Goal: Contribute content: Contribute content

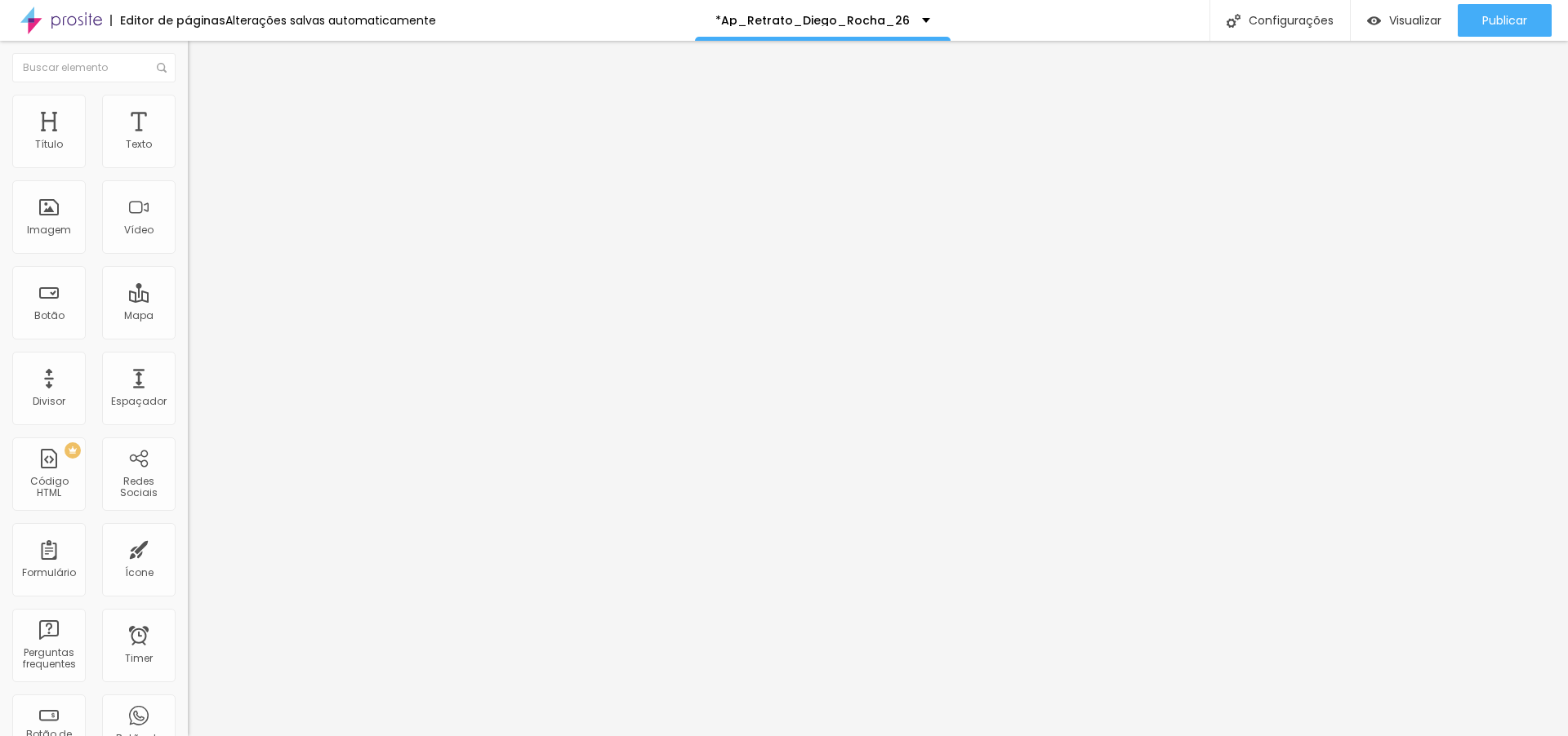
click at [188, 141] on span "Trocar imagem" at bounding box center [232, 134] width 89 height 14
click at [362, 735] on div "Subindo 26/26 arquivos" at bounding box center [784, 740] width 1568 height 9
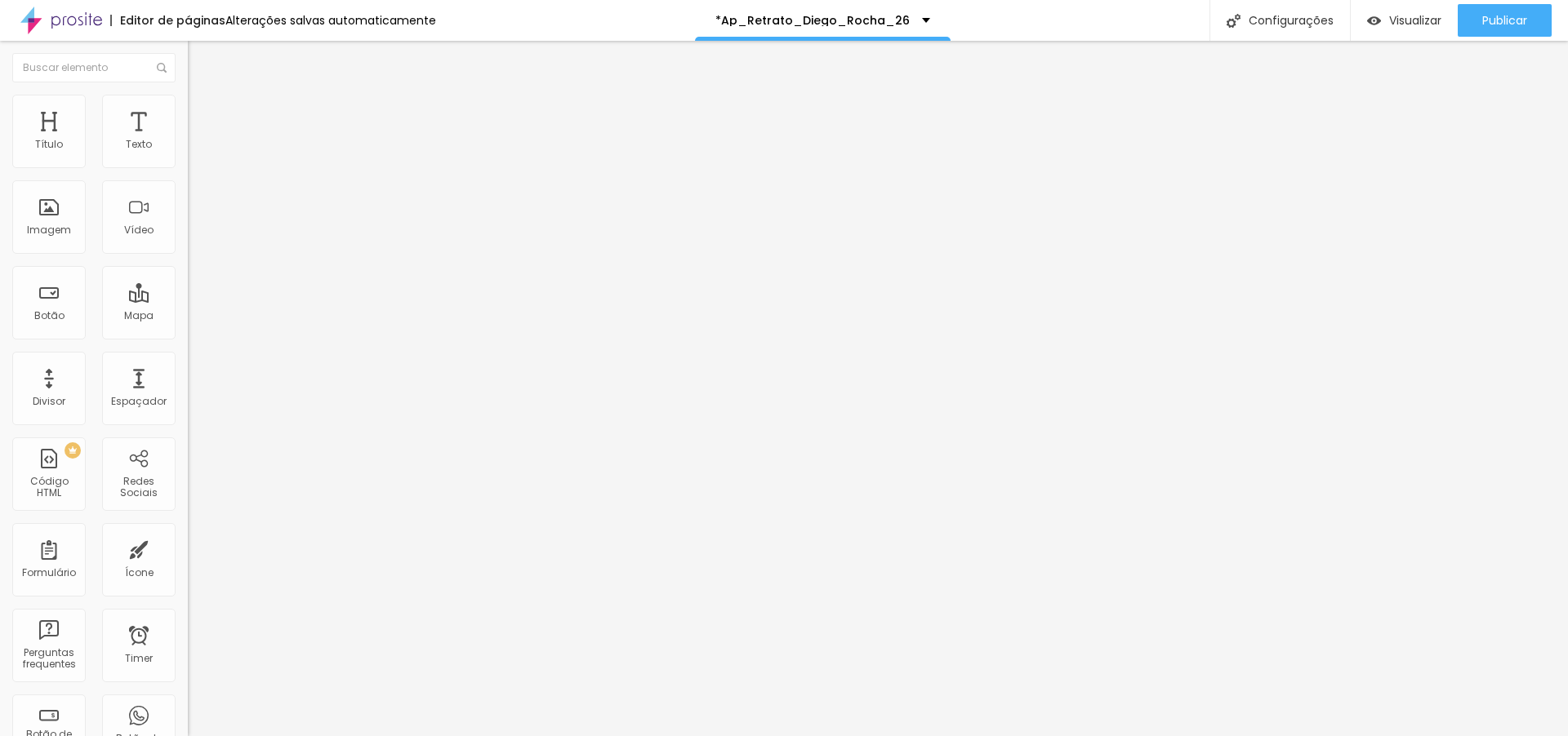
click at [188, 141] on span "Trocar imagem" at bounding box center [232, 134] width 89 height 14
click at [203, 113] on span "Estilo" at bounding box center [215, 105] width 25 height 14
click at [203, 115] on span "Avançado" at bounding box center [230, 122] width 54 height 14
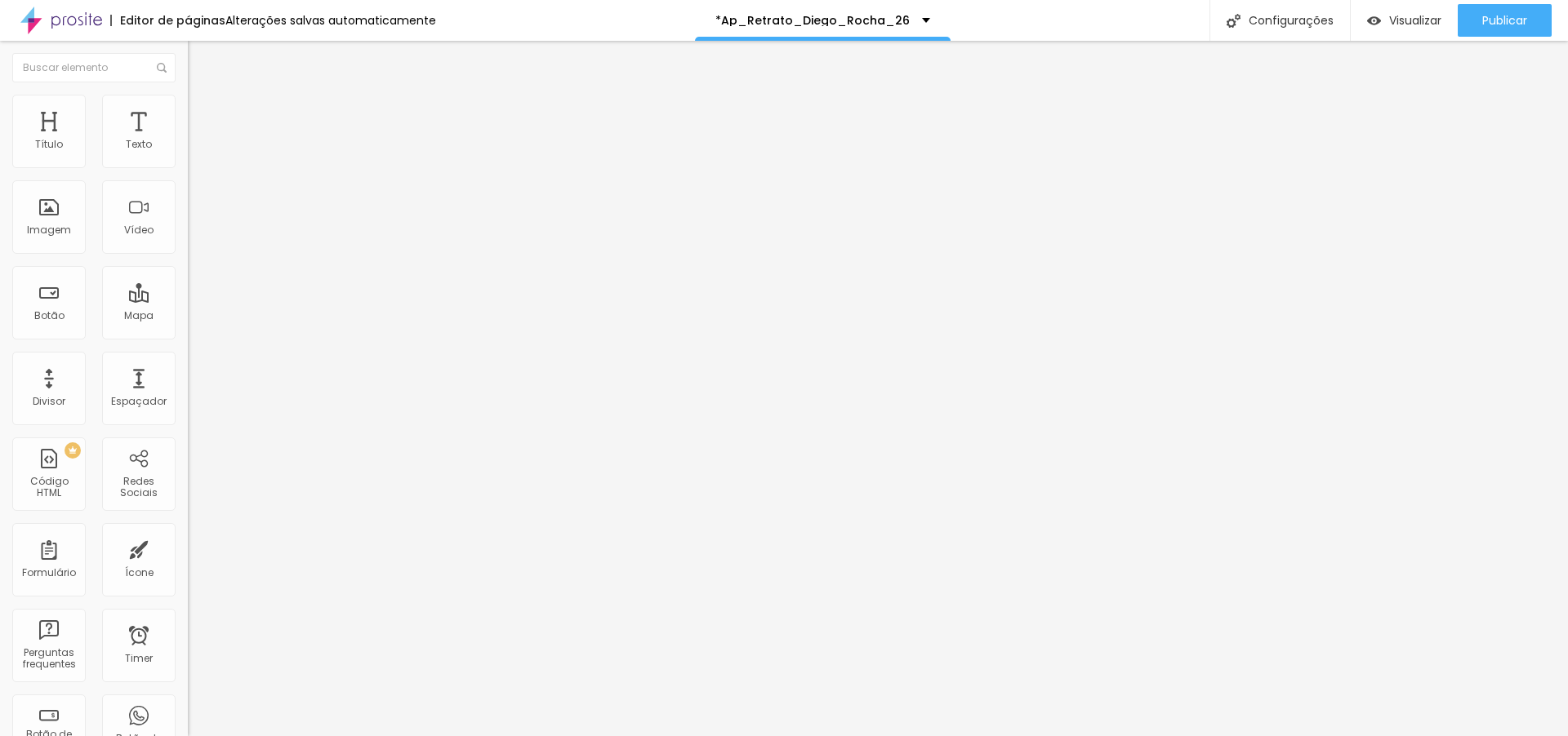
click at [188, 299] on div "Proporção Original Cinema 16:9 Padrão 4:3 Quadrado 1:1 Original" at bounding box center [282, 267] width 188 height 65
click at [188, 255] on span "Original" at bounding box center [207, 248] width 39 height 14
click at [188, 275] on span "Padrão" at bounding box center [206, 268] width 37 height 14
click at [188, 289] on div "Quadrado 1:1" at bounding box center [282, 284] width 188 height 9
click at [188, 300] on span "Original" at bounding box center [207, 293] width 39 height 14
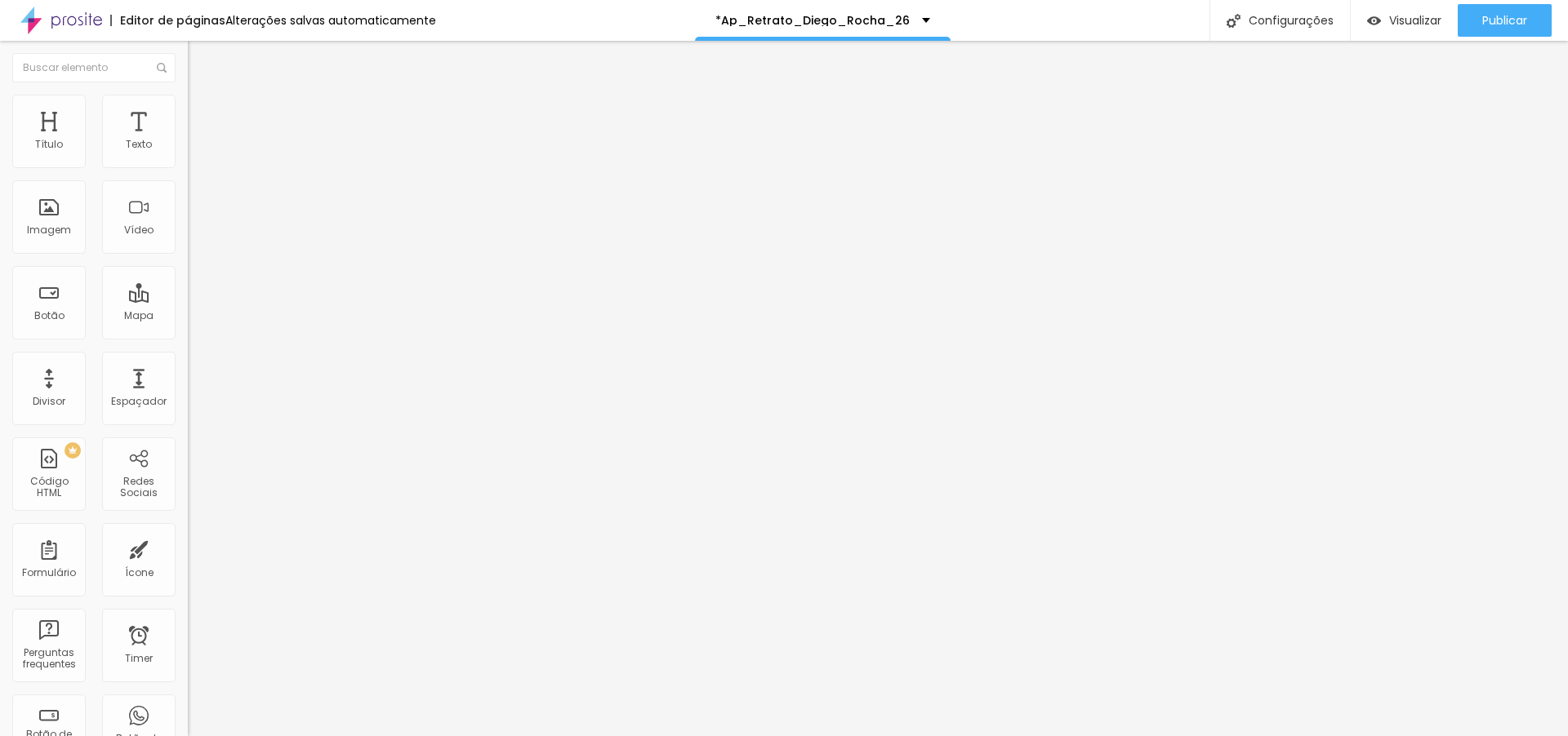
click at [188, 264] on div "Cinema 16:9" at bounding box center [282, 258] width 188 height 9
click at [188, 280] on span "Padrão" at bounding box center [206, 274] width 37 height 14
click at [188, 291] on span "Quadrado" at bounding box center [214, 284] width 53 height 14
click at [188, 299] on div "Original" at bounding box center [282, 293] width 188 height 9
click at [188, 97] on img at bounding box center [195, 102] width 15 height 15
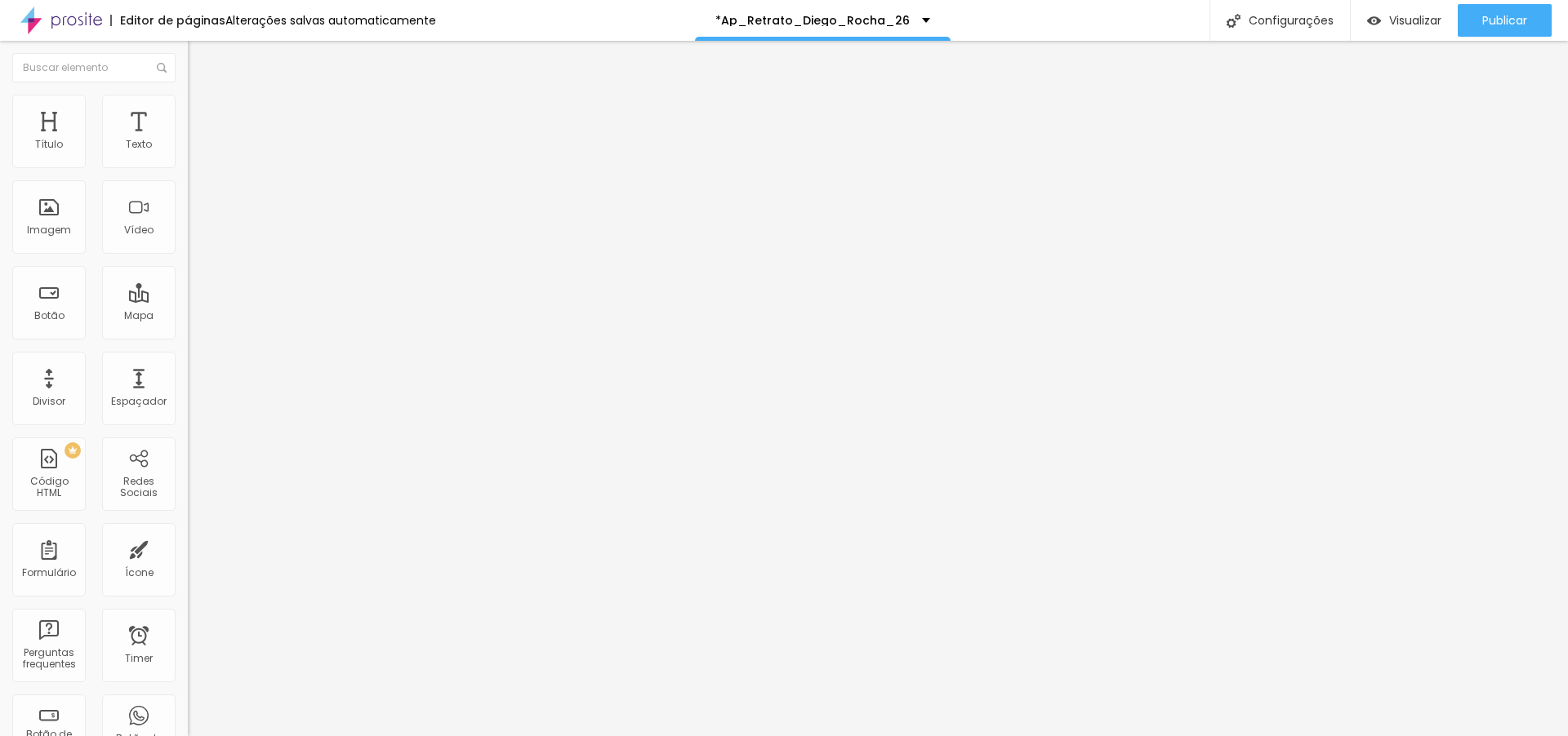
type input "95"
type input "90"
type input "85"
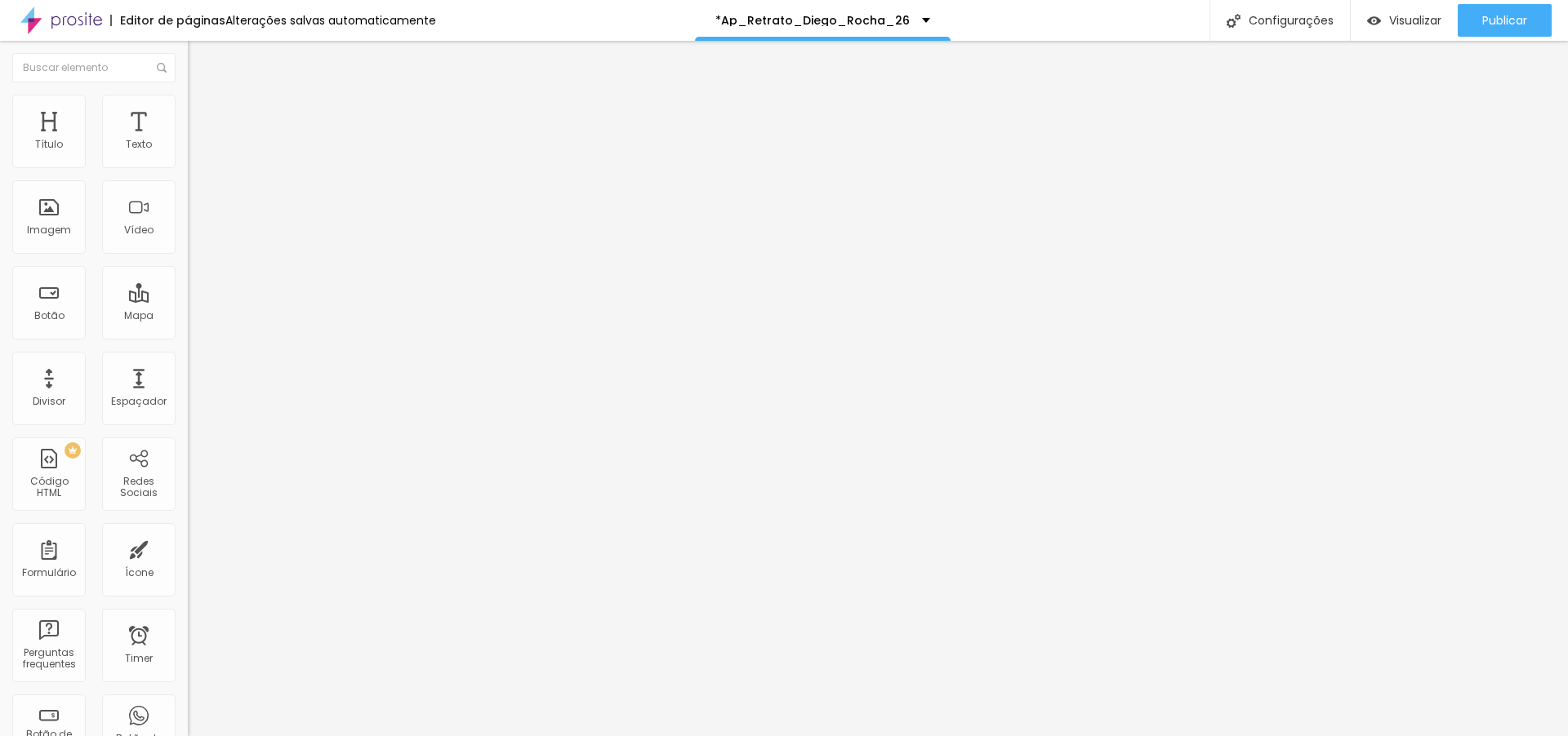
type input "85"
type input "90"
type input "95"
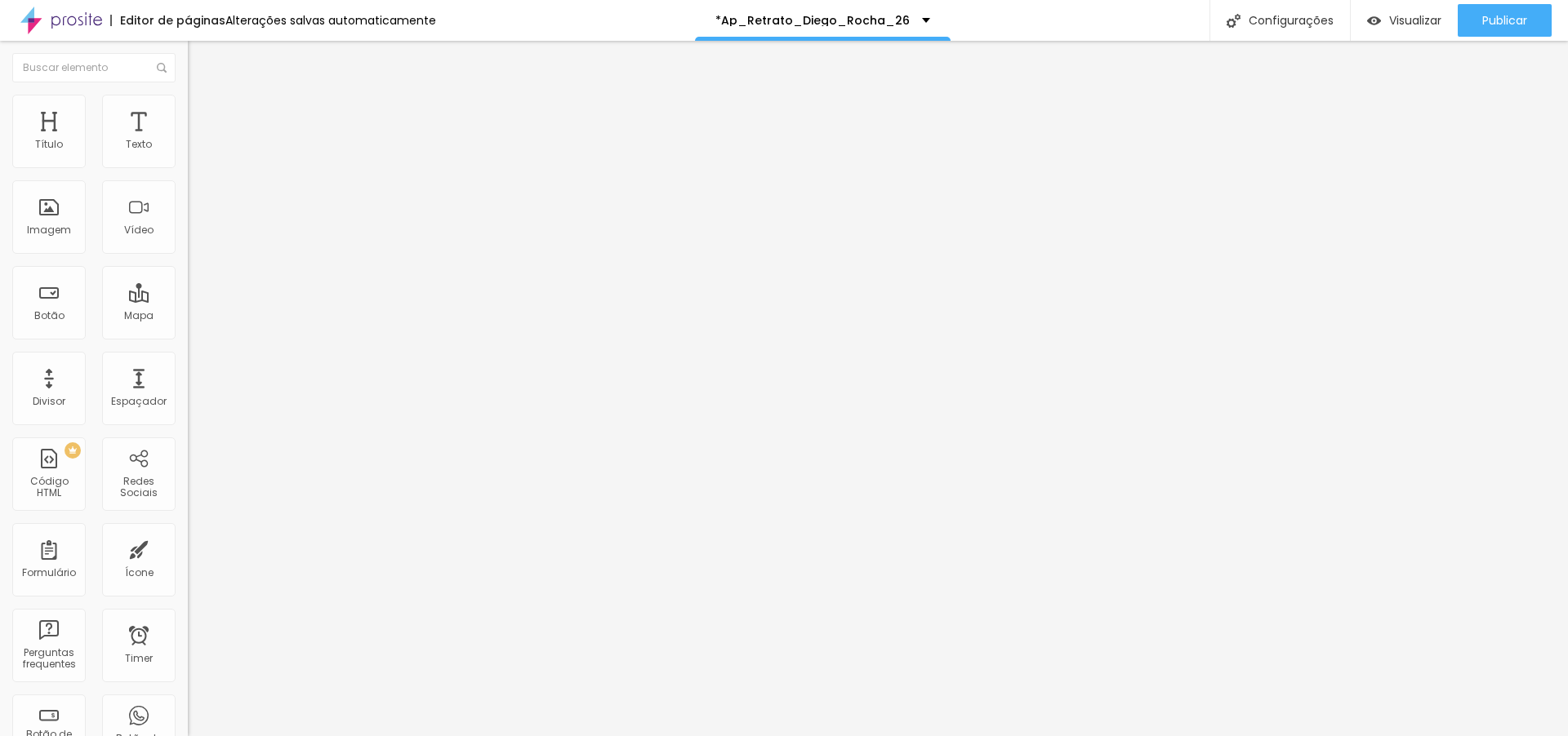
type input "100"
click at [188, 167] on input "range" at bounding box center [241, 160] width 105 height 13
drag, startPoint x: 31, startPoint y: 204, endPoint x: 99, endPoint y: 203, distance: 68.0
click at [188, 203] on div "0 Borda arredondada" at bounding box center [282, 285] width 188 height 231
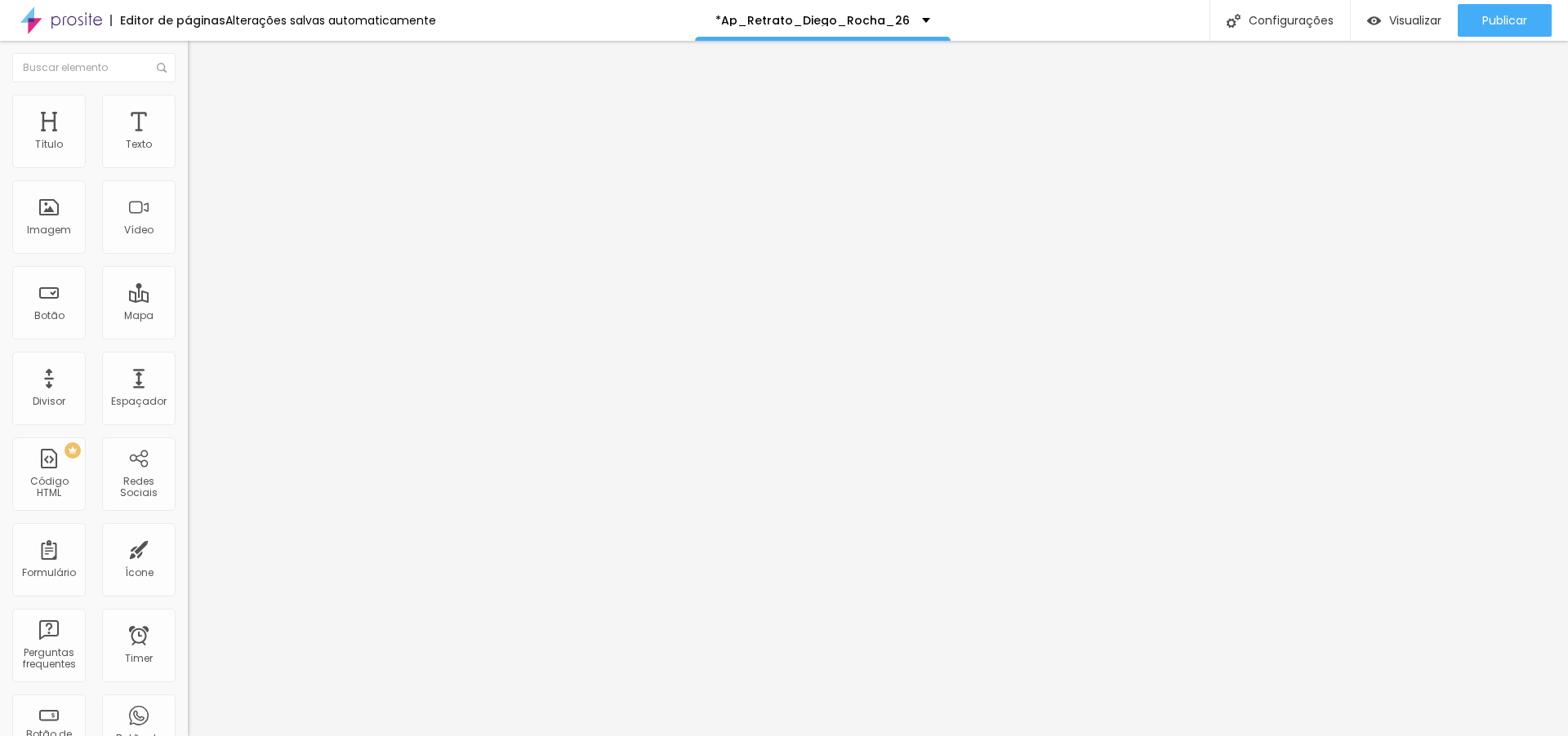
type input "41"
type input "91"
type input "102"
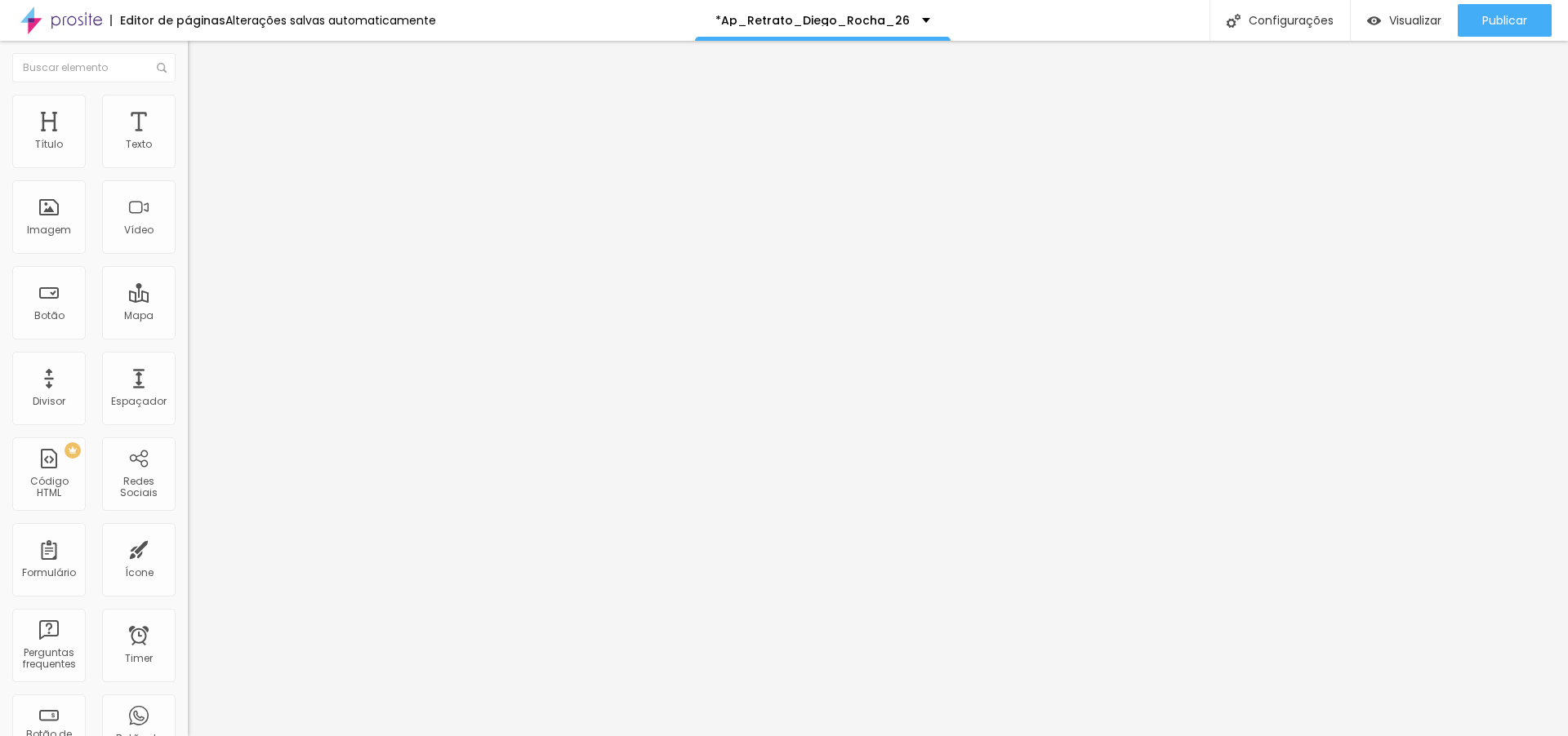
type input "102"
type input "106"
type input "108"
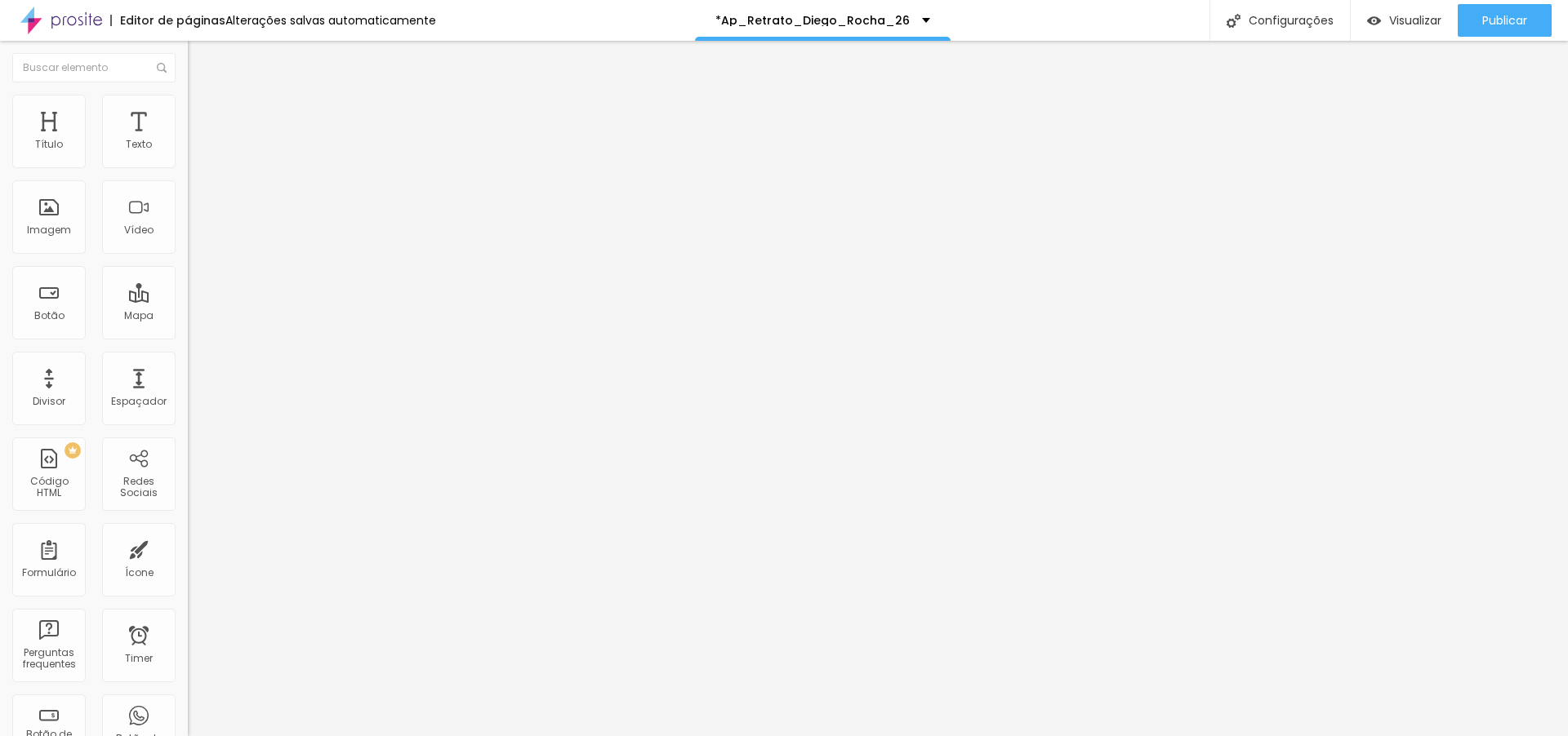
type input "118"
type input "119"
type input "126"
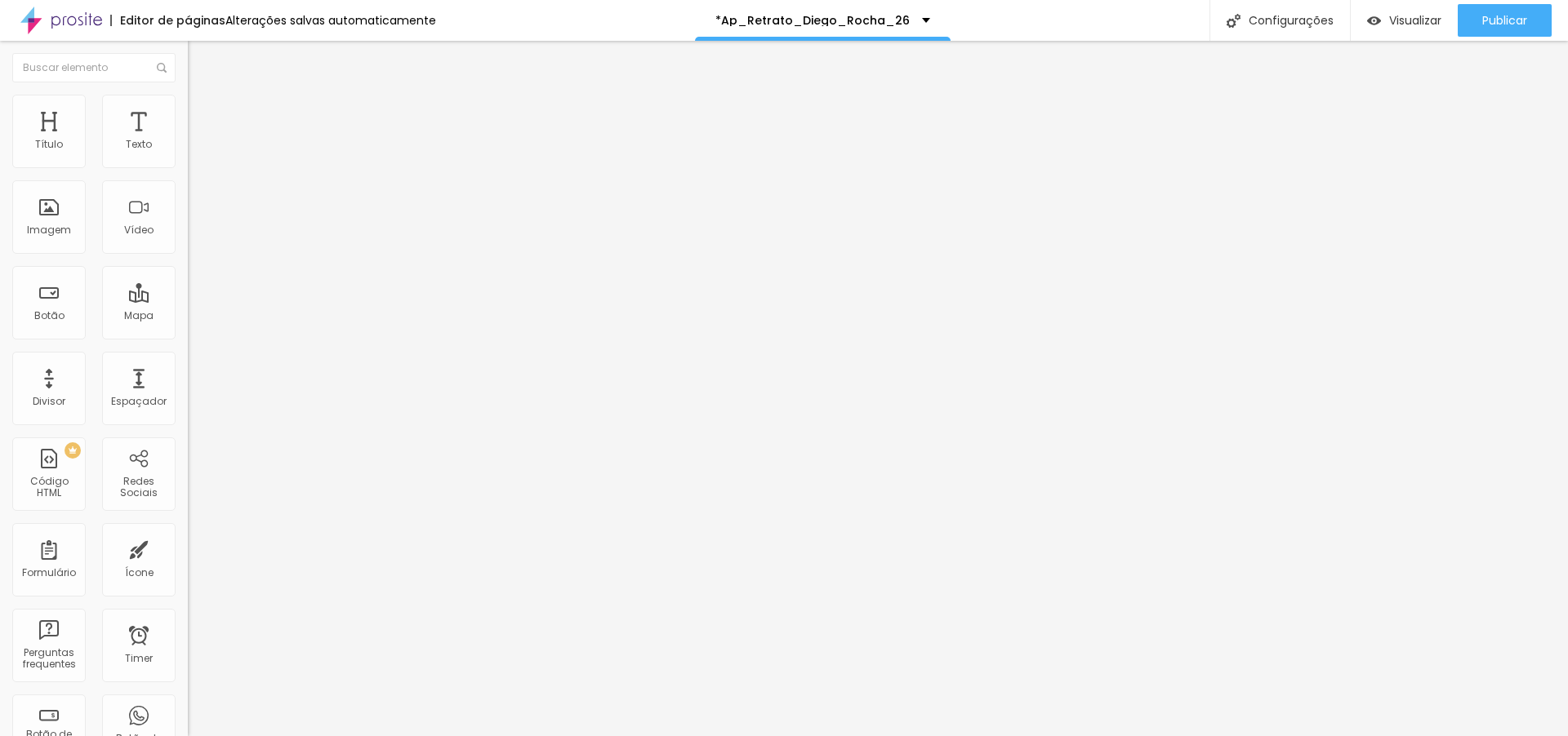
type input "126"
type input "128"
type input "135"
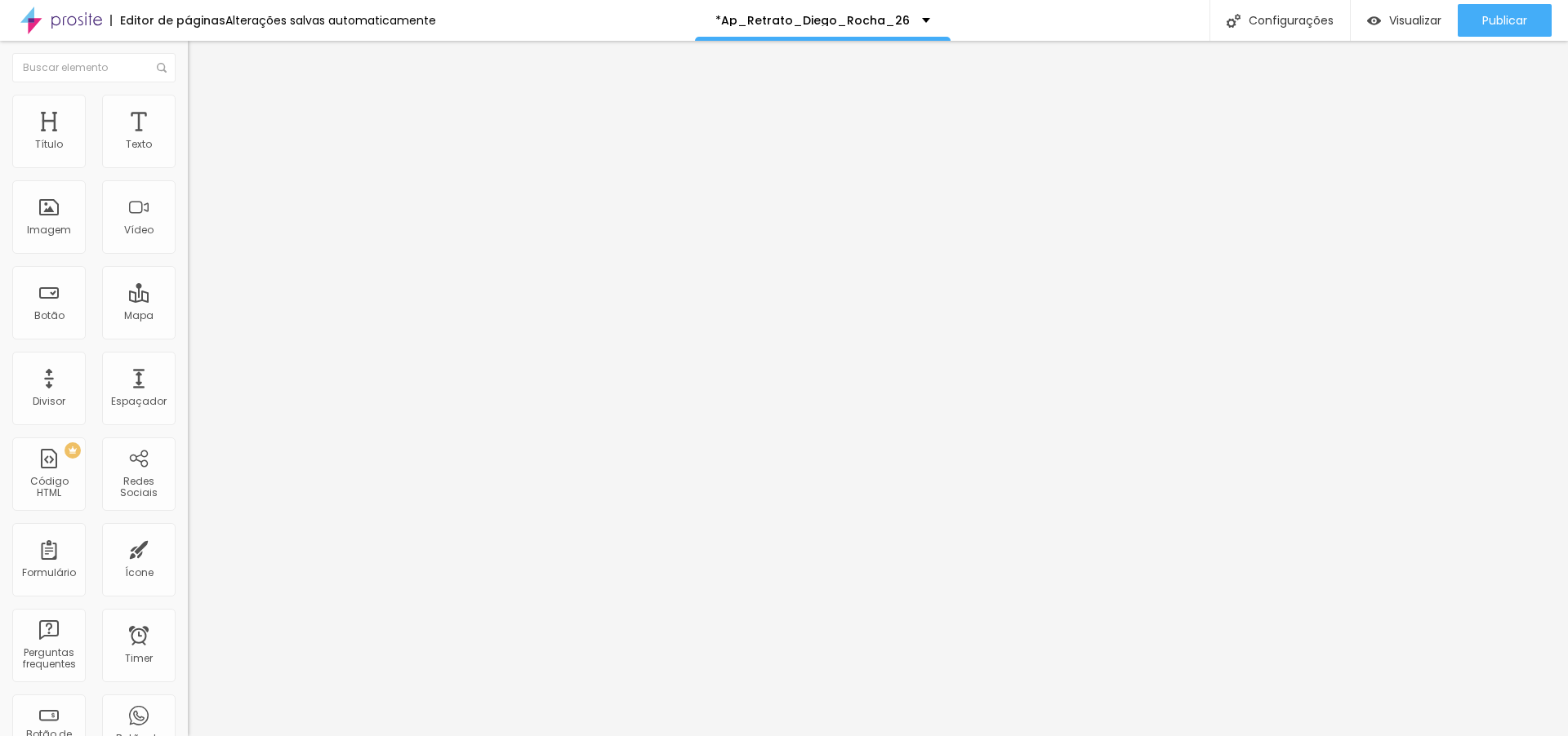
type input "137"
type input "144"
type input "149"
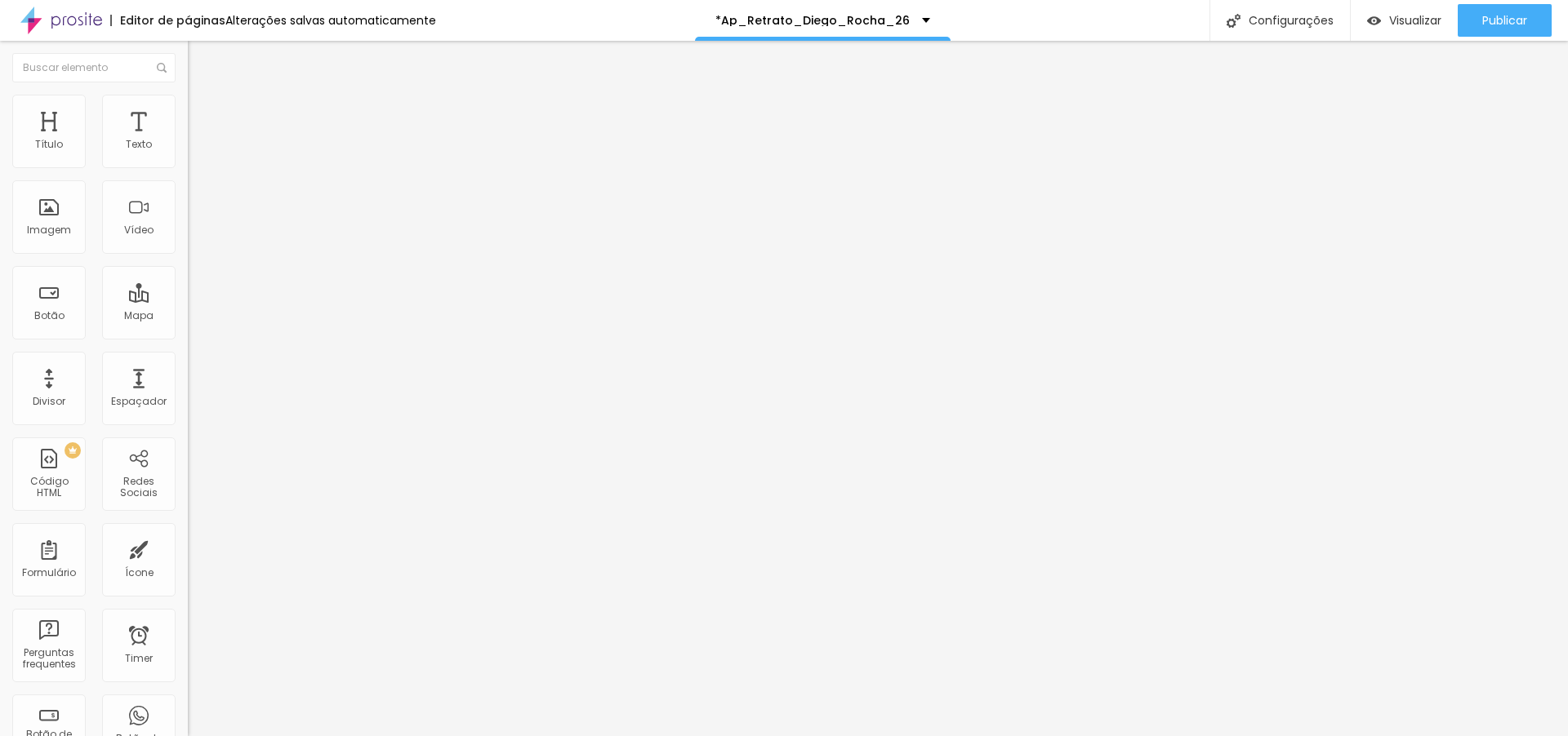
type input "149"
type input "150"
type input "151"
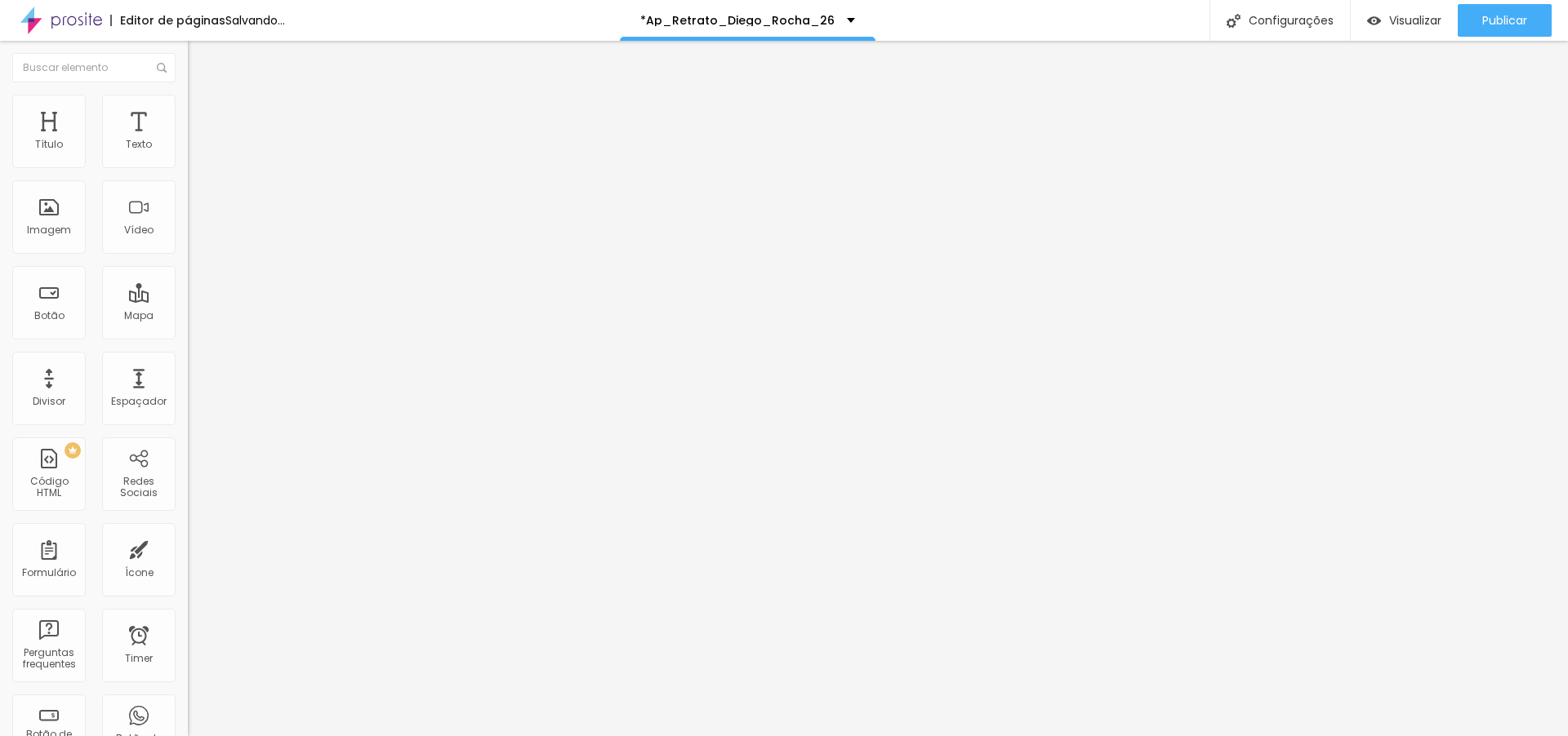
type input "111"
type input "83"
type input "53"
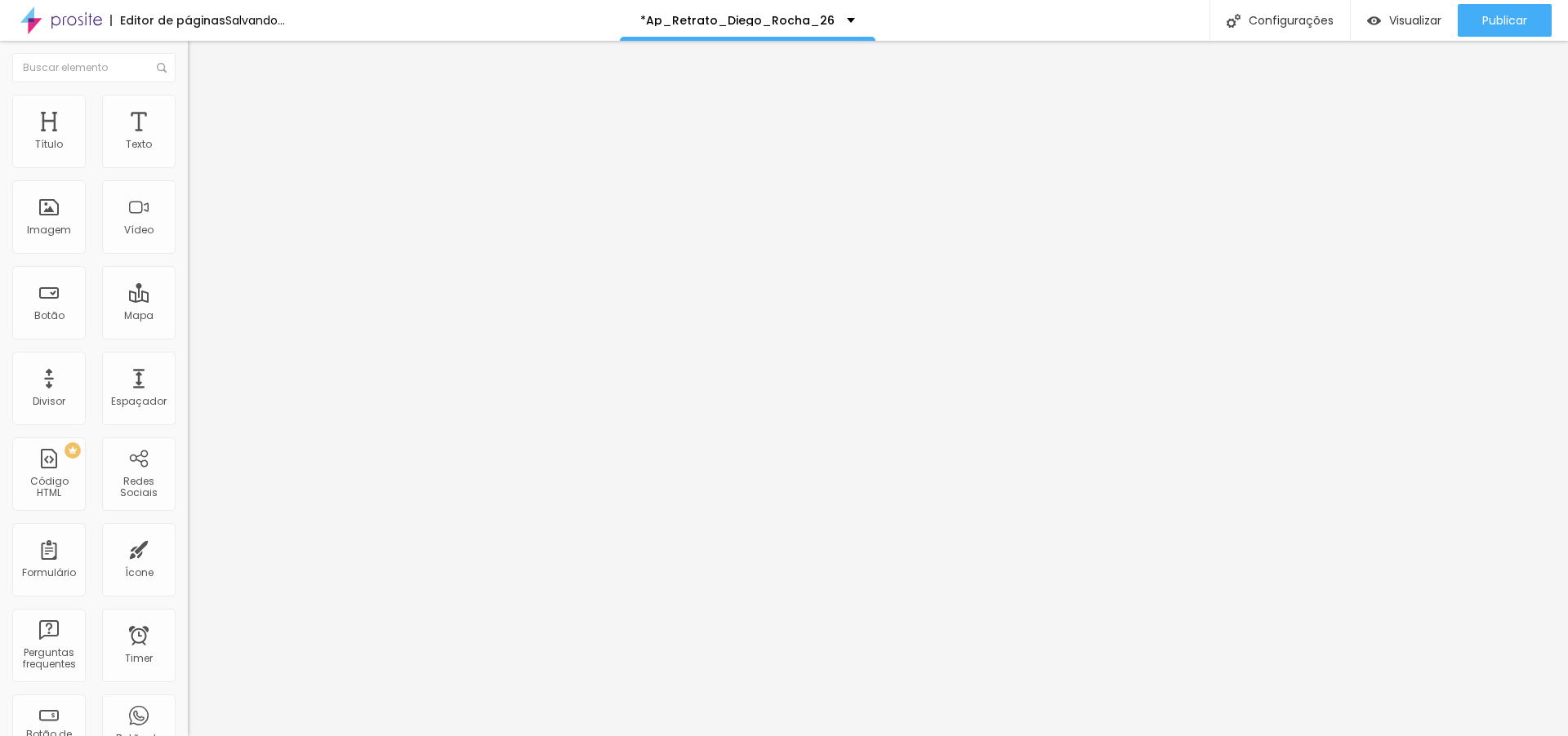
type input "53"
type input "49"
type input "13"
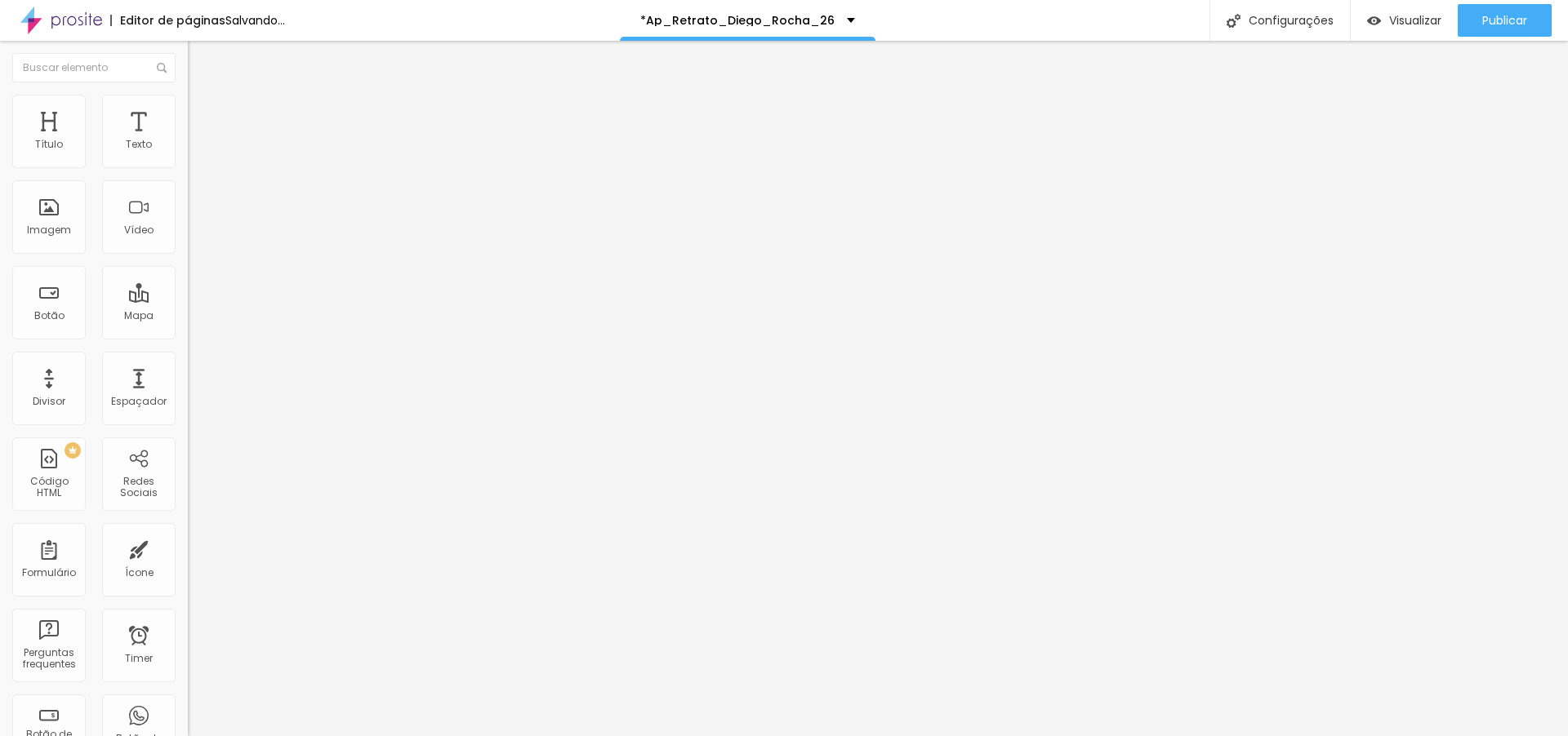
type input "7"
type input "0"
drag, startPoint x: 39, startPoint y: 204, endPoint x: 0, endPoint y: 207, distance: 39.1
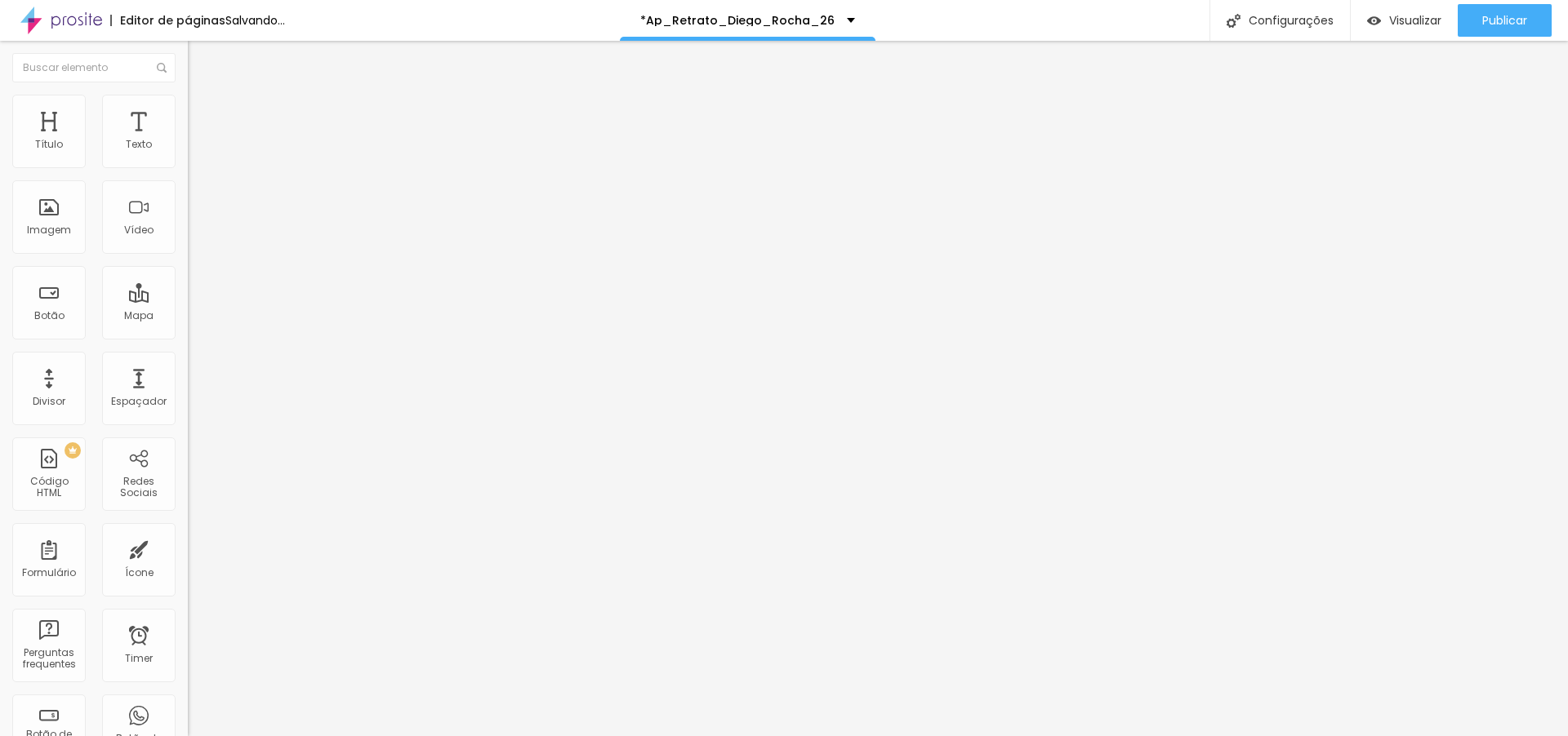
click at [188, 358] on input "range" at bounding box center [241, 364] width 105 height 13
click at [188, 111] on img at bounding box center [195, 118] width 15 height 15
type input "1"
type input "3"
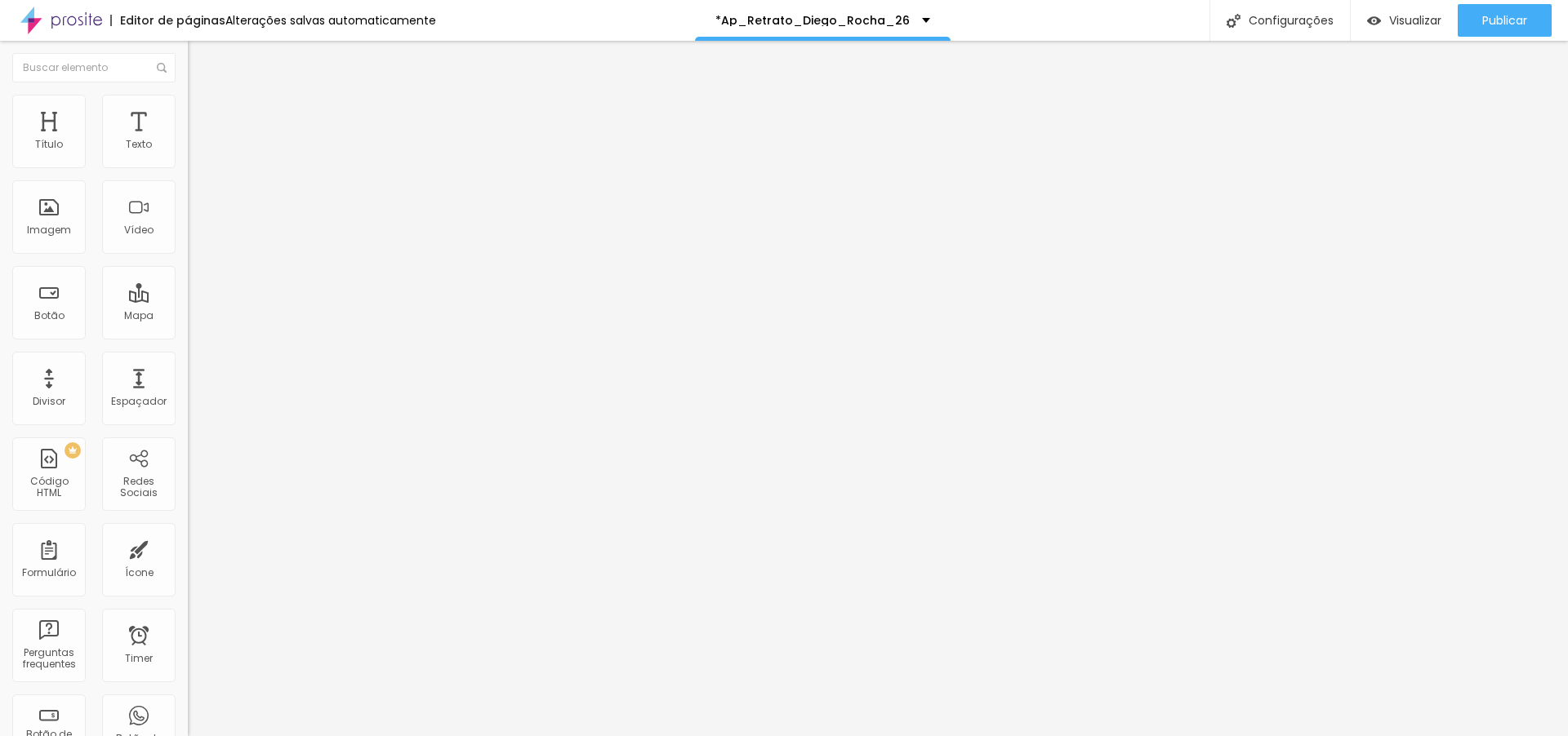
type input "3"
type input "4"
type input "6"
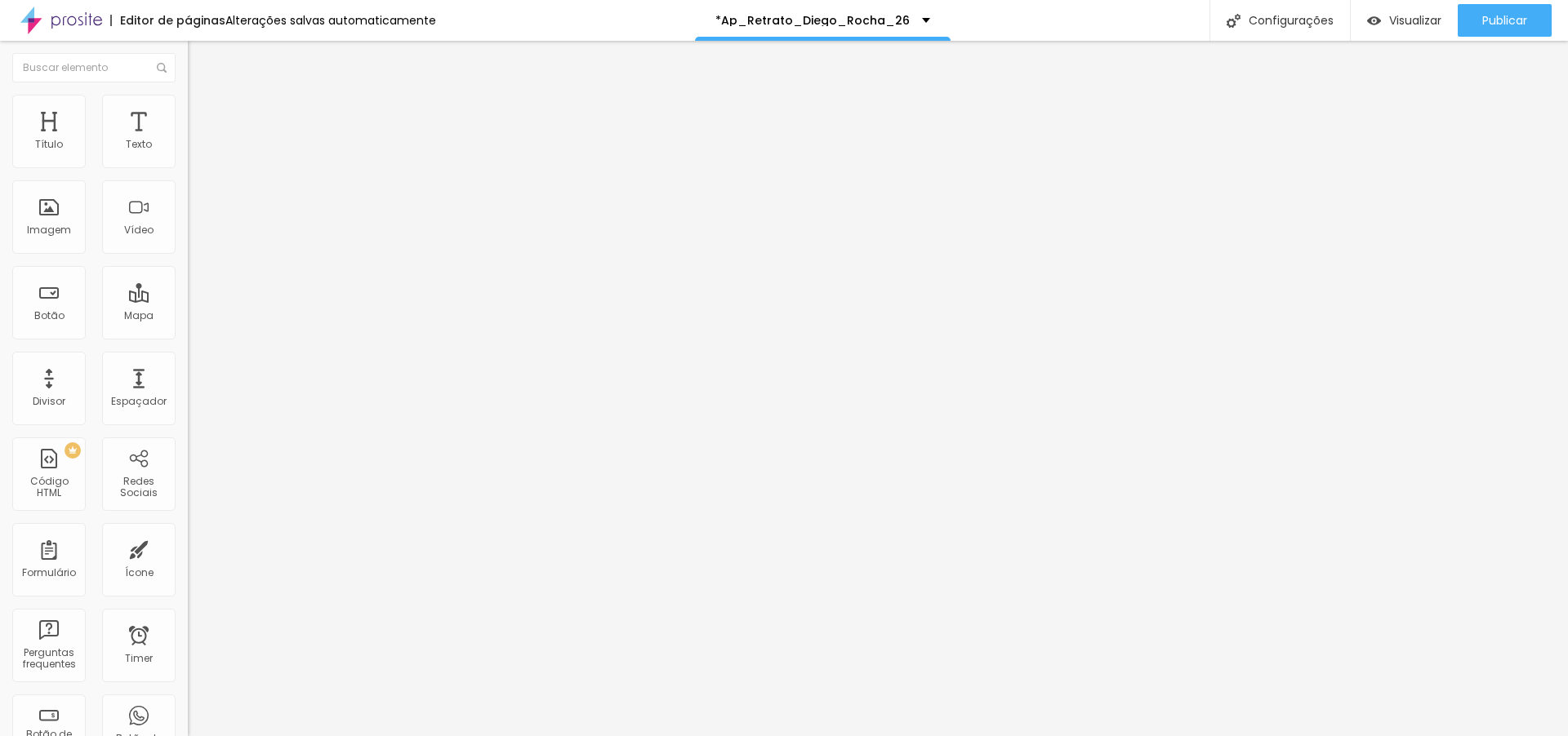
type input "9"
type input "10"
type input "12"
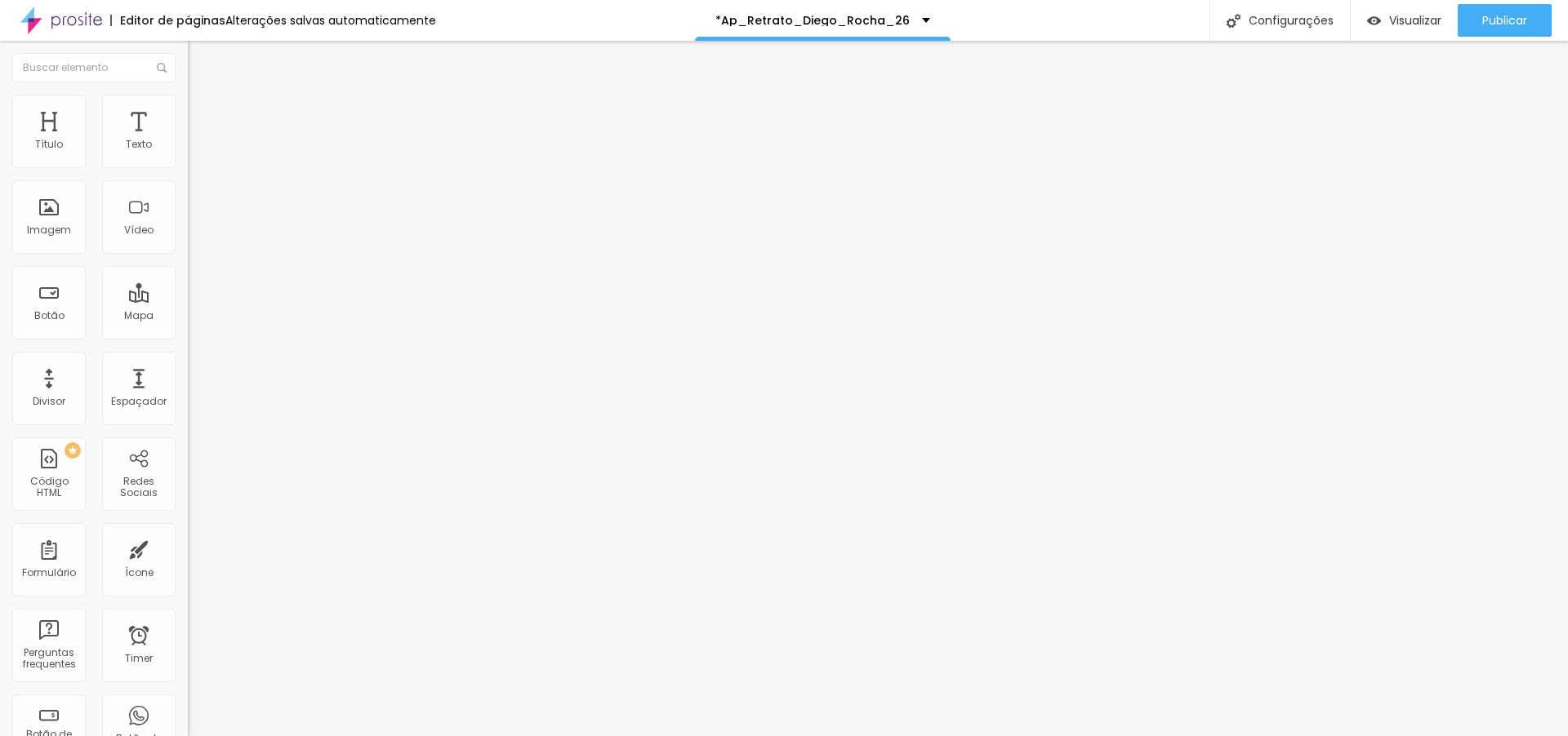
type input "12"
type input "13"
type input "14"
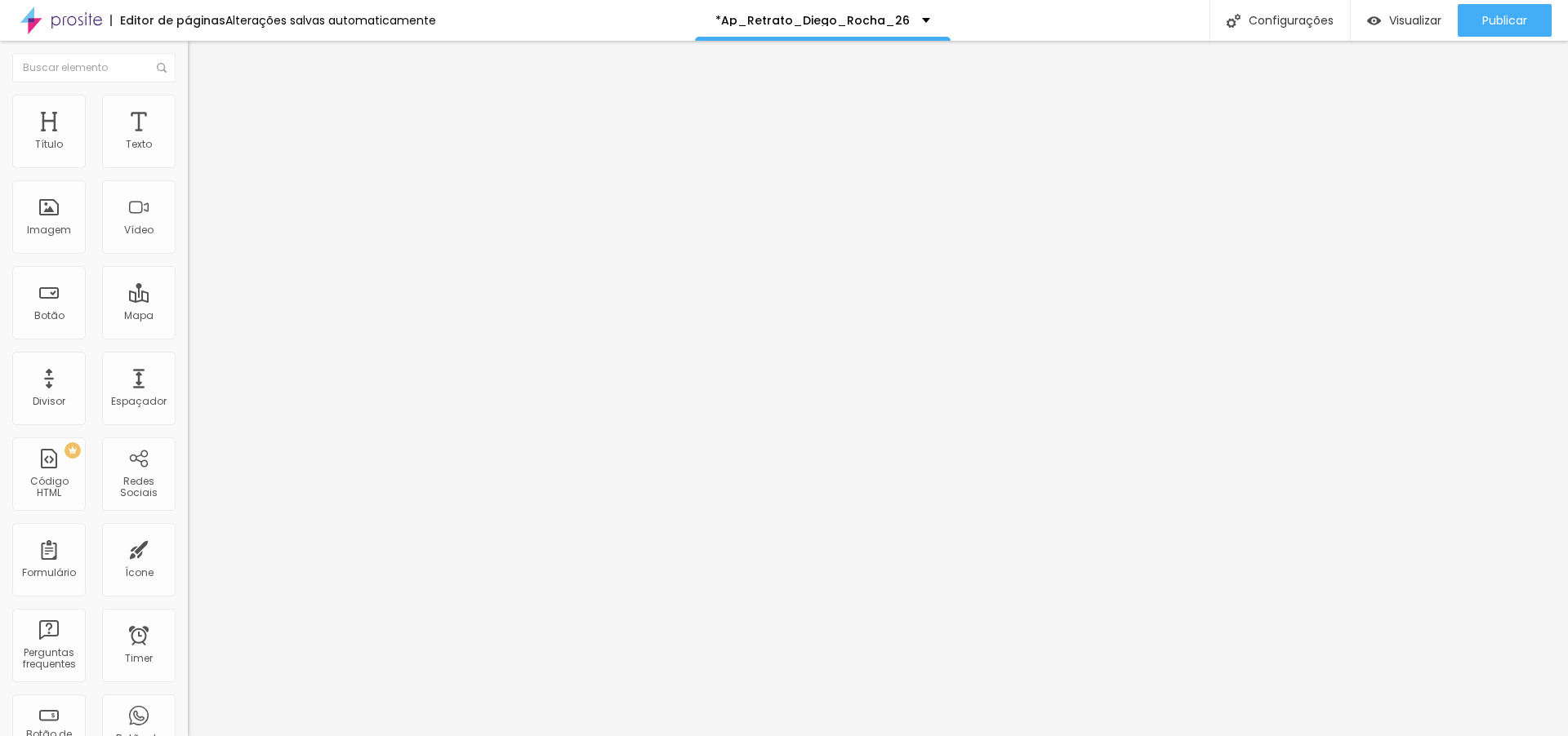
type input "15"
type input "16"
type input "17"
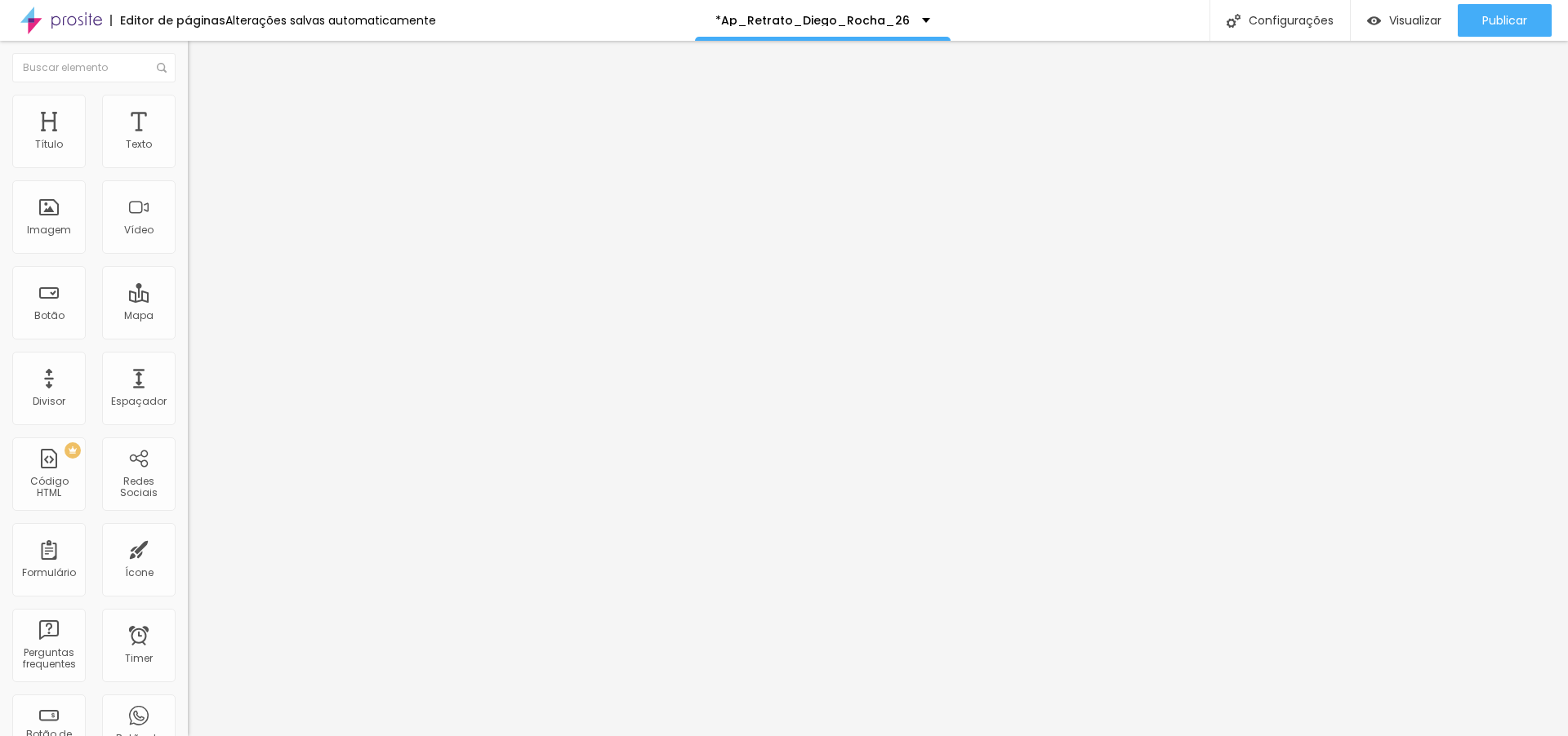
type input "17"
type input "18"
type input "19"
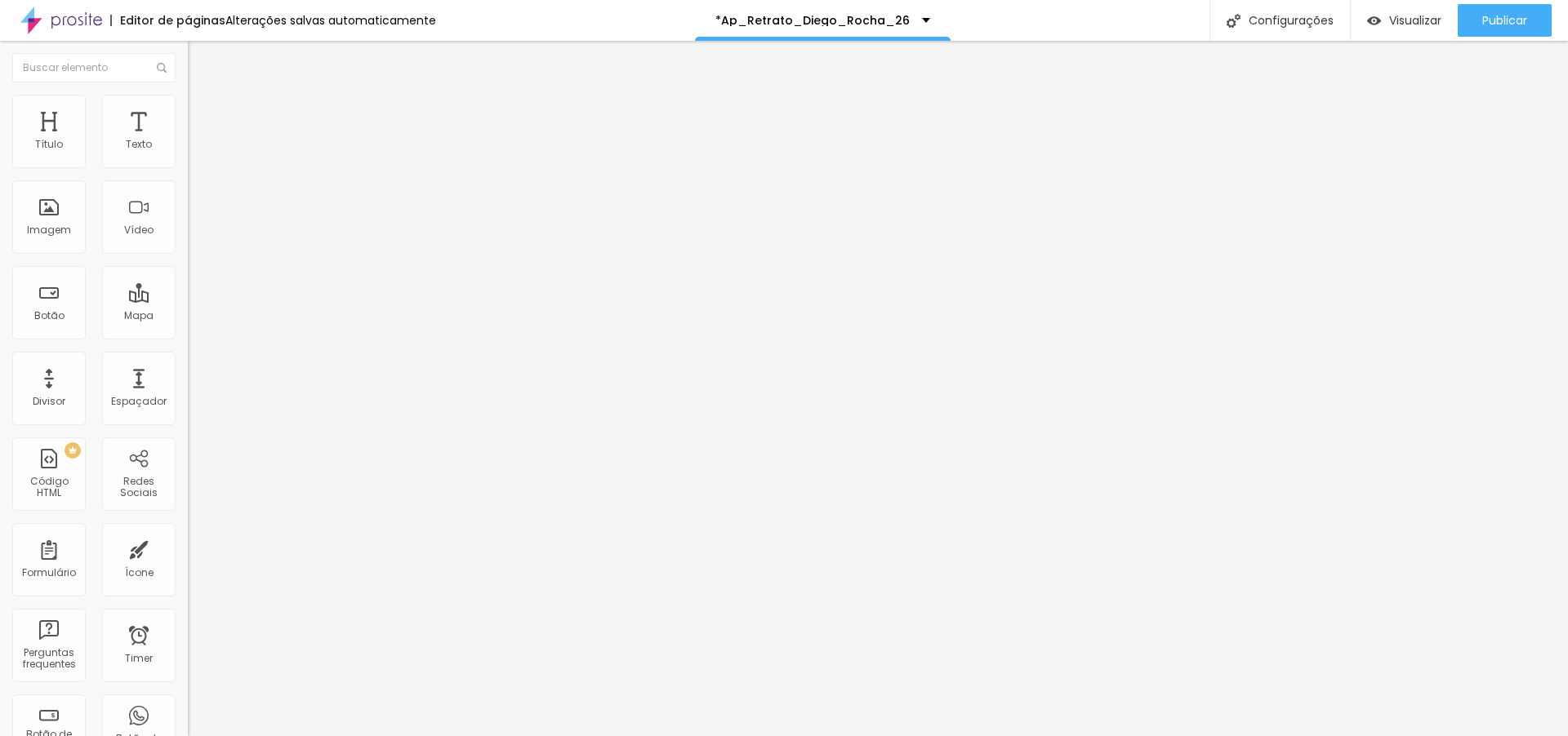
type input "20"
type input "22"
type input "26"
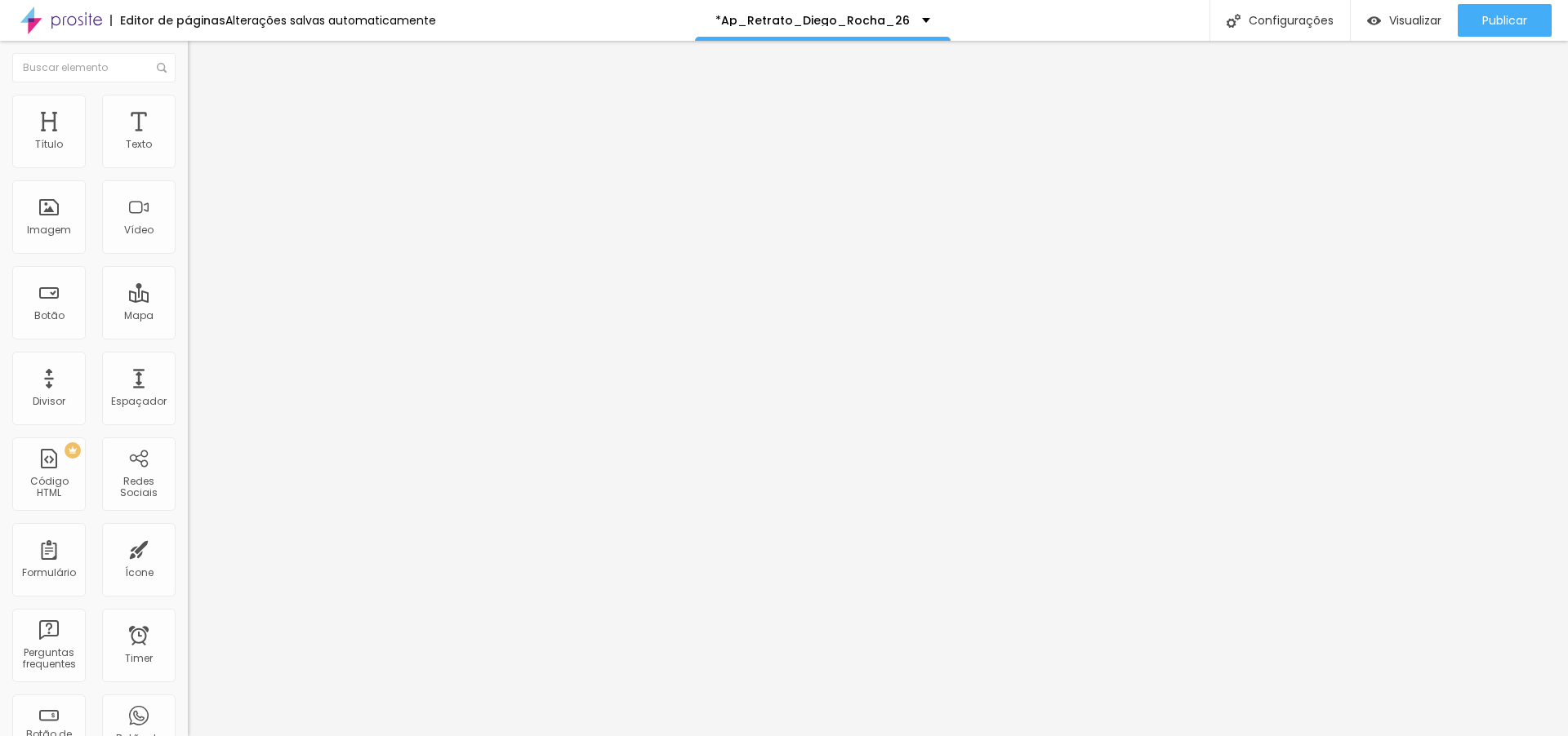
type input "26"
type input "27"
type input "29"
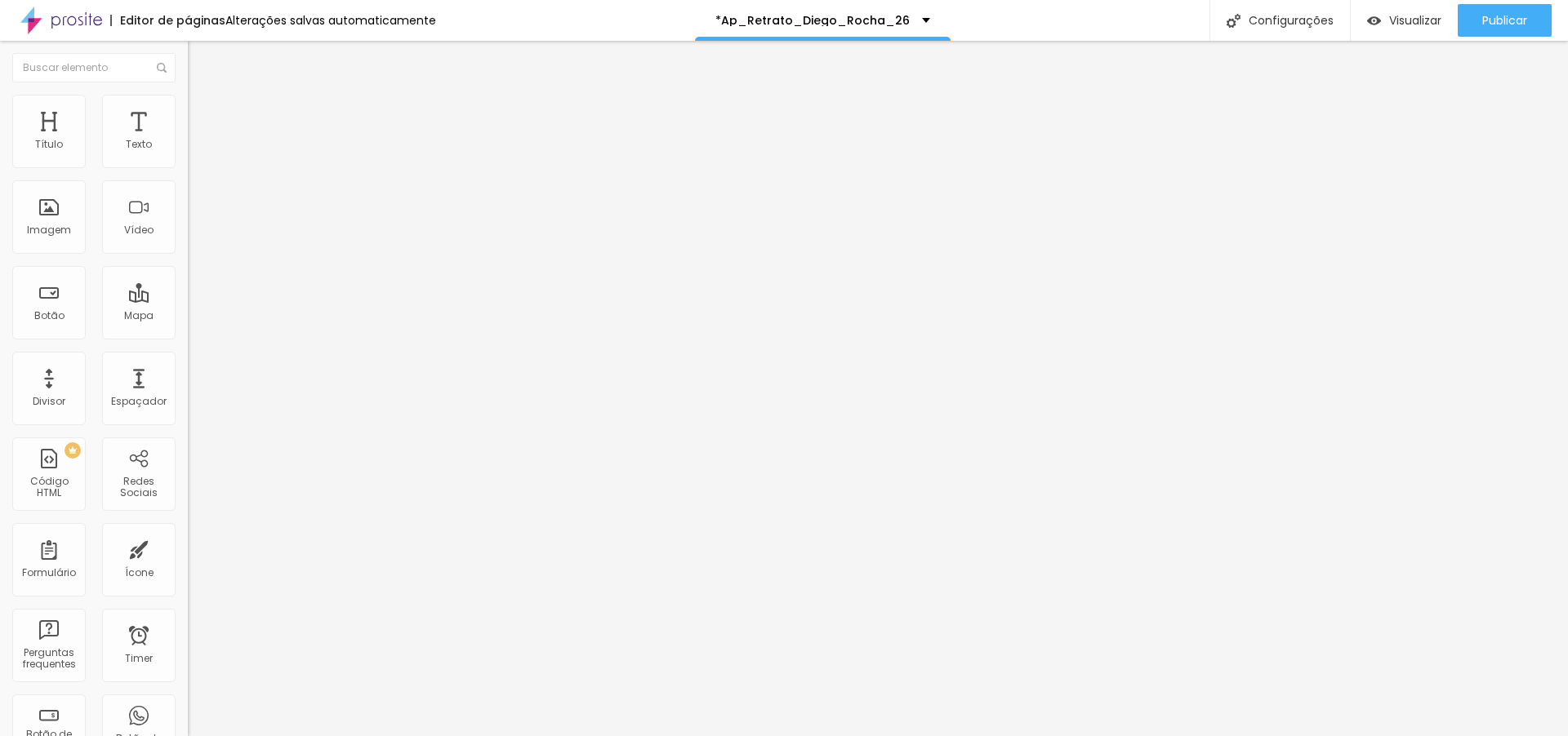
type input "30"
type input "31"
type input "39"
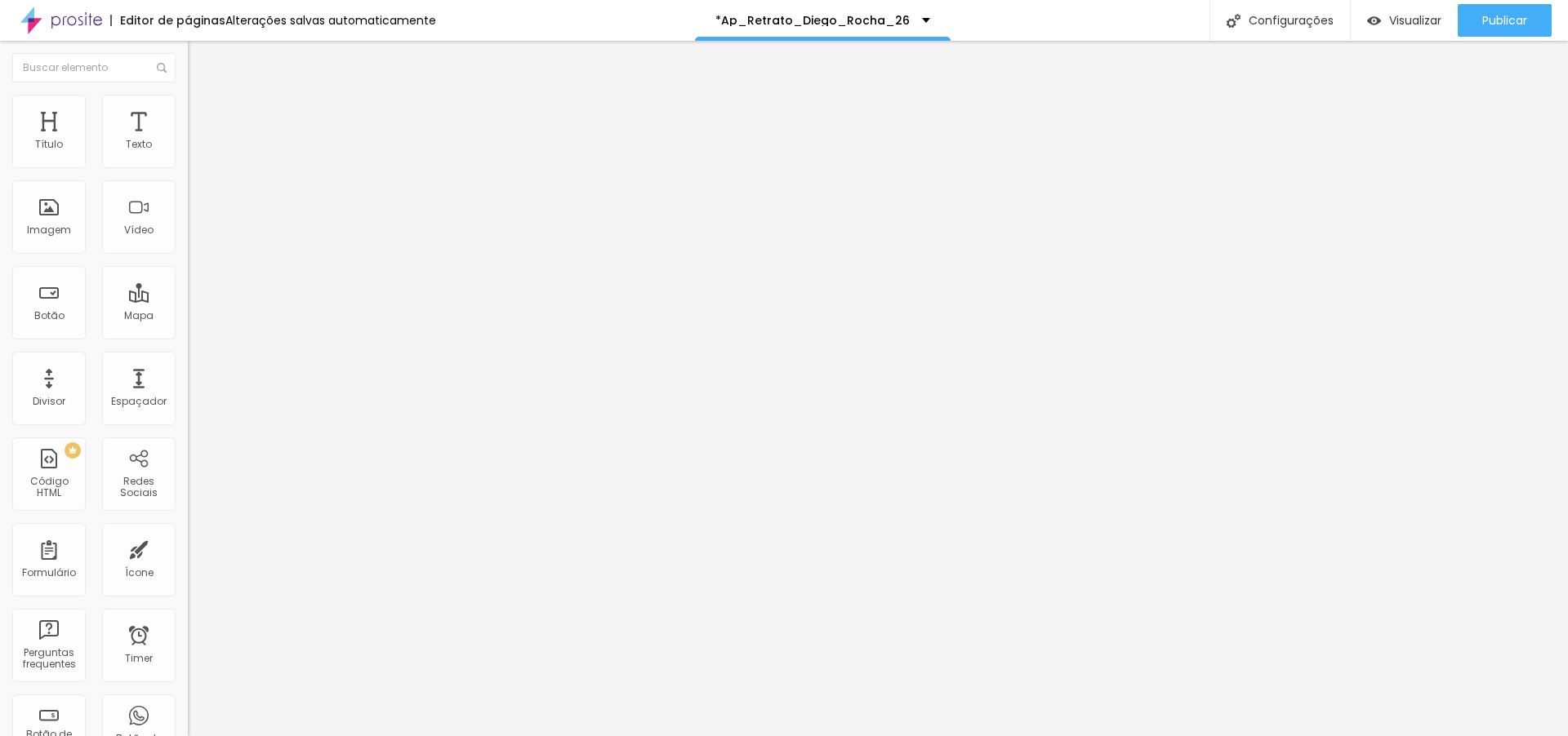
type input "39"
type input "43"
type input "44"
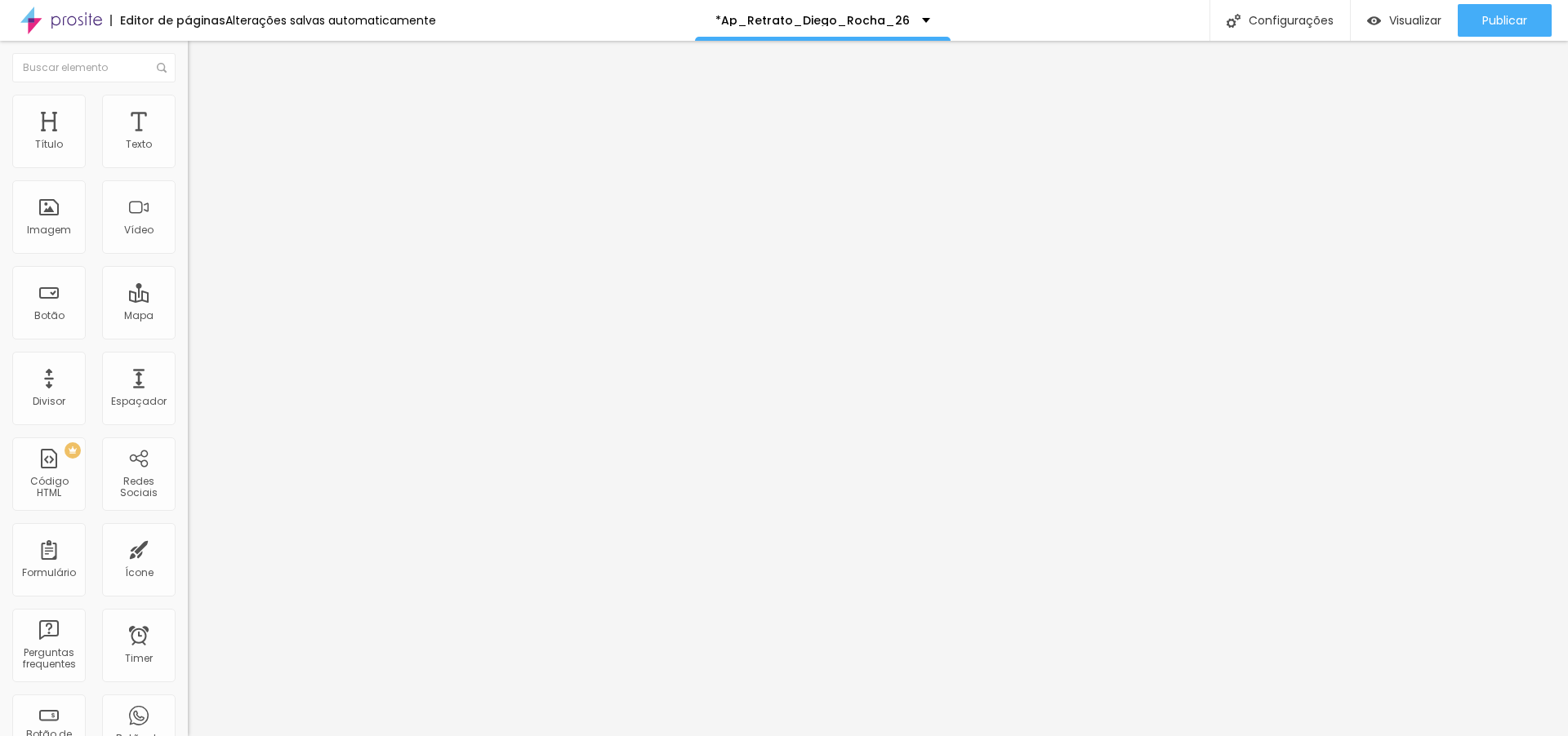
type input "45"
type input "46"
type input "49"
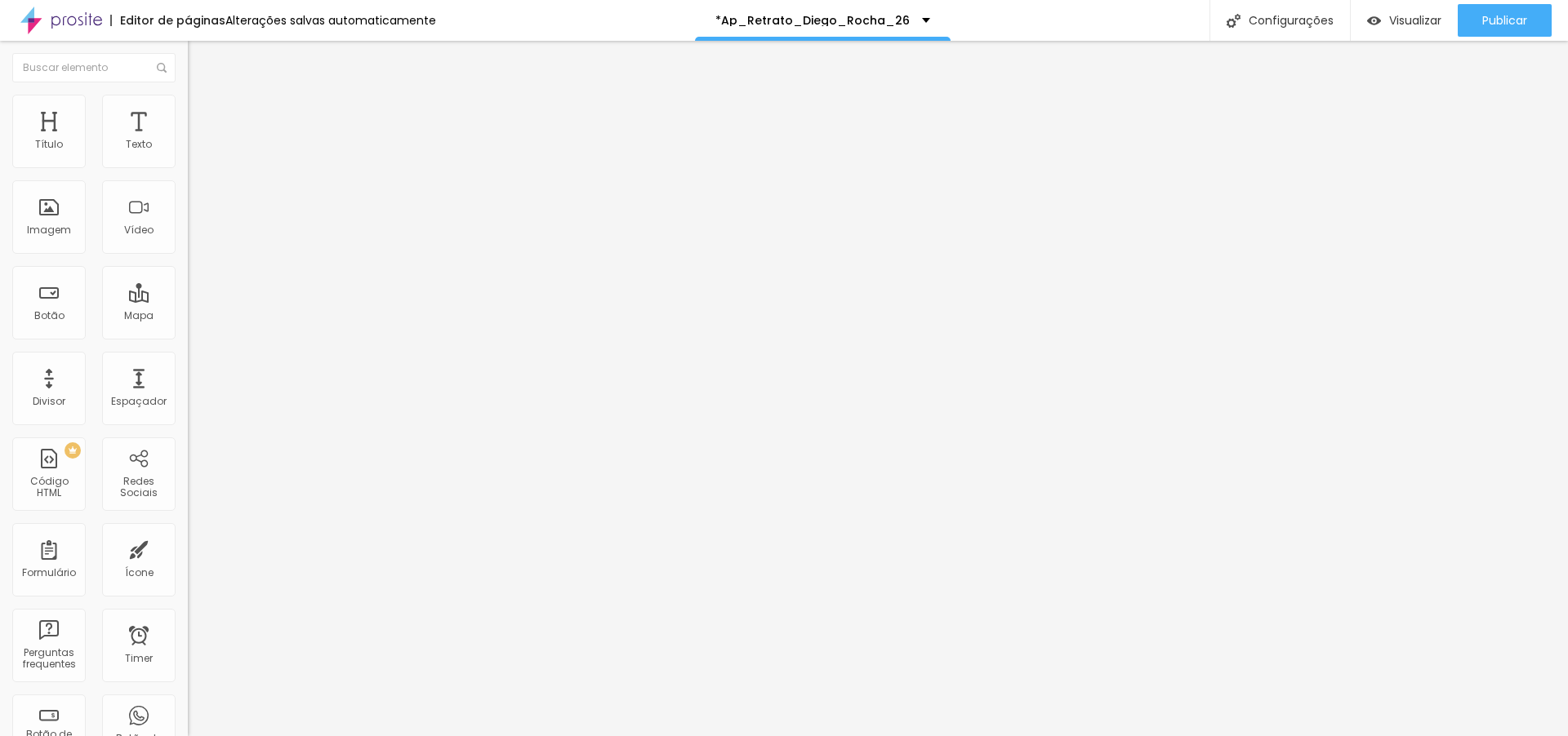
type input "49"
type input "54"
type input "57"
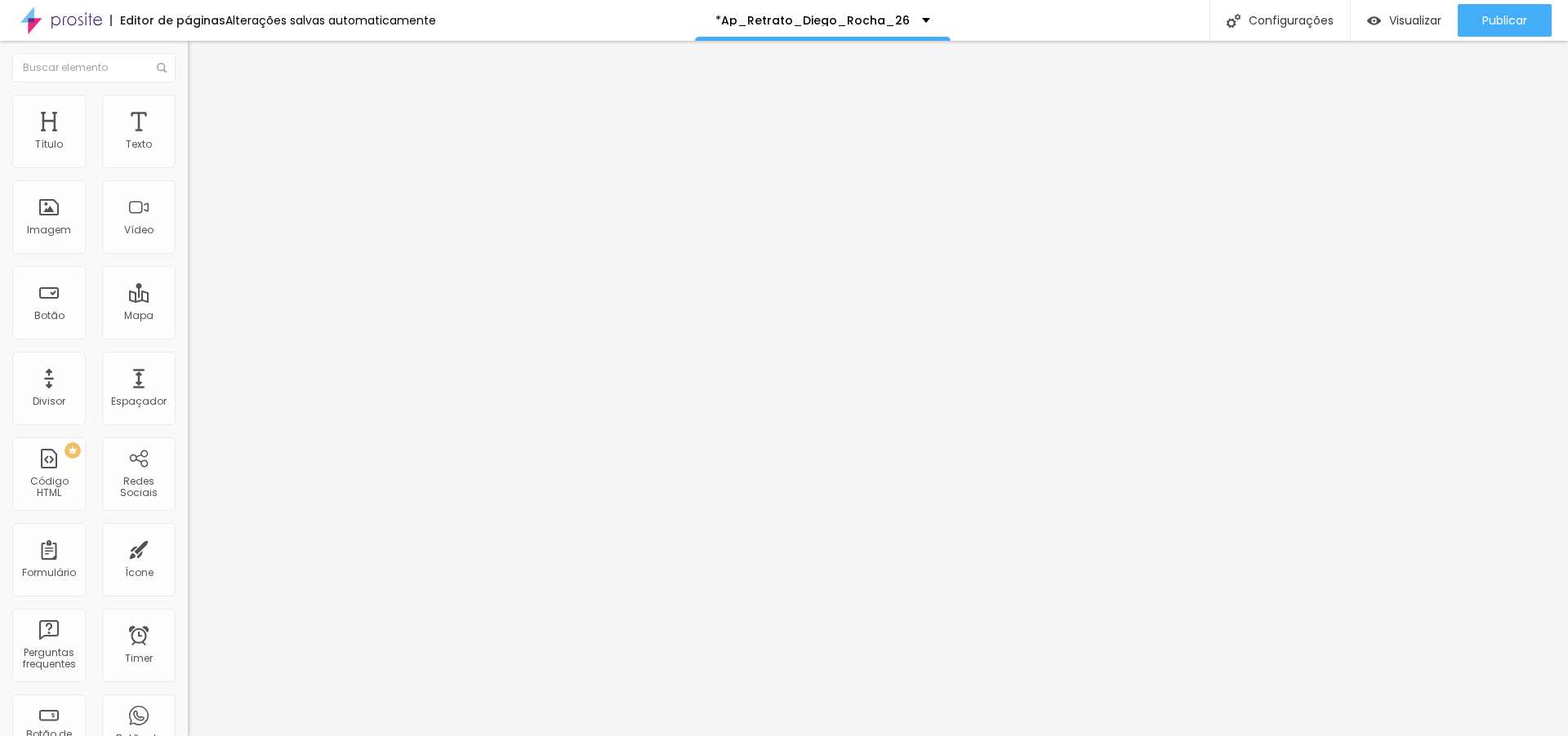
type input "64"
type input "73"
type input "75"
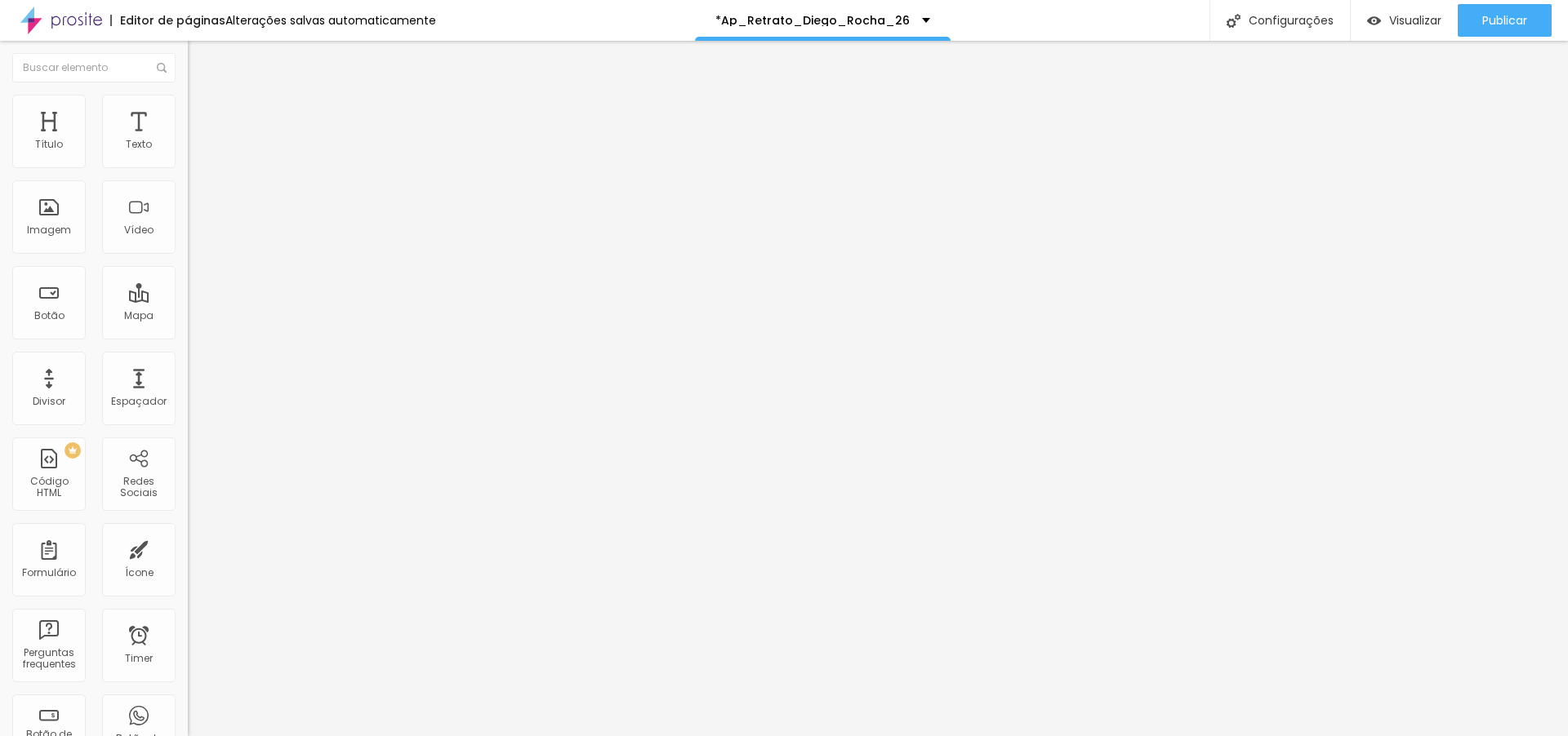
type input "75"
type input "81"
type input "82"
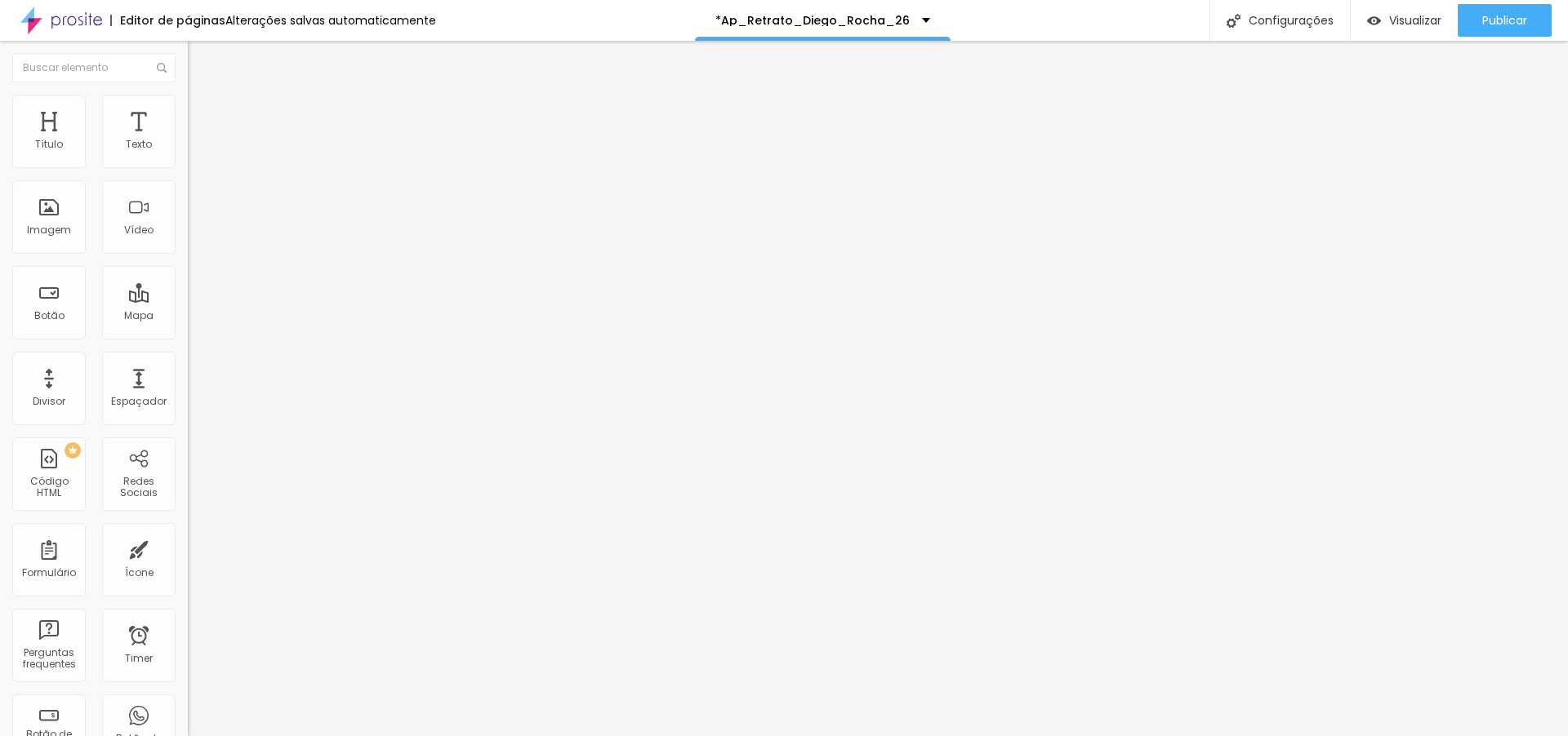
type input "85"
type input "87"
type input "88"
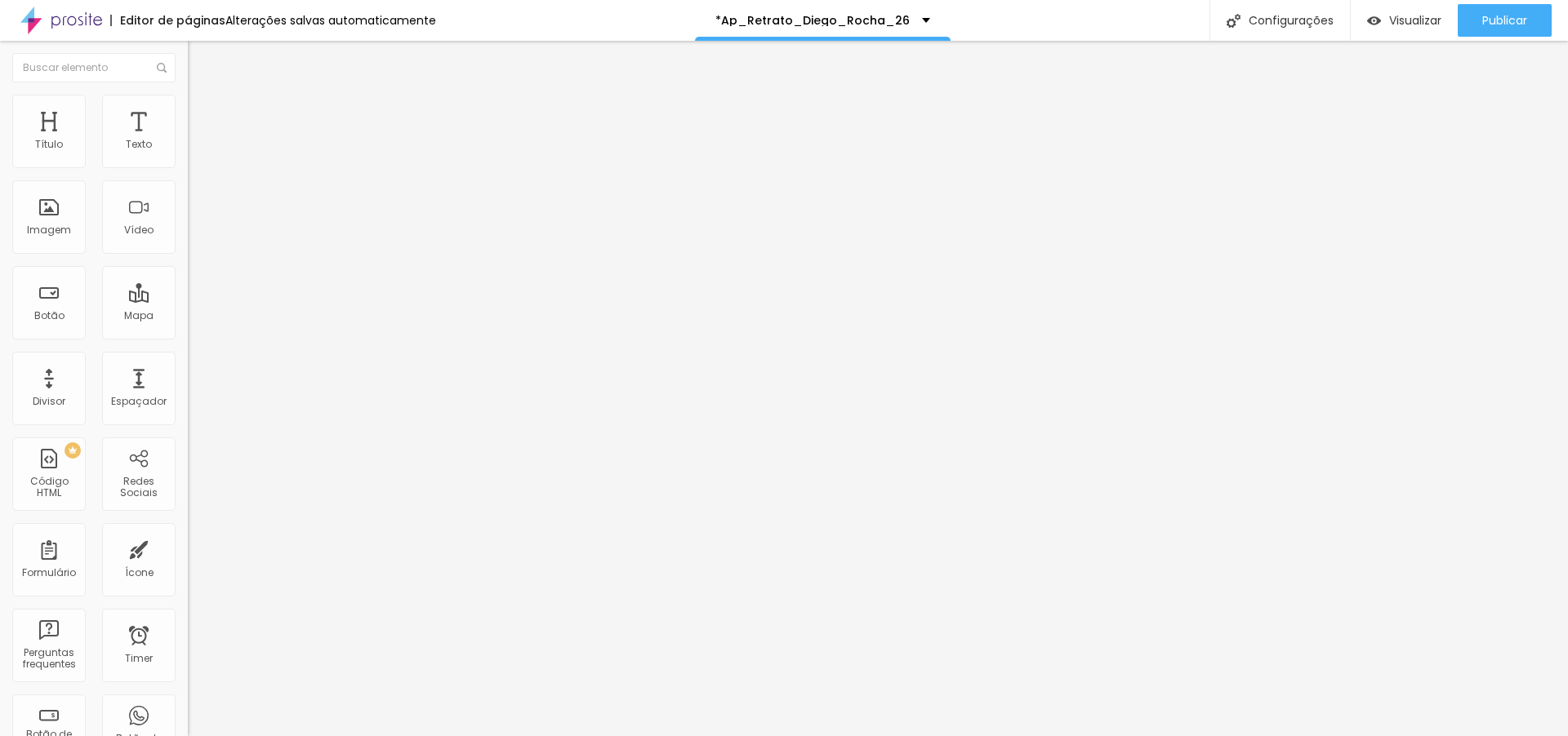
type input "88"
type input "89"
type input "90"
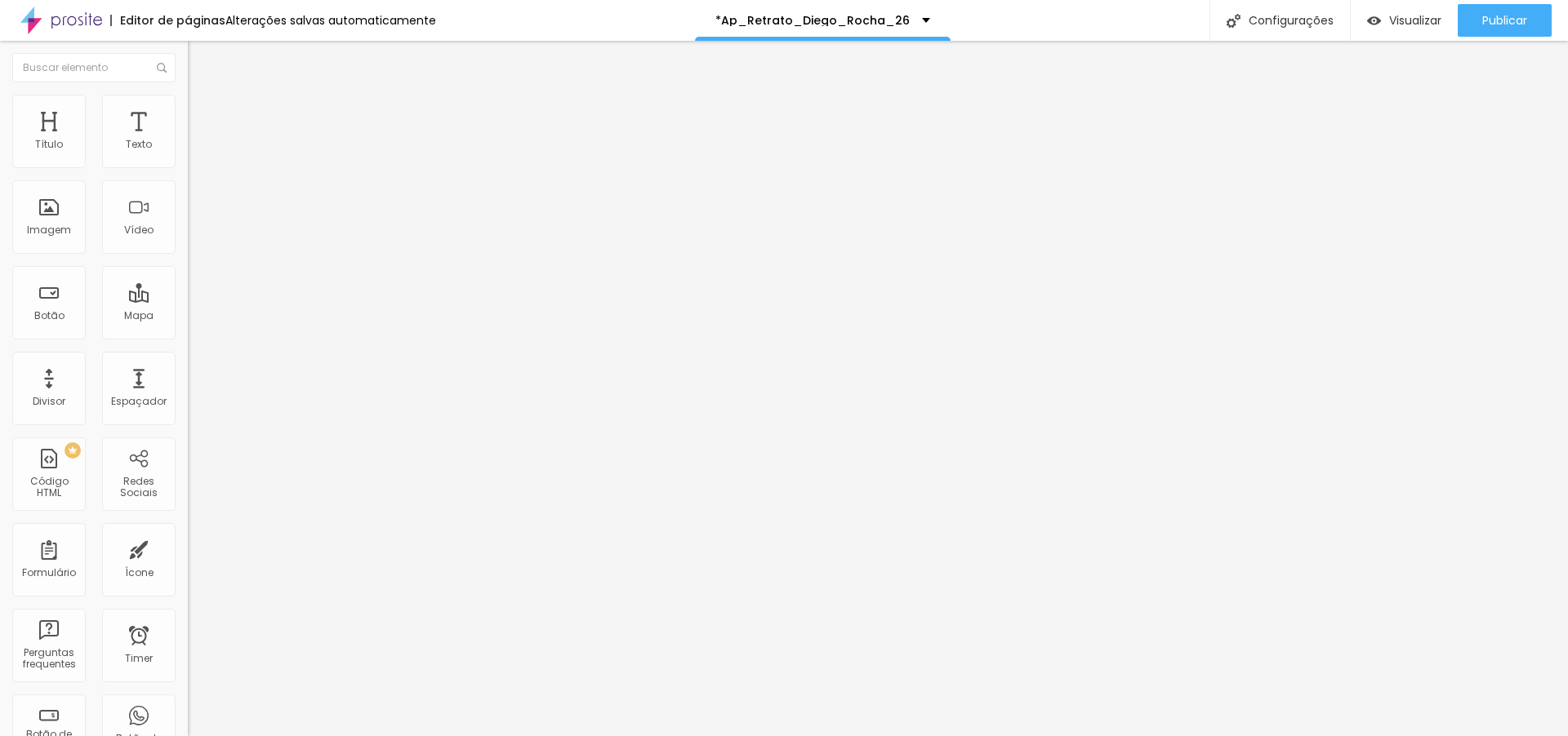
type input "91"
type input "94"
type input "97"
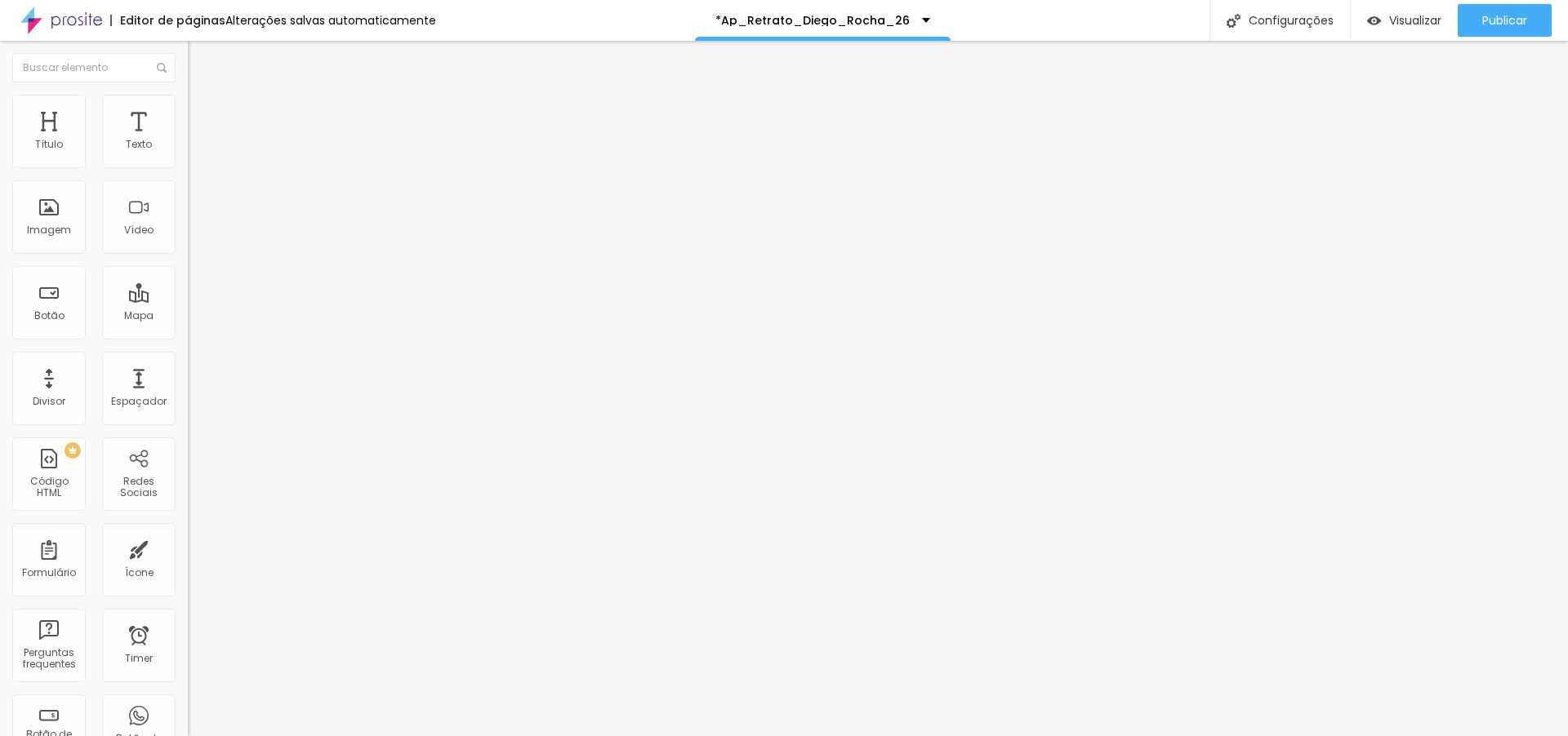
type input "97"
type input "100"
type input "56"
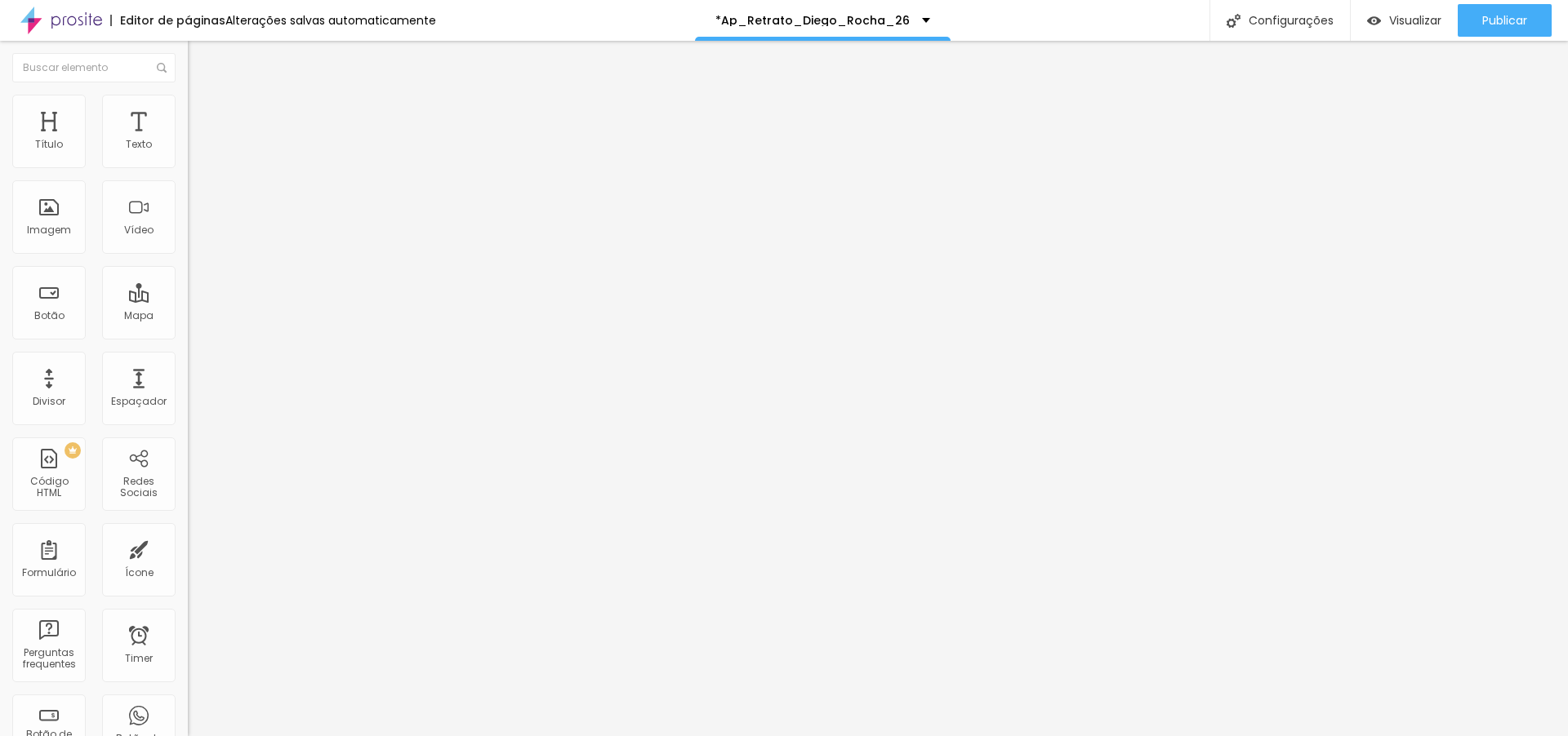
type input "0"
drag, startPoint x: 39, startPoint y: 162, endPoint x: 0, endPoint y: 184, distance: 44.8
click at [188, 317] on input "range" at bounding box center [241, 323] width 105 height 13
type input "6"
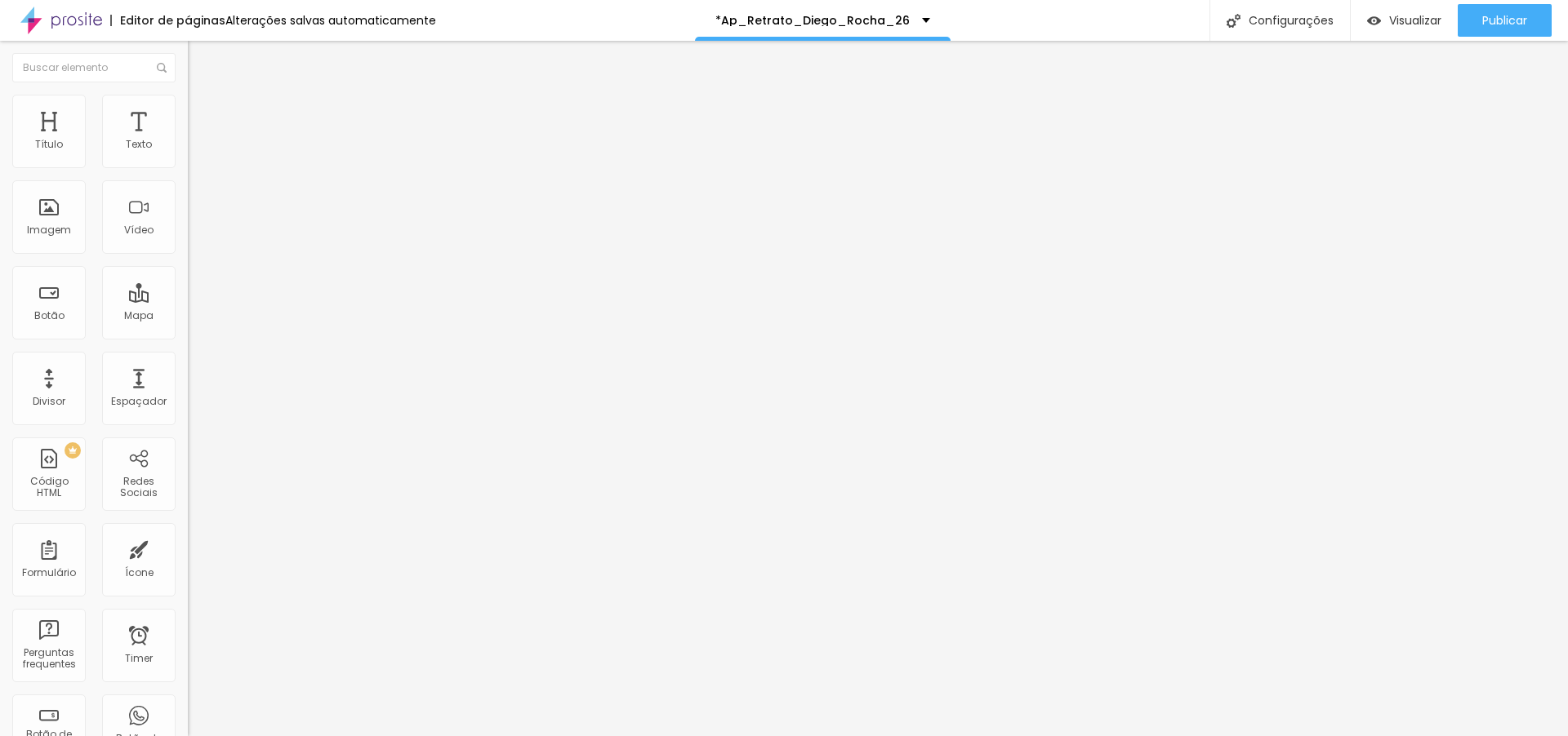
type input "6"
type input "23"
type input "25"
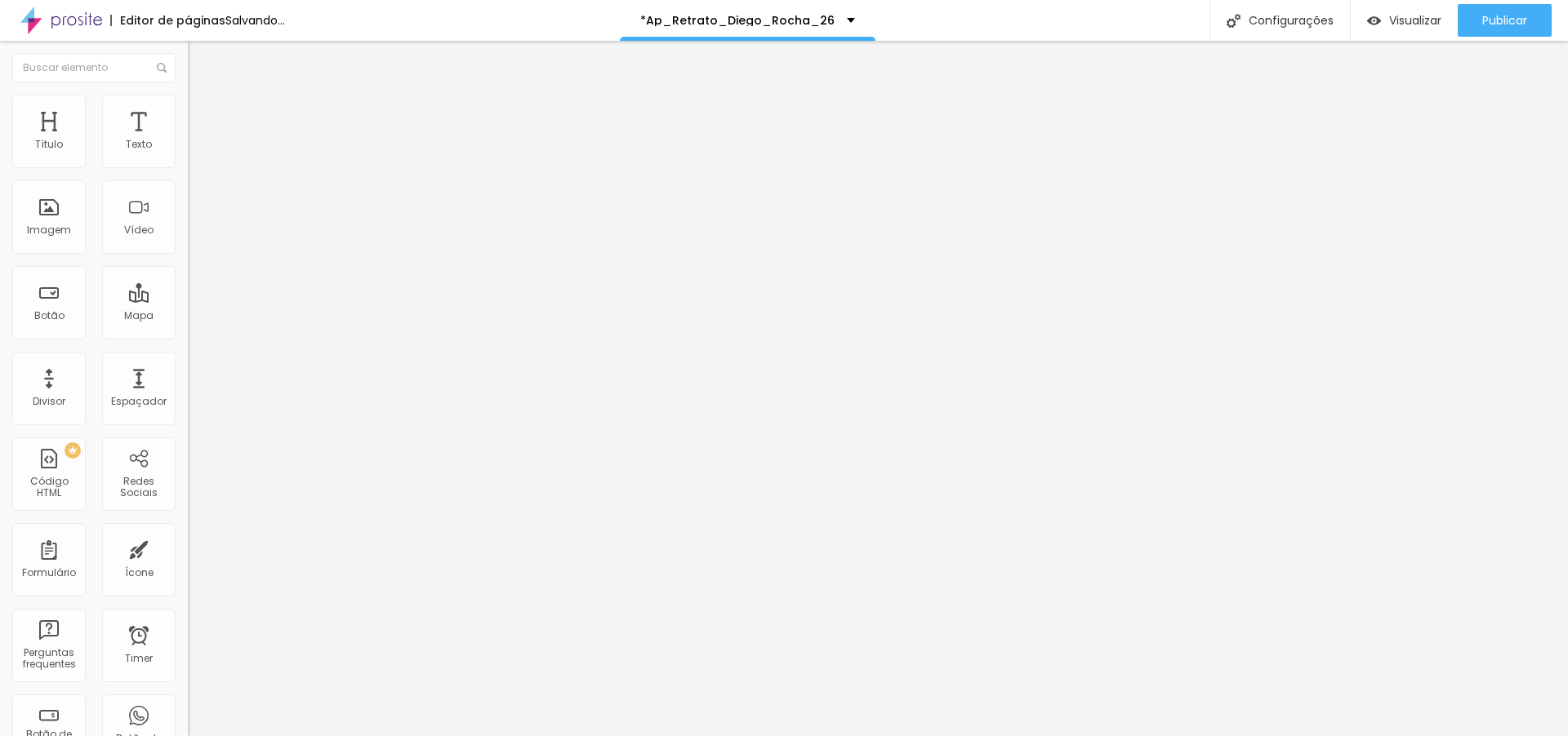
type input "29"
type input "33"
type input "34"
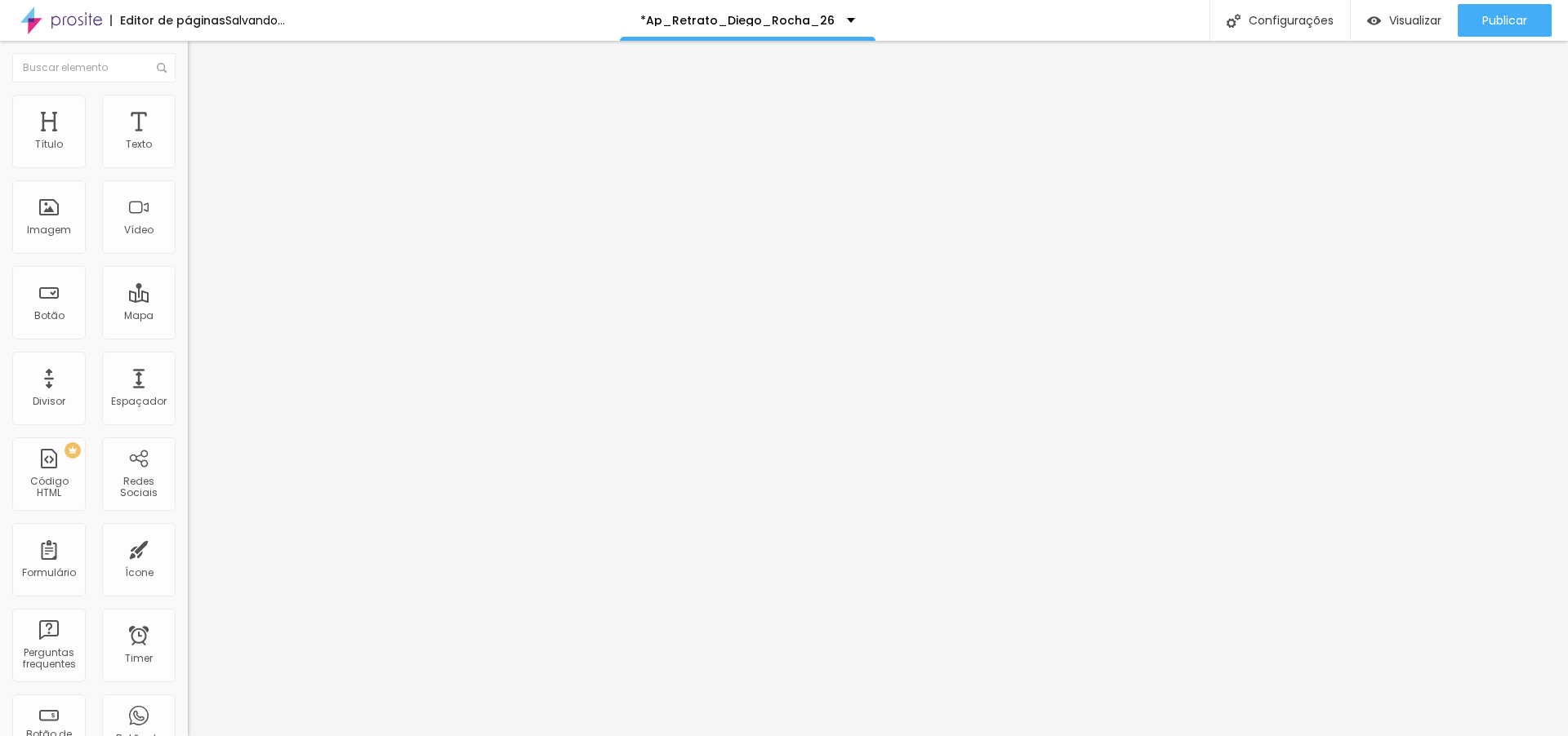
type input "34"
type input "41"
type input "49"
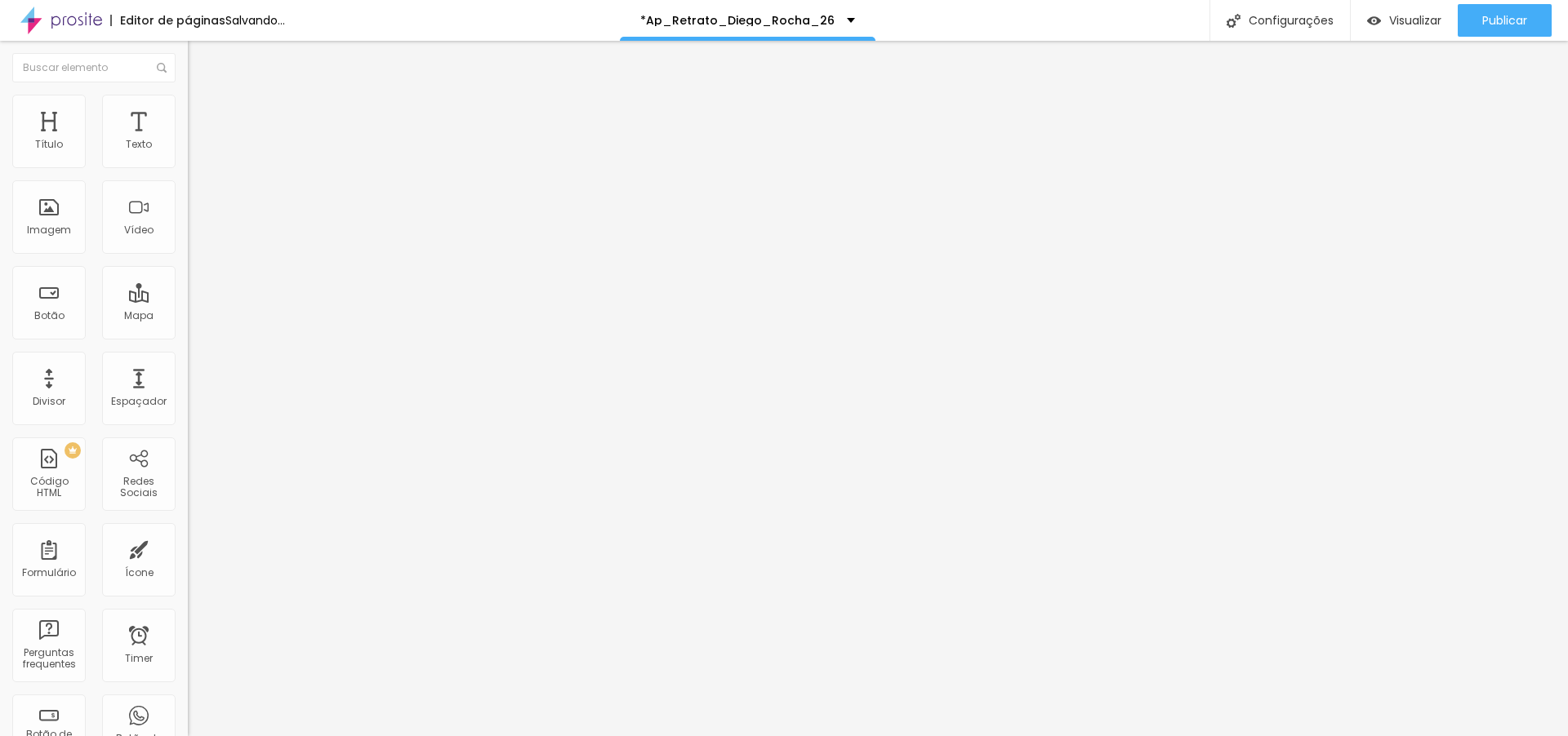
type input "50"
type input "56"
type input "60"
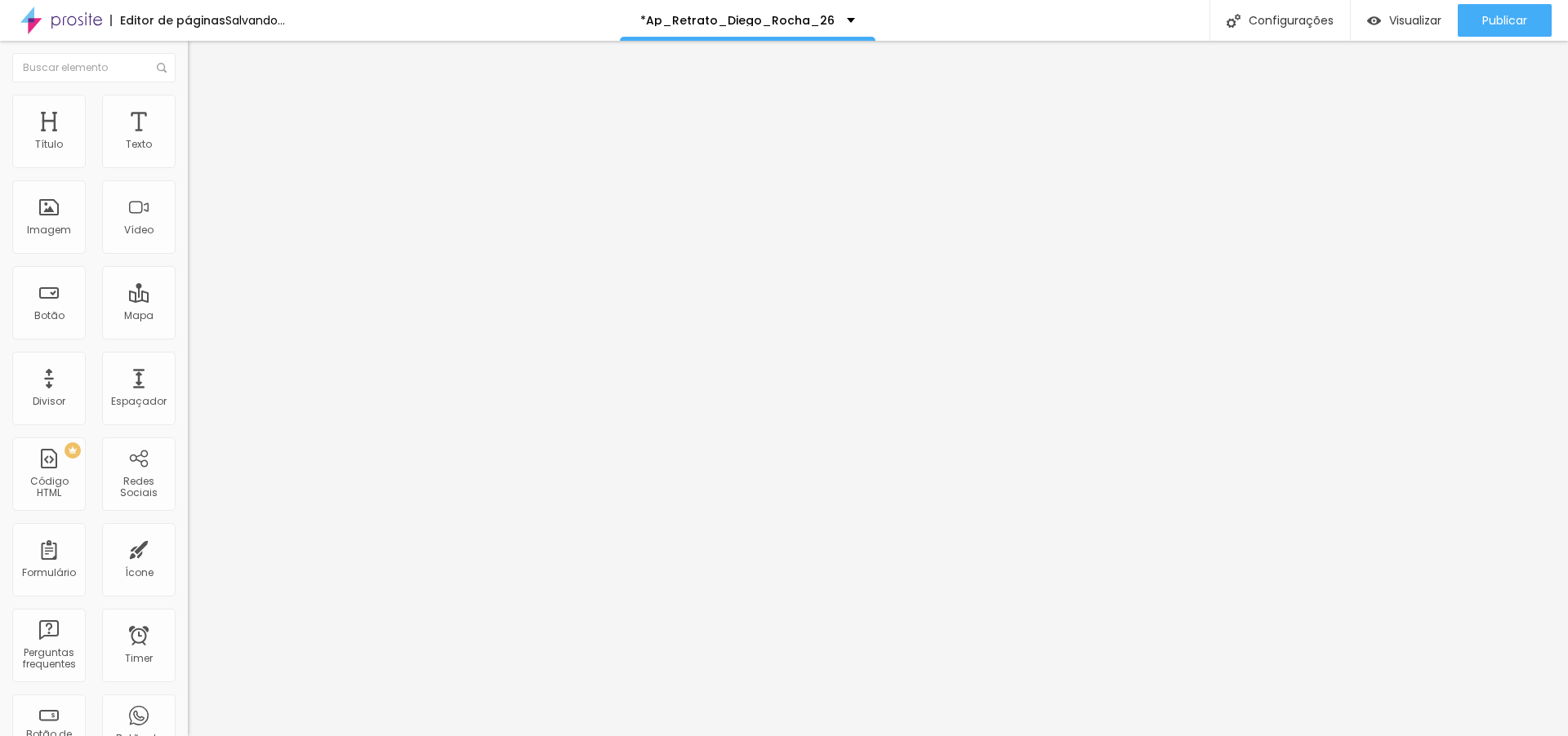
type input "60"
type input "65"
type input "70"
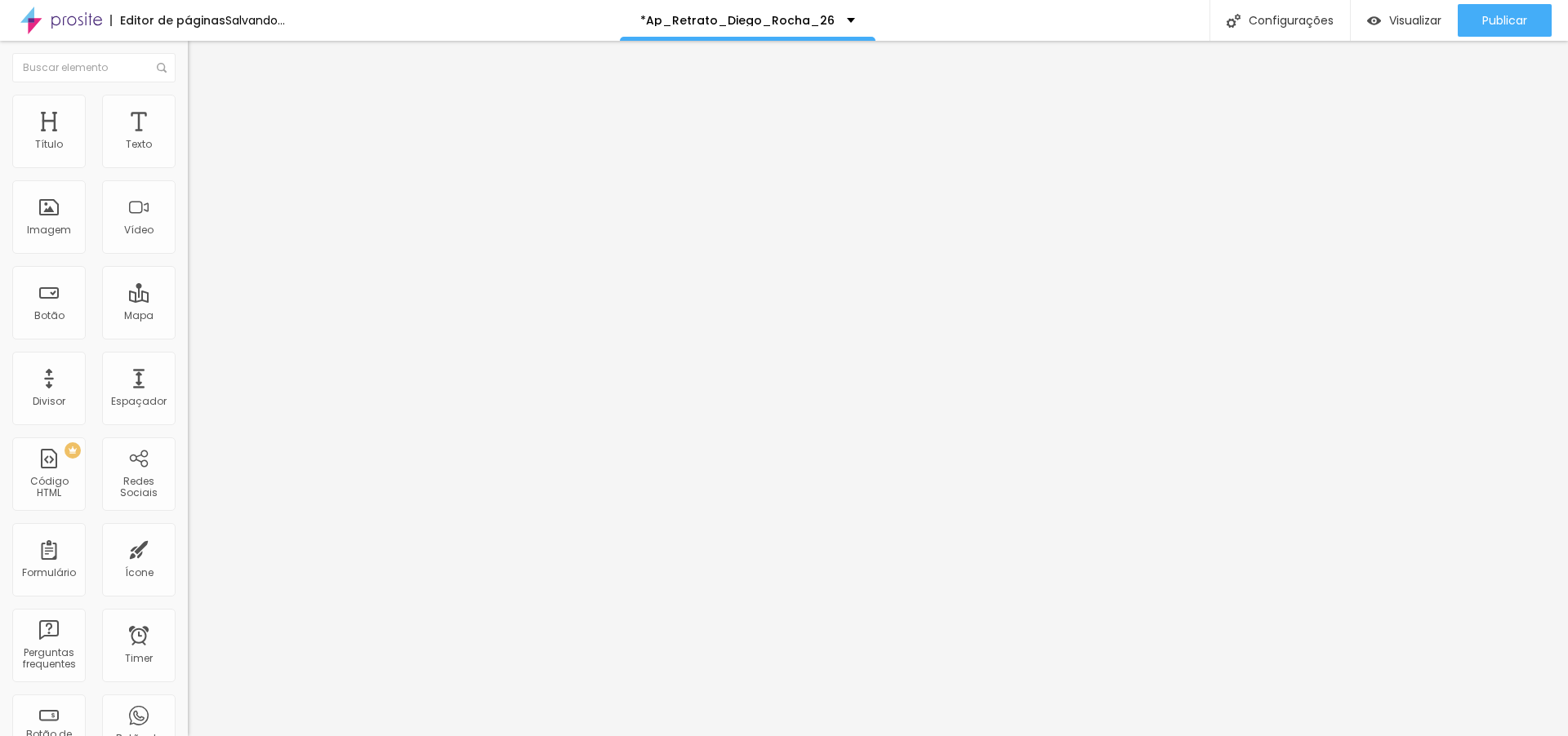
type input "79"
type input "81"
type input "86"
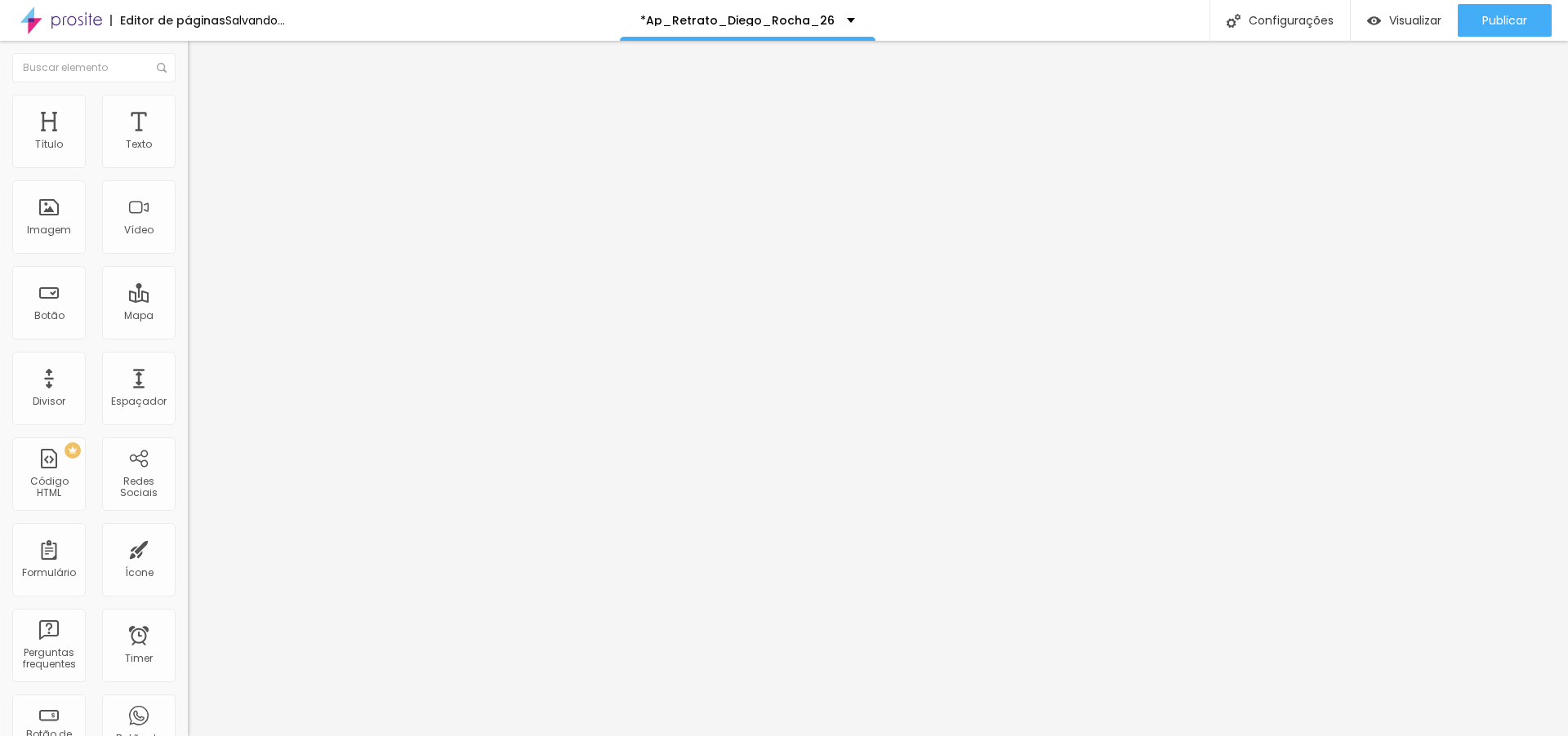
type input "86"
type input "88"
type input "91"
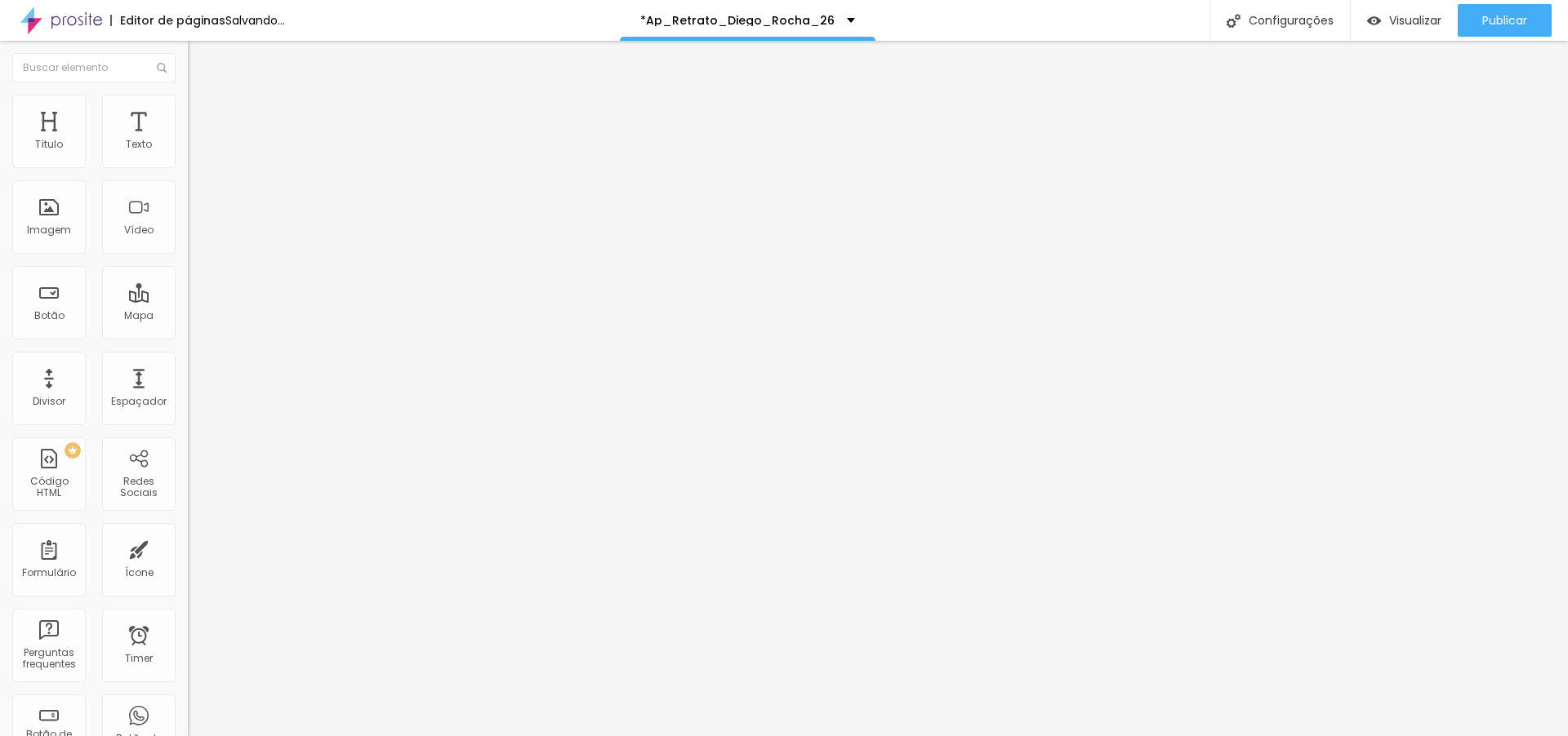
type input "92"
type input "93"
type input "94"
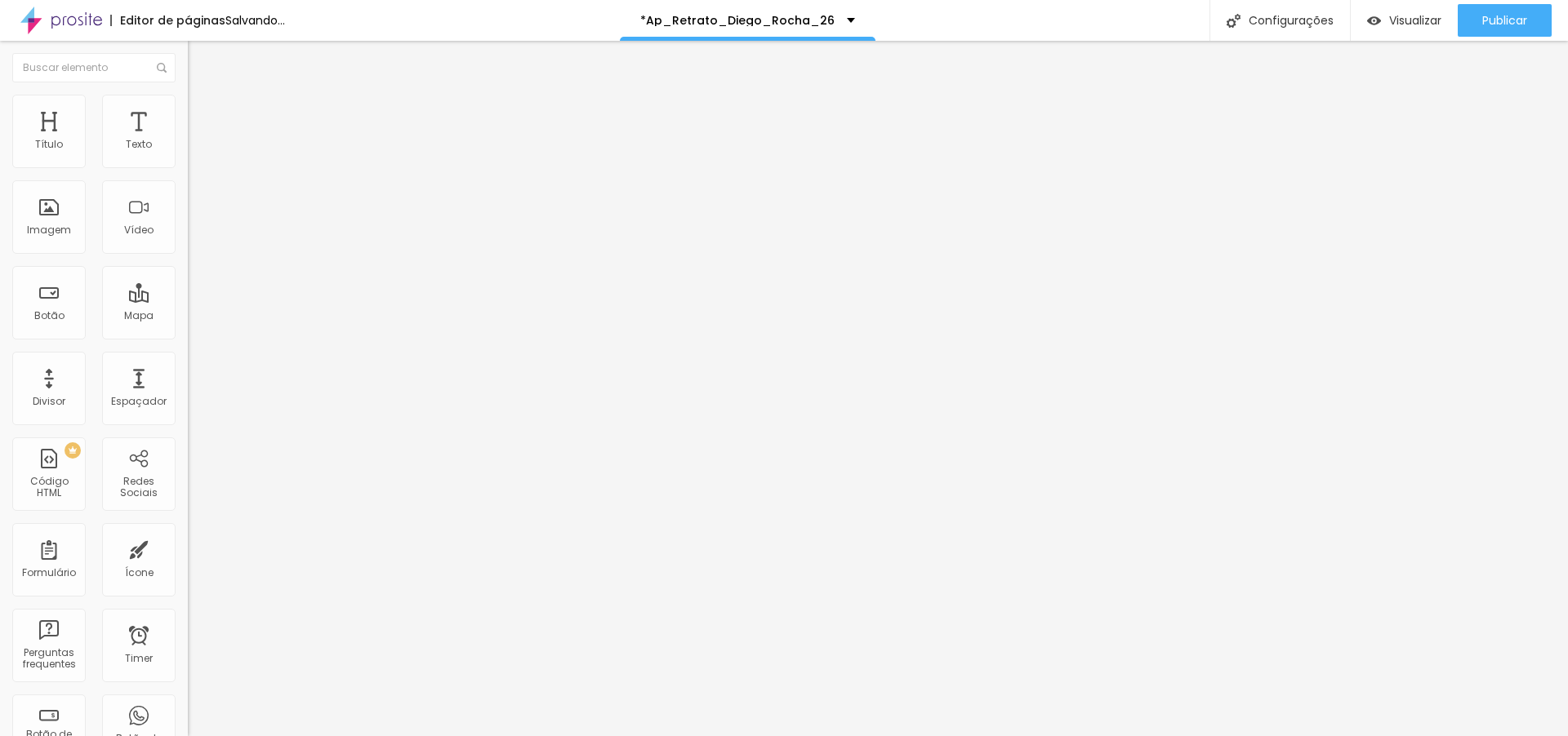
type input "94"
type input "96"
type input "100"
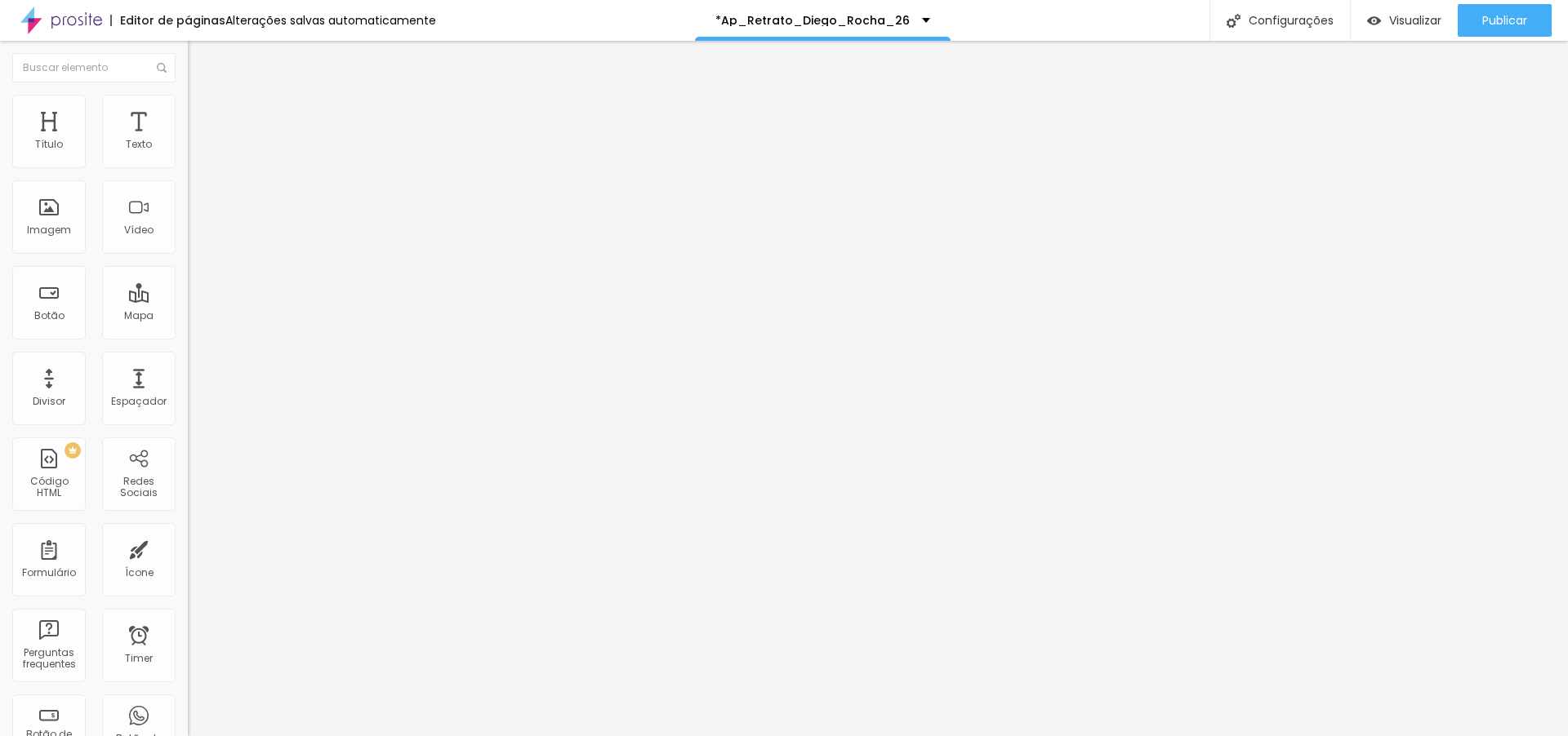
drag, startPoint x: 43, startPoint y: 193, endPoint x: 263, endPoint y: 189, distance: 220.0
type input "100"
click at [263, 548] on input "range" at bounding box center [241, 554] width 105 height 13
type input "2"
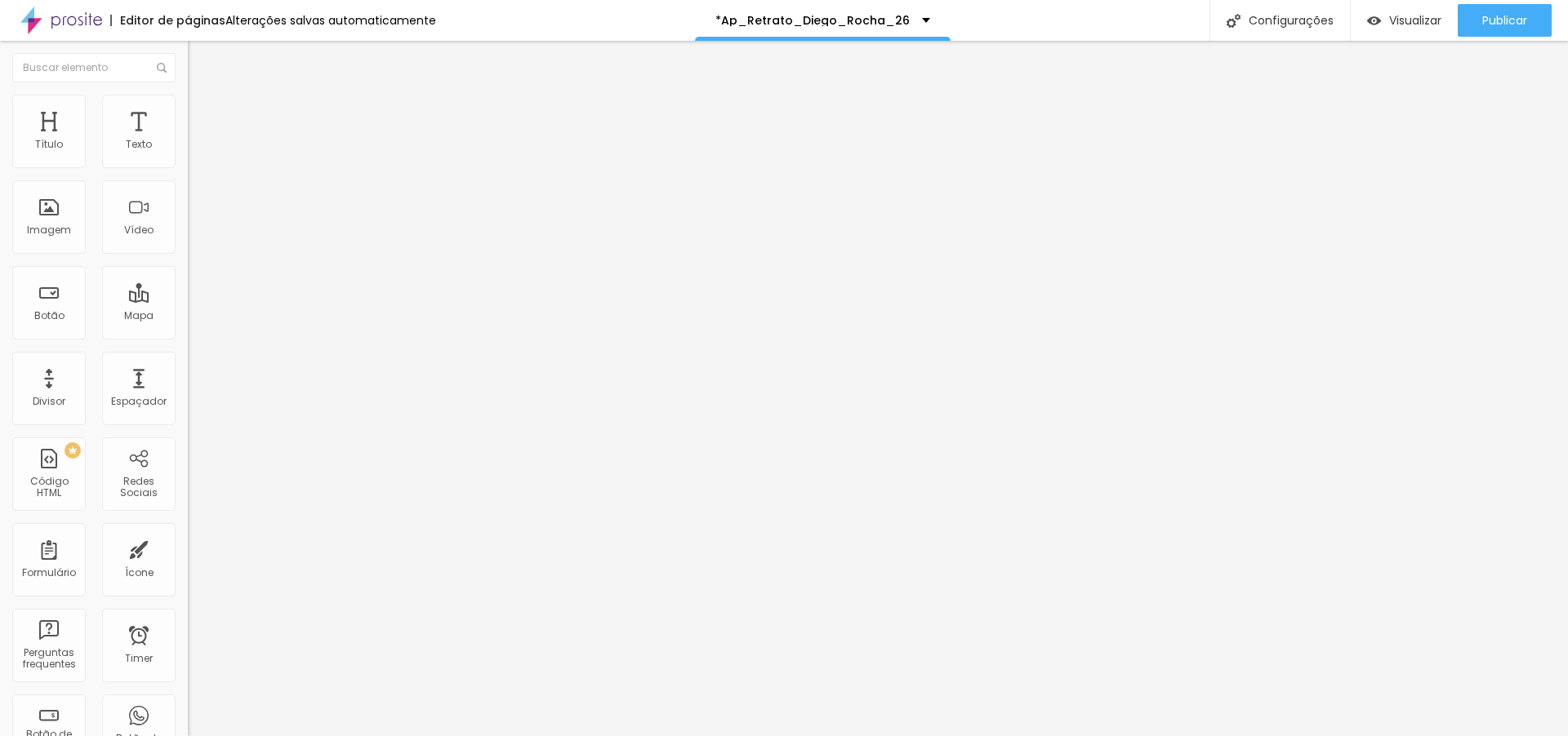
type input "31"
type input "43"
type input "49"
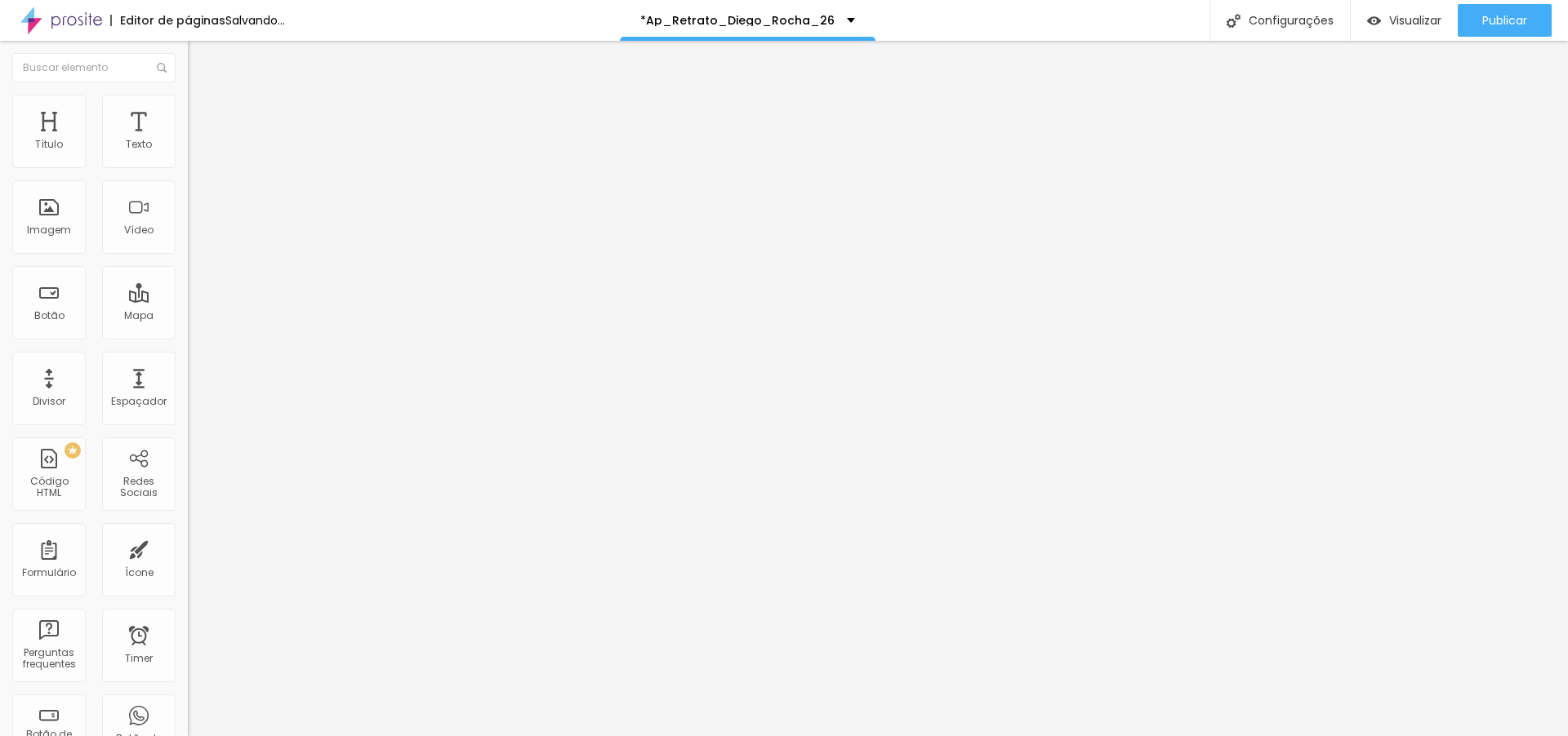
drag, startPoint x: 36, startPoint y: 160, endPoint x: 0, endPoint y: 172, distance: 37.9
click at [188, 317] on input "range" at bounding box center [241, 323] width 105 height 13
drag, startPoint x: 91, startPoint y: 189, endPoint x: 0, endPoint y: 199, distance: 91.5
click at [188, 548] on input "range" at bounding box center [241, 554] width 105 height 13
click at [200, 55] on img "button" at bounding box center [206, 59] width 13 height 13
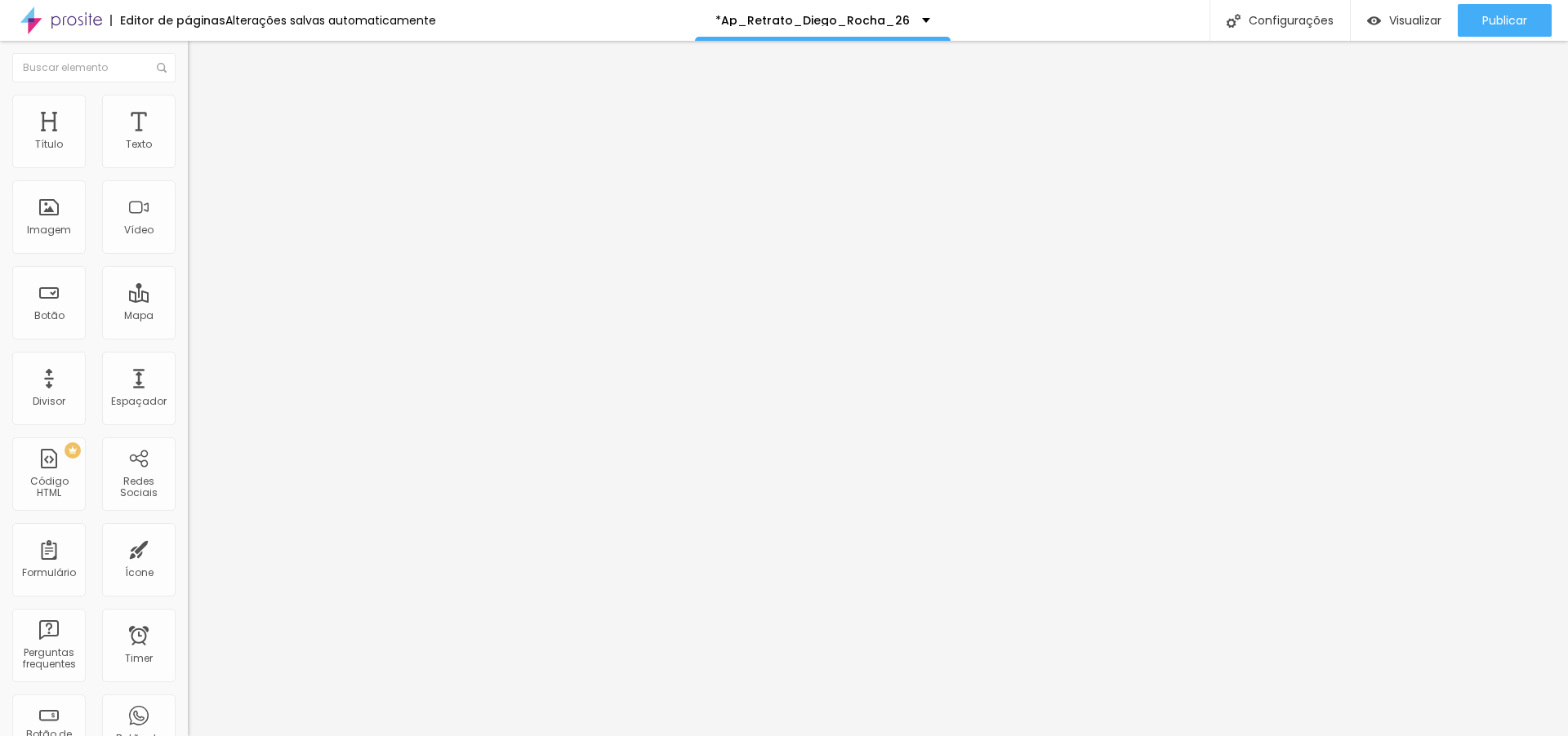
click at [188, 141] on span "Trocar imagem" at bounding box center [232, 134] width 89 height 14
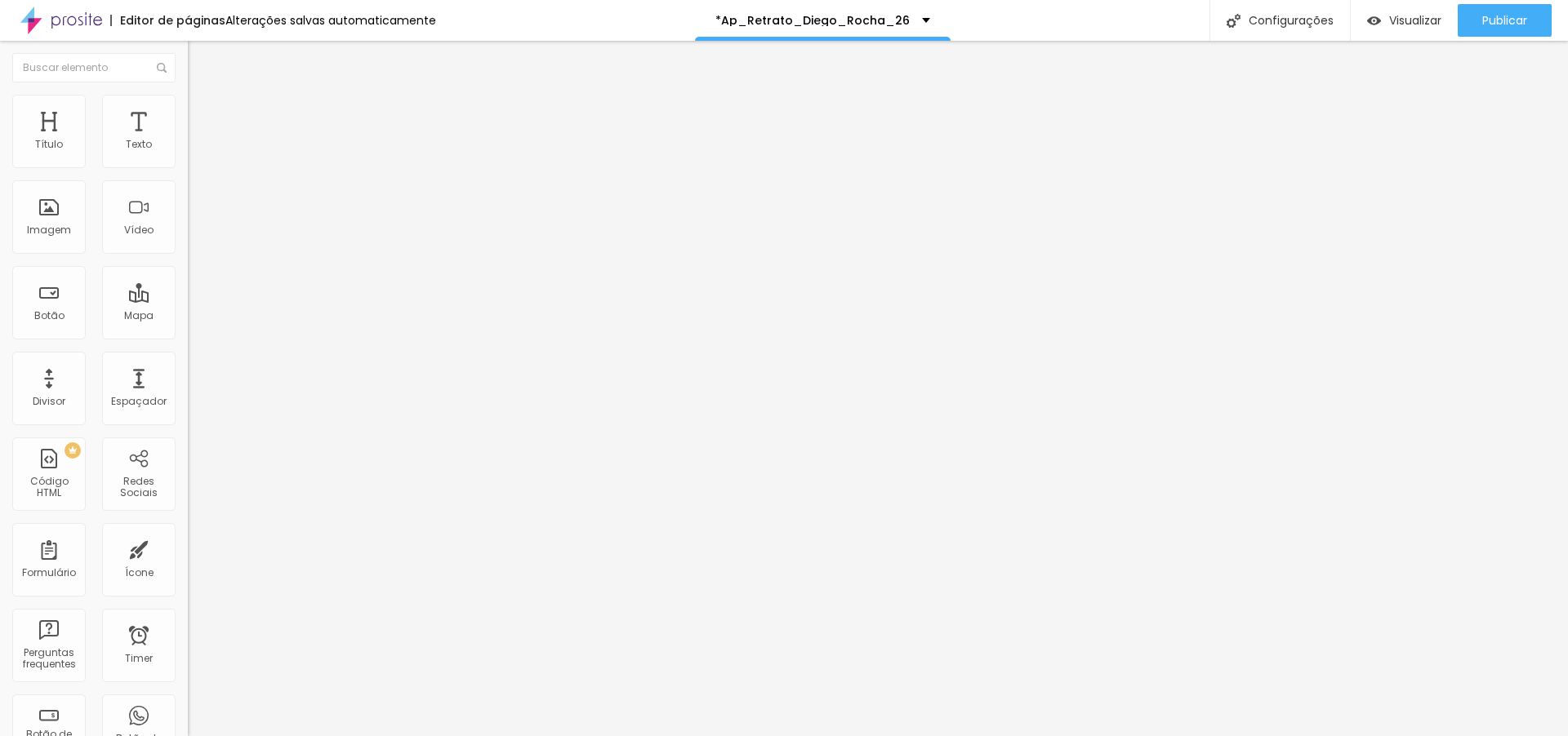
click at [188, 111] on li "Avançado" at bounding box center [282, 119] width 188 height 16
click at [188, 102] on img at bounding box center [195, 102] width 15 height 15
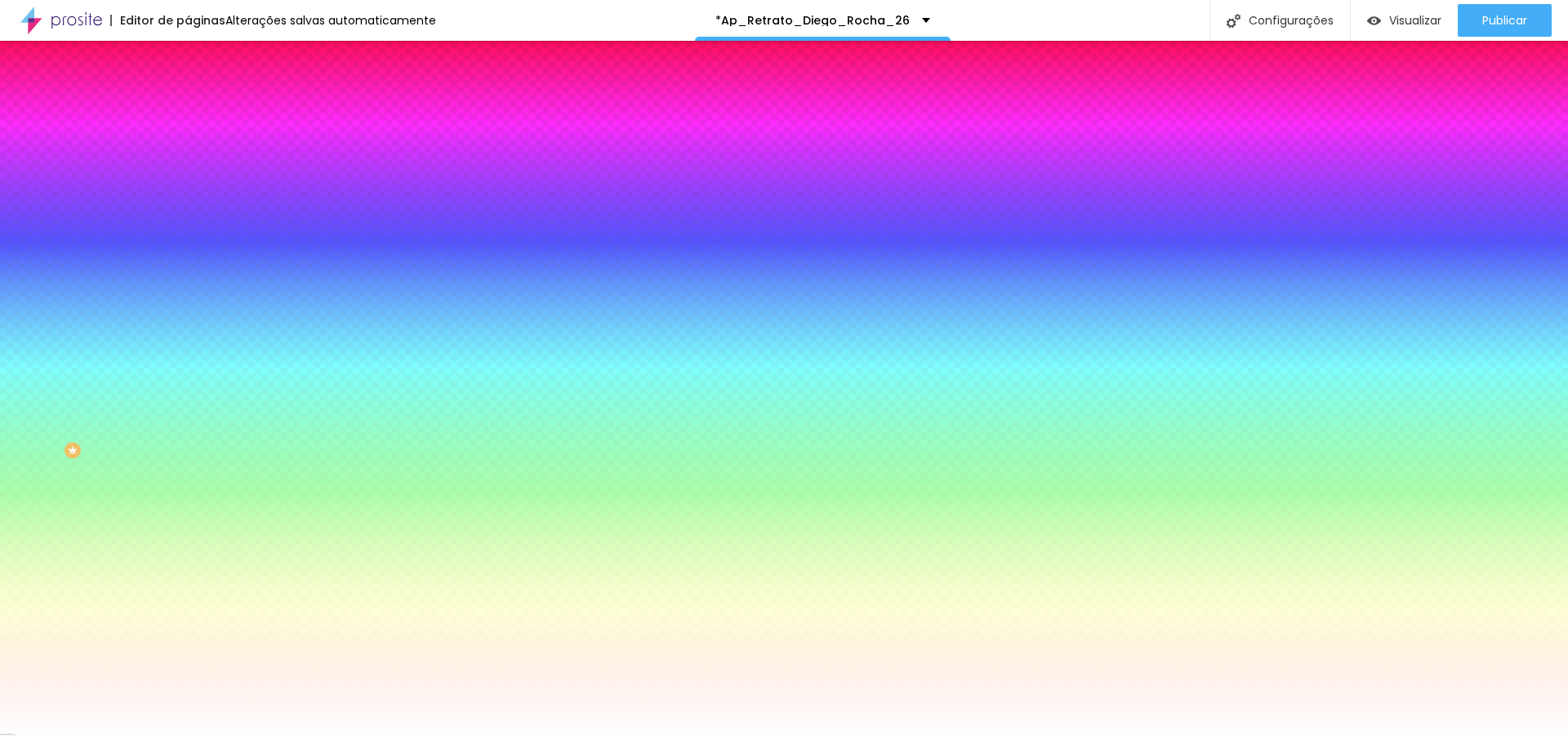
click at [188, 95] on li "Conteúdo" at bounding box center [282, 86] width 188 height 16
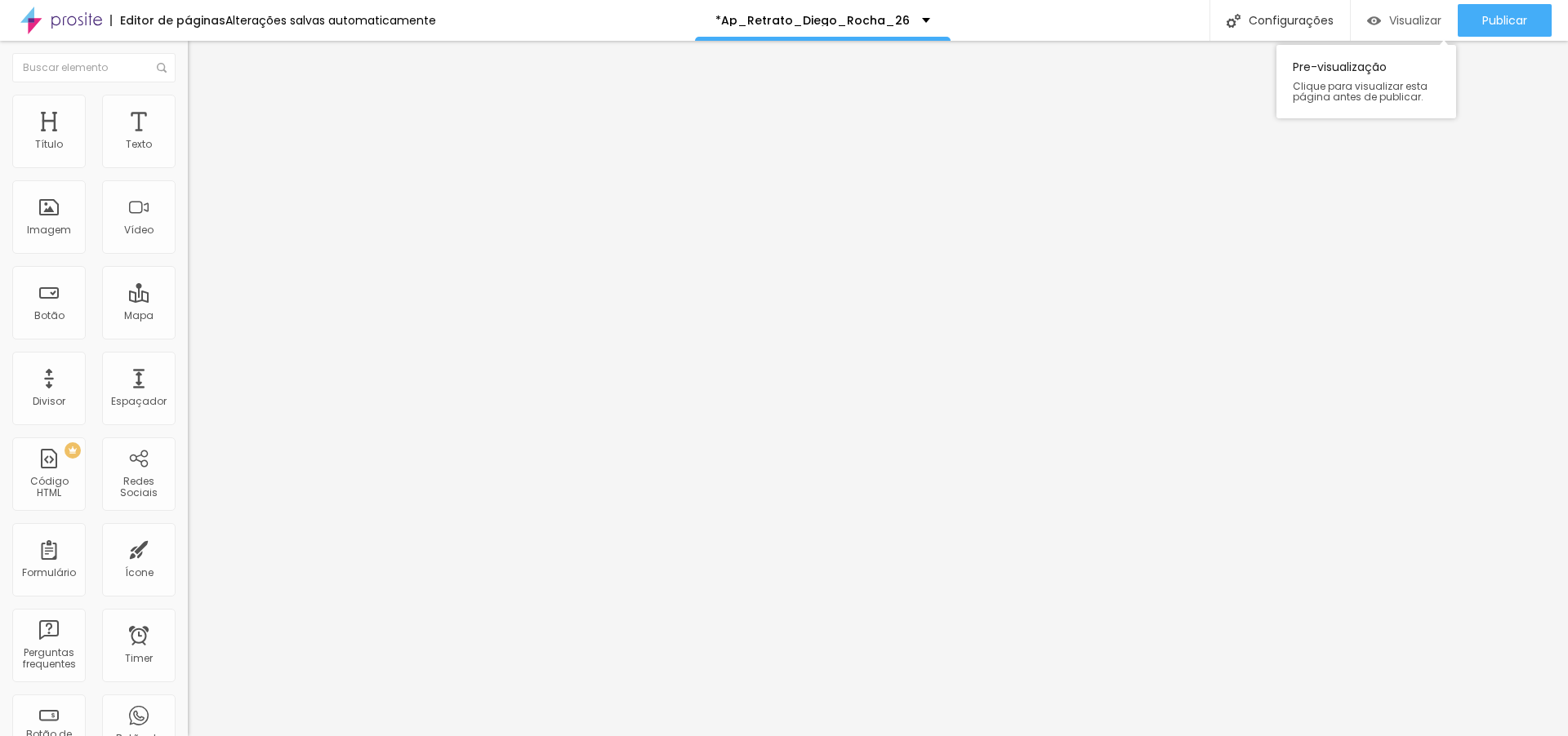
click at [1422, 24] on span "Visualizar" at bounding box center [1414, 20] width 53 height 13
click at [203, 115] on span "Avançado" at bounding box center [230, 122] width 54 height 14
click at [188, 141] on span "Trocar imagem" at bounding box center [232, 134] width 89 height 14
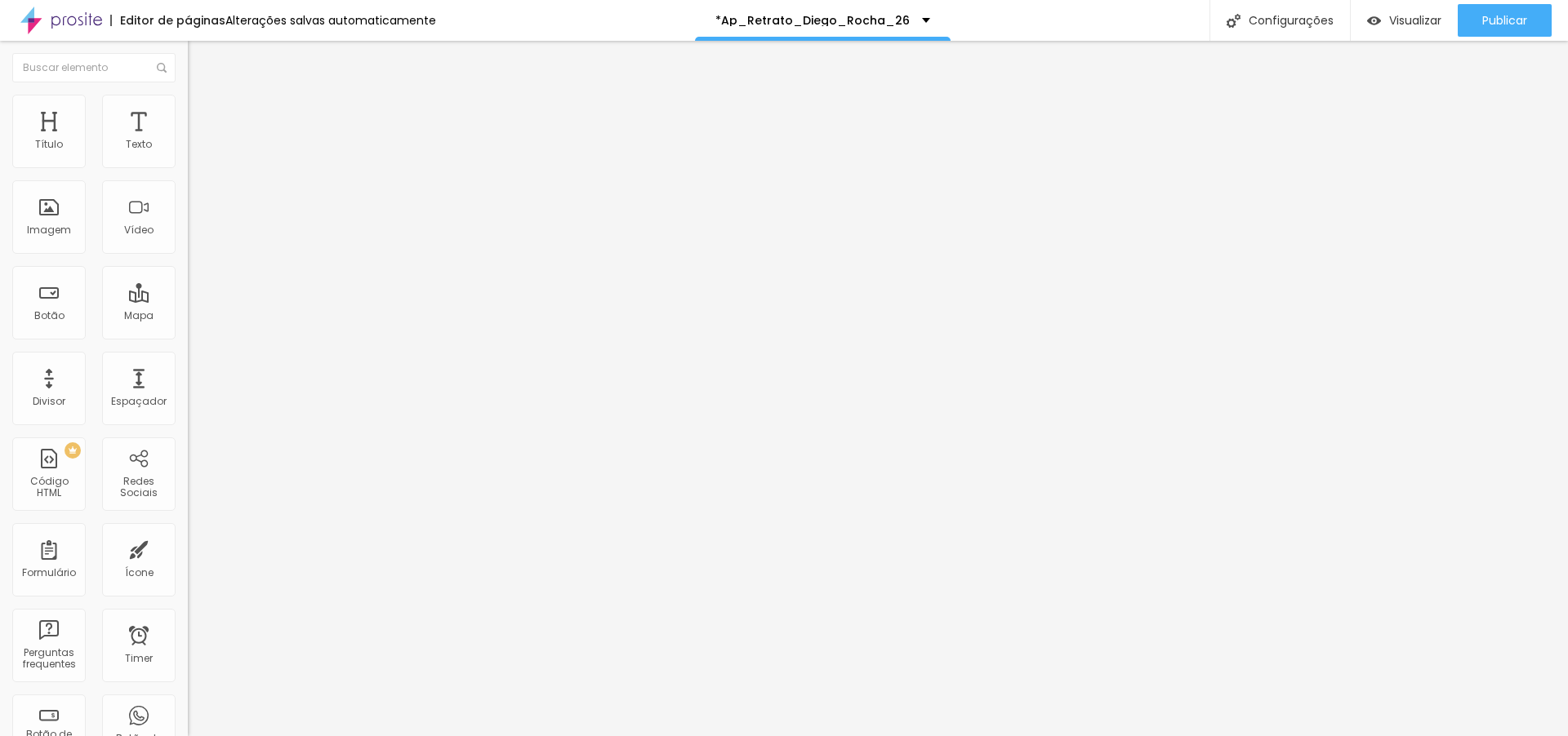
click at [188, 299] on div "Proporção 1:1 Quadrado Cinema 16:9 Padrão 4:3 Quadrado 1:1 Original" at bounding box center [282, 267] width 188 height 65
click at [188, 255] on span "1:1 Quadrado" at bounding box center [220, 248] width 65 height 14
click at [188, 275] on span "Padrão" at bounding box center [206, 268] width 37 height 14
click at [188, 300] on span "Original" at bounding box center [207, 293] width 39 height 14
click at [188, 255] on span "1:1 Quadrado" at bounding box center [220, 248] width 65 height 14
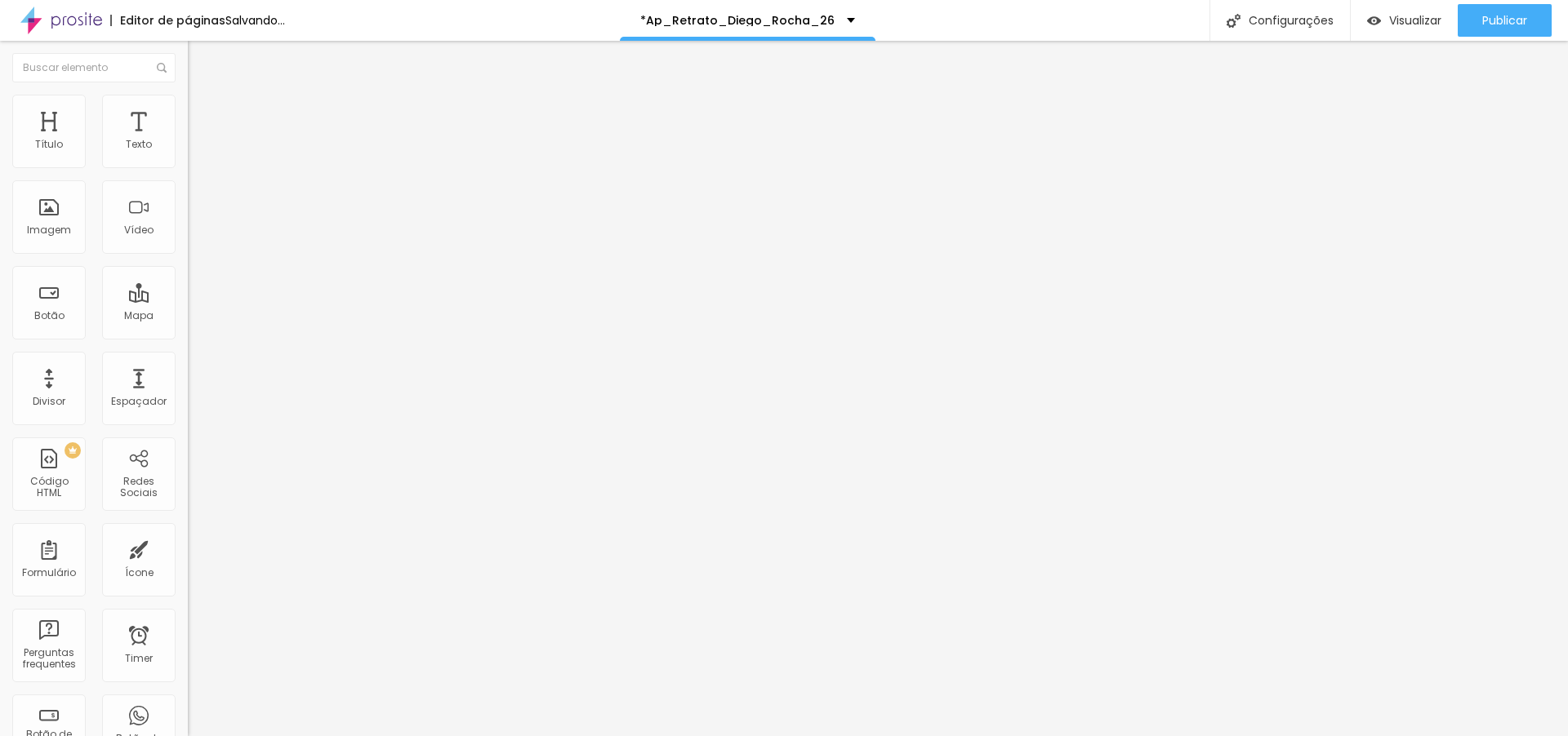
click at [188, 300] on span "Original" at bounding box center [207, 293] width 39 height 14
click at [188, 285] on span "Quadrado" at bounding box center [214, 278] width 53 height 14
click at [188, 255] on span "1:1 Quadrado" at bounding box center [220, 248] width 65 height 14
click at [188, 274] on div "Padrão 4:3" at bounding box center [282, 268] width 188 height 9
click at [188, 300] on span "Original" at bounding box center [207, 293] width 39 height 14
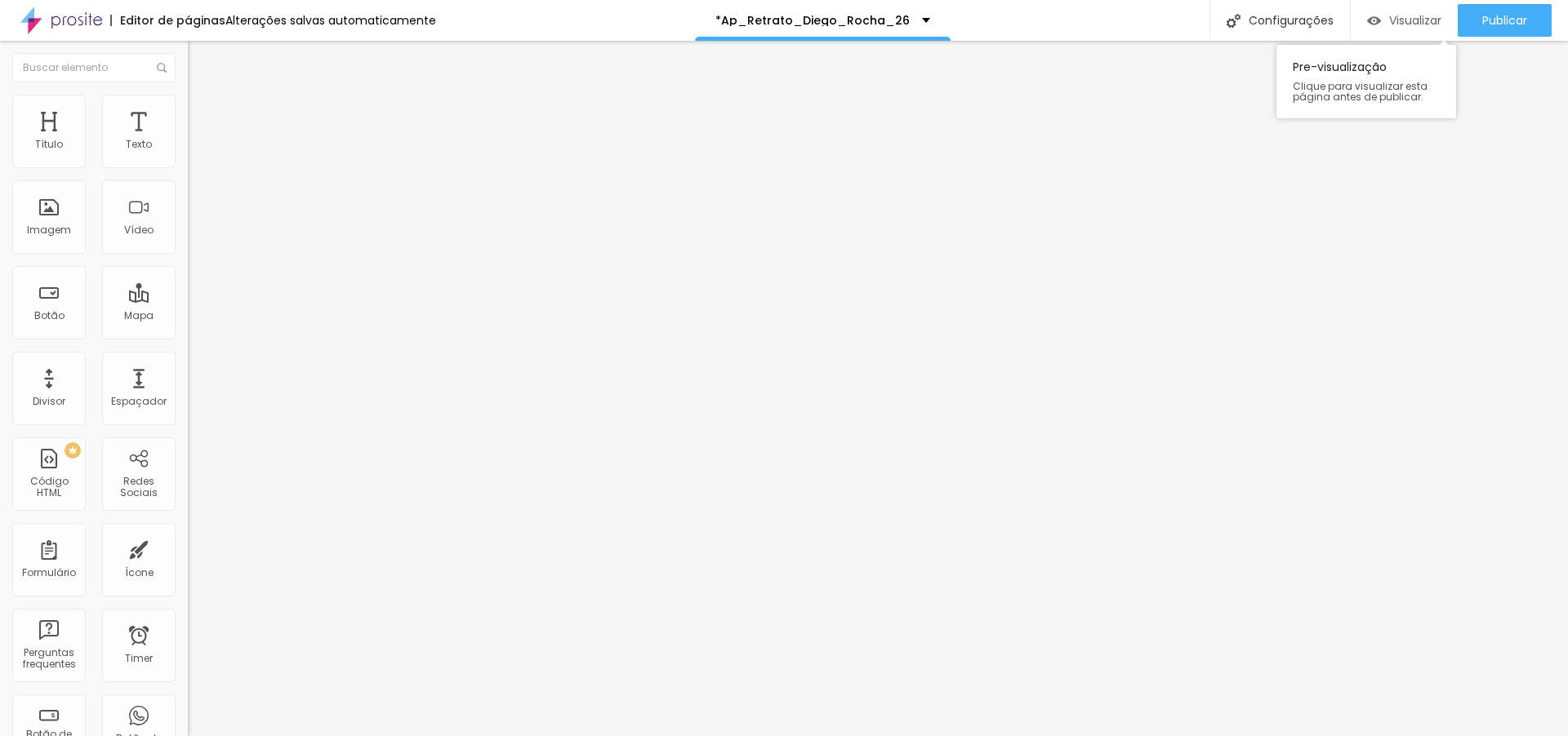
click at [1413, 22] on span "Visualizar" at bounding box center [1414, 20] width 53 height 13
click at [188, 111] on li "Avançado" at bounding box center [282, 119] width 188 height 16
click at [188, 95] on li "Conteúdo" at bounding box center [282, 86] width 188 height 16
click at [188, 148] on span "Encaixotado" at bounding box center [220, 142] width 64 height 14
click at [188, 174] on span "Completo" at bounding box center [213, 167] width 50 height 14
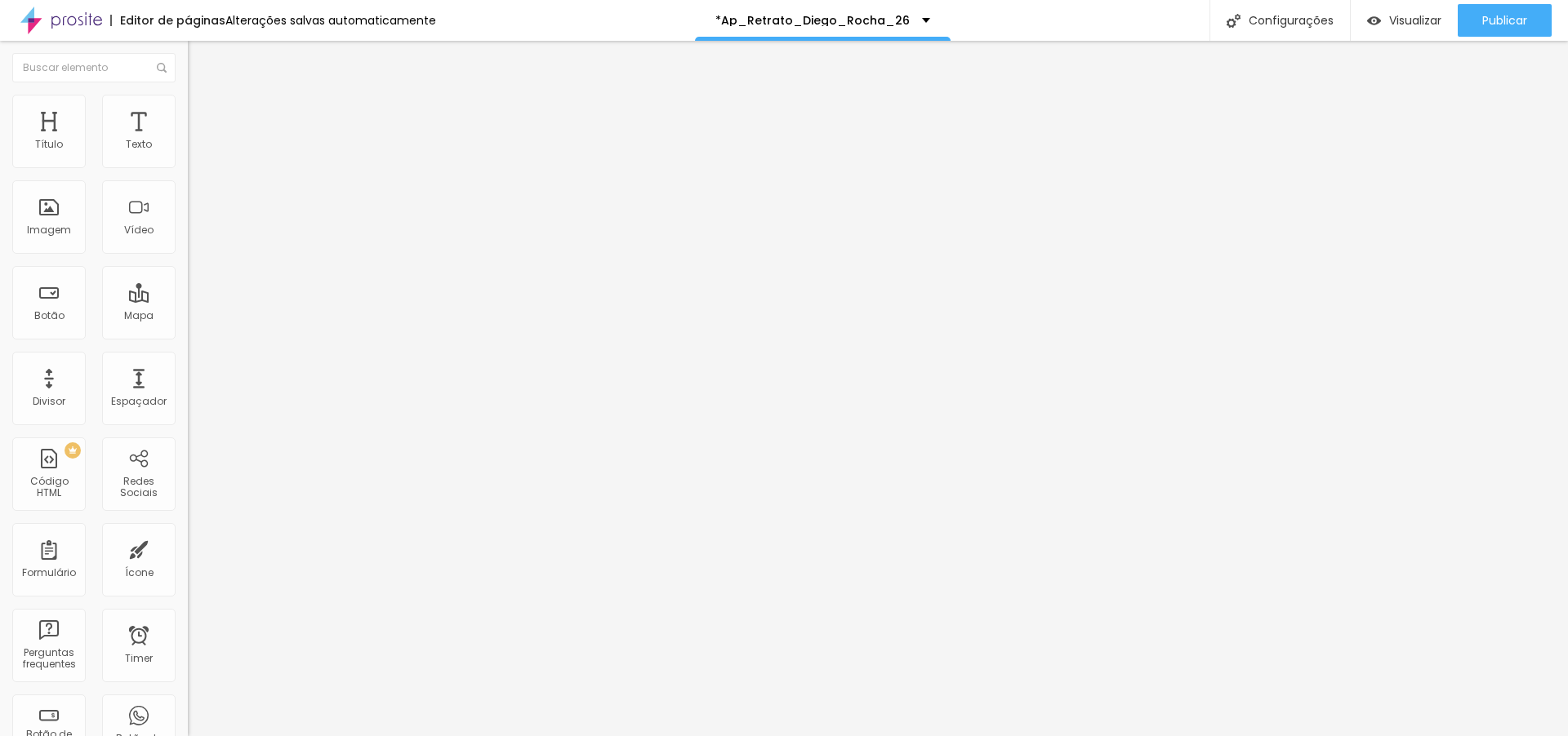
click at [188, 96] on ul "Conteúdo Estilo Avançado" at bounding box center [282, 103] width 188 height 49
click at [188, 100] on img at bounding box center [195, 102] width 15 height 15
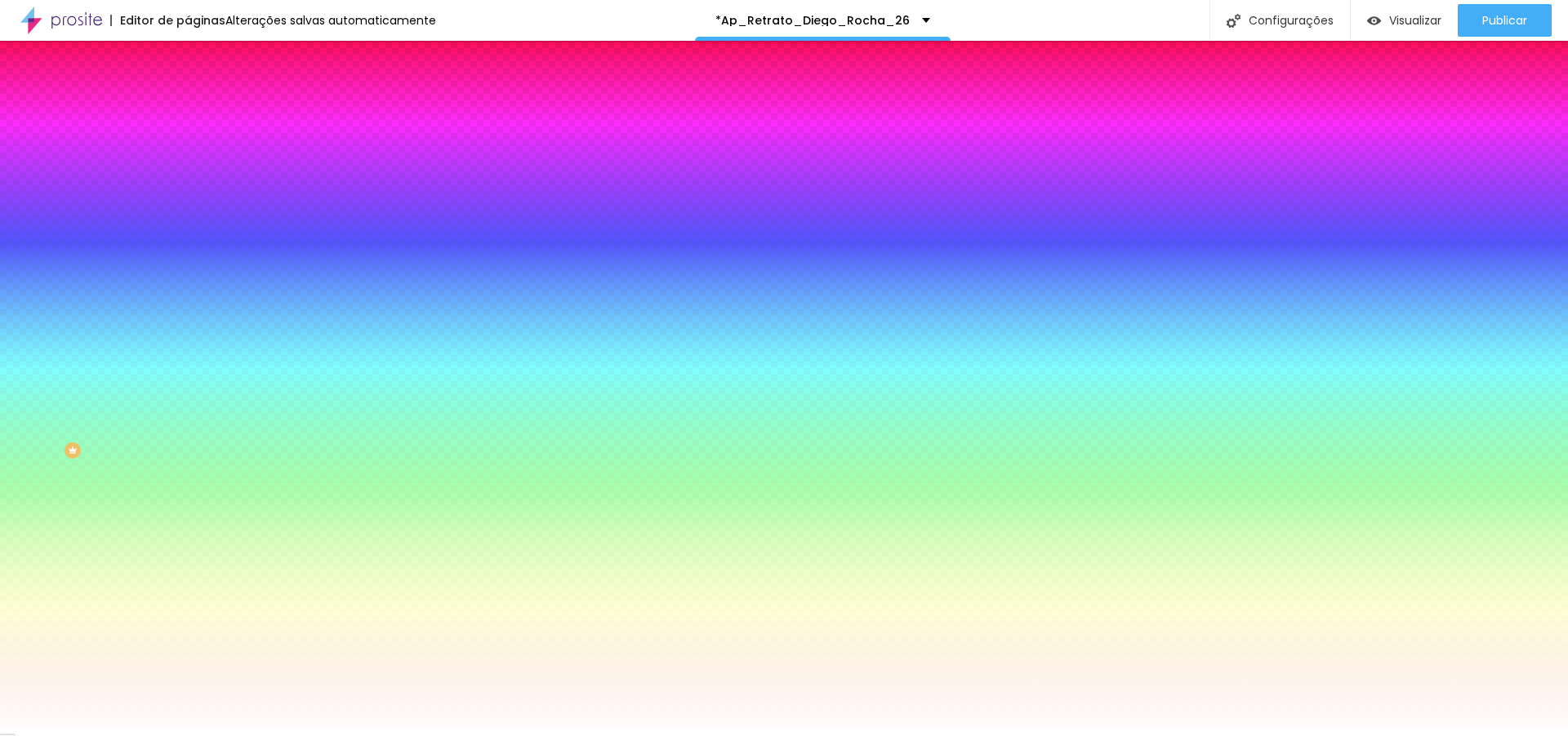
click at [188, 111] on li "Avançado" at bounding box center [282, 119] width 188 height 16
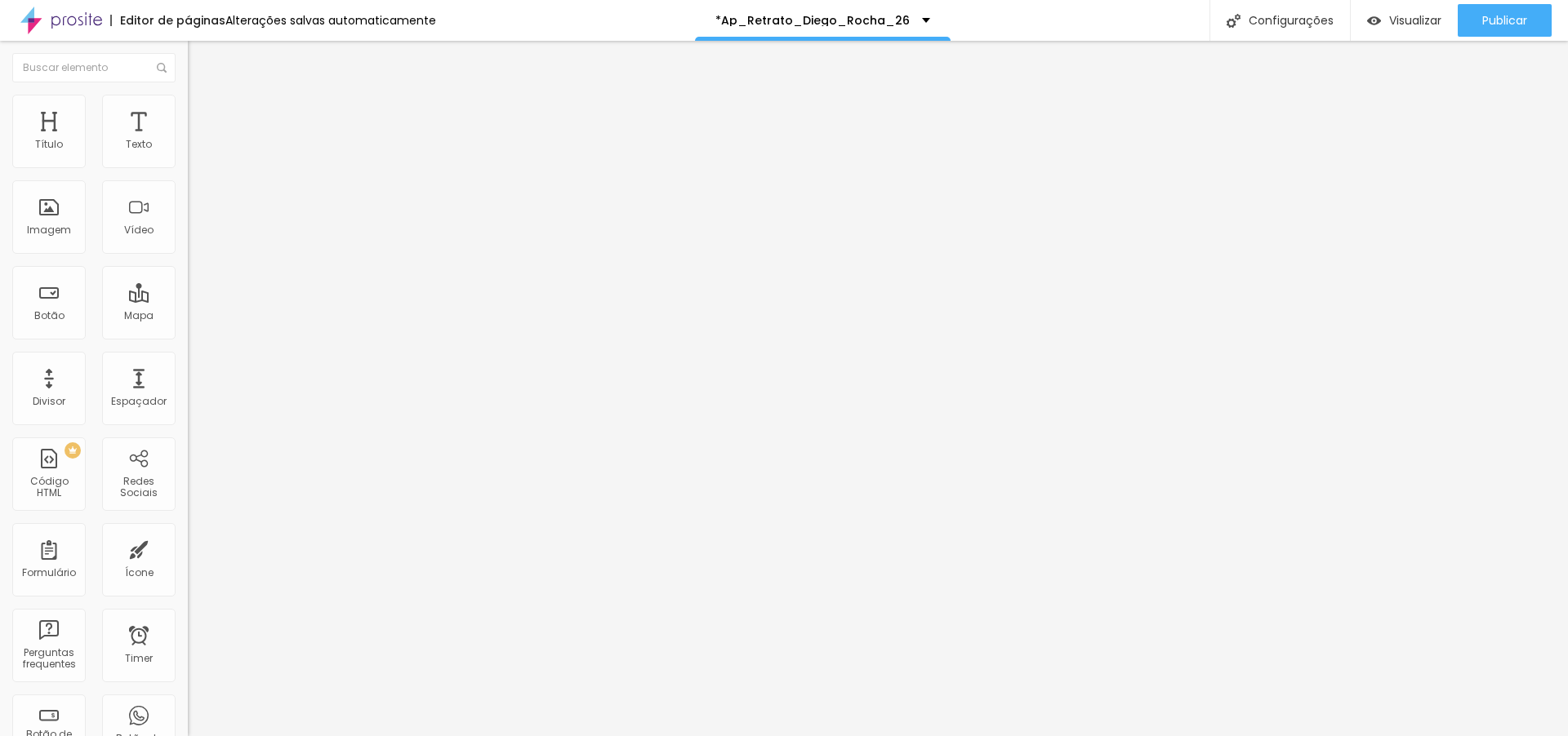
click at [188, 255] on span "1:1 Quadrado" at bounding box center [220, 248] width 65 height 14
click at [188, 300] on span "Original" at bounding box center [207, 293] width 39 height 14
click at [188, 255] on span "Original" at bounding box center [207, 248] width 39 height 14
click at [188, 299] on div "Proporção 1:1 Quadrado Cinema 16:9 Padrão 4:3 Quadrado 1:1 Original" at bounding box center [282, 267] width 188 height 65
click at [188, 255] on span "1:1 Quadrado" at bounding box center [220, 248] width 65 height 14
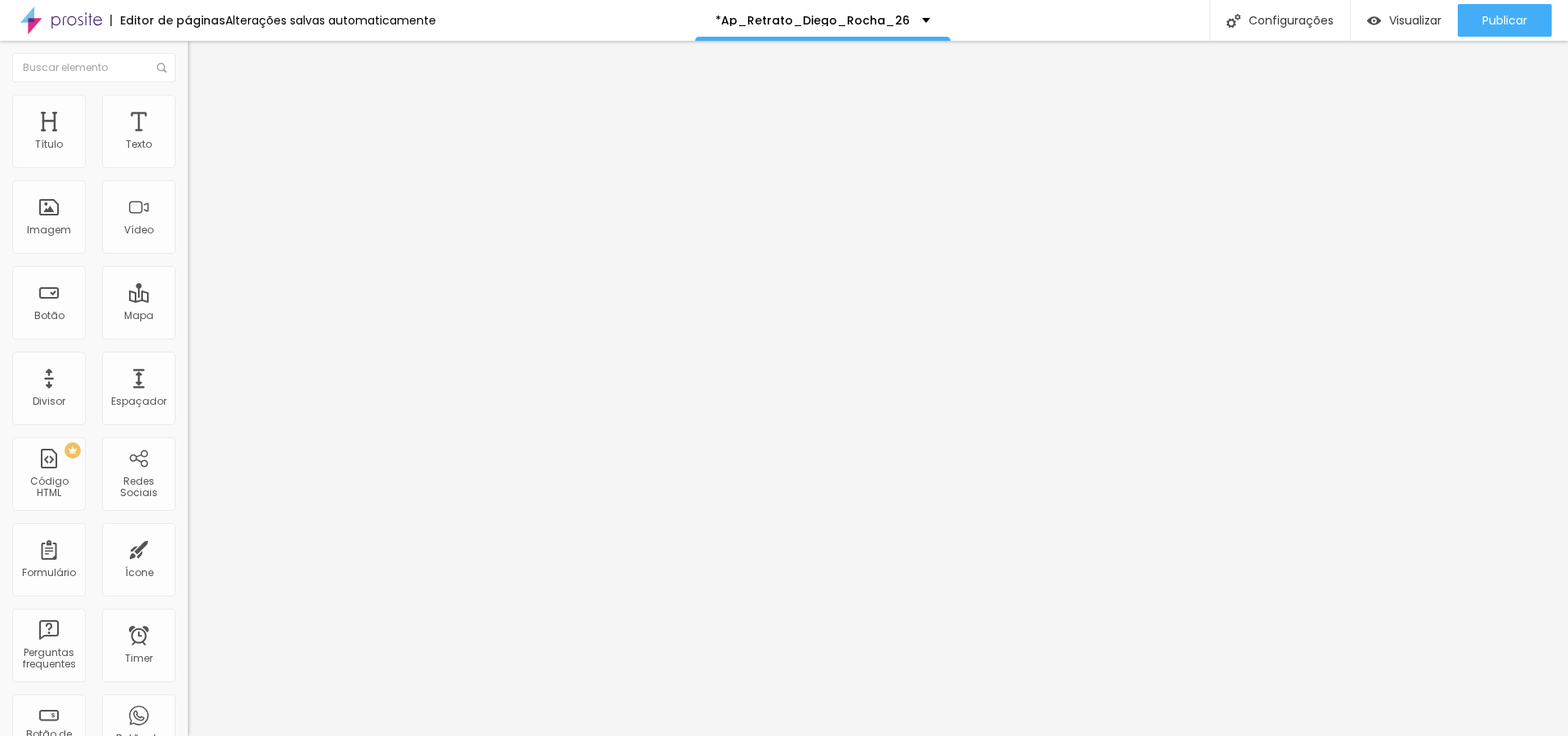
click at [188, 300] on span "Original" at bounding box center [207, 293] width 39 height 14
click at [1403, 34] on div "Visualizar" at bounding box center [1404, 21] width 74 height 33
click at [188, 141] on span "Trocar imagem" at bounding box center [232, 134] width 89 height 14
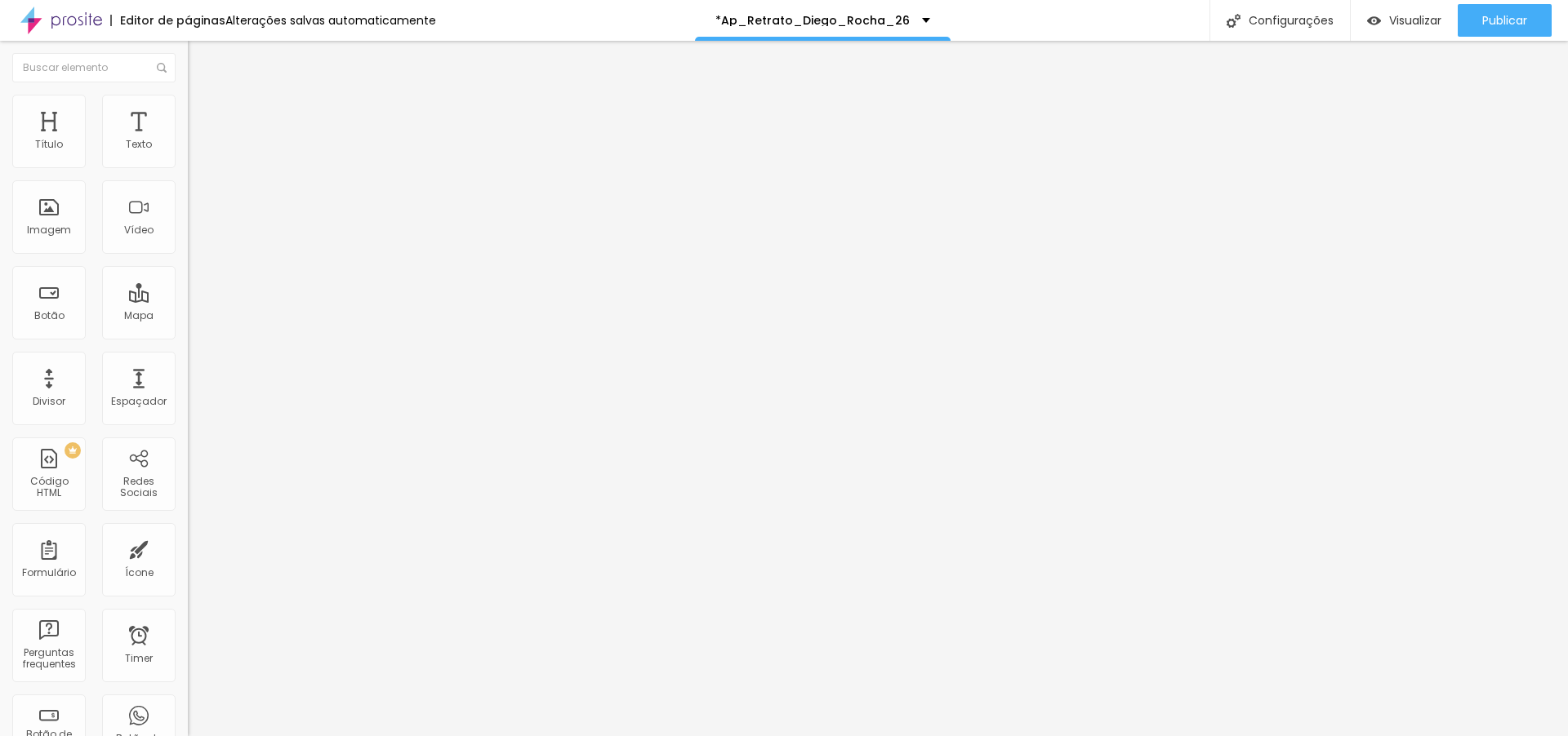
click at [188, 141] on span "Trocar imagem" at bounding box center [232, 134] width 89 height 14
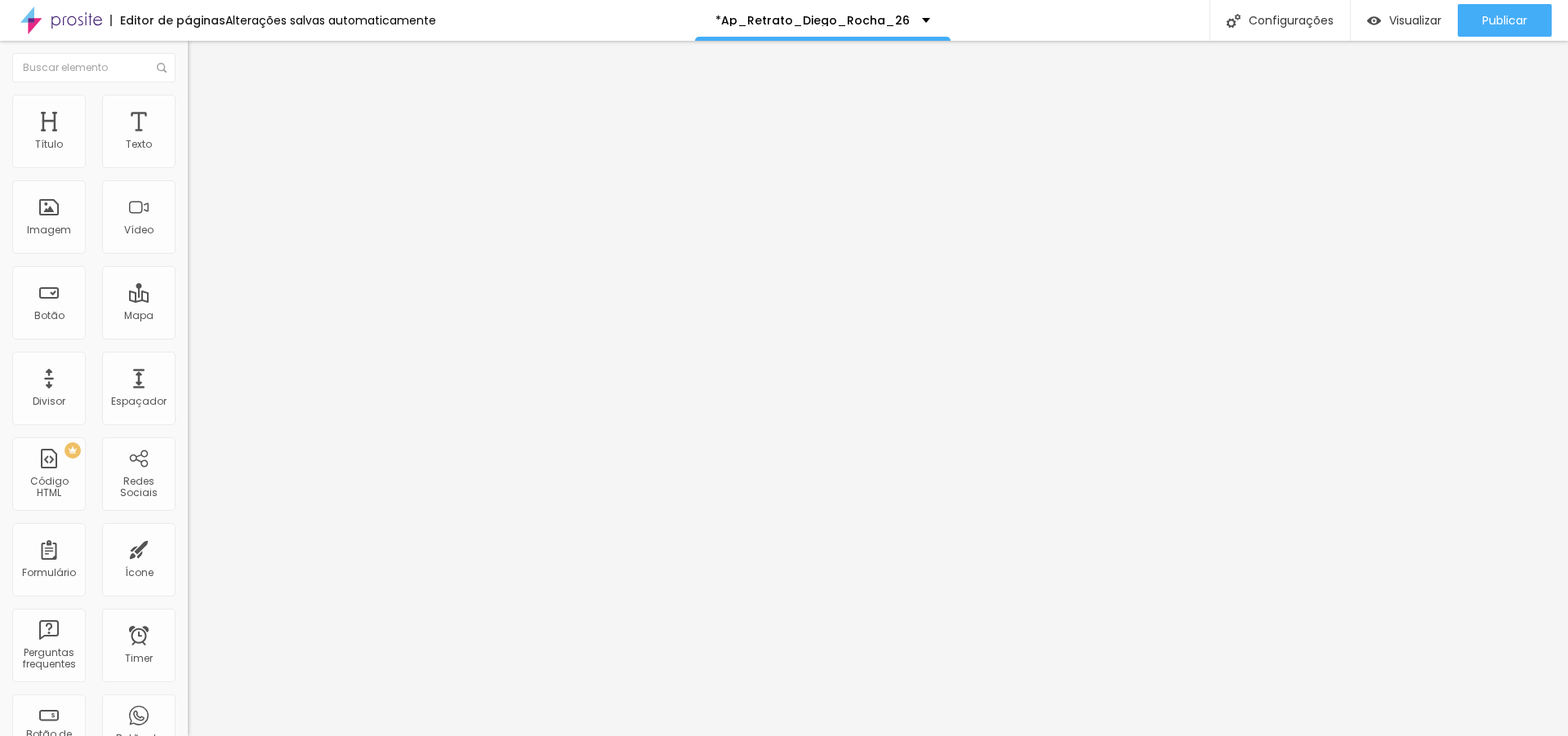
click at [188, 141] on span "Trocar imagem" at bounding box center [232, 134] width 89 height 14
click at [1404, 10] on div "Visualizar" at bounding box center [1404, 21] width 74 height 33
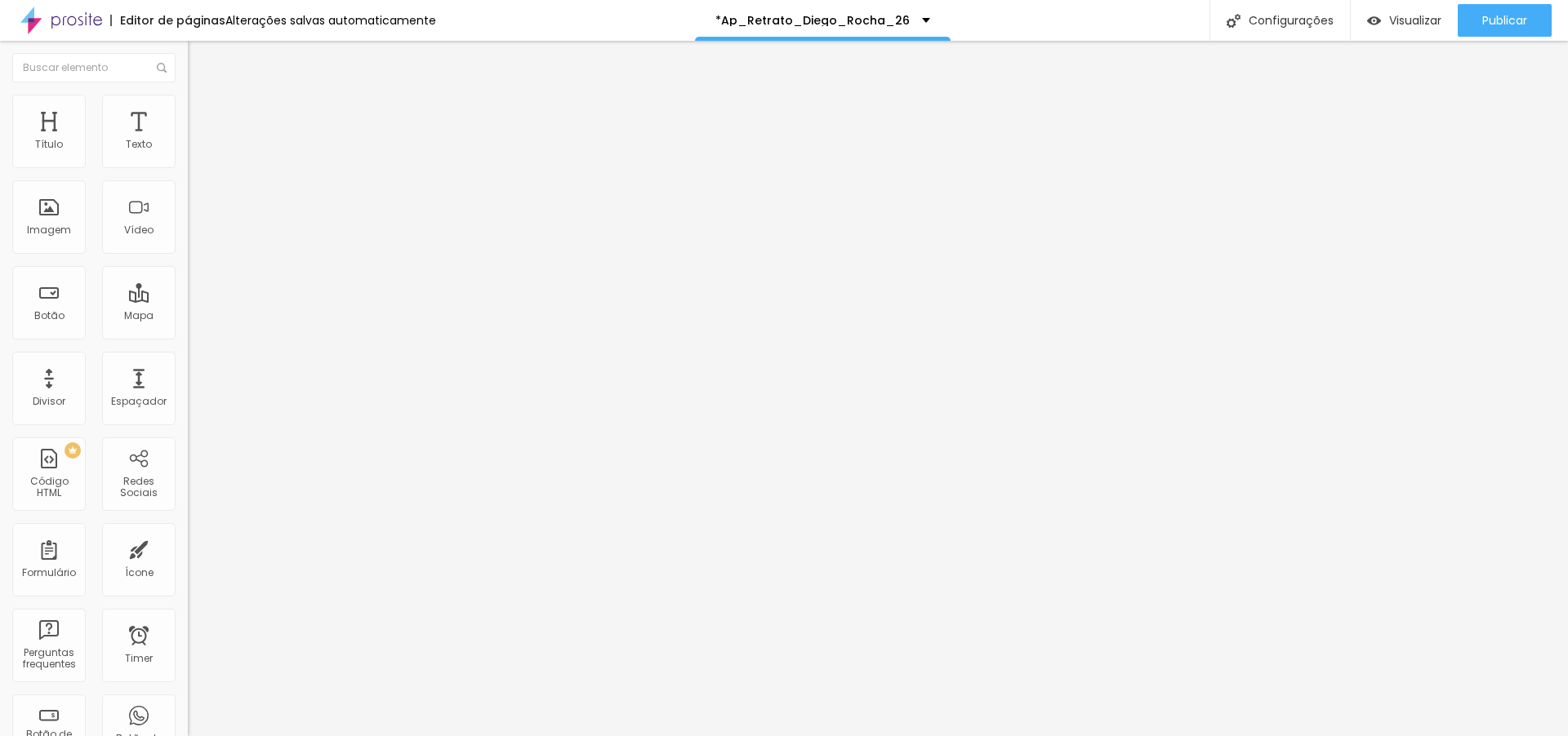
click at [188, 141] on span "Trocar imagem" at bounding box center [232, 134] width 89 height 14
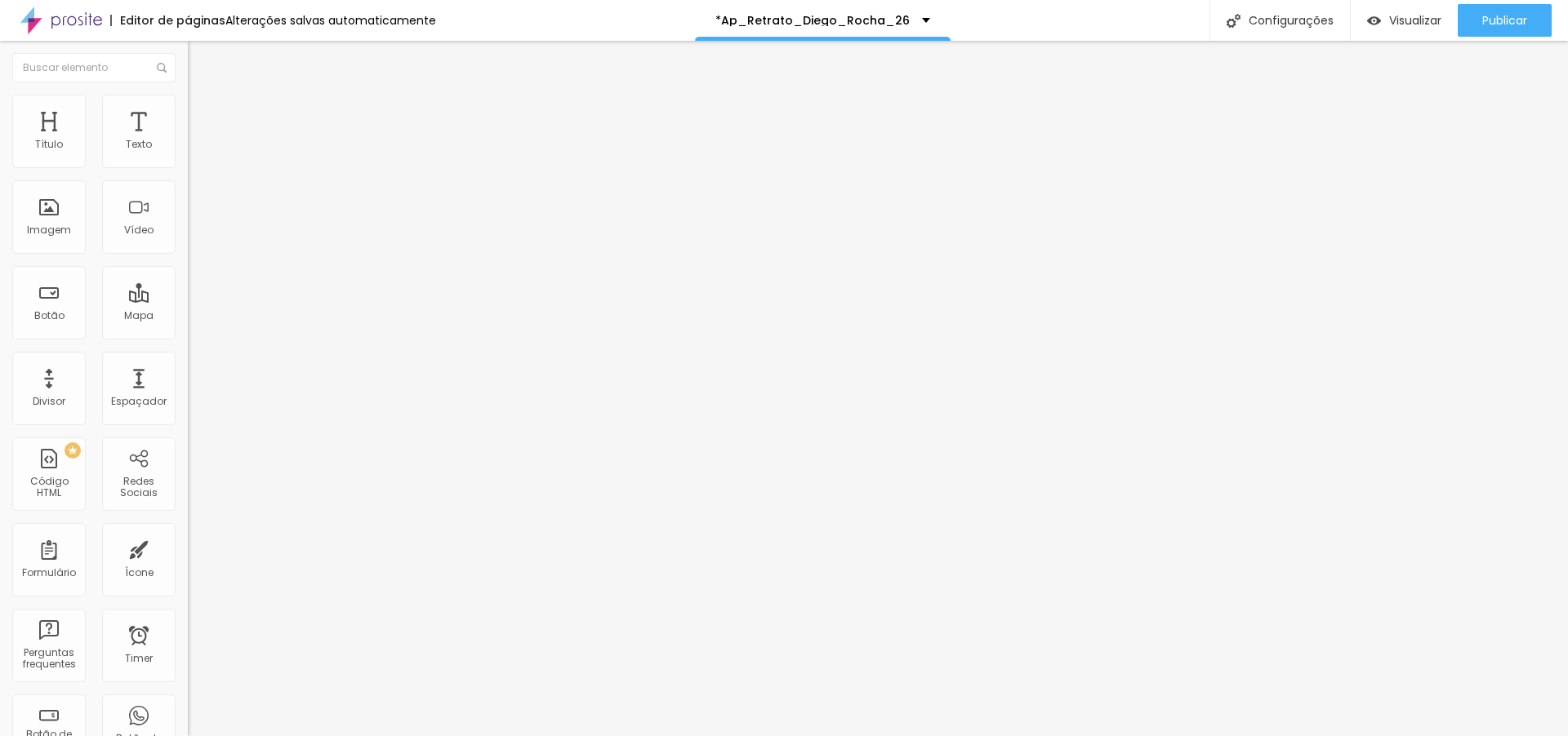
click at [188, 141] on span "Trocar imagem" at bounding box center [232, 134] width 89 height 14
click at [188, 148] on span "Encaixotado" at bounding box center [220, 142] width 64 height 14
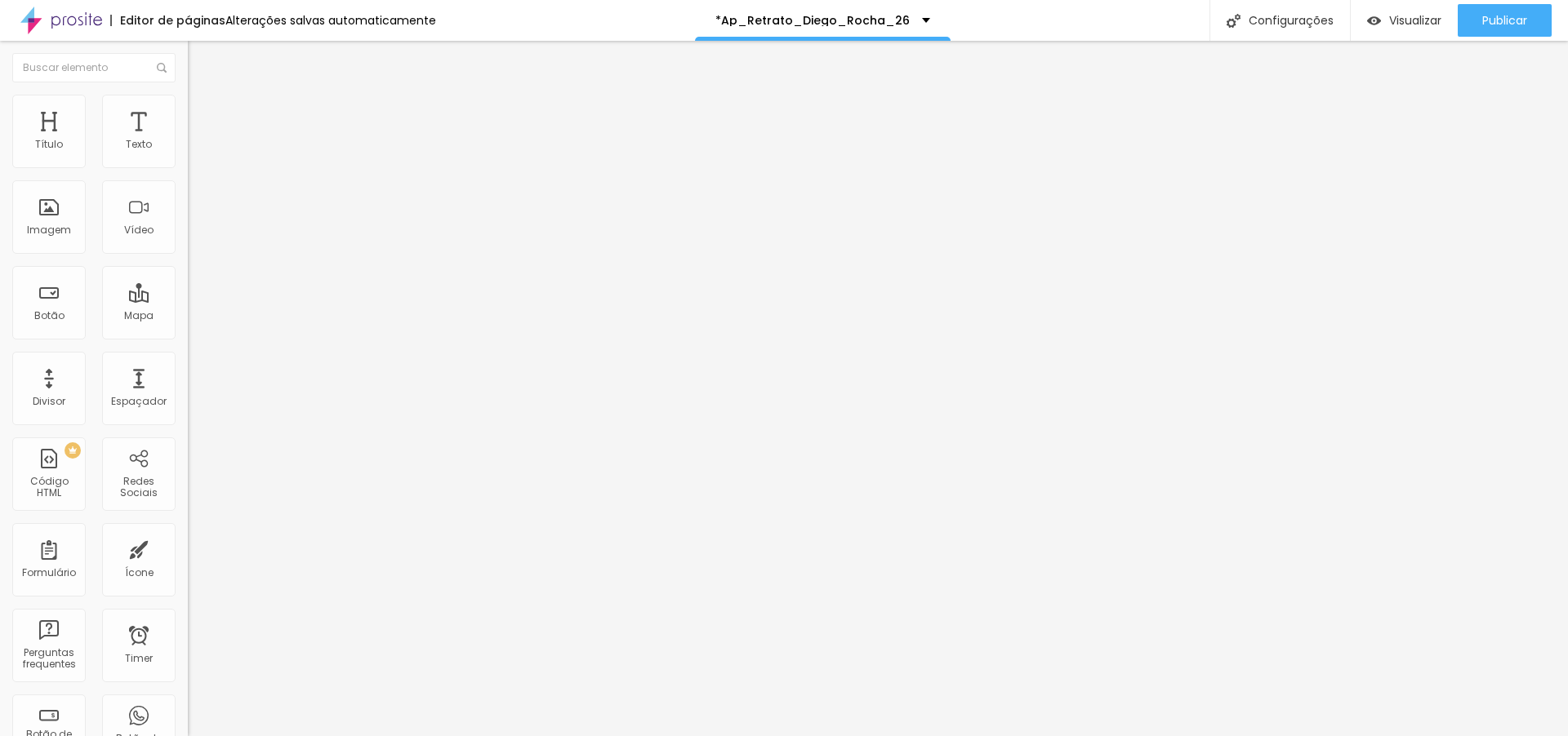
click at [188, 174] on span "Completo" at bounding box center [213, 167] width 50 height 14
click at [188, 141] on span "Trocar imagem" at bounding box center [232, 134] width 89 height 14
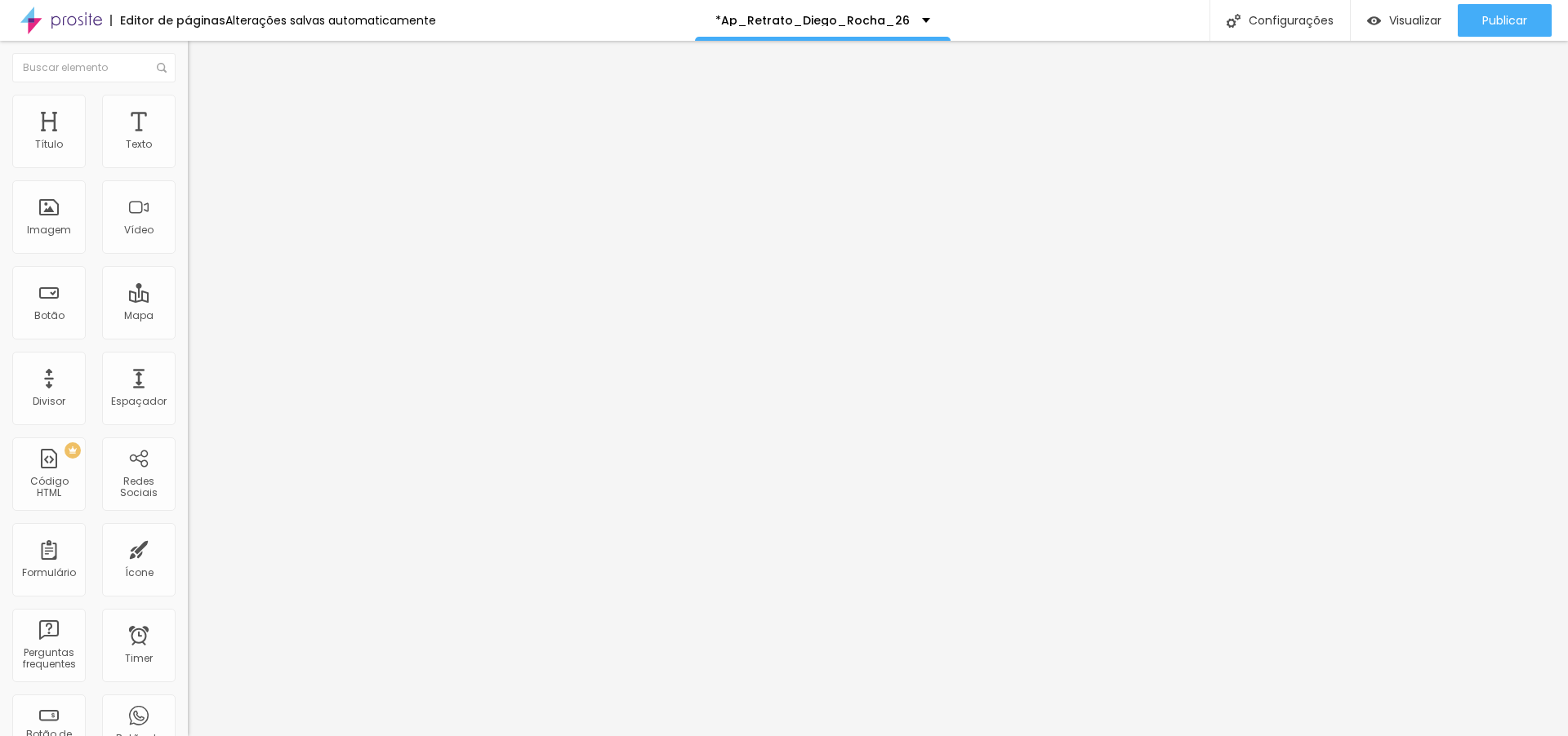
click at [188, 141] on span "Trocar imagem" at bounding box center [232, 134] width 89 height 14
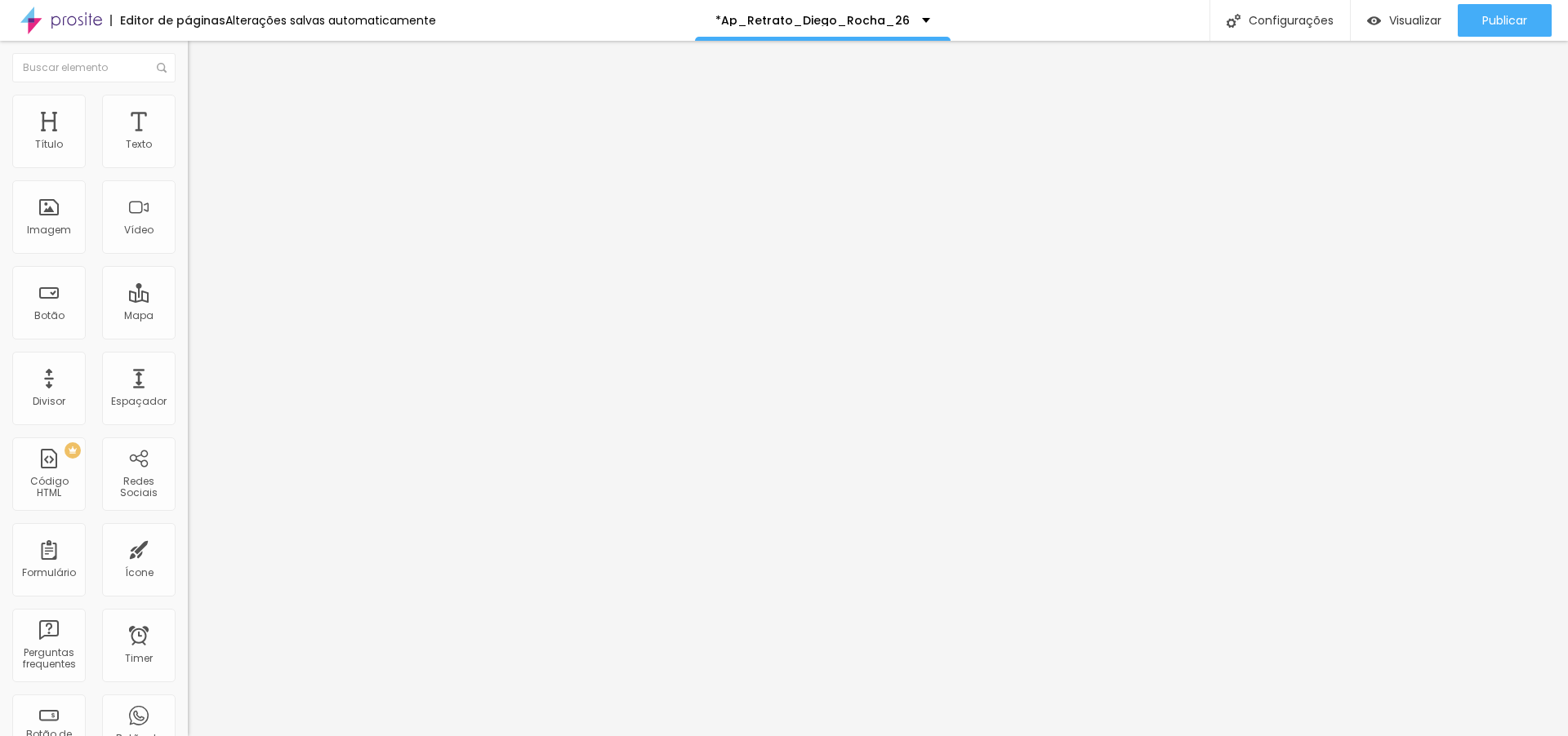
click at [188, 139] on div "Trocar imagem" at bounding box center [282, 133] width 188 height 11
click at [188, 141] on span "Trocar imagem" at bounding box center [232, 134] width 89 height 14
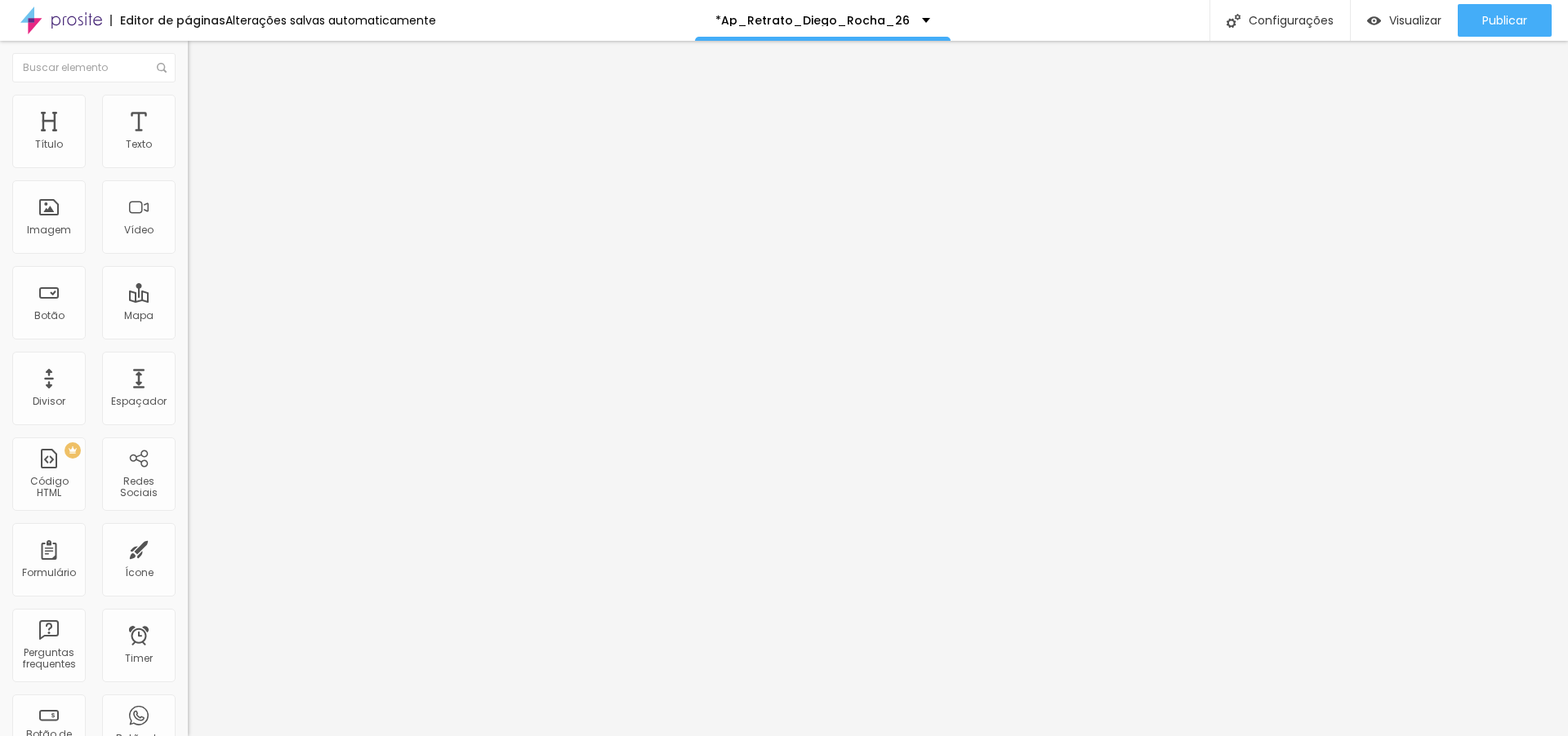
click at [188, 141] on span "Trocar imagem" at bounding box center [232, 134] width 89 height 14
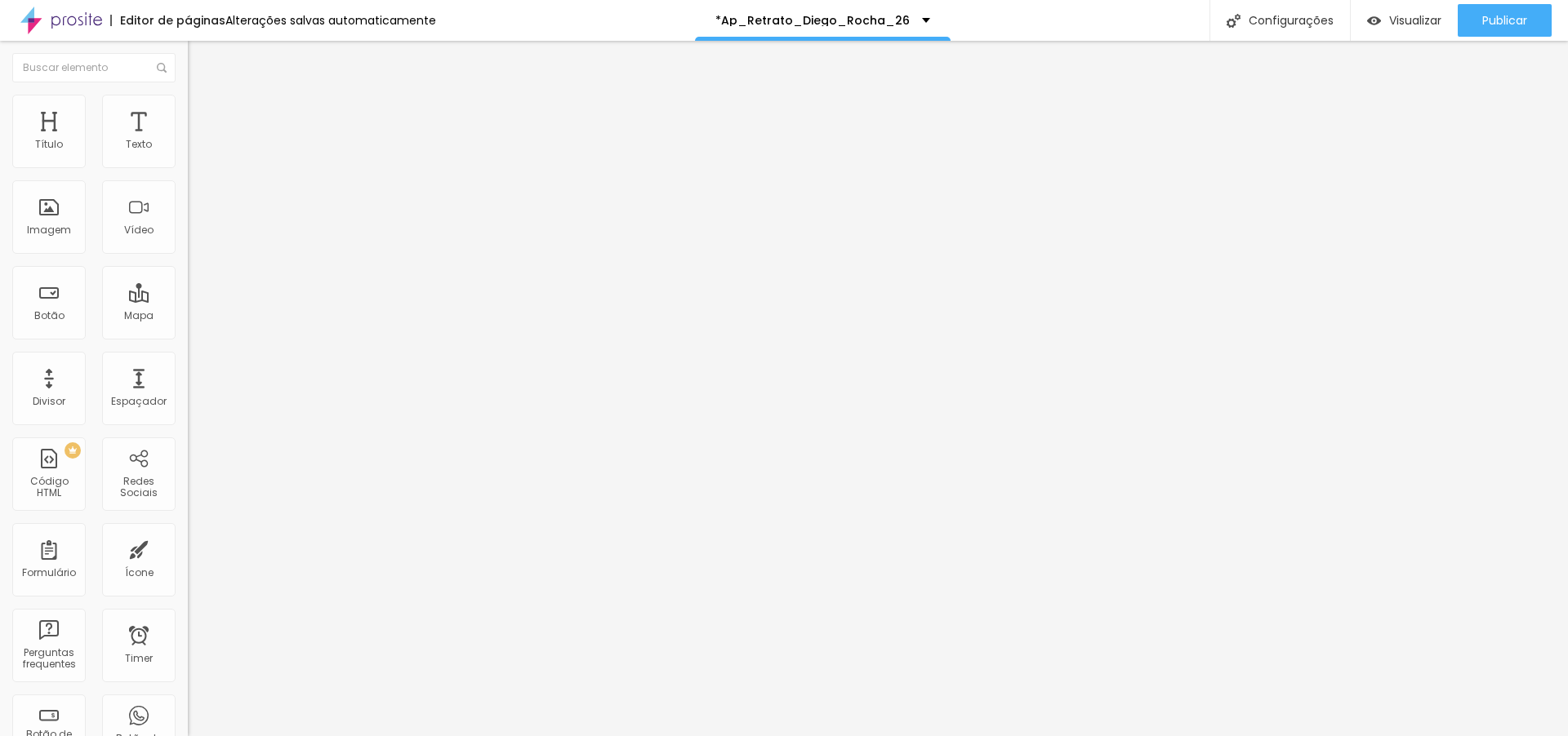
click at [188, 141] on span "Trocar imagem" at bounding box center [232, 134] width 89 height 14
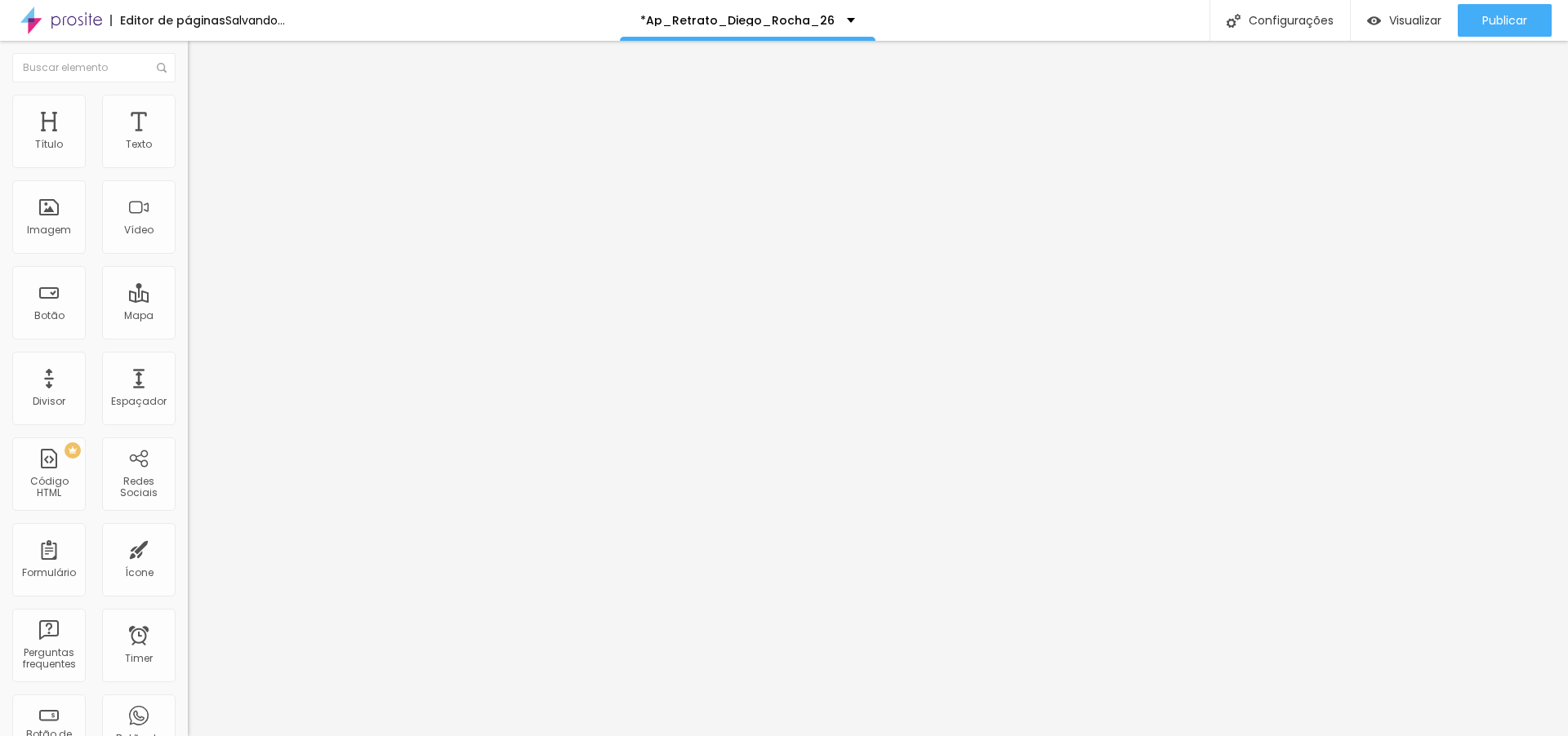
click at [188, 141] on span "Trocar imagem" at bounding box center [232, 134] width 89 height 14
click at [1389, 30] on div "Visualizar" at bounding box center [1404, 21] width 74 height 33
click at [188, 141] on span "Trocar imagem" at bounding box center [232, 134] width 89 height 14
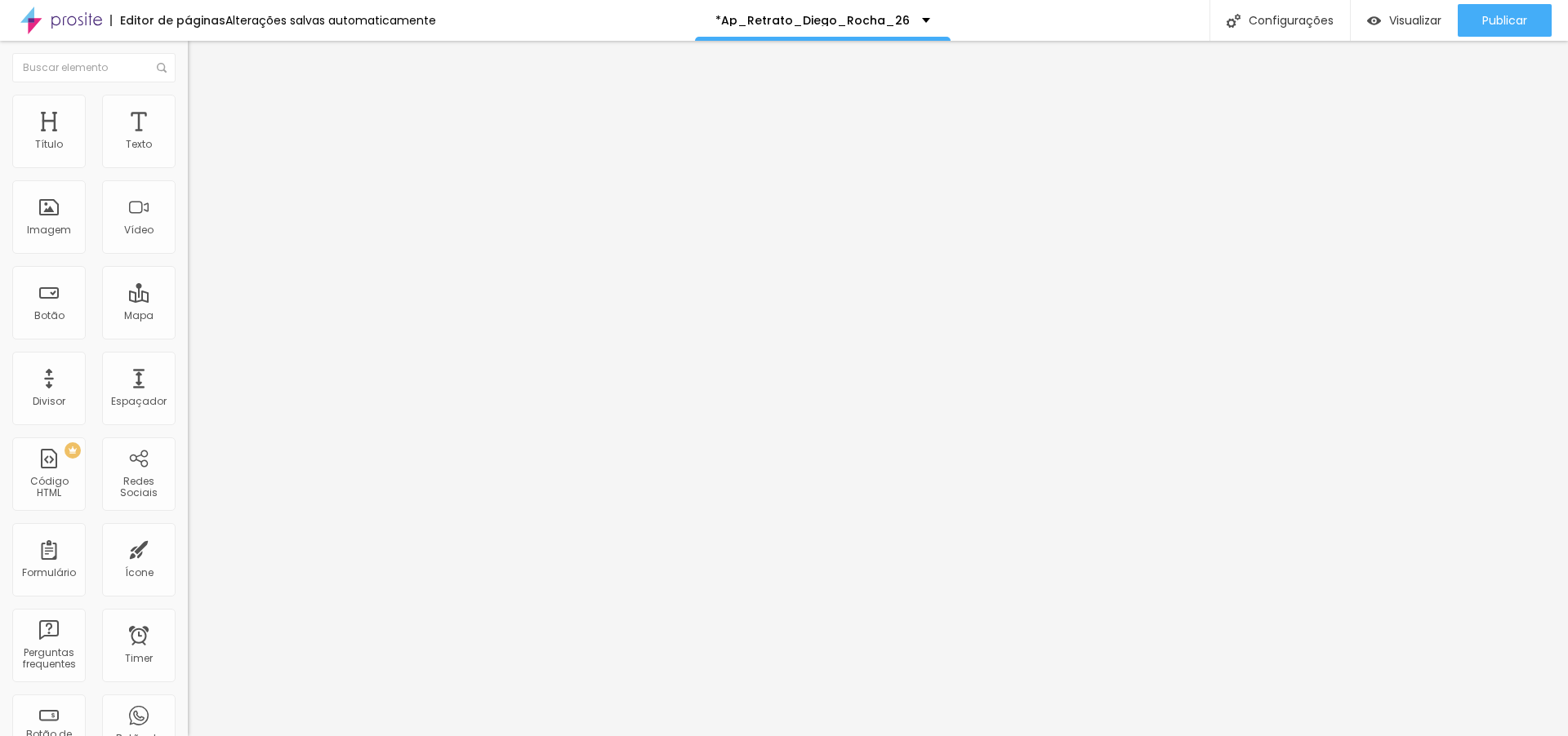
click at [188, 141] on span "Trocar imagem" at bounding box center [232, 134] width 89 height 14
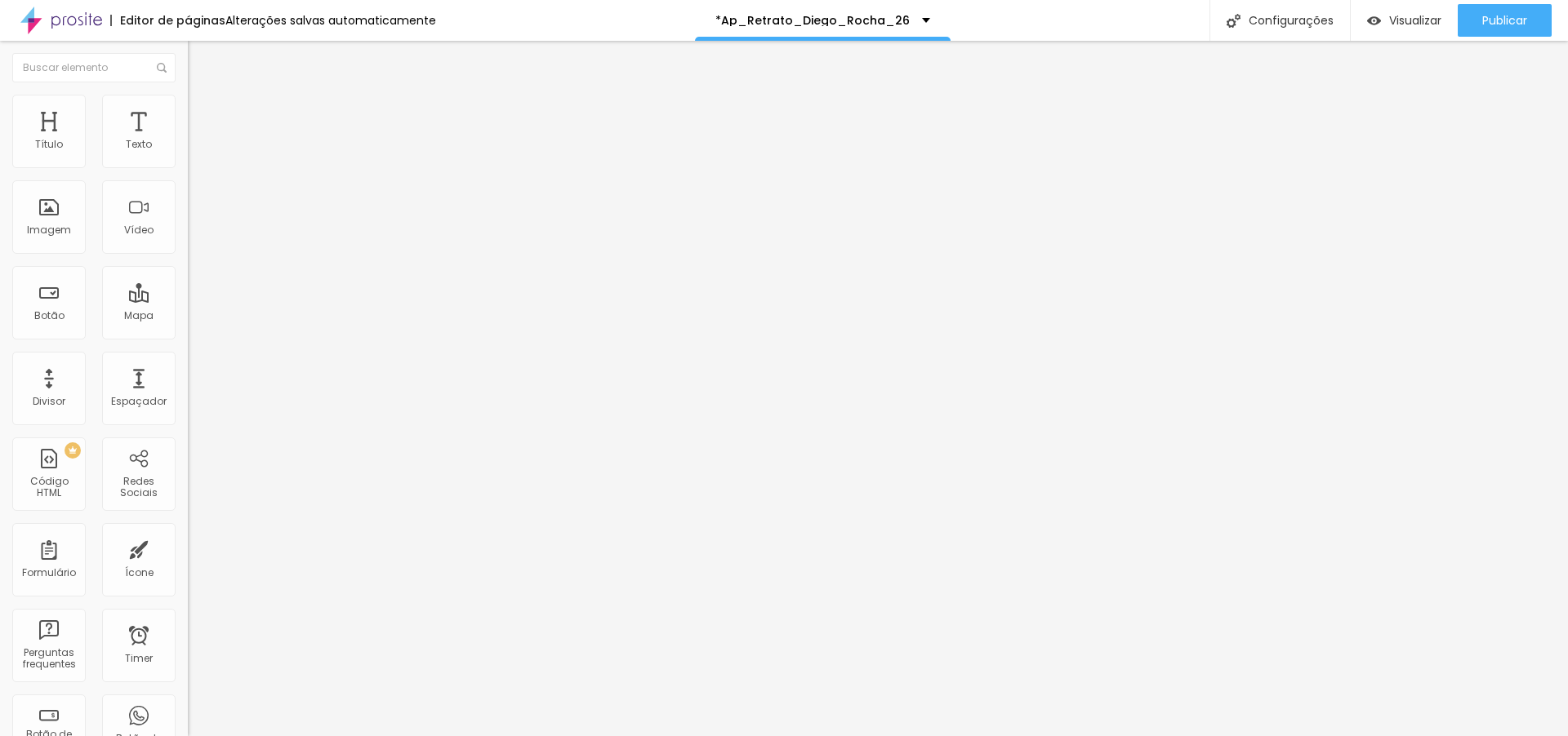
click at [188, 141] on span "Trocar imagem" at bounding box center [232, 134] width 89 height 14
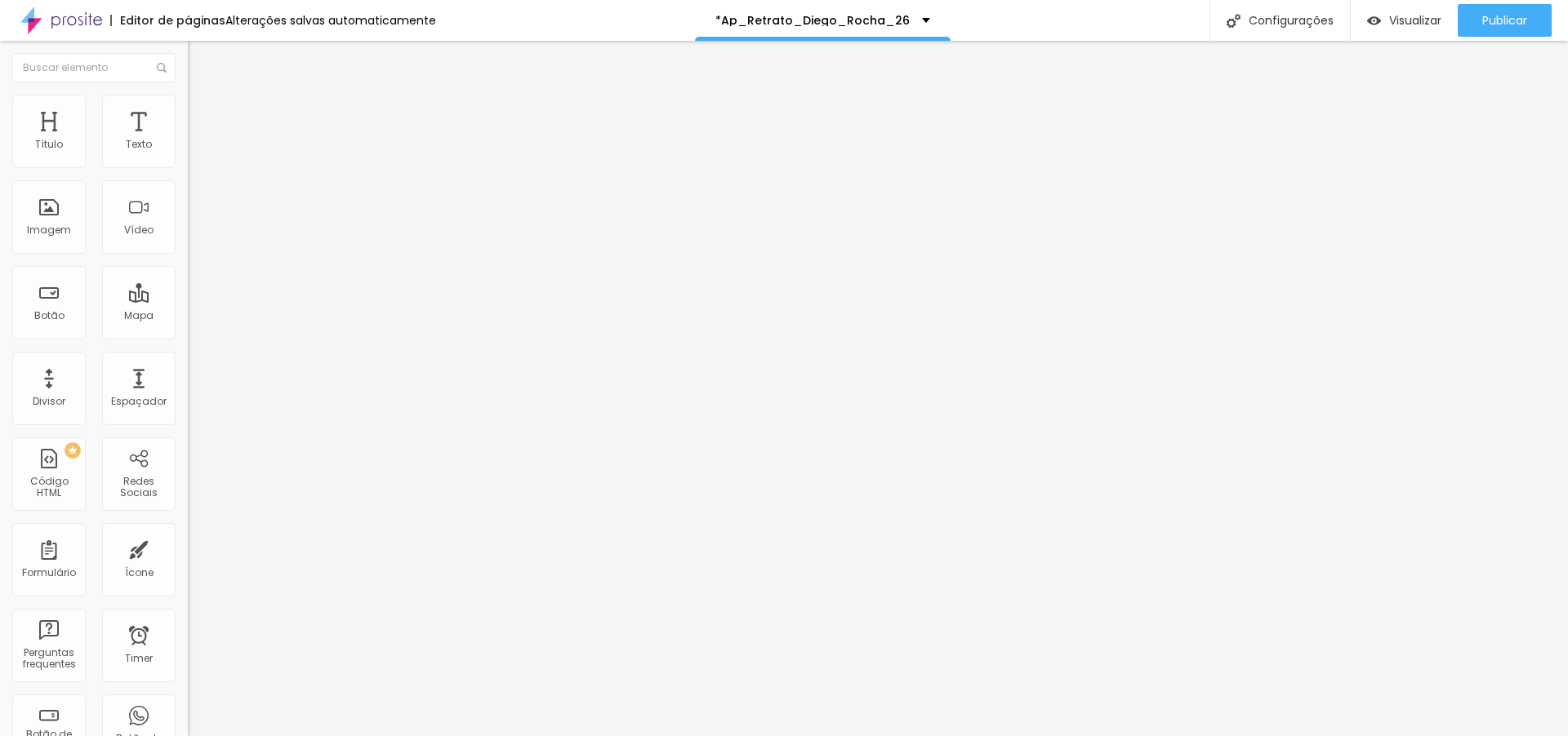
click at [1497, 22] on span "Publicar" at bounding box center [1504, 20] width 45 height 13
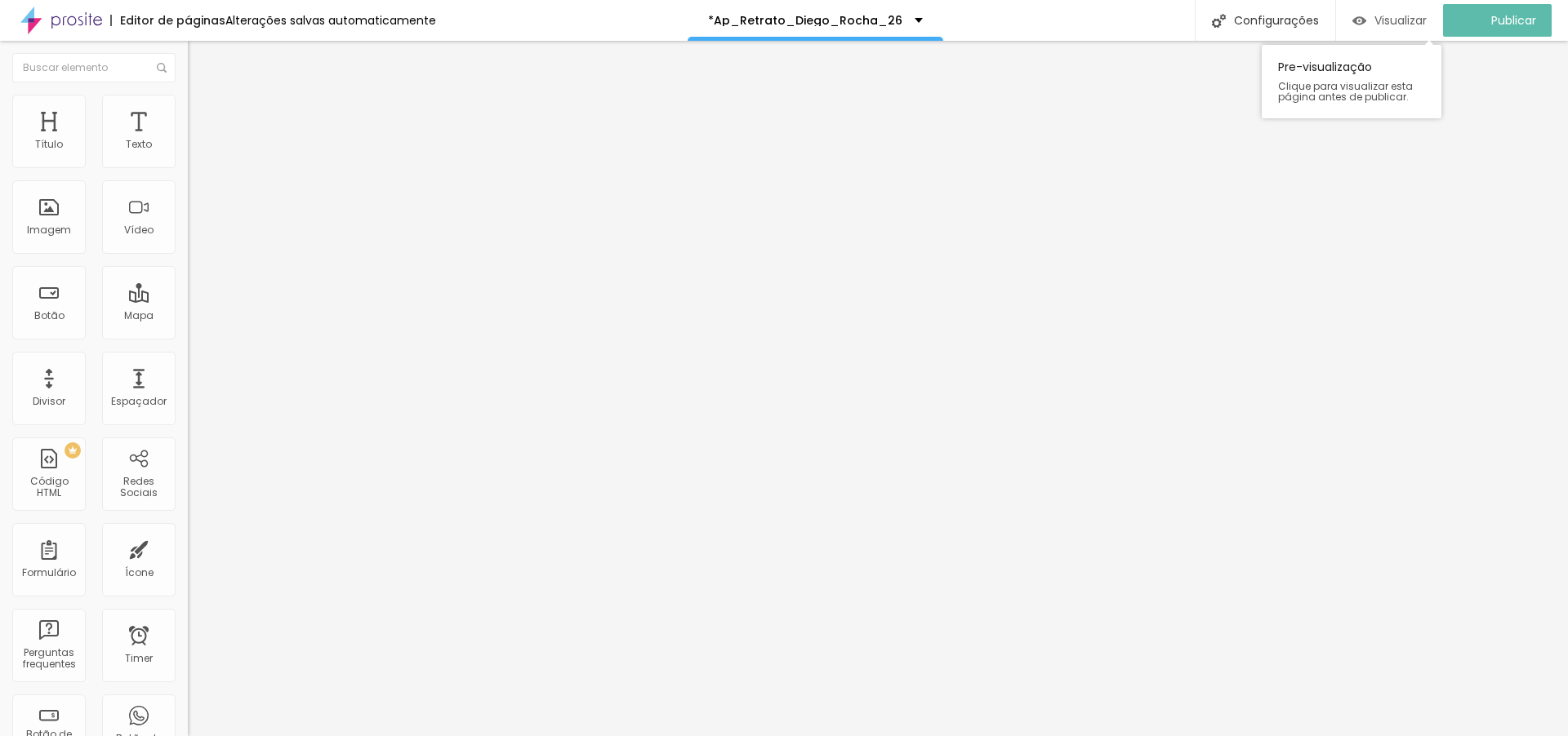
click at [1401, 18] on span "Visualizar" at bounding box center [1400, 20] width 53 height 13
click at [188, 111] on img at bounding box center [195, 118] width 15 height 15
click at [188, 702] on div at bounding box center [282, 702] width 188 height 0
click at [188, 712] on div at bounding box center [282, 712] width 188 height 0
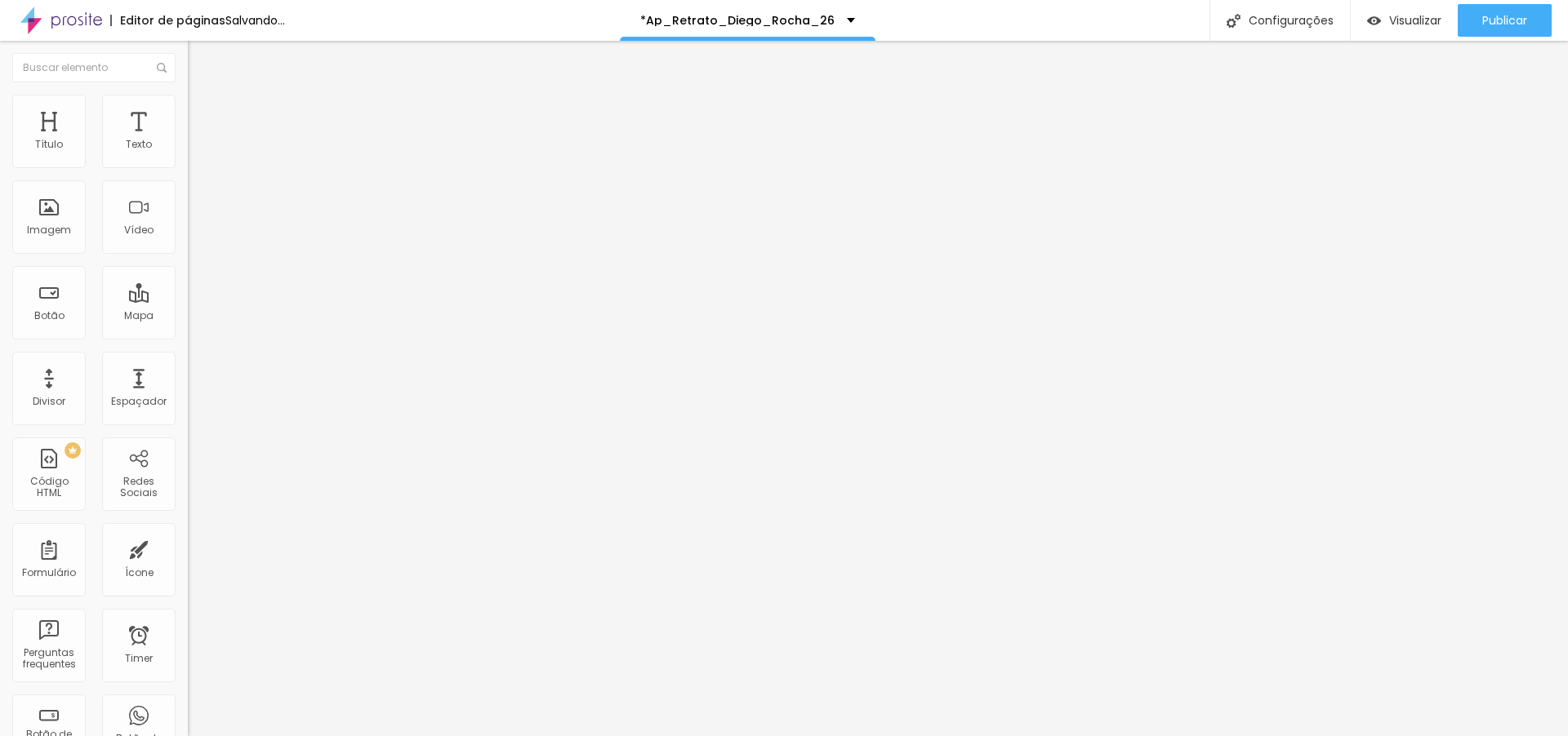
click at [203, 119] on span "Avançado" at bounding box center [230, 122] width 54 height 14
click at [188, 111] on li "Avançado" at bounding box center [282, 119] width 188 height 16
click at [188, 702] on div at bounding box center [282, 702] width 188 height 0
click at [188, 712] on div at bounding box center [282, 712] width 188 height 0
click at [188, 255] on span "Original" at bounding box center [207, 248] width 39 height 14
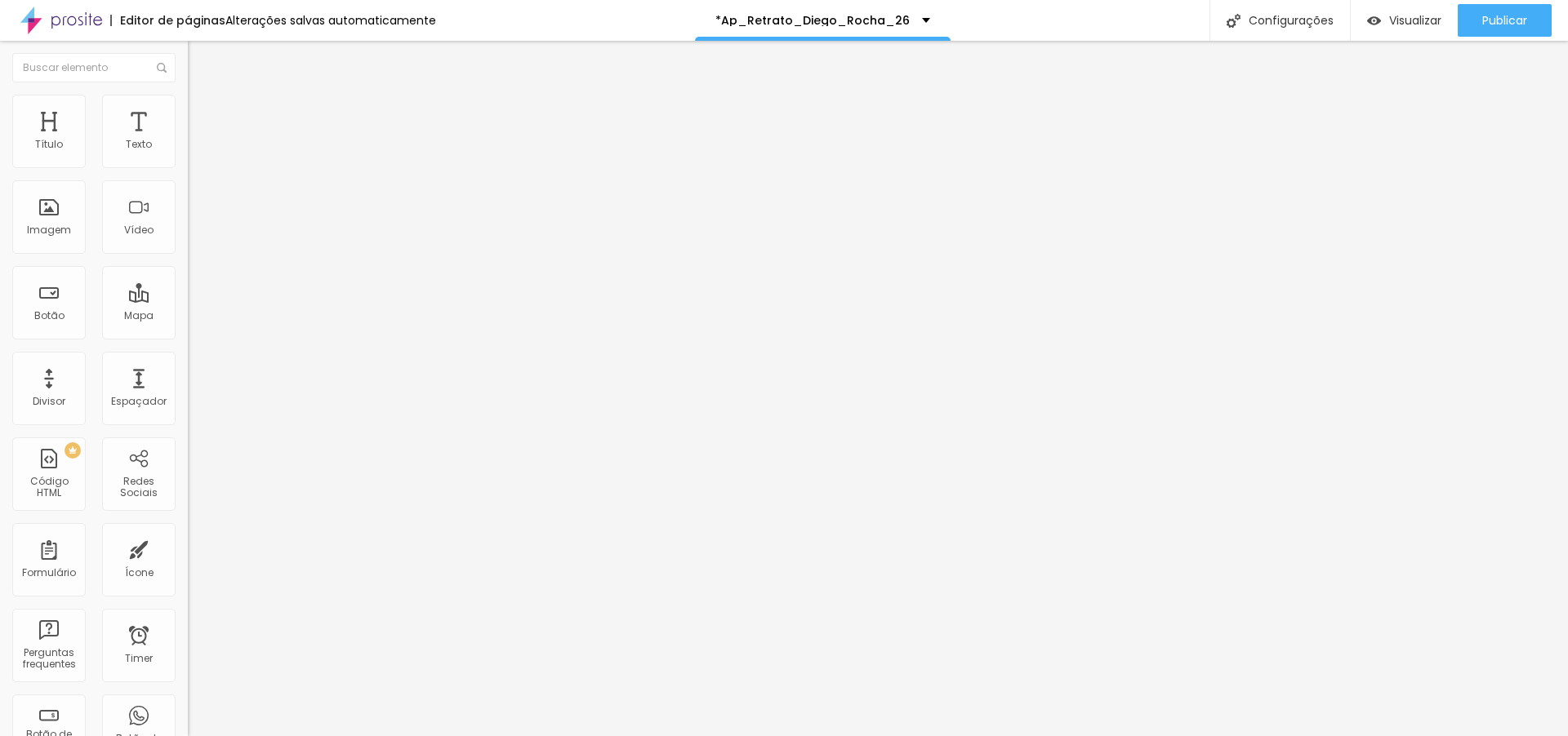
click at [188, 255] on span "Original" at bounding box center [207, 248] width 39 height 14
click at [188, 141] on span "Trocar imagem" at bounding box center [232, 134] width 89 height 14
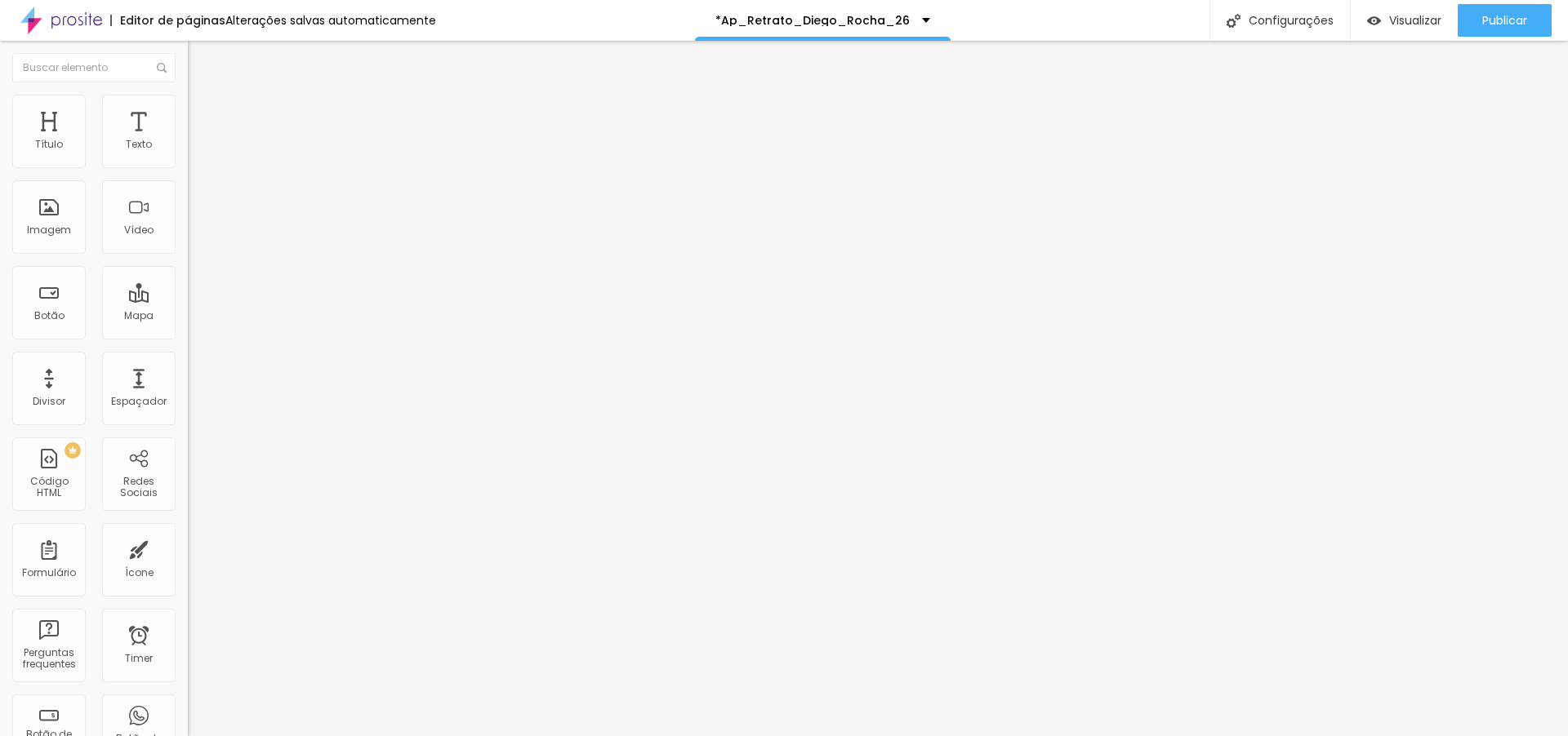
click at [188, 141] on span "Trocar imagem" at bounding box center [232, 134] width 89 height 14
click at [203, 112] on span "Estilo" at bounding box center [215, 105] width 25 height 14
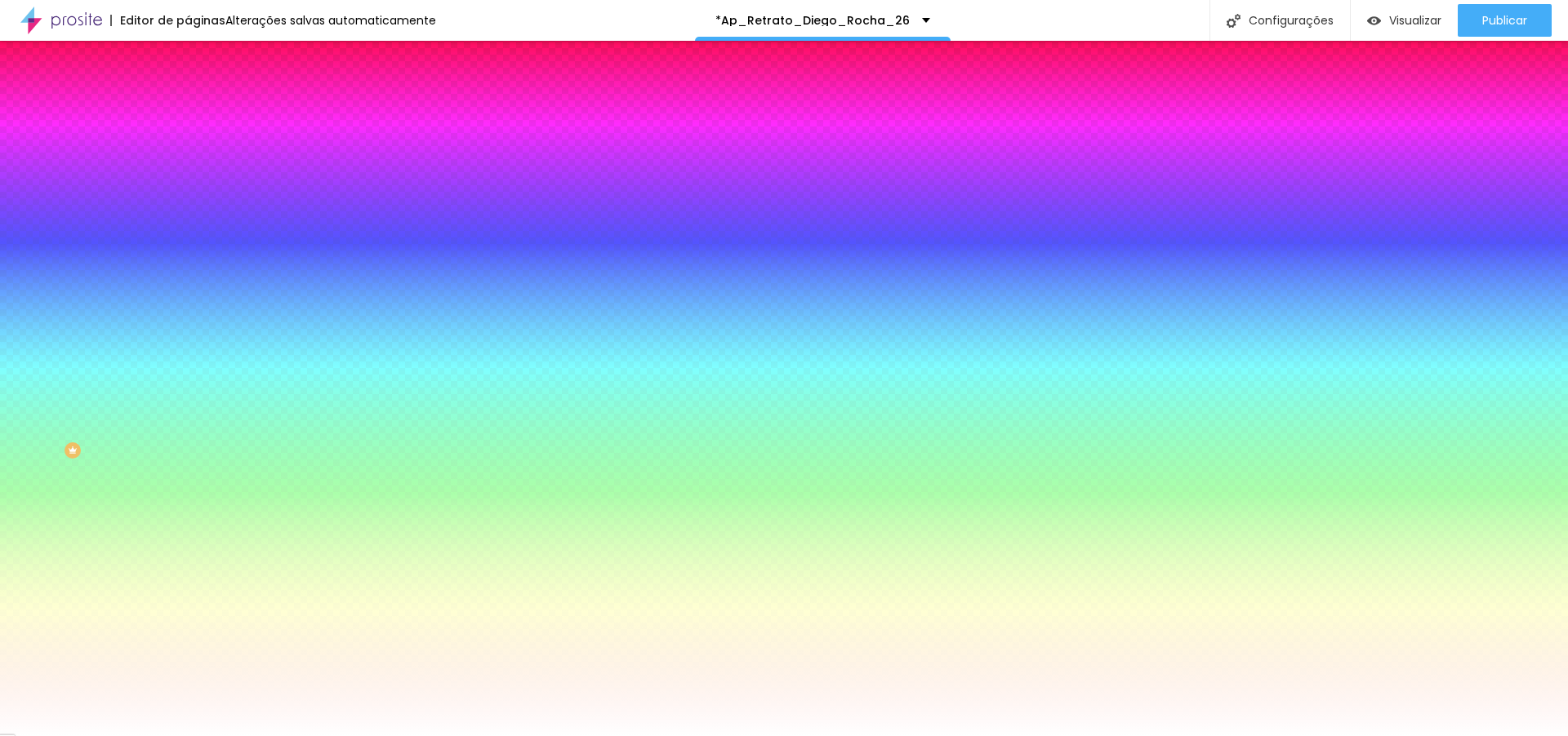
click at [203, 115] on span "Avançado" at bounding box center [230, 122] width 54 height 14
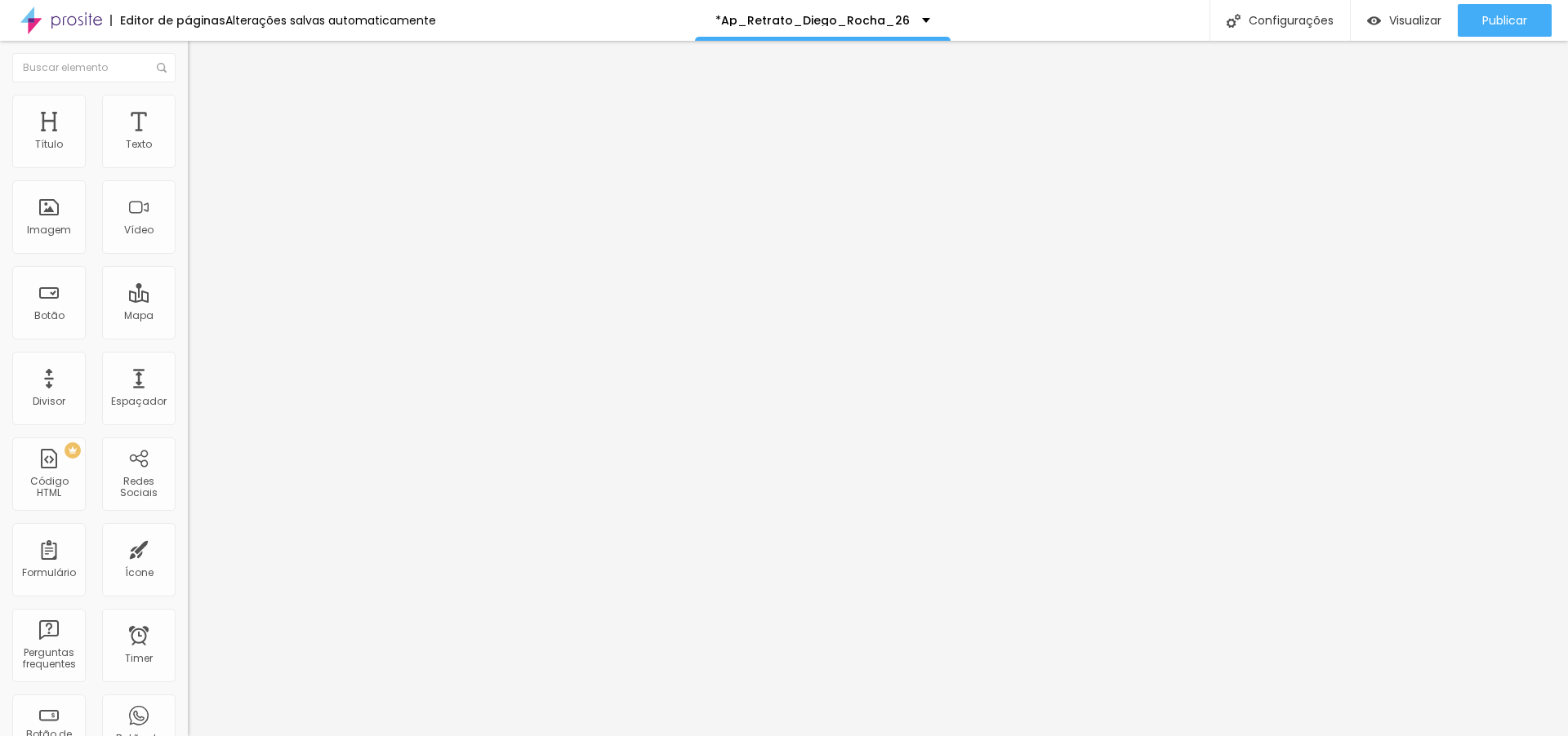
click at [203, 118] on span "Avançado" at bounding box center [230, 122] width 54 height 14
click at [188, 111] on img at bounding box center [195, 118] width 15 height 15
click at [1492, 14] on span "Publicar" at bounding box center [1504, 20] width 45 height 13
click at [1407, 19] on span "Visualizar" at bounding box center [1400, 20] width 53 height 13
click at [188, 141] on span "Trocar imagem" at bounding box center [232, 134] width 89 height 14
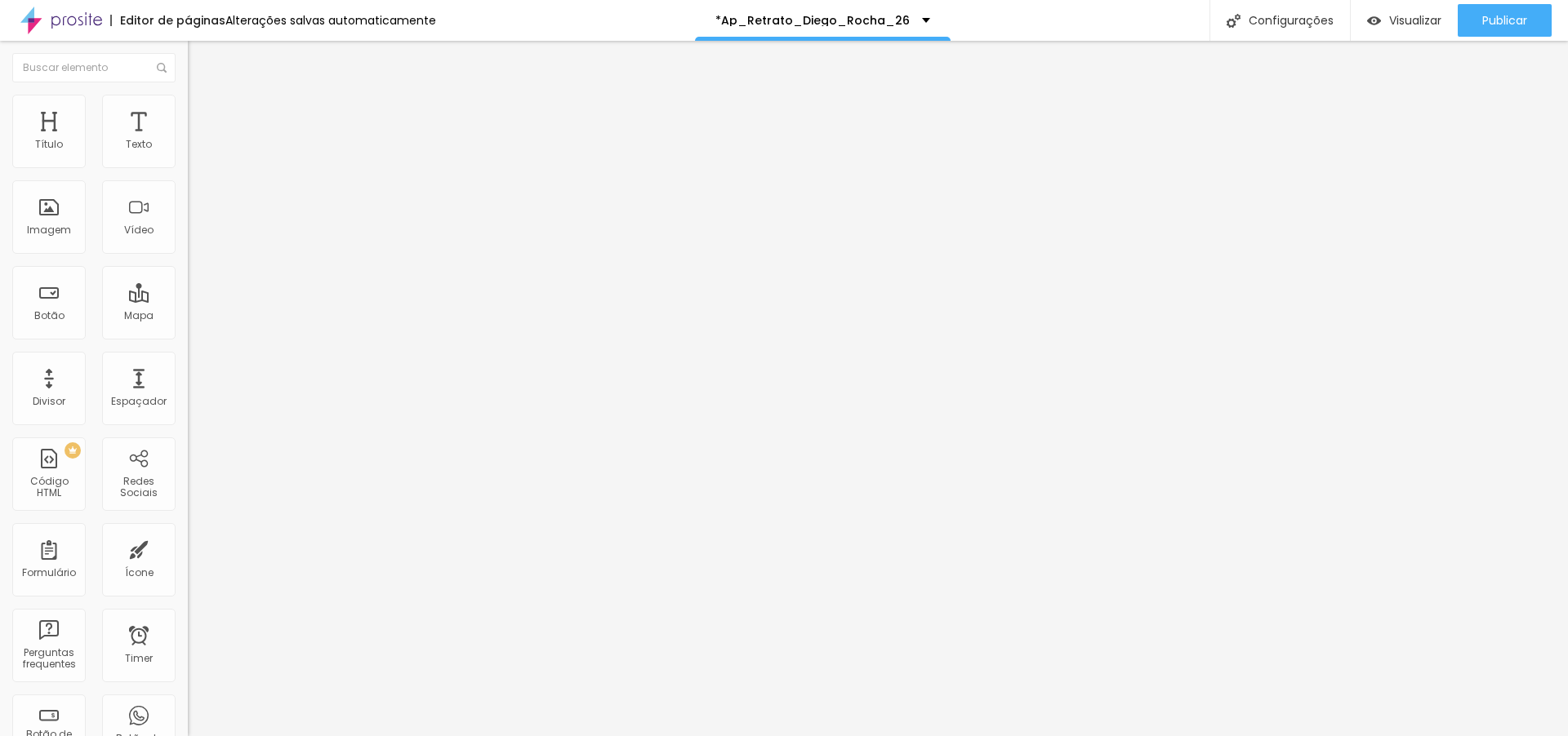
click at [188, 255] on span "Original" at bounding box center [207, 248] width 39 height 14
click at [188, 285] on span "Quadrado" at bounding box center [214, 278] width 53 height 14
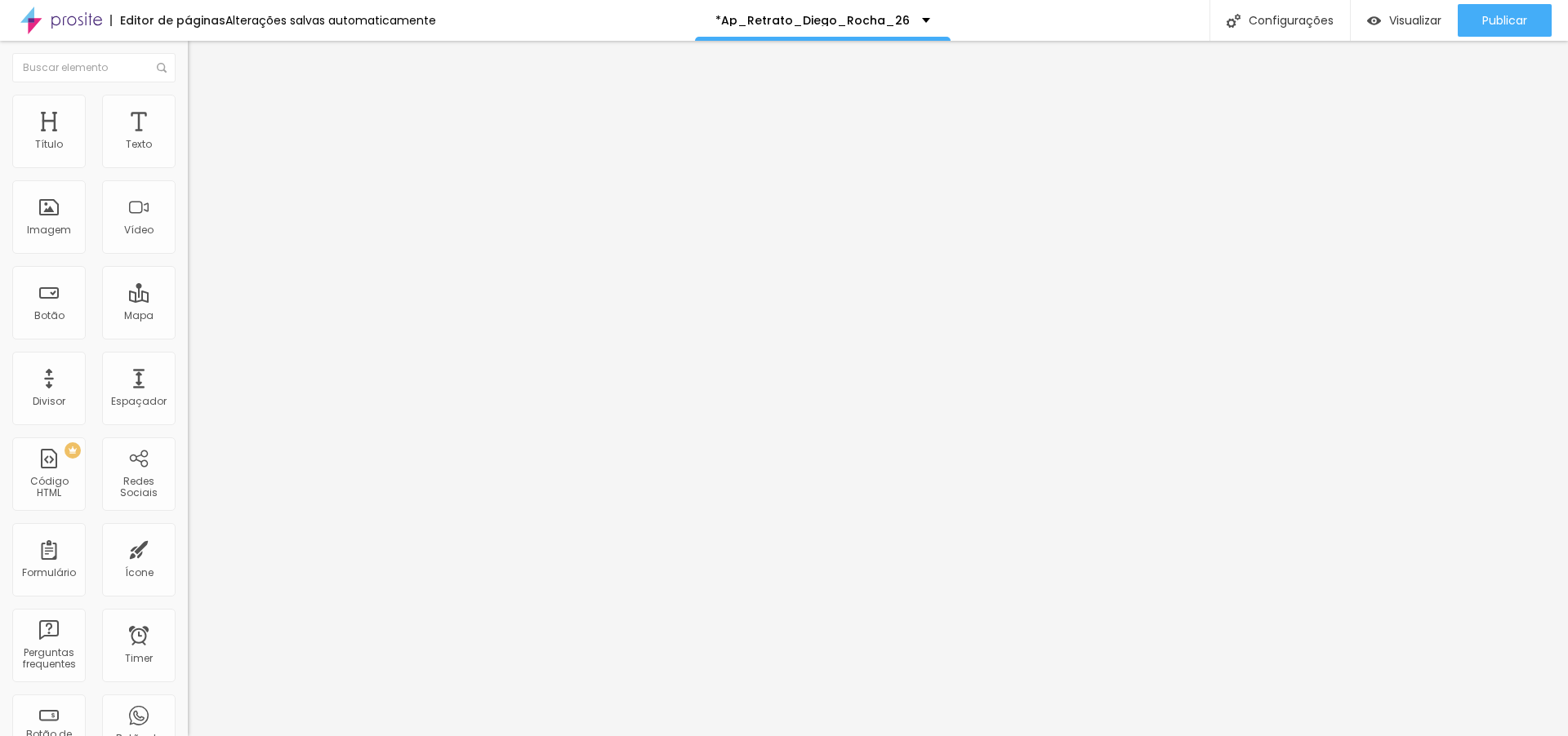
click at [188, 265] on span "Cinema" at bounding box center [208, 258] width 41 height 14
click at [188, 280] on div "Padrão 4:3" at bounding box center [282, 274] width 188 height 9
click at [188, 299] on div "Original" at bounding box center [282, 293] width 188 height 9
click at [188, 141] on span "Trocar imagem" at bounding box center [232, 134] width 89 height 14
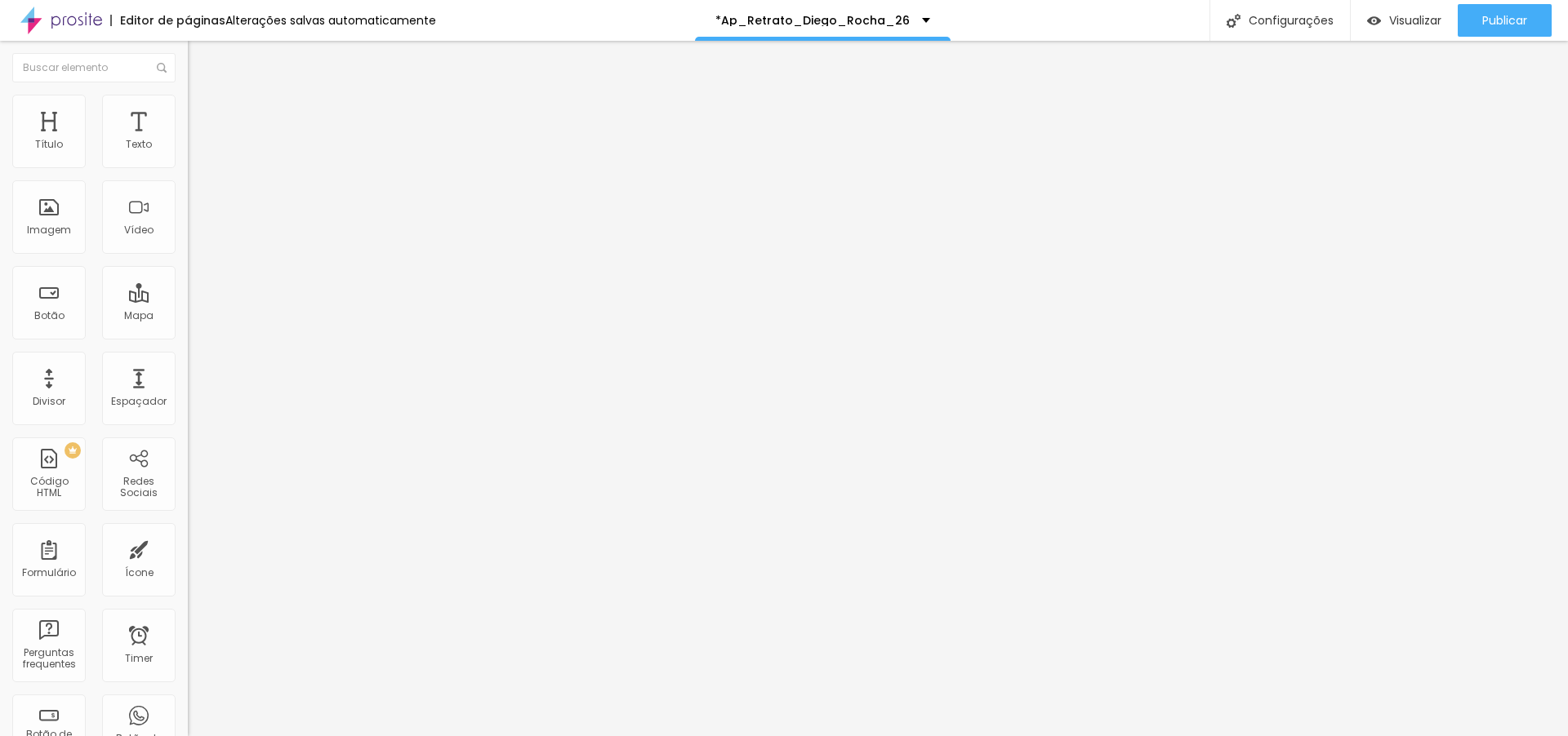
click at [203, 115] on span "Avançado" at bounding box center [230, 122] width 54 height 14
click at [188, 95] on li "Conteúdo" at bounding box center [282, 86] width 188 height 16
click at [203, 115] on span "Avançado" at bounding box center [230, 122] width 54 height 14
click at [188, 702] on div at bounding box center [282, 702] width 188 height 0
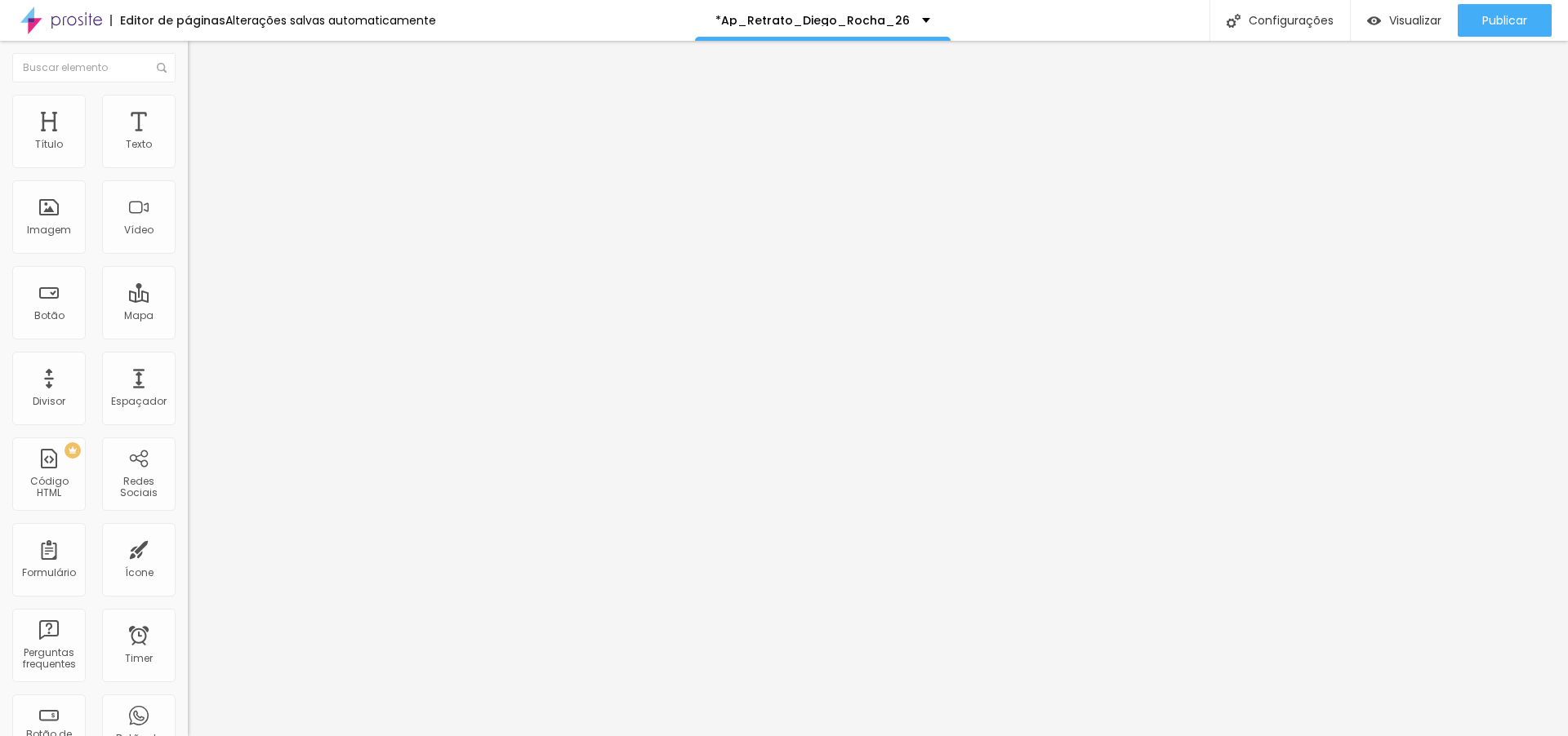
click at [188, 712] on div at bounding box center [282, 712] width 188 height 0
click at [188, 721] on div at bounding box center [282, 721] width 188 height 0
click at [188, 111] on li "Avançado" at bounding box center [282, 119] width 188 height 16
click at [188, 702] on div at bounding box center [282, 702] width 188 height 0
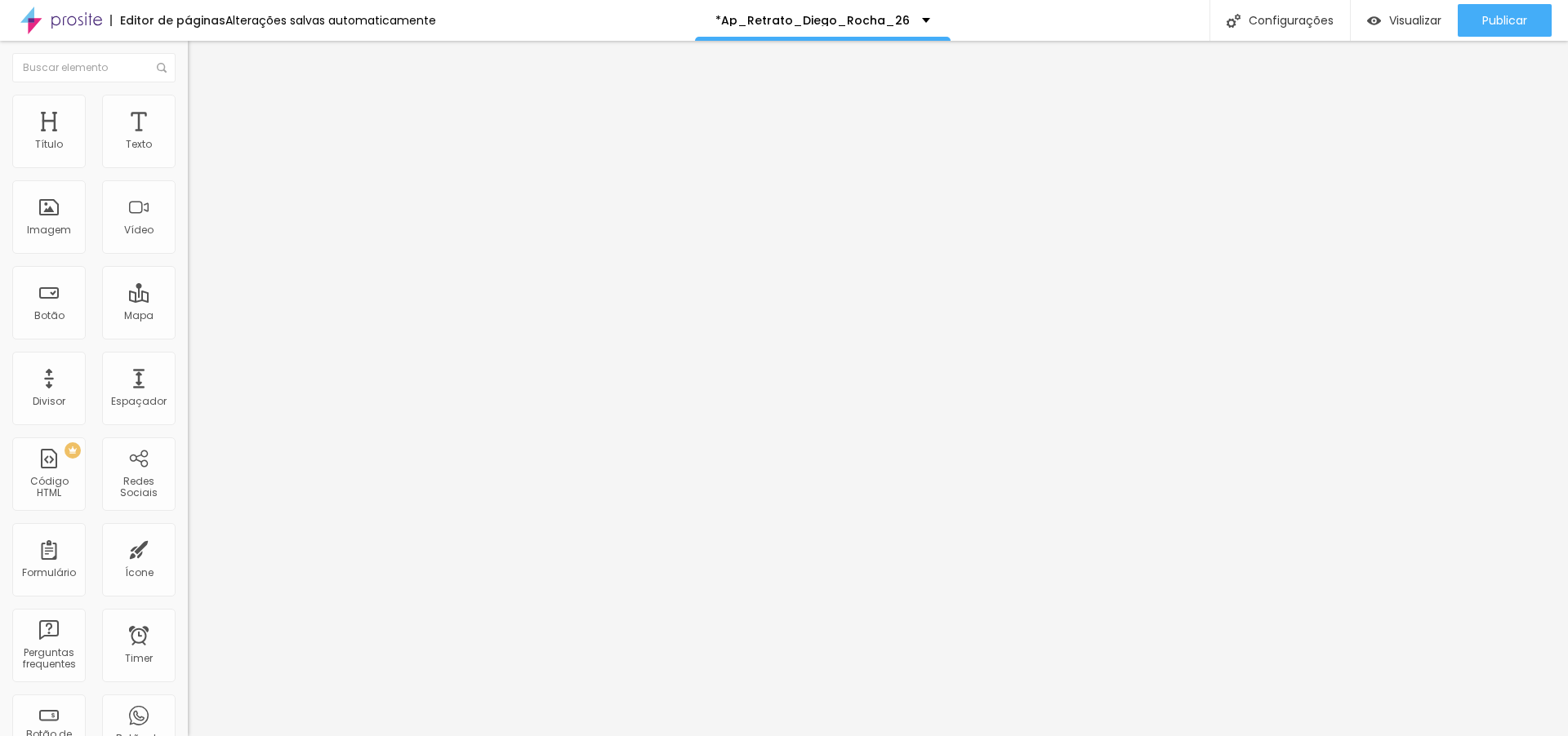
click at [188, 712] on div at bounding box center [282, 712] width 188 height 0
click at [188, 721] on div at bounding box center [282, 721] width 188 height 0
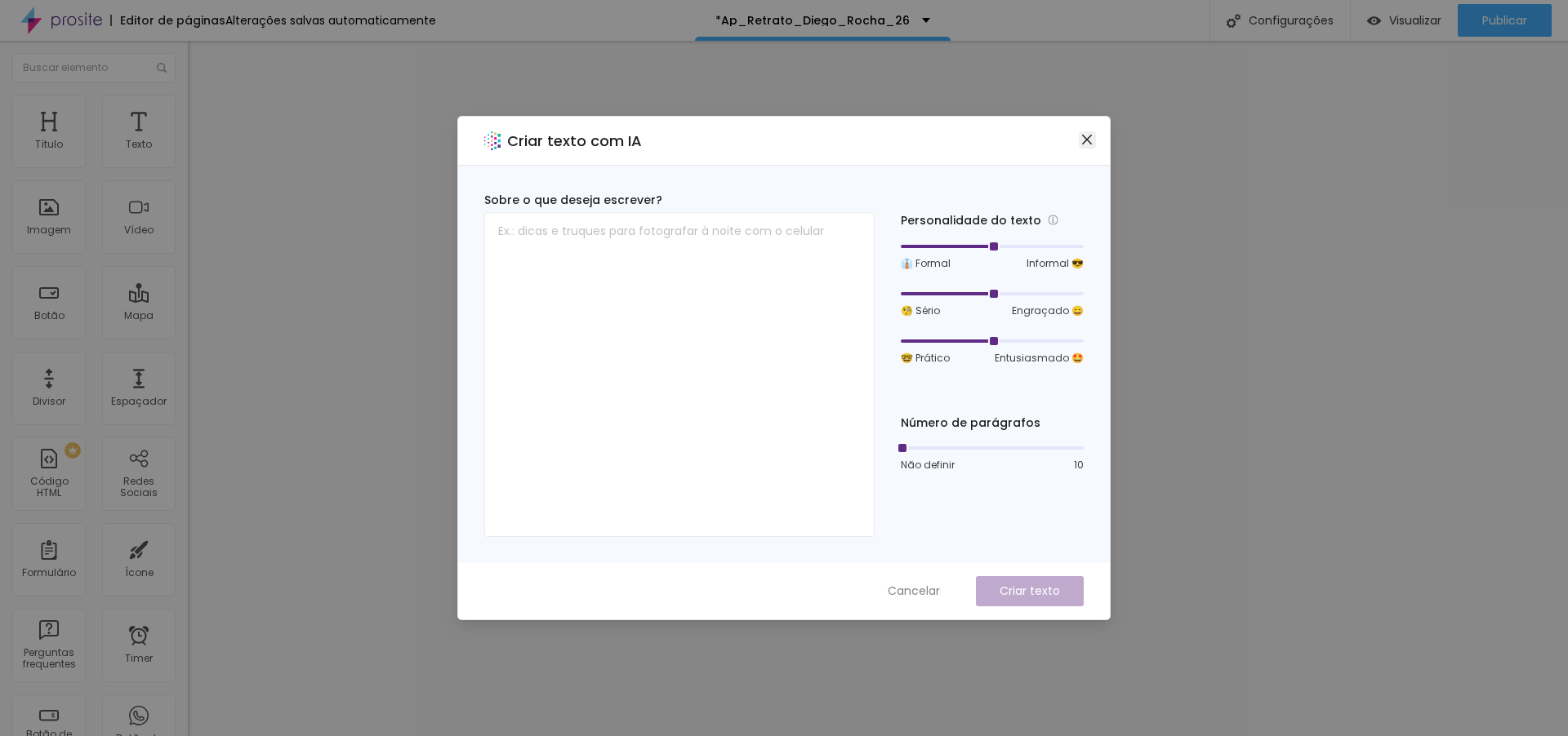
click at [1088, 139] on icon "close" at bounding box center [1086, 139] width 13 height 13
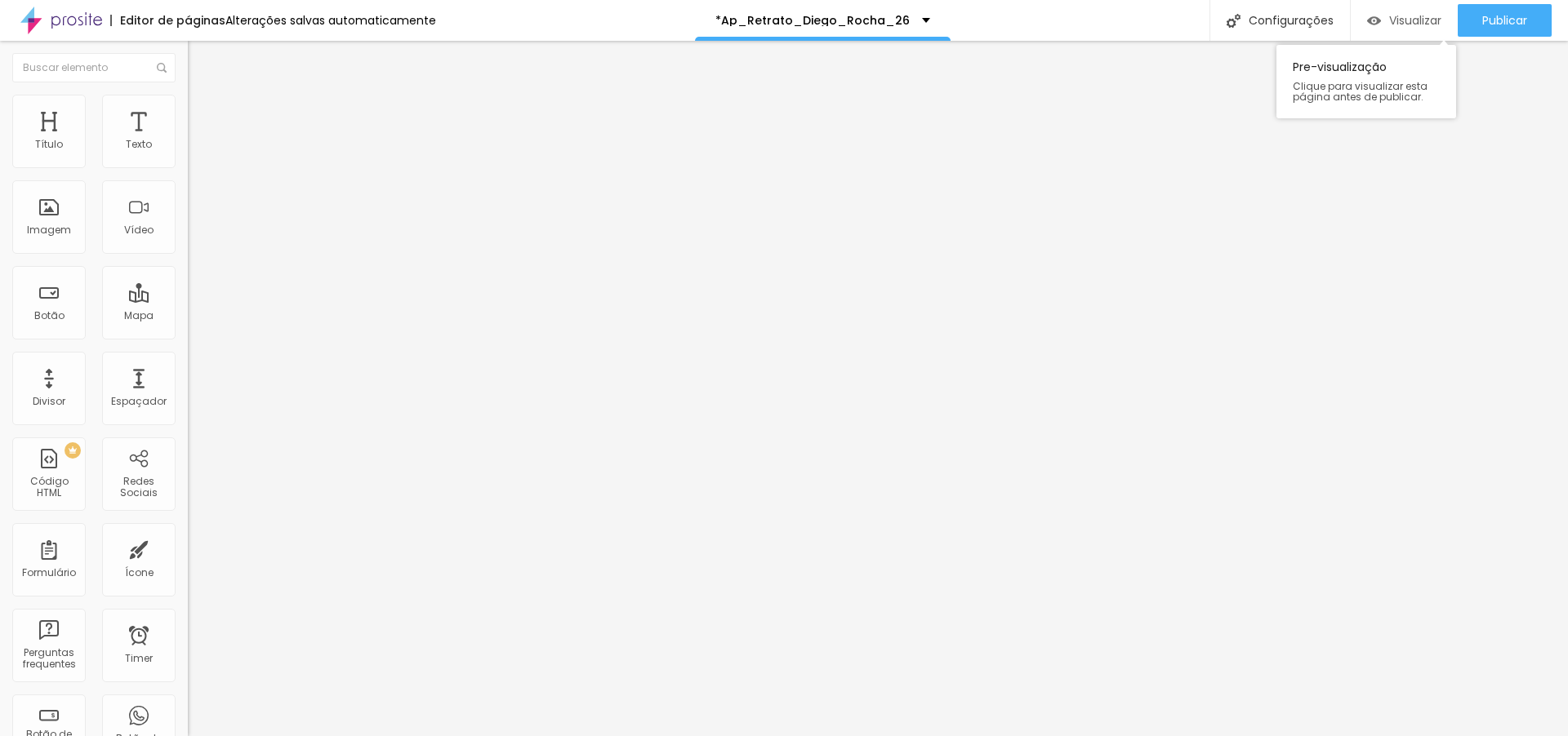
click at [1408, 19] on span "Visualizar" at bounding box center [1414, 20] width 53 height 13
click at [188, 141] on span "Trocar imagem" at bounding box center [232, 134] width 89 height 14
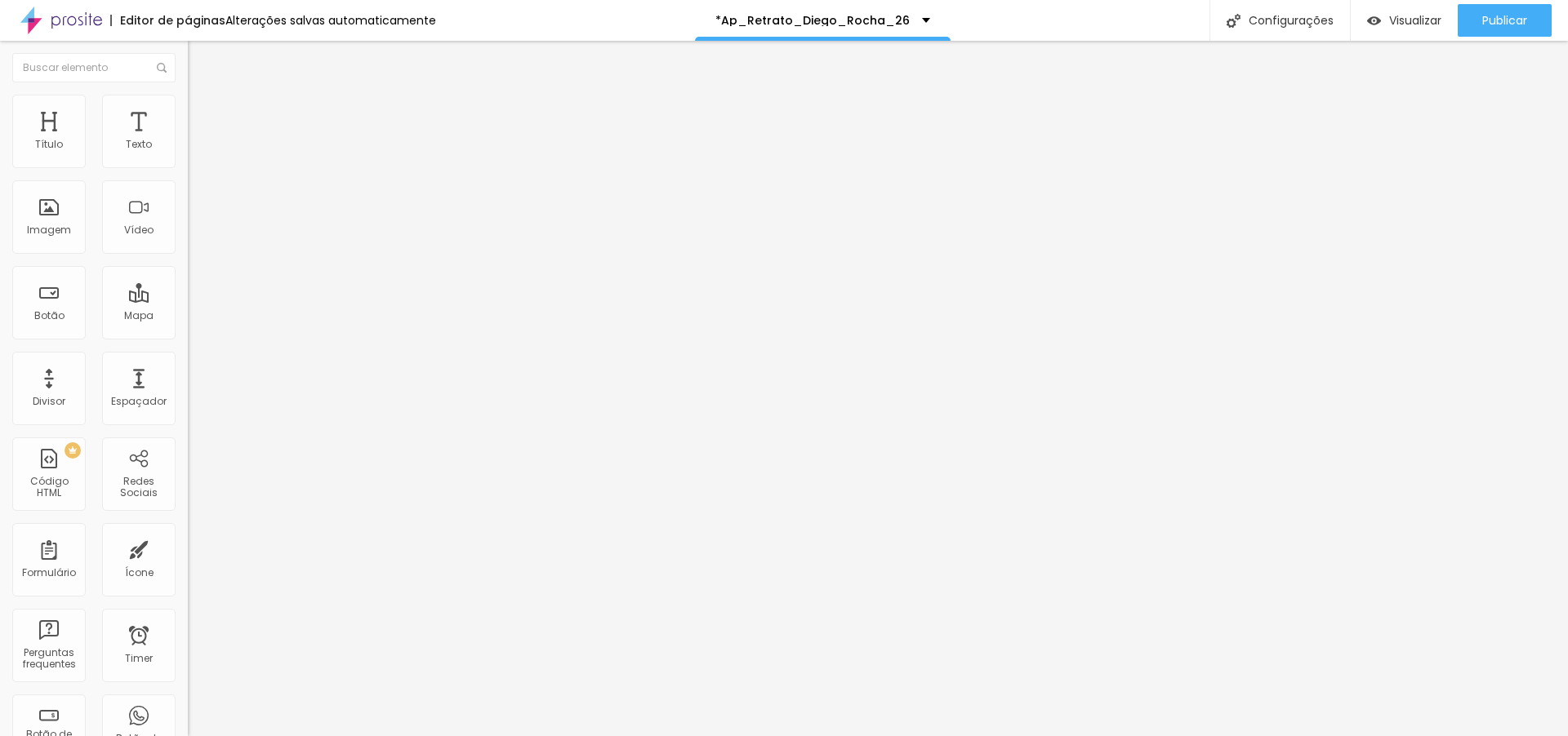
click at [188, 141] on span "Trocar imagem" at bounding box center [232, 134] width 89 height 14
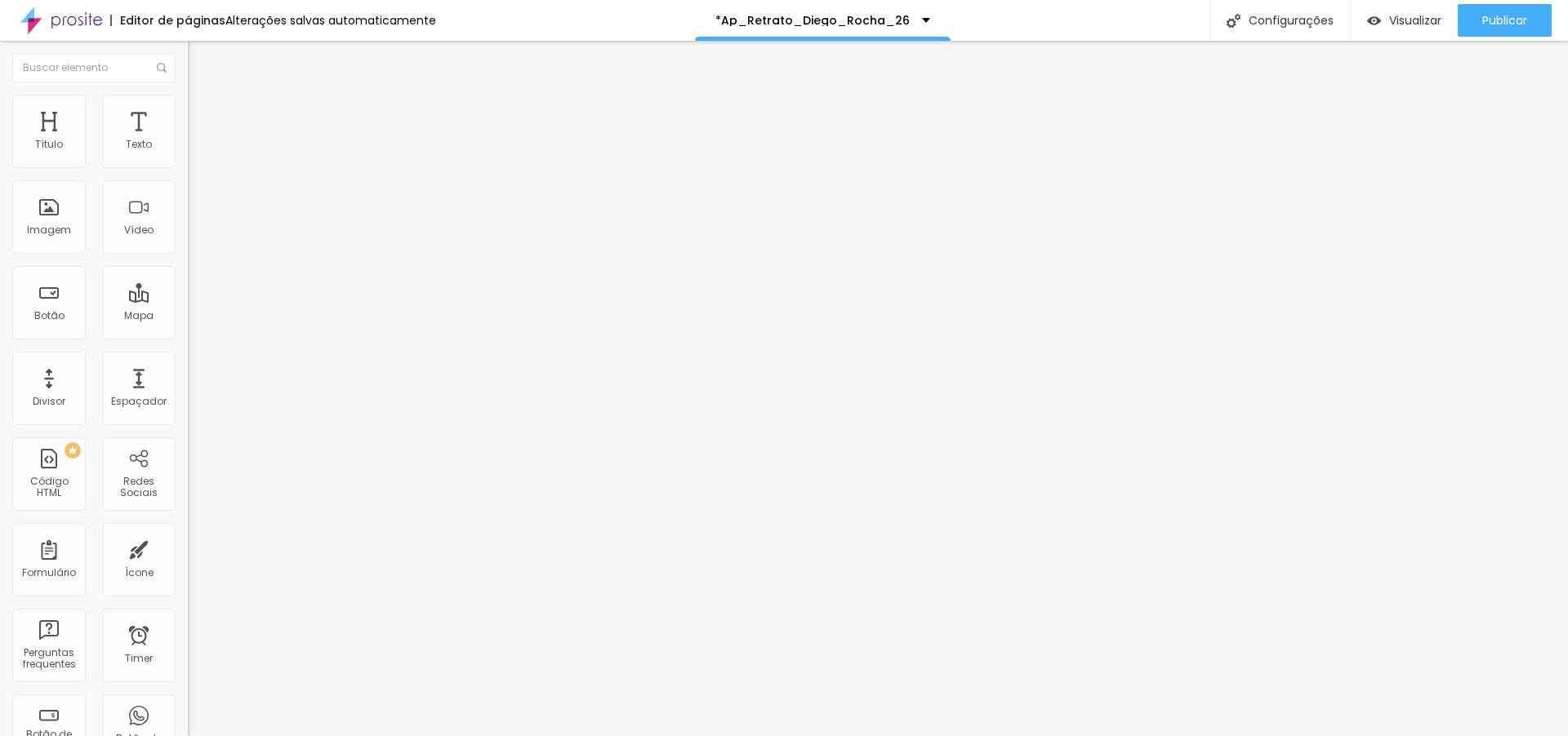
click at [188, 141] on span "Trocar imagem" at bounding box center [232, 134] width 89 height 14
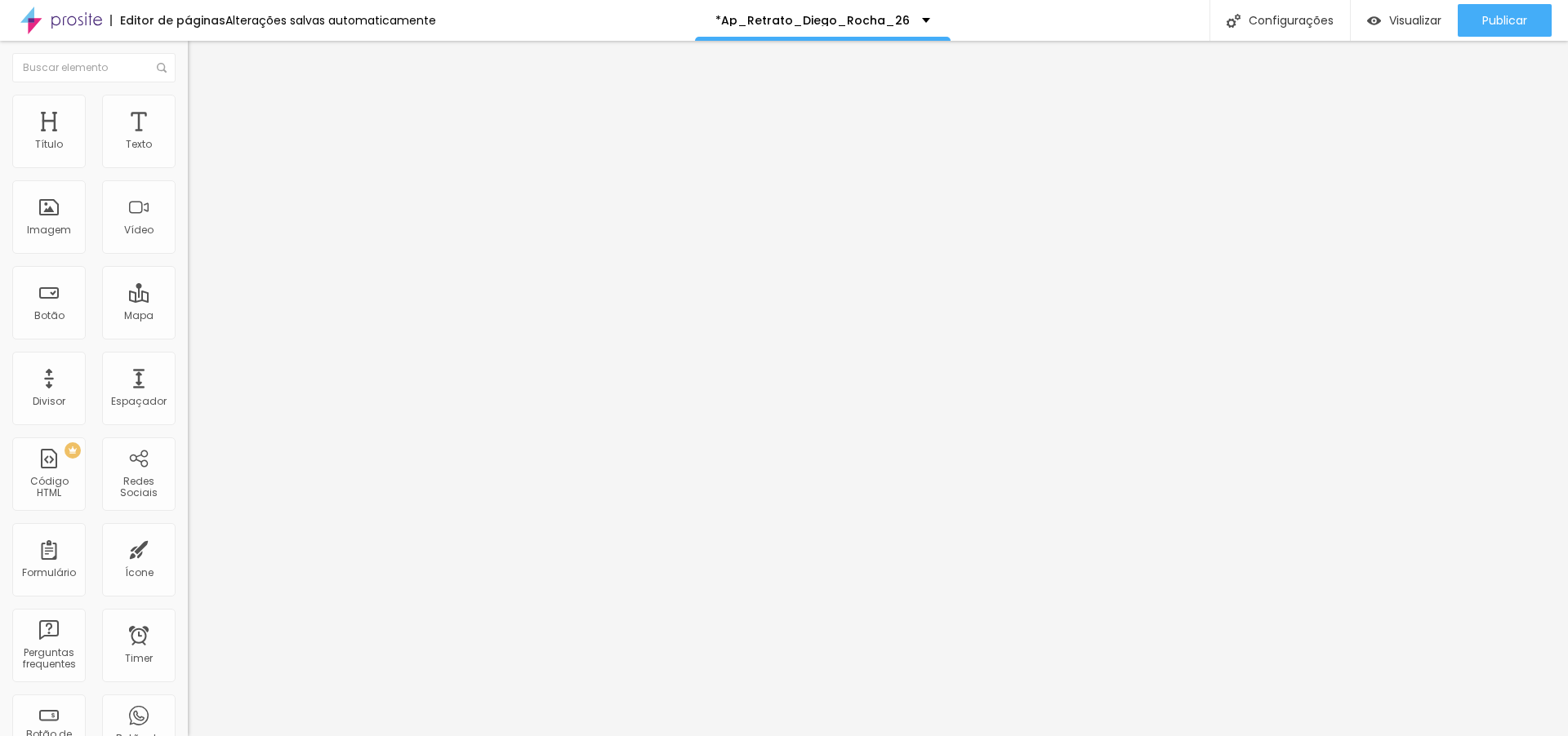
click at [188, 141] on span "Trocar imagem" at bounding box center [232, 134] width 89 height 14
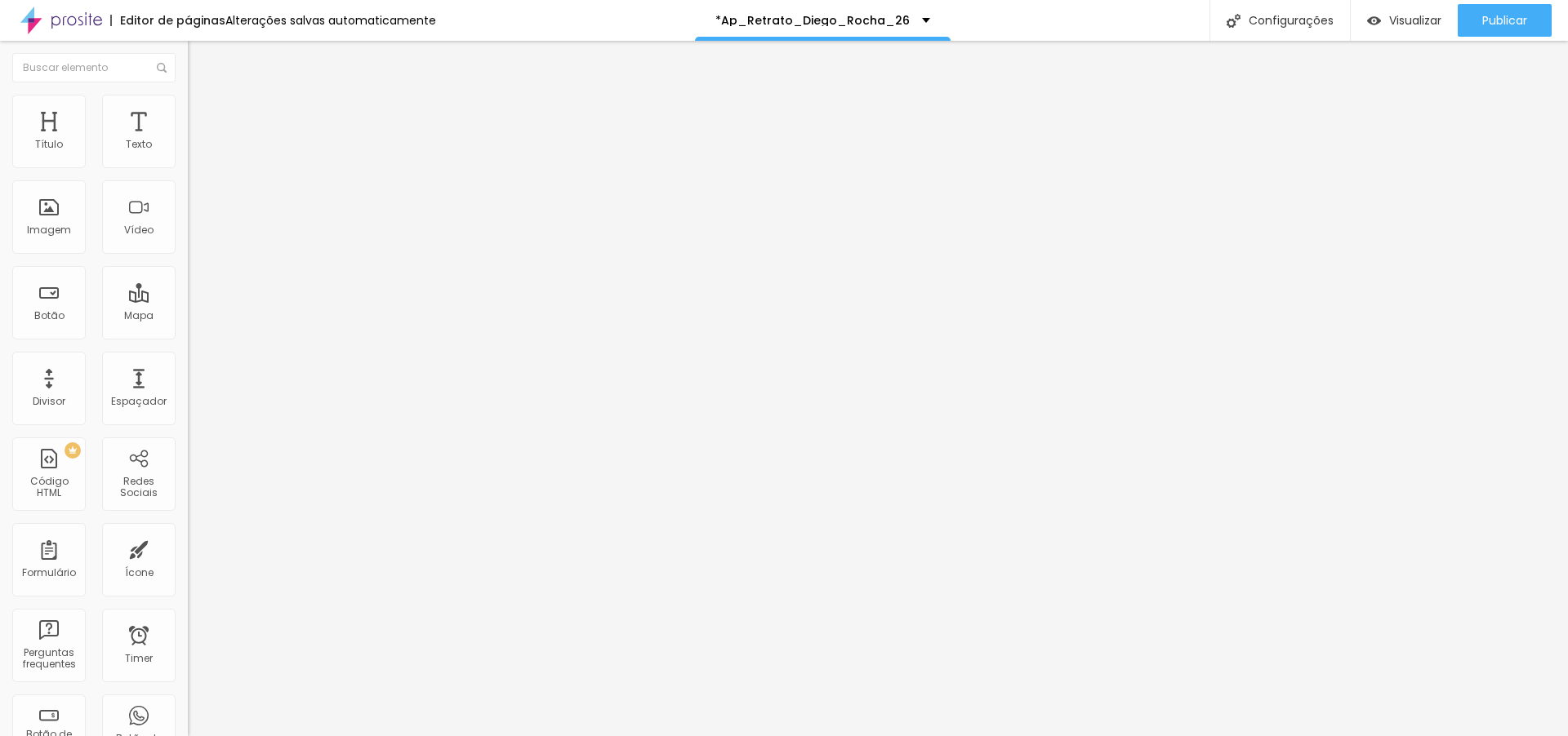
click at [188, 255] on span "1:1 Quadrado" at bounding box center [220, 248] width 65 height 14
click at [188, 300] on span "Original" at bounding box center [207, 293] width 39 height 14
click at [188, 141] on span "Trocar imagem" at bounding box center [232, 134] width 89 height 14
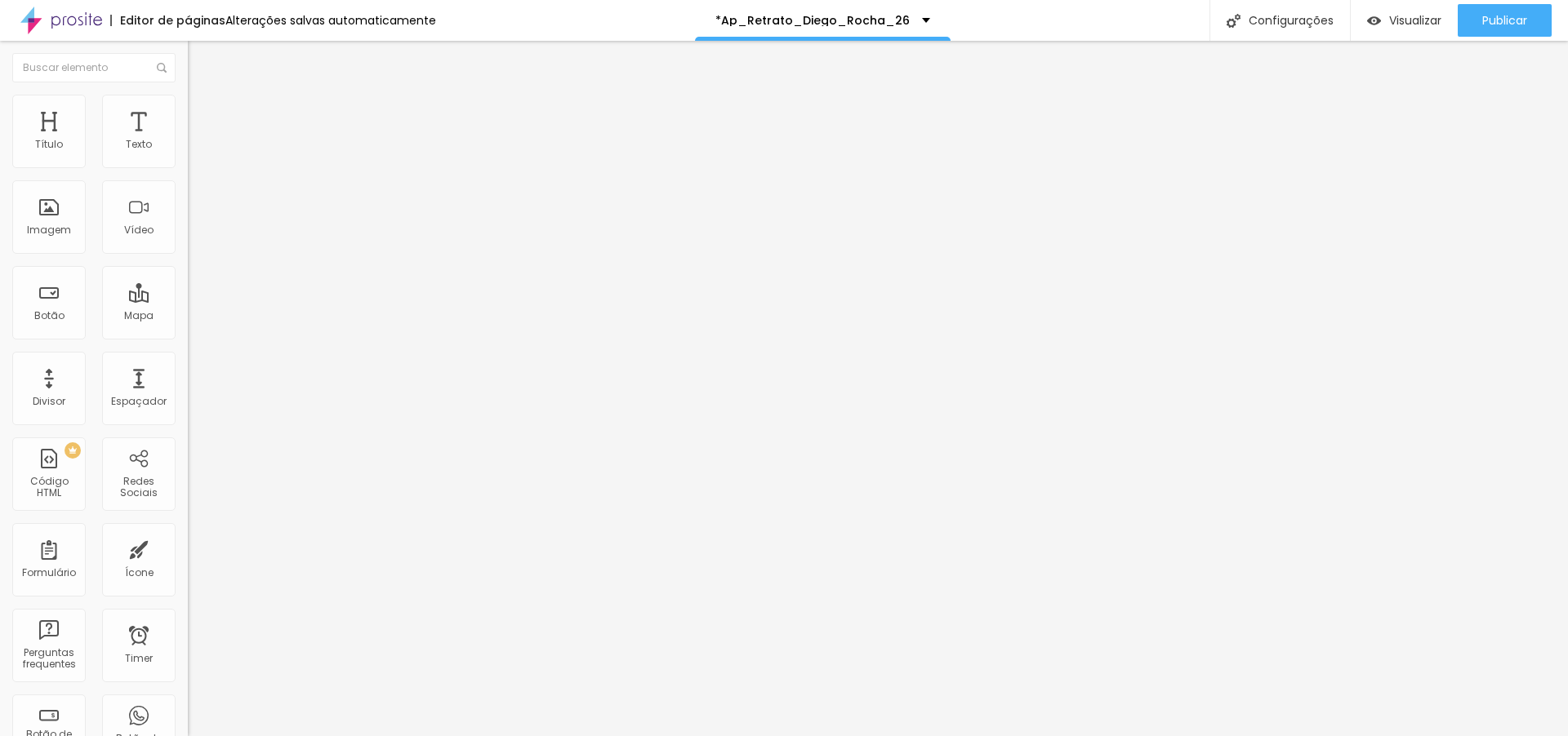
click at [188, 255] on span "1:1 Quadrado" at bounding box center [220, 248] width 65 height 14
click at [188, 275] on span "Padrão" at bounding box center [206, 268] width 37 height 14
click at [188, 299] on div "Original" at bounding box center [282, 293] width 188 height 9
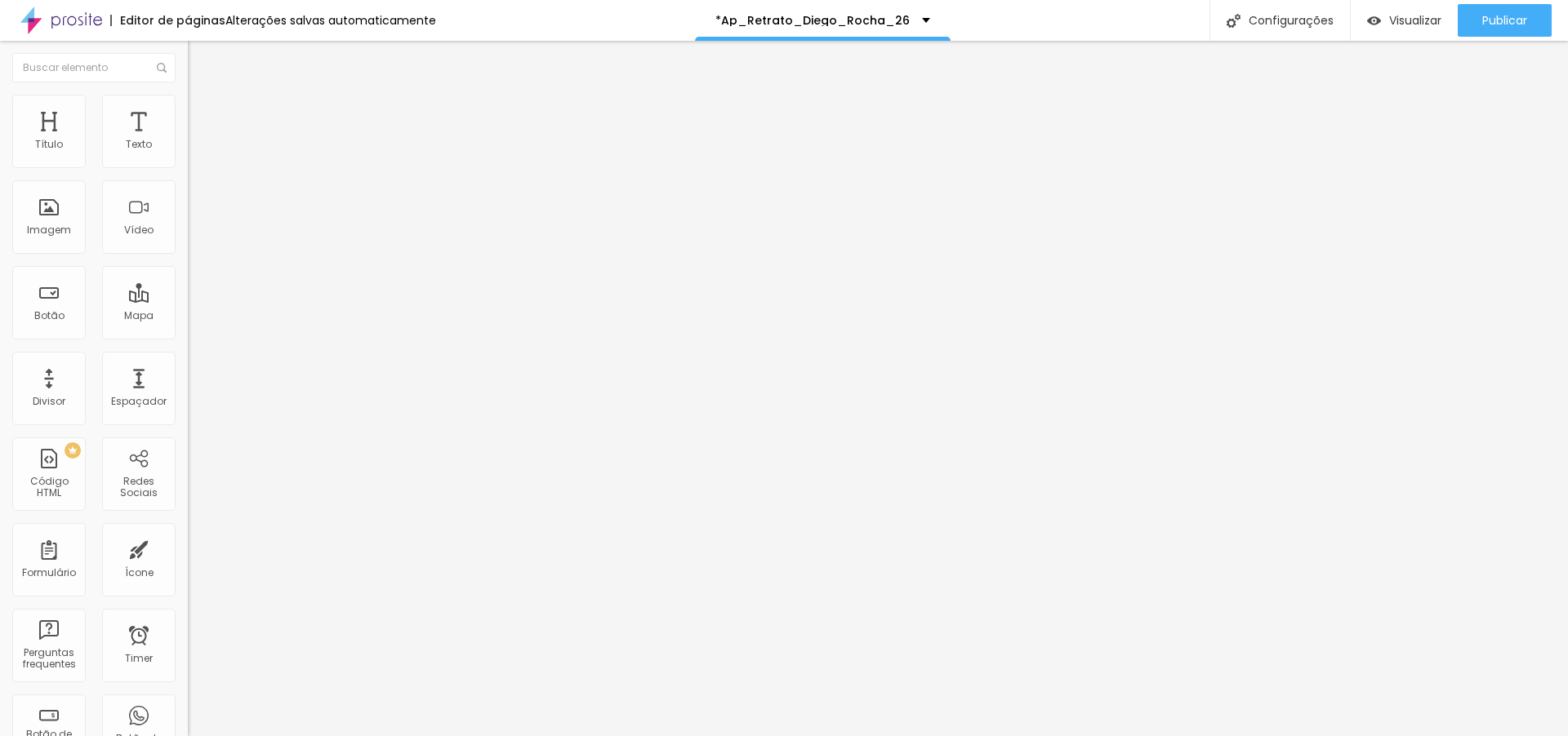
click at [188, 283] on div "Quadrado 1:1" at bounding box center [282, 278] width 188 height 9
click at [188, 141] on span "Trocar imagem" at bounding box center [232, 134] width 89 height 14
click at [1498, 18] on span "Publicar" at bounding box center [1504, 20] width 45 height 13
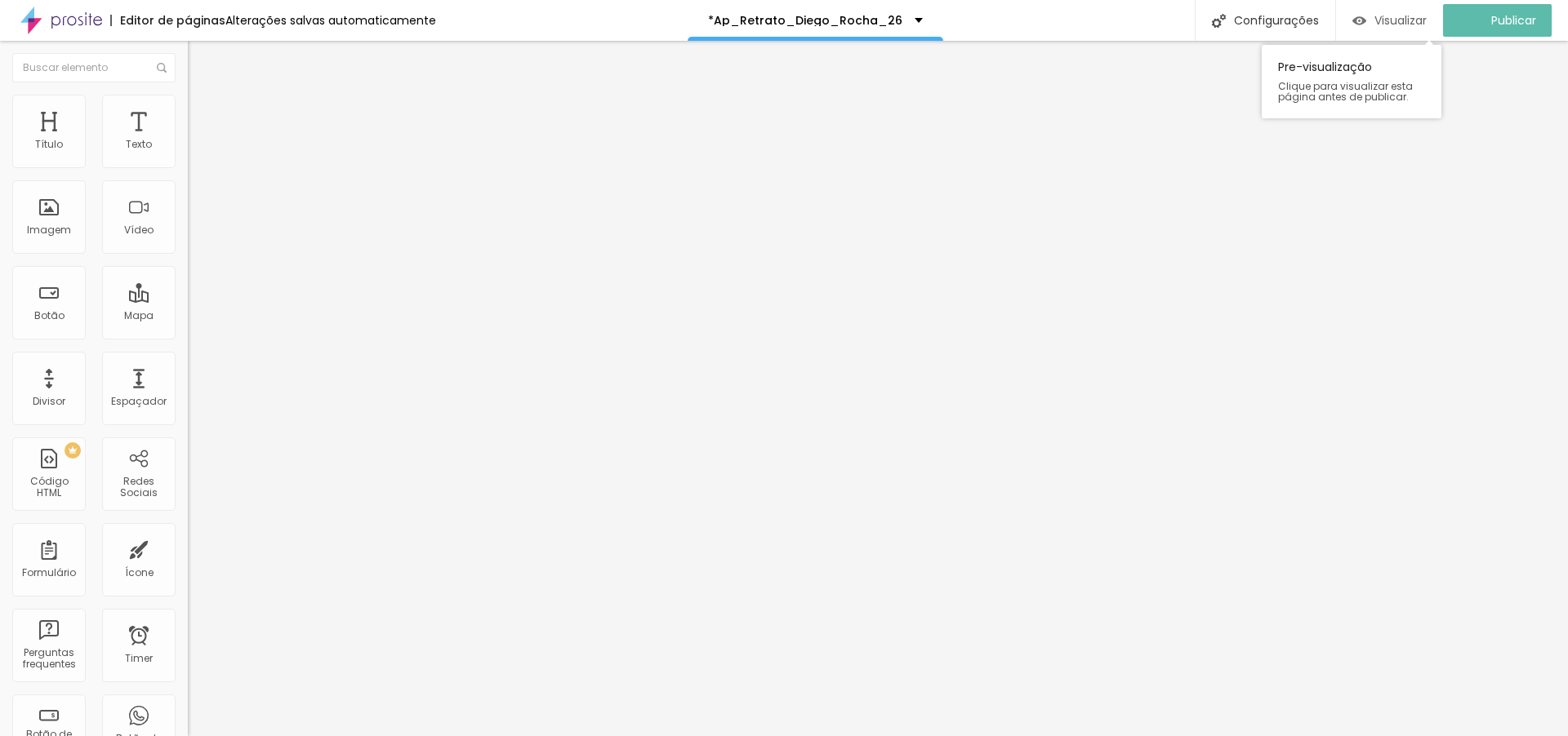
click at [1401, 22] on span "Visualizar" at bounding box center [1400, 20] width 53 height 13
click at [188, 160] on img at bounding box center [193, 155] width 11 height 11
type input "17"
type input "18"
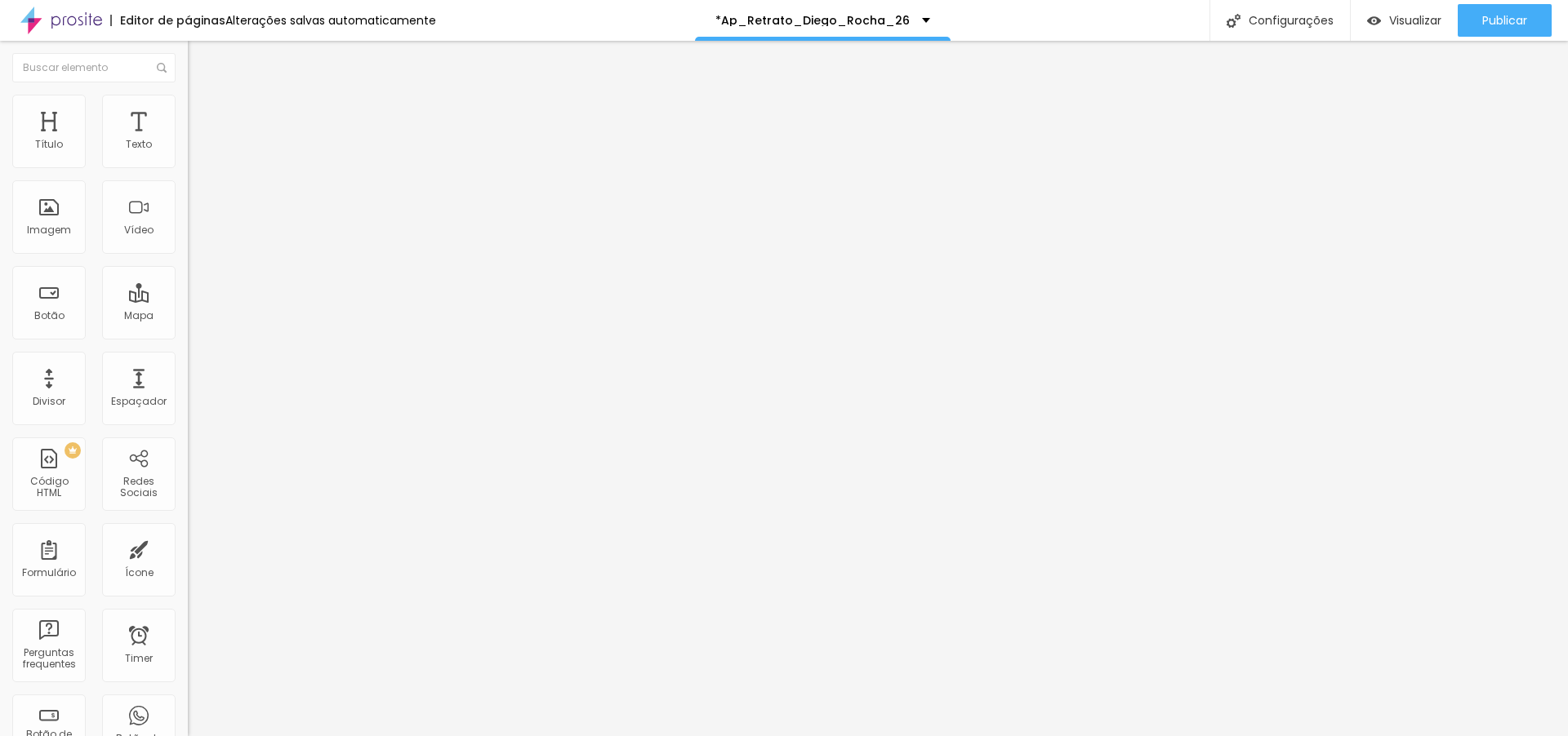
type input "18"
drag, startPoint x: 71, startPoint y: 158, endPoint x: 79, endPoint y: 159, distance: 8.1
type input "18"
click at [188, 300] on input "range" at bounding box center [241, 306] width 105 height 13
click at [1517, 30] on div "Publicar" at bounding box center [1504, 21] width 45 height 33
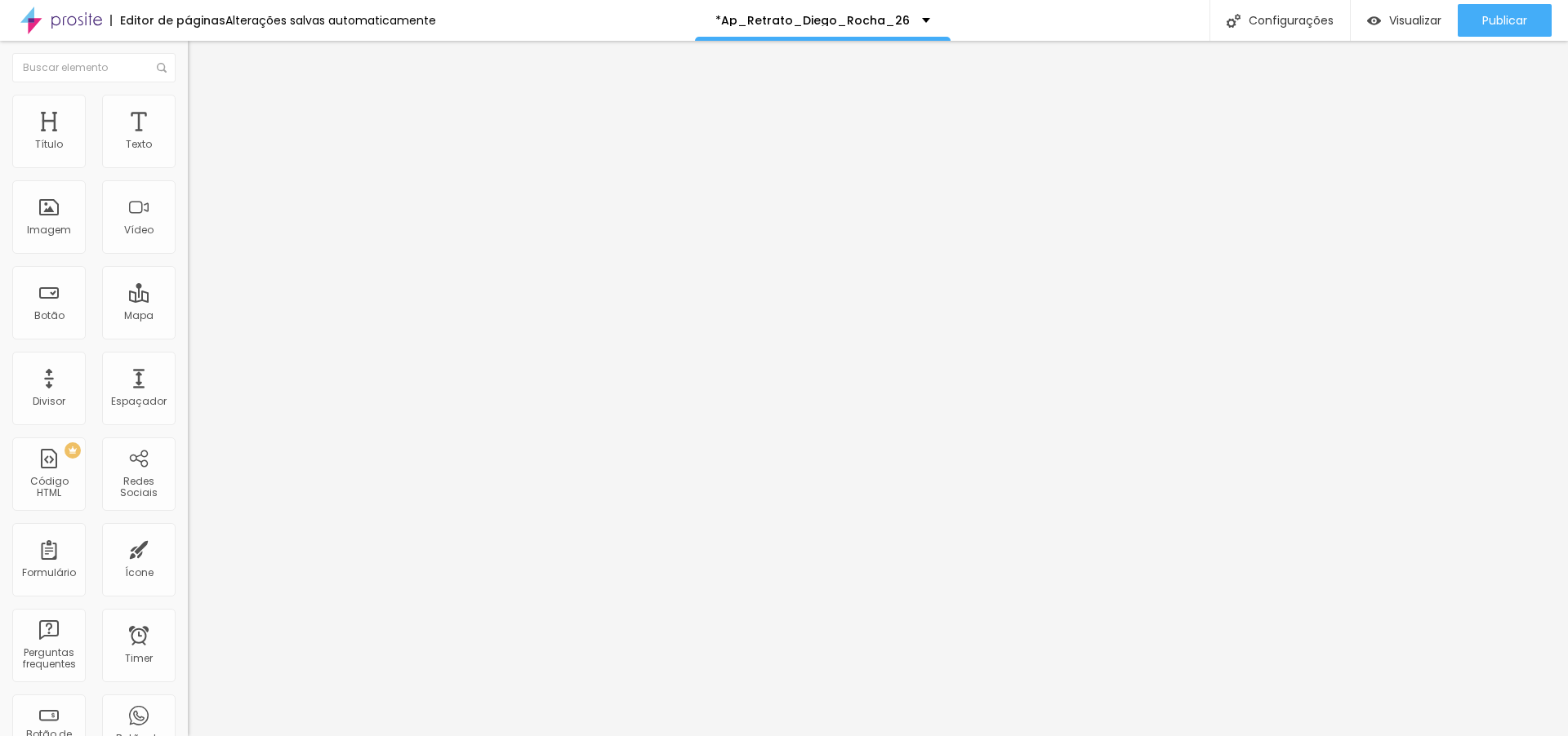
click at [188, 141] on span "Trocar imagem" at bounding box center [232, 134] width 89 height 14
click at [188, 255] on span "1:1 Quadrado" at bounding box center [220, 248] width 65 height 14
click at [188, 274] on div "Padrão 4:3" at bounding box center [282, 268] width 188 height 9
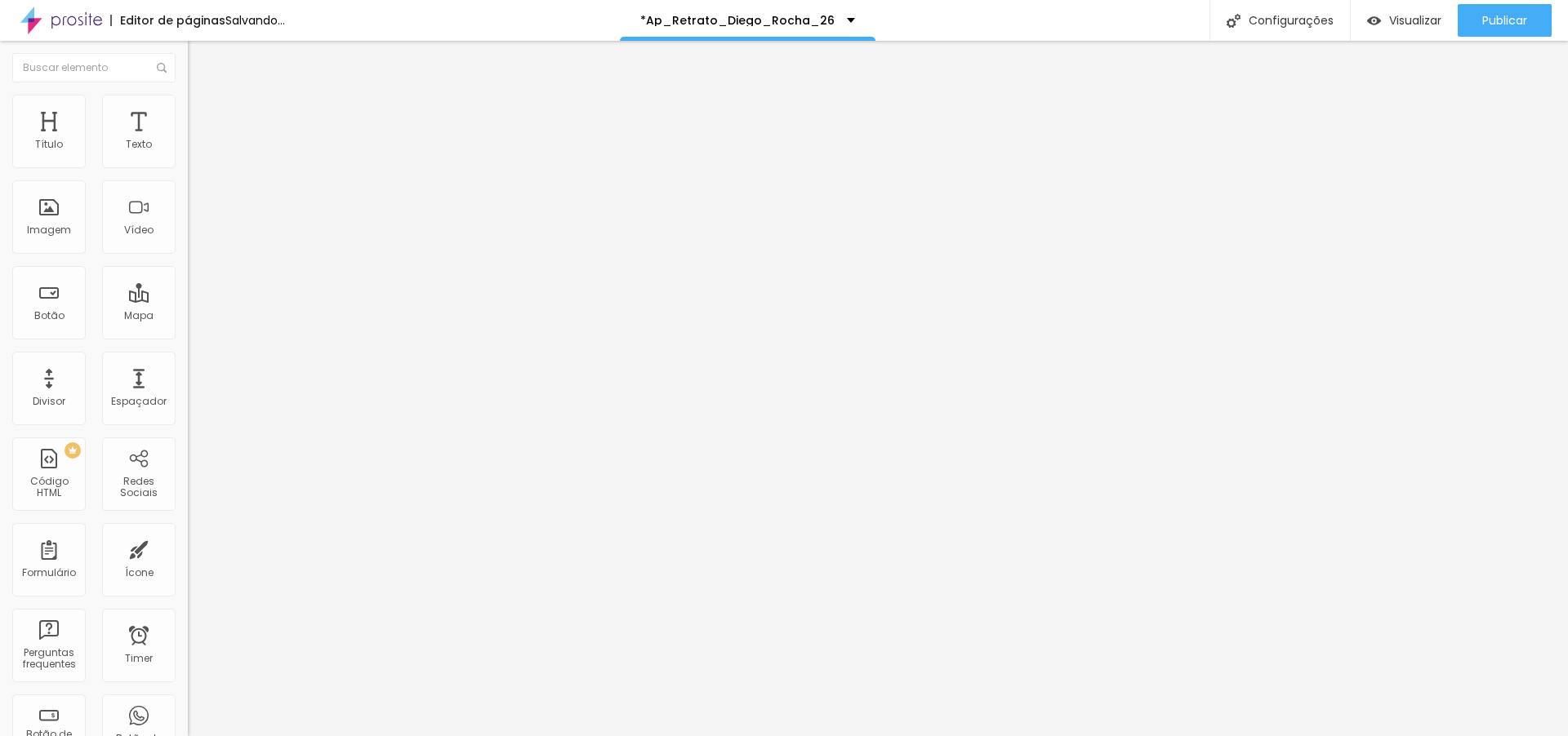
click at [188, 255] on span "4:3 Padrão" at bounding box center [215, 248] width 54 height 14
click at [188, 300] on span "Original" at bounding box center [207, 293] width 39 height 14
click at [188, 255] on span "1:1 Quadrado" at bounding box center [220, 248] width 65 height 14
click at [188, 300] on span "Original" at bounding box center [207, 293] width 39 height 14
click at [188, 255] on span "1:1 Quadrado" at bounding box center [220, 248] width 65 height 14
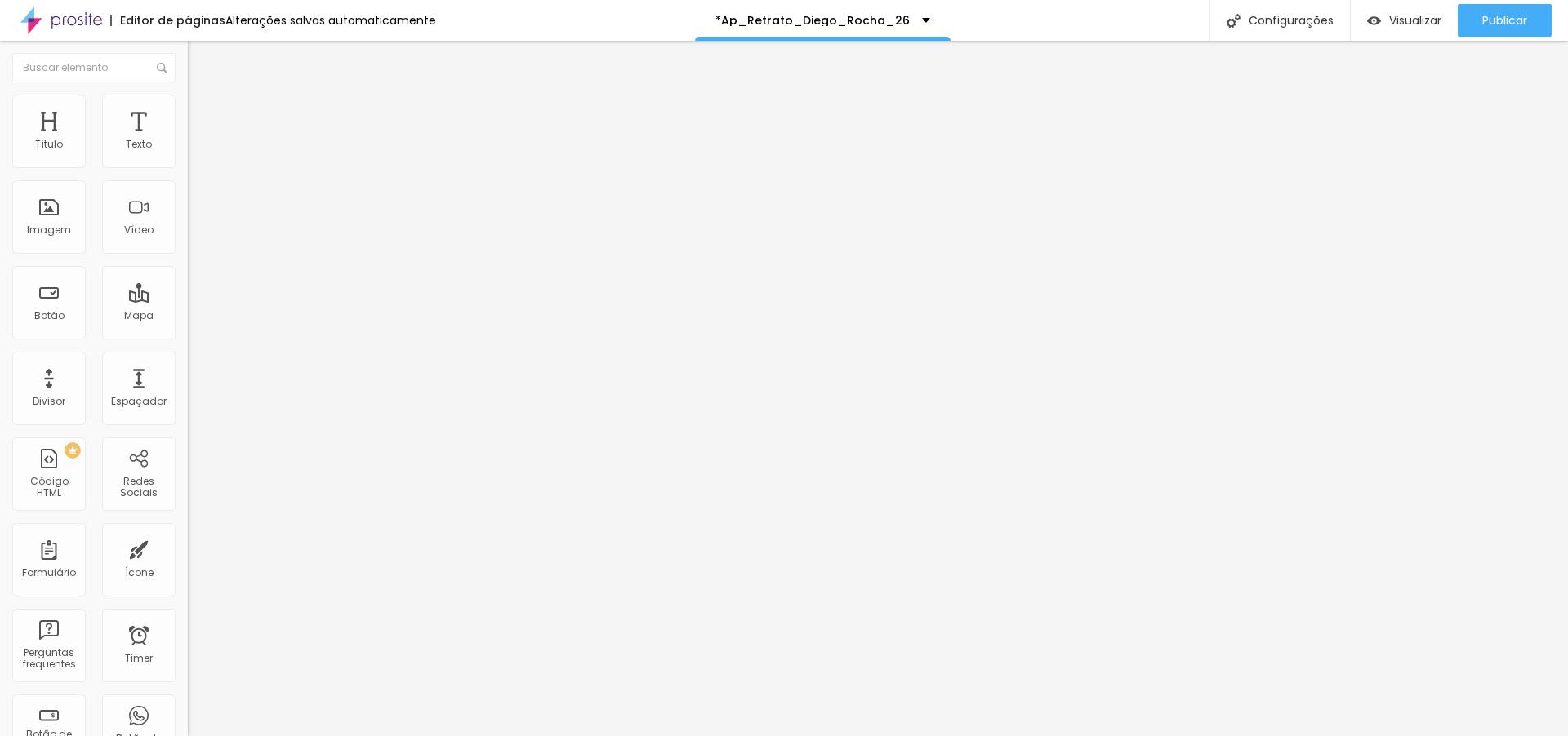
click at [188, 299] on div "Original" at bounding box center [282, 293] width 188 height 9
click at [188, 255] on span "1:1 Quadrado" at bounding box center [220, 248] width 65 height 14
click at [188, 300] on span "Original" at bounding box center [207, 293] width 39 height 14
click at [188, 141] on span "Trocar imagem" at bounding box center [232, 134] width 89 height 14
click at [349, 735] on div at bounding box center [784, 746] width 1568 height 0
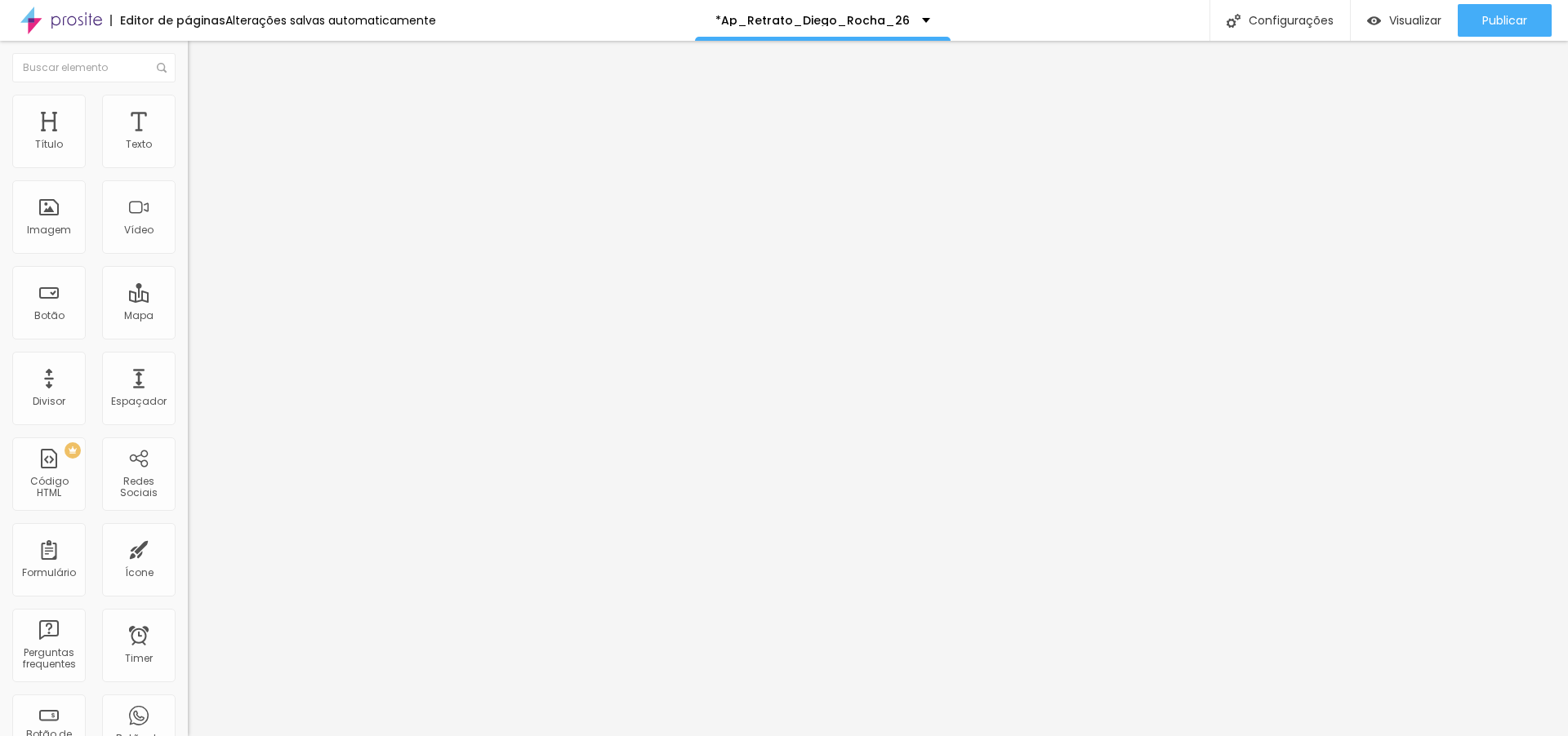
scroll to position [129, 0]
click at [188, 141] on span "Trocar imagem" at bounding box center [232, 134] width 89 height 14
click at [347, 735] on div "Subindo 3/3 arquivos" at bounding box center [784, 740] width 1568 height 9
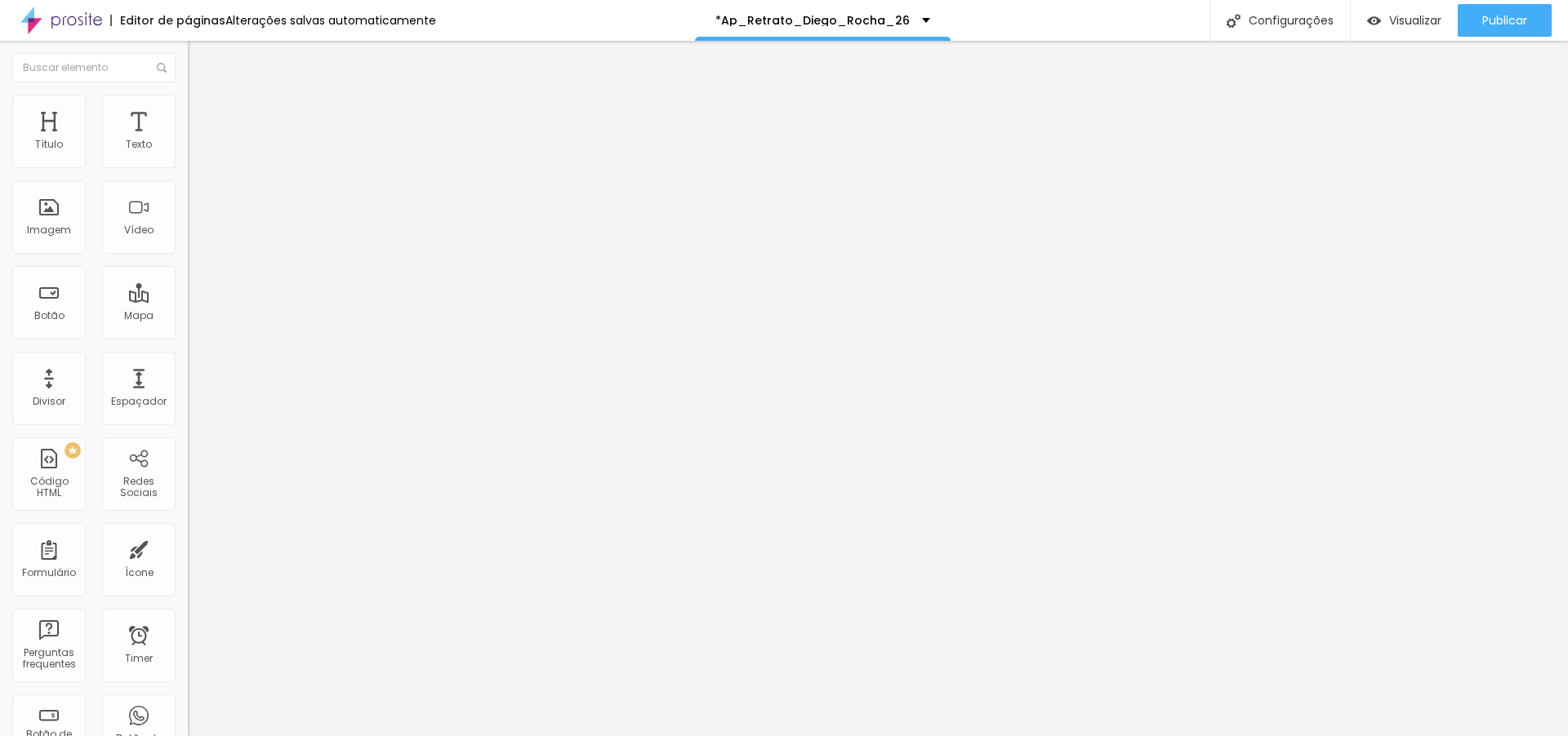
scroll to position [5230, 0]
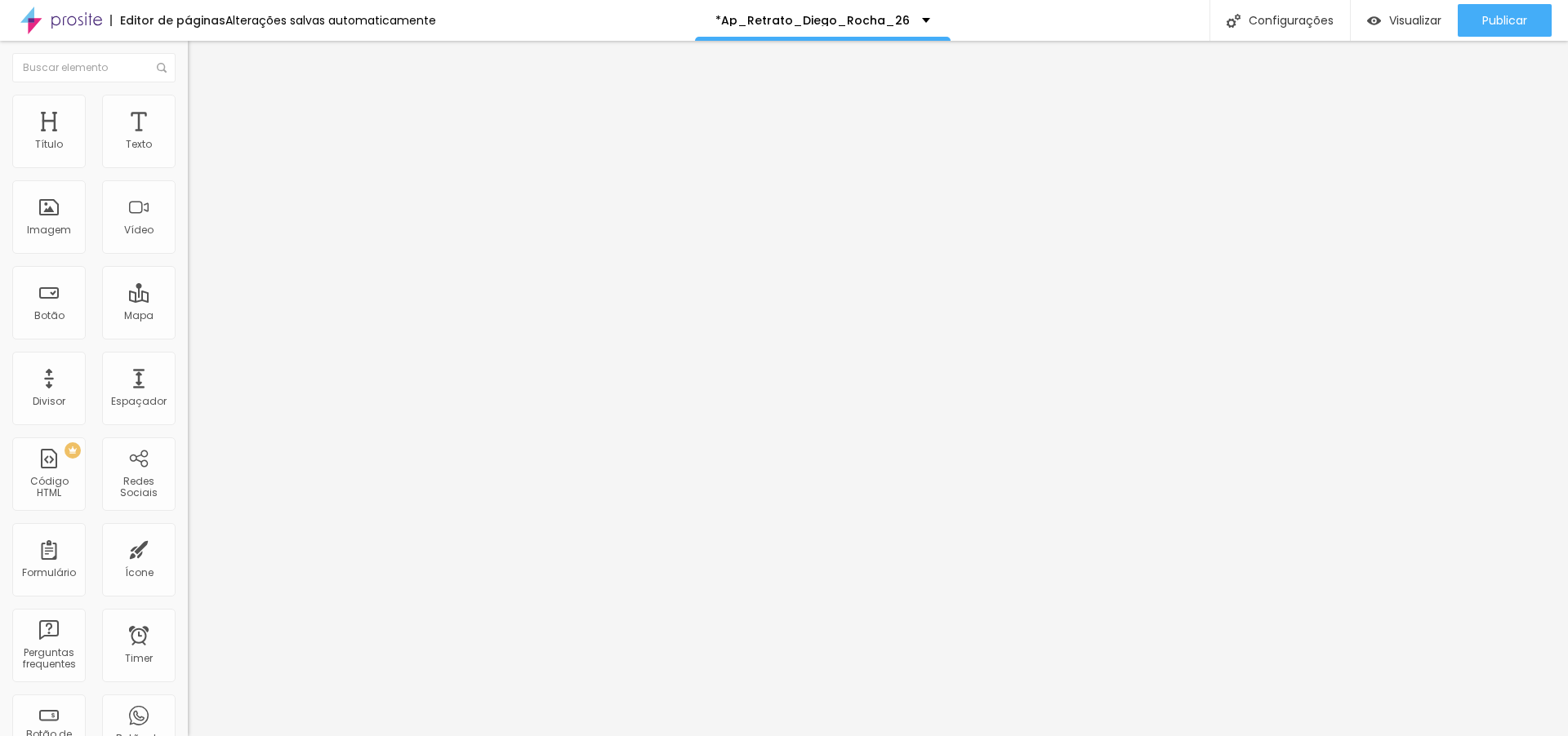
click at [188, 141] on span "Trocar imagem" at bounding box center [232, 134] width 89 height 14
click at [188, 255] on span "Original" at bounding box center [207, 248] width 39 height 14
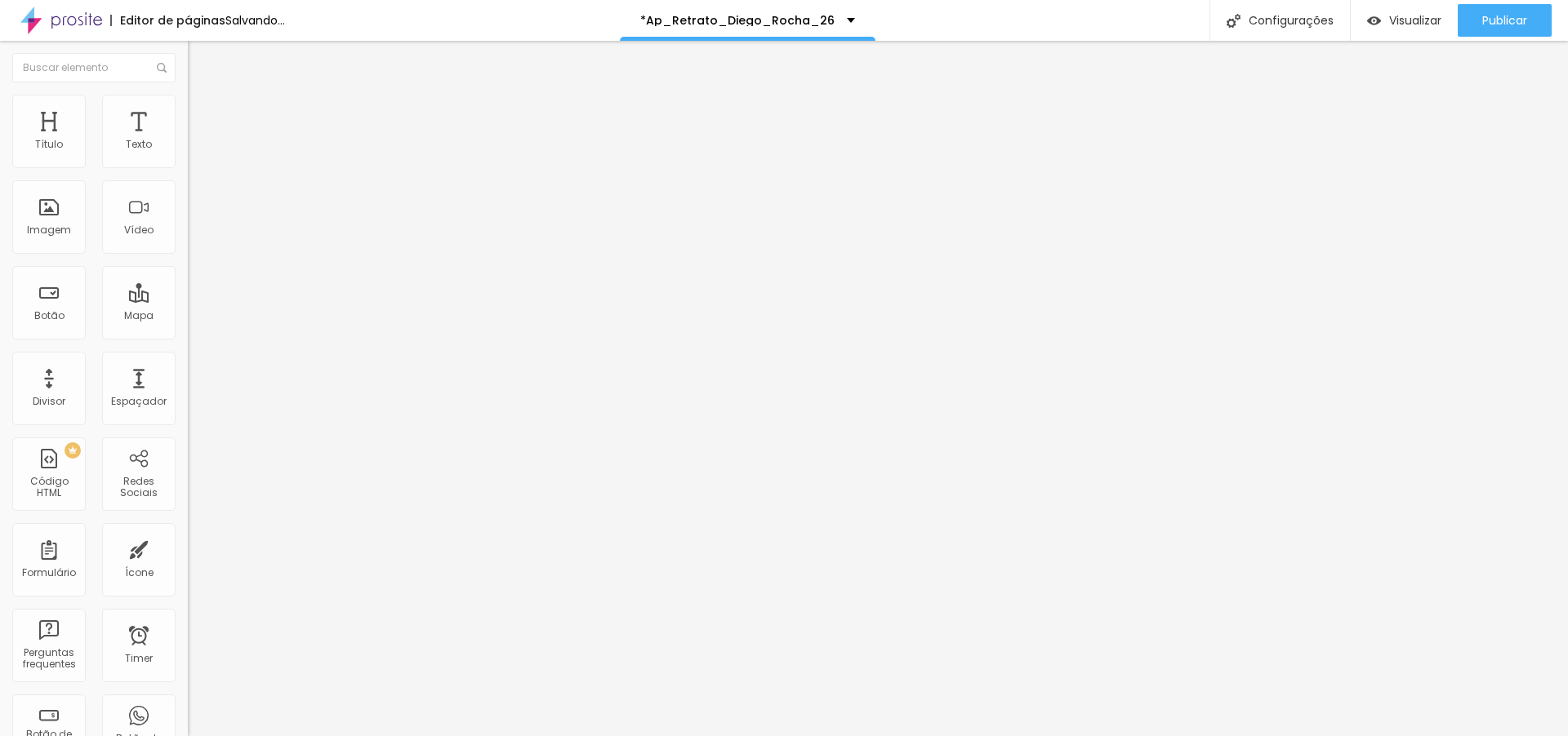
click at [188, 275] on span "Padrão" at bounding box center [206, 268] width 37 height 14
click at [188, 291] on span "Quadrado" at bounding box center [214, 284] width 53 height 14
click at [188, 299] on div "Original" at bounding box center [282, 293] width 188 height 9
click at [188, 141] on span "Trocar imagem" at bounding box center [232, 134] width 89 height 14
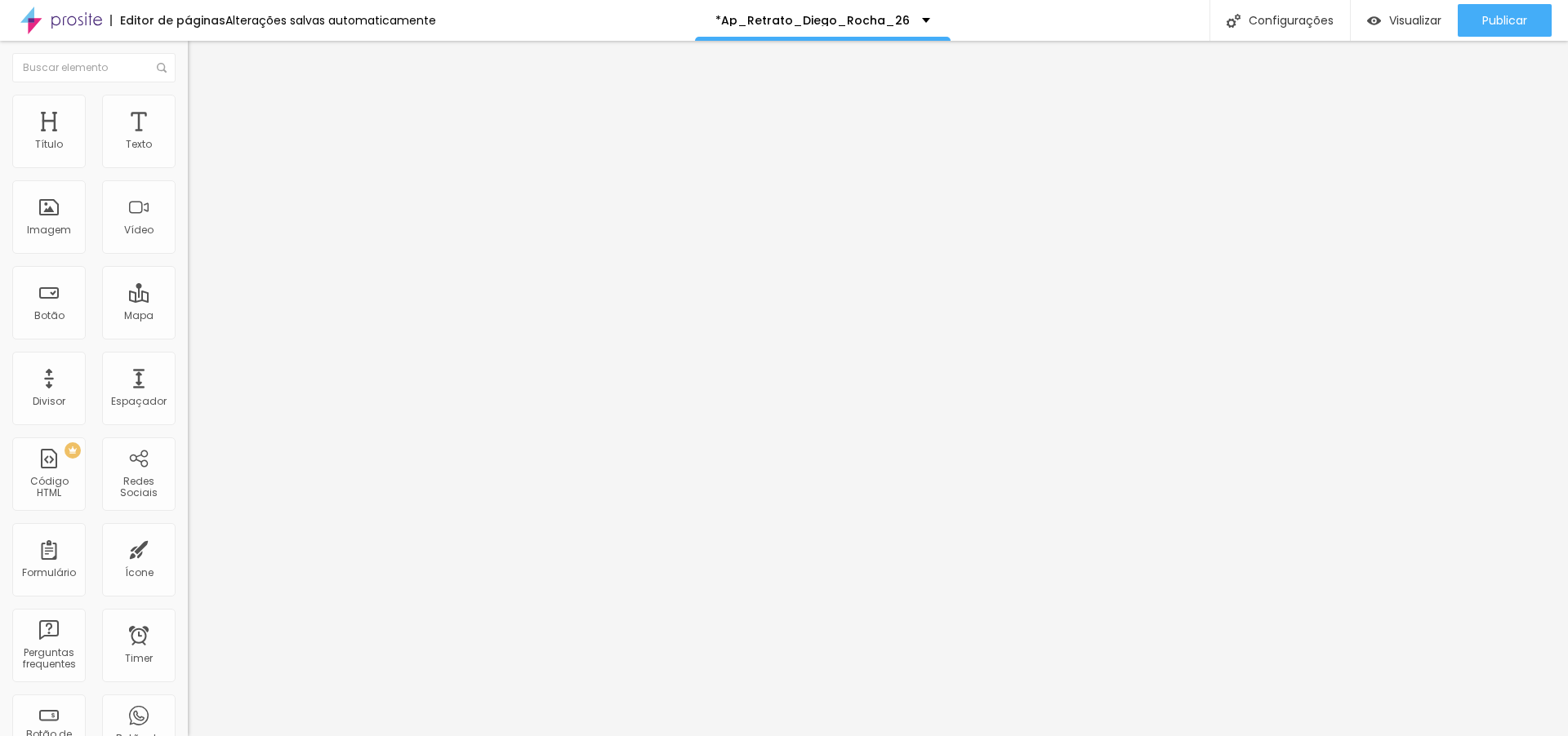
click at [188, 141] on span "Trocar imagem" at bounding box center [232, 134] width 89 height 14
click at [188, 98] on img at bounding box center [195, 102] width 15 height 15
type input "95"
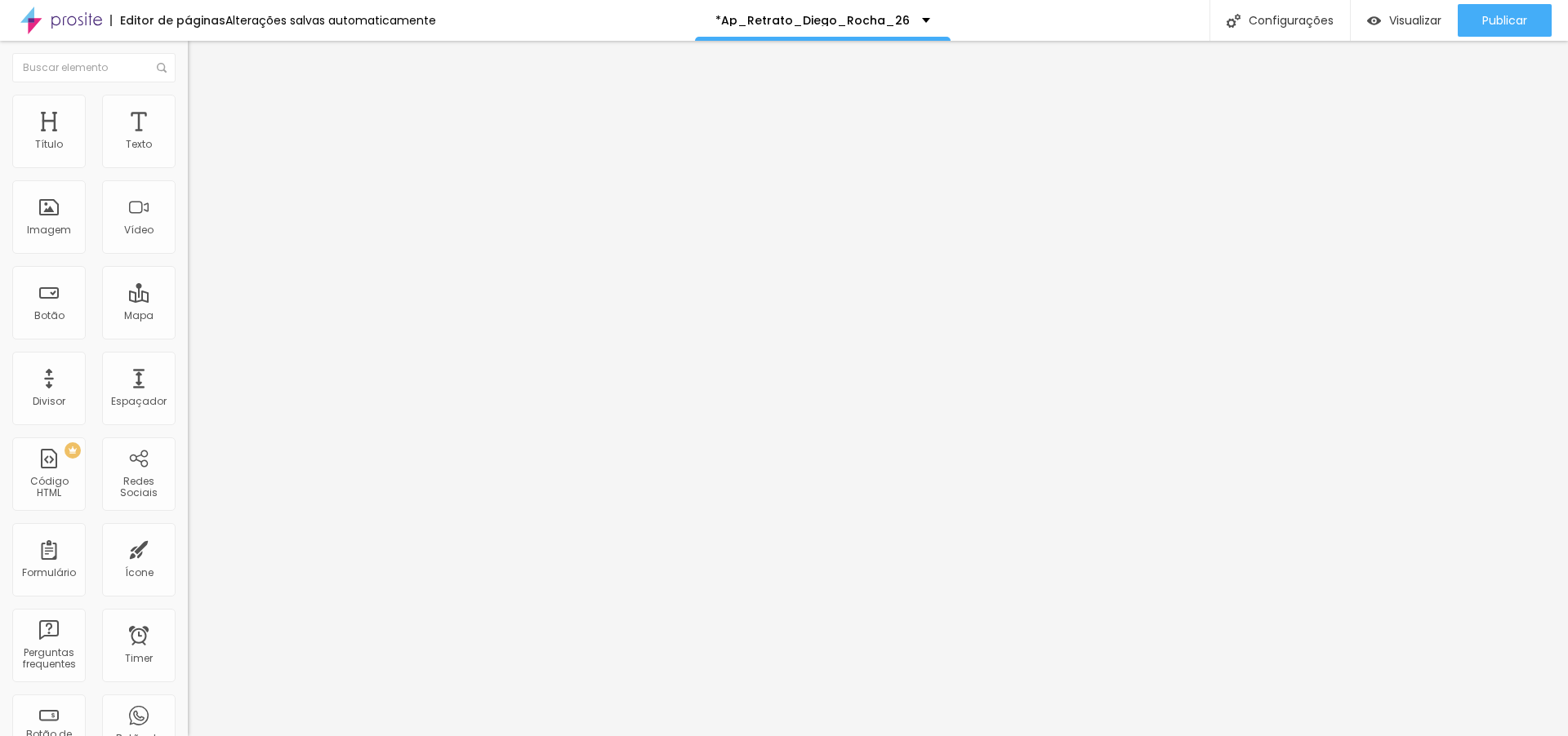
type input "95"
type input "90"
type input "85"
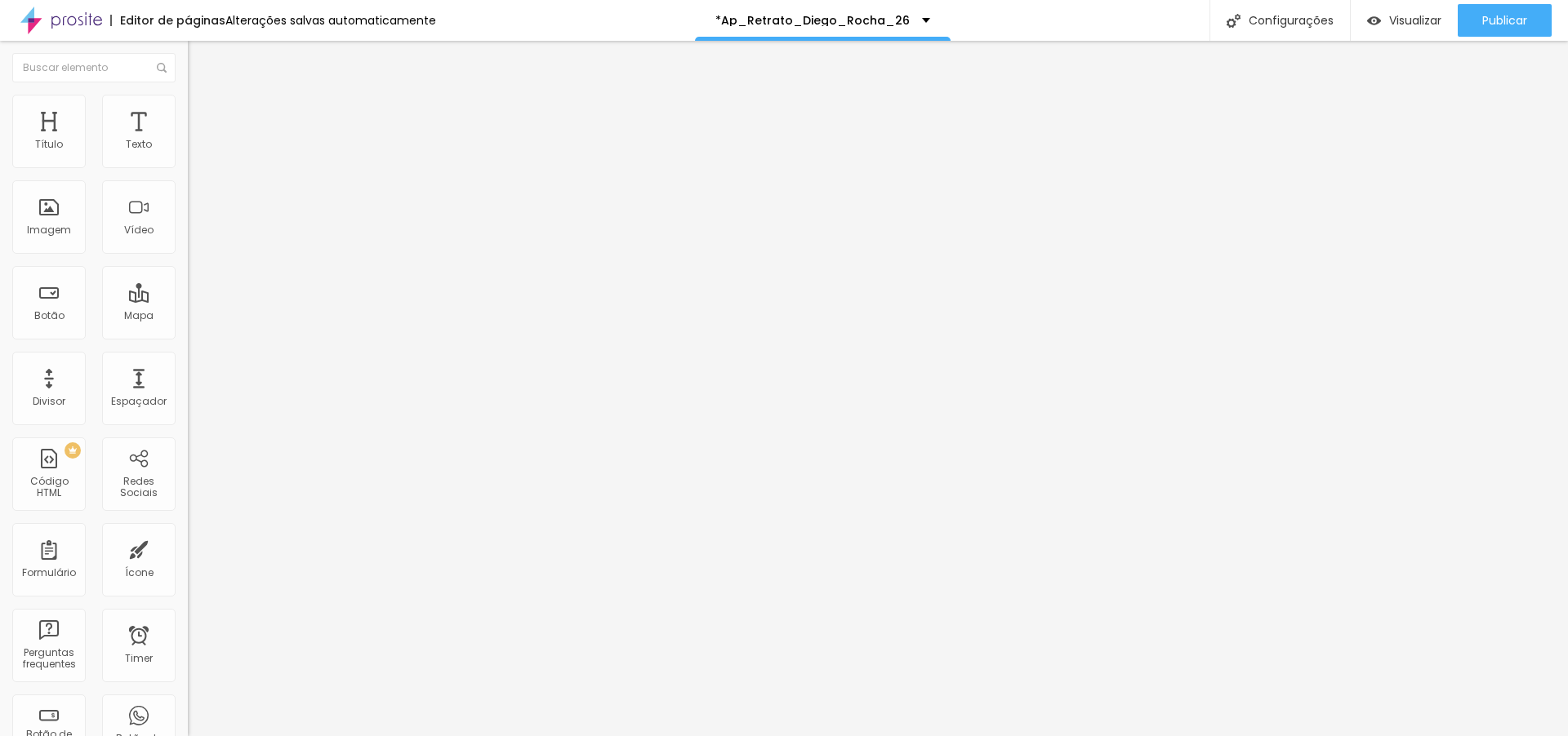
type input "90"
type input "95"
type input "90"
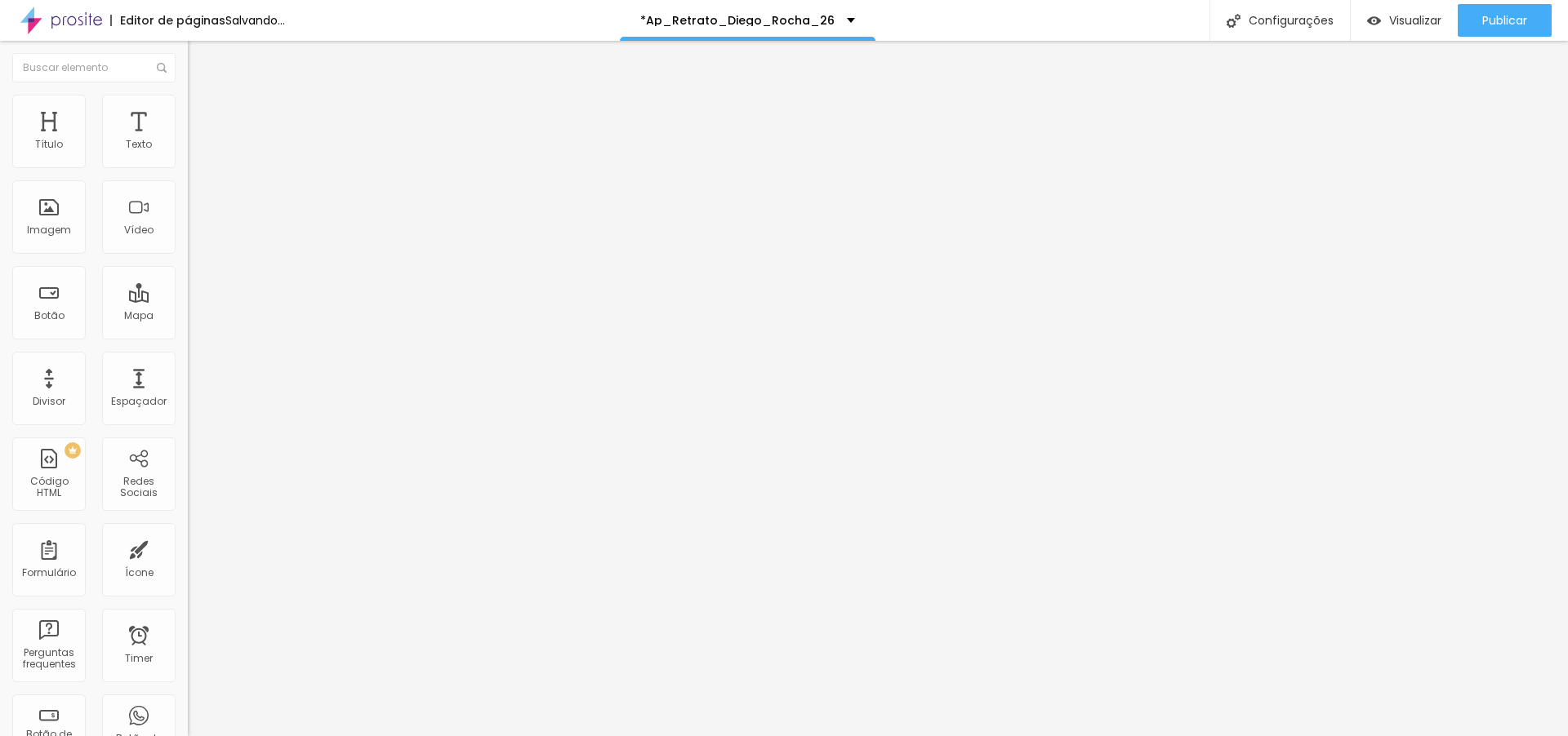
type input "90"
type input "85"
type input "80"
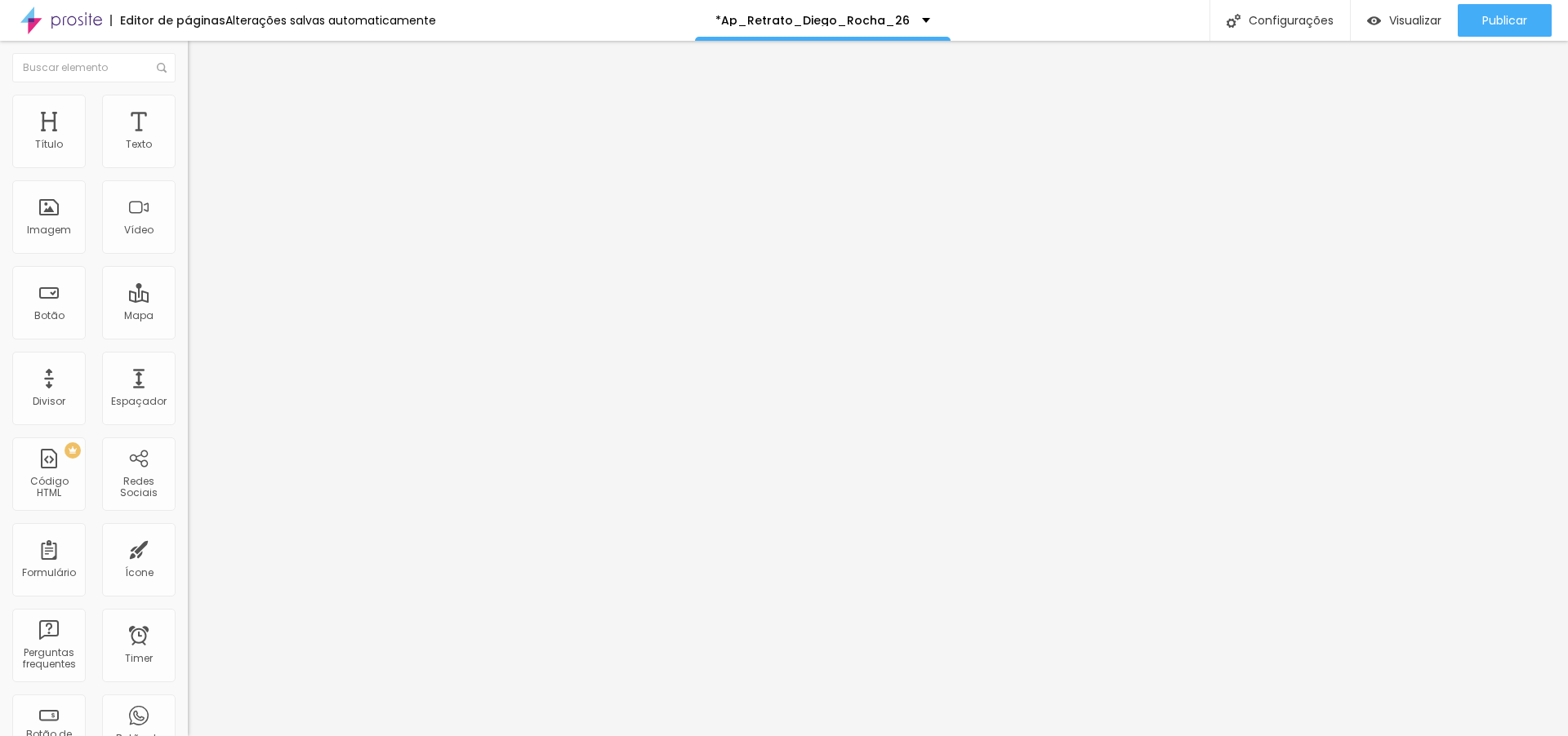
type input "85"
drag, startPoint x: 166, startPoint y: 174, endPoint x: 144, endPoint y: 176, distance: 22.1
type input "85"
click at [188, 167] on input "range" at bounding box center [241, 160] width 105 height 13
click at [1406, 21] on span "Visualizar" at bounding box center [1414, 20] width 53 height 13
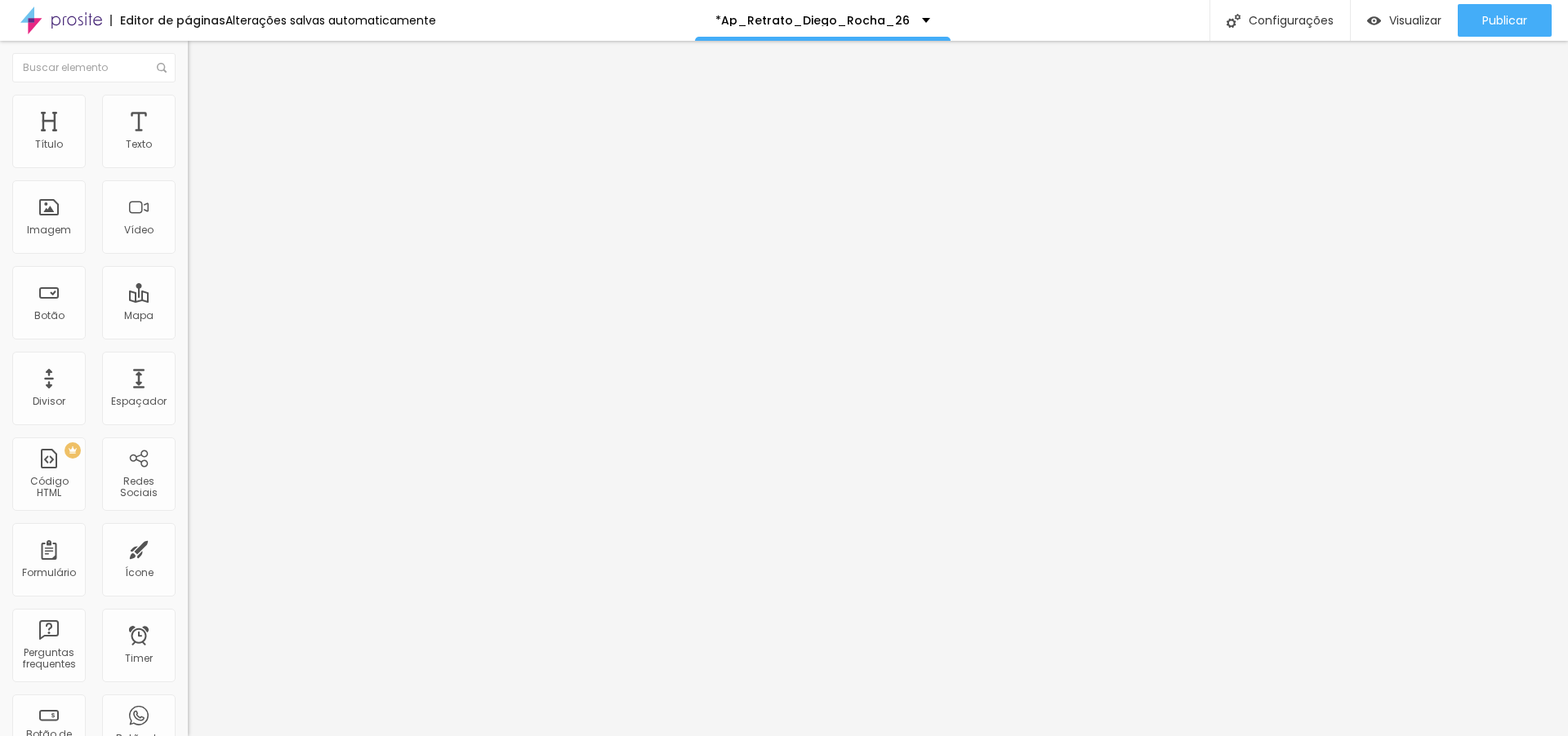
click at [188, 141] on span "Trocar imagem" at bounding box center [232, 134] width 89 height 14
click at [188, 255] on span "Original" at bounding box center [207, 248] width 39 height 14
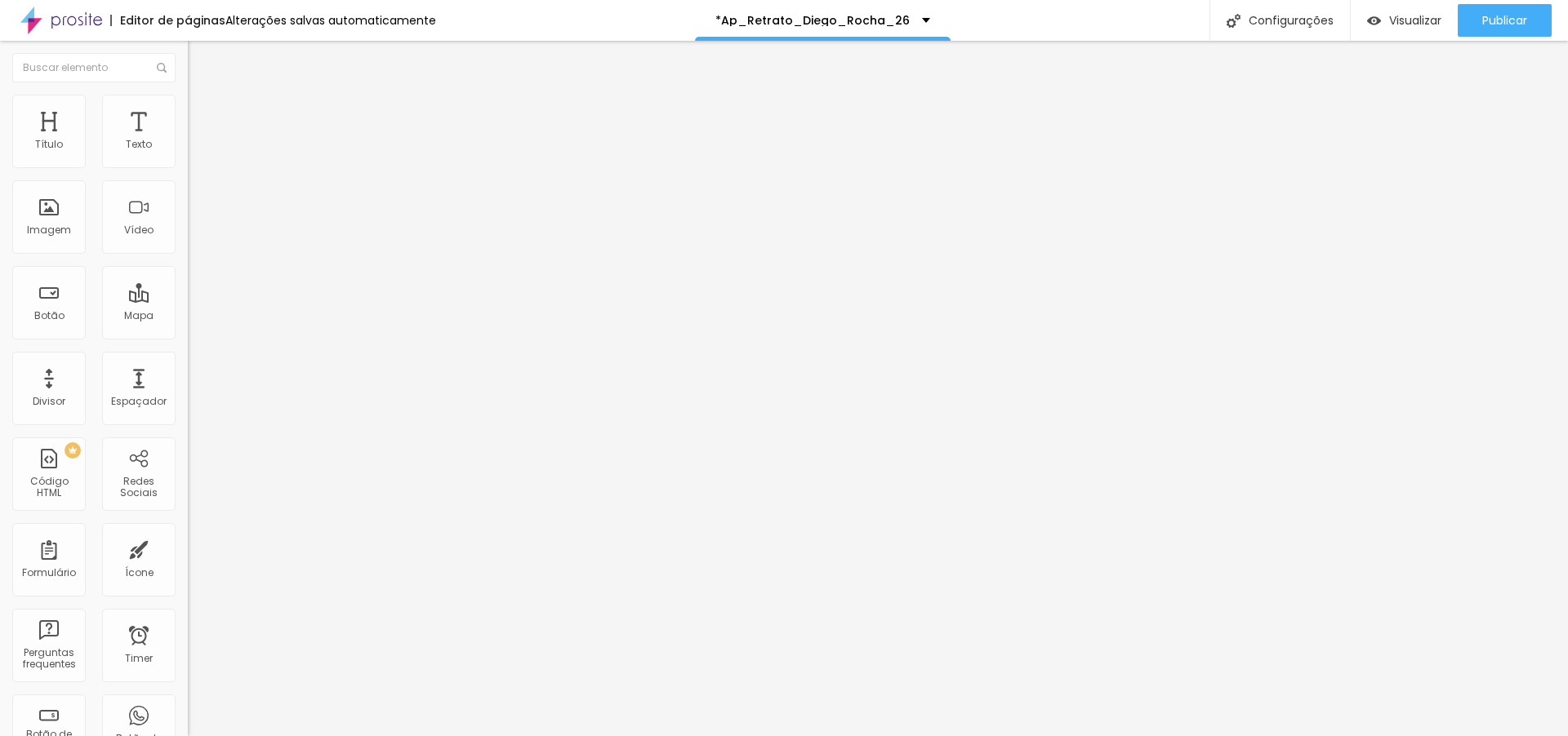
click at [188, 285] on span "Quadrado" at bounding box center [214, 278] width 53 height 14
click at [1419, 14] on span "Visualizar" at bounding box center [1414, 20] width 53 height 13
click at [188, 141] on span "Trocar imagem" at bounding box center [232, 134] width 89 height 14
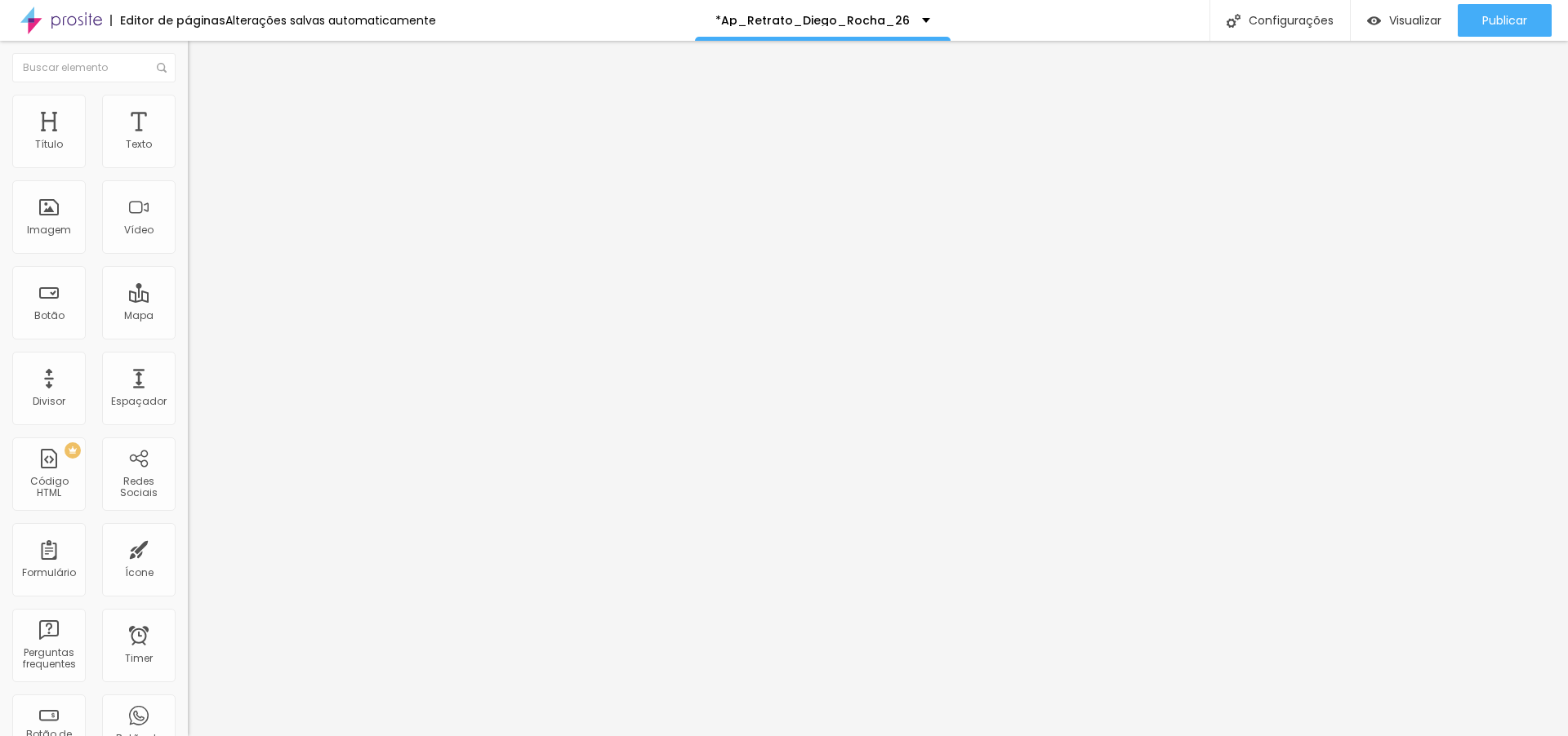
click at [188, 141] on span "Trocar imagem" at bounding box center [232, 134] width 89 height 14
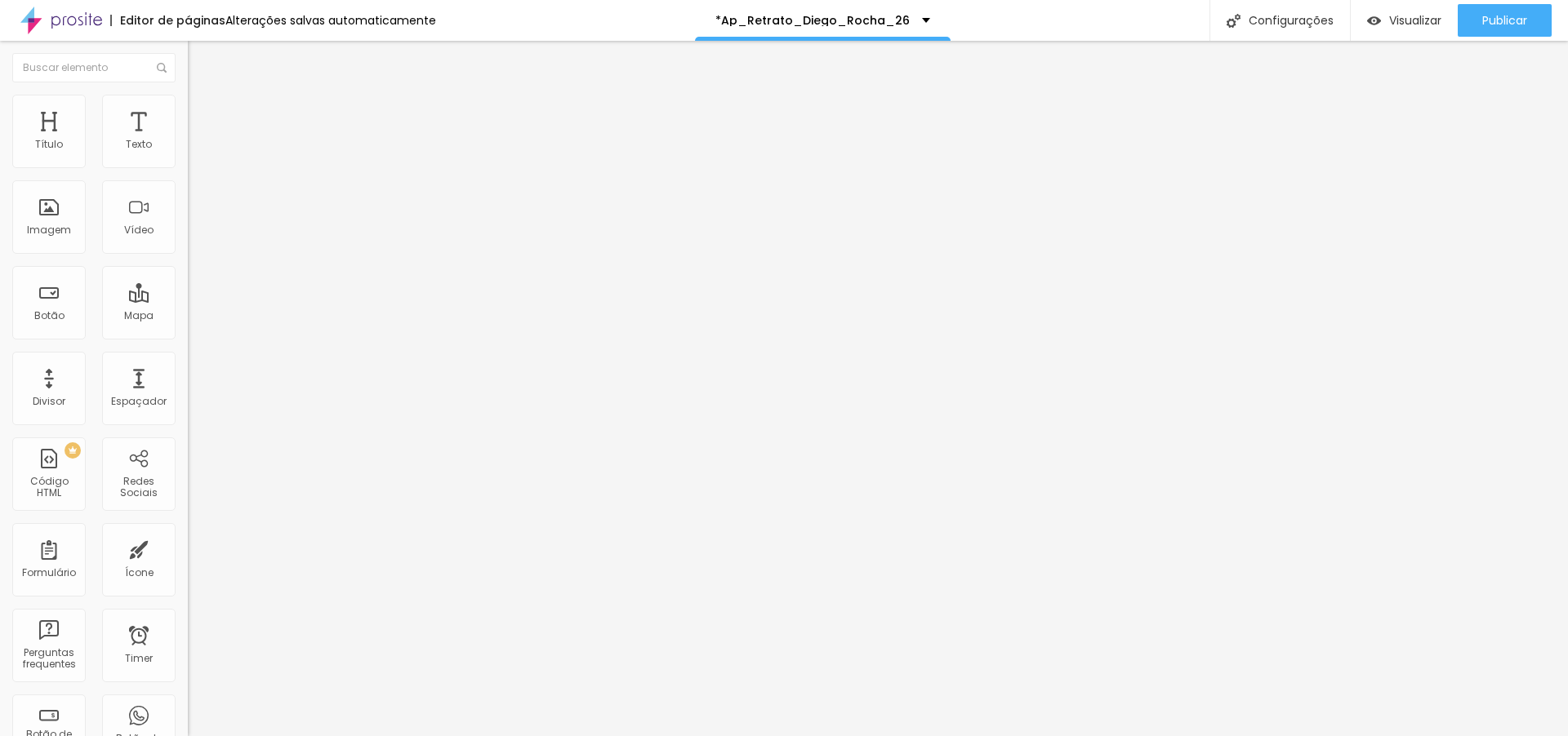
scroll to position [5366, 0]
click at [188, 141] on span "Trocar imagem" at bounding box center [232, 134] width 89 height 14
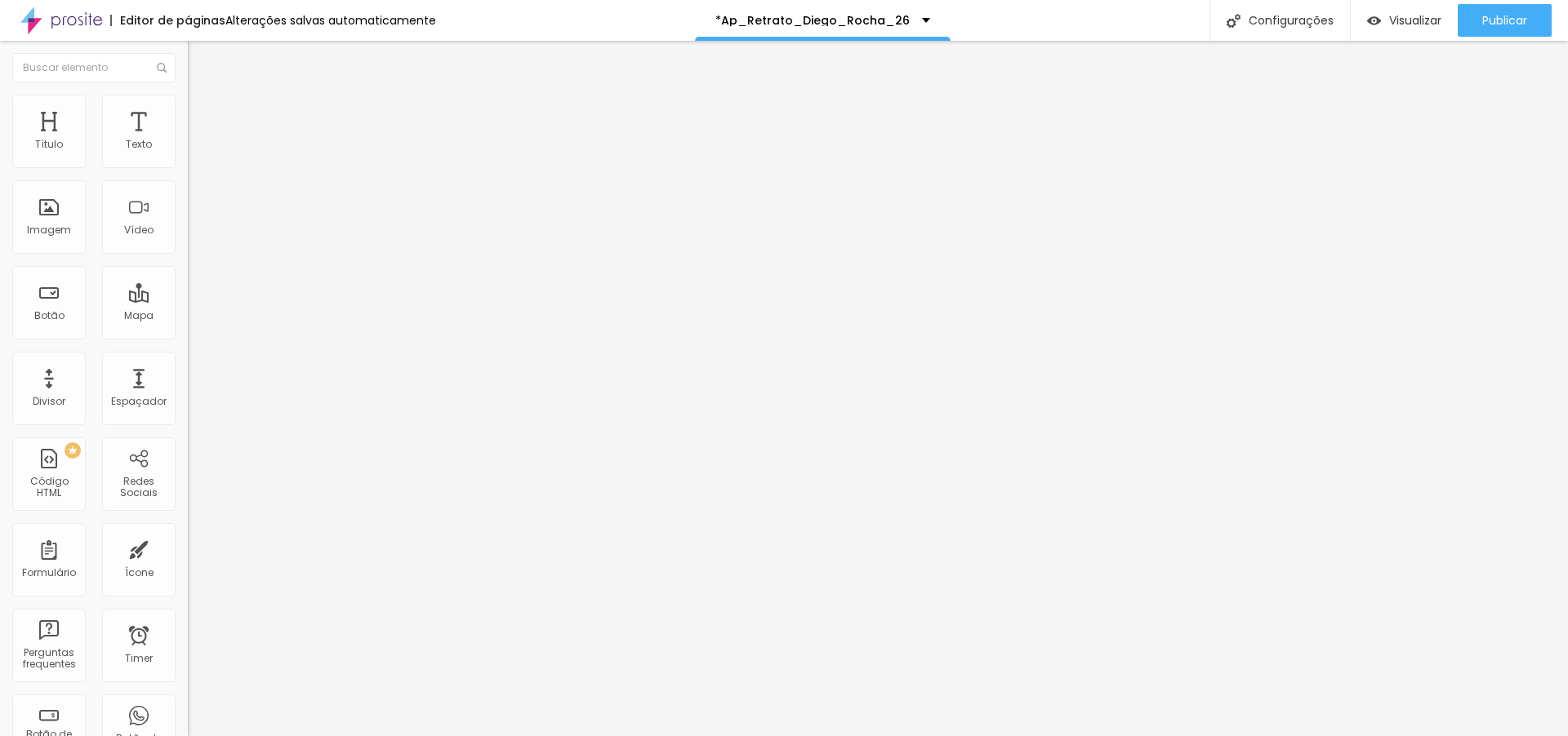
click at [188, 141] on span "Trocar imagem" at bounding box center [232, 134] width 89 height 14
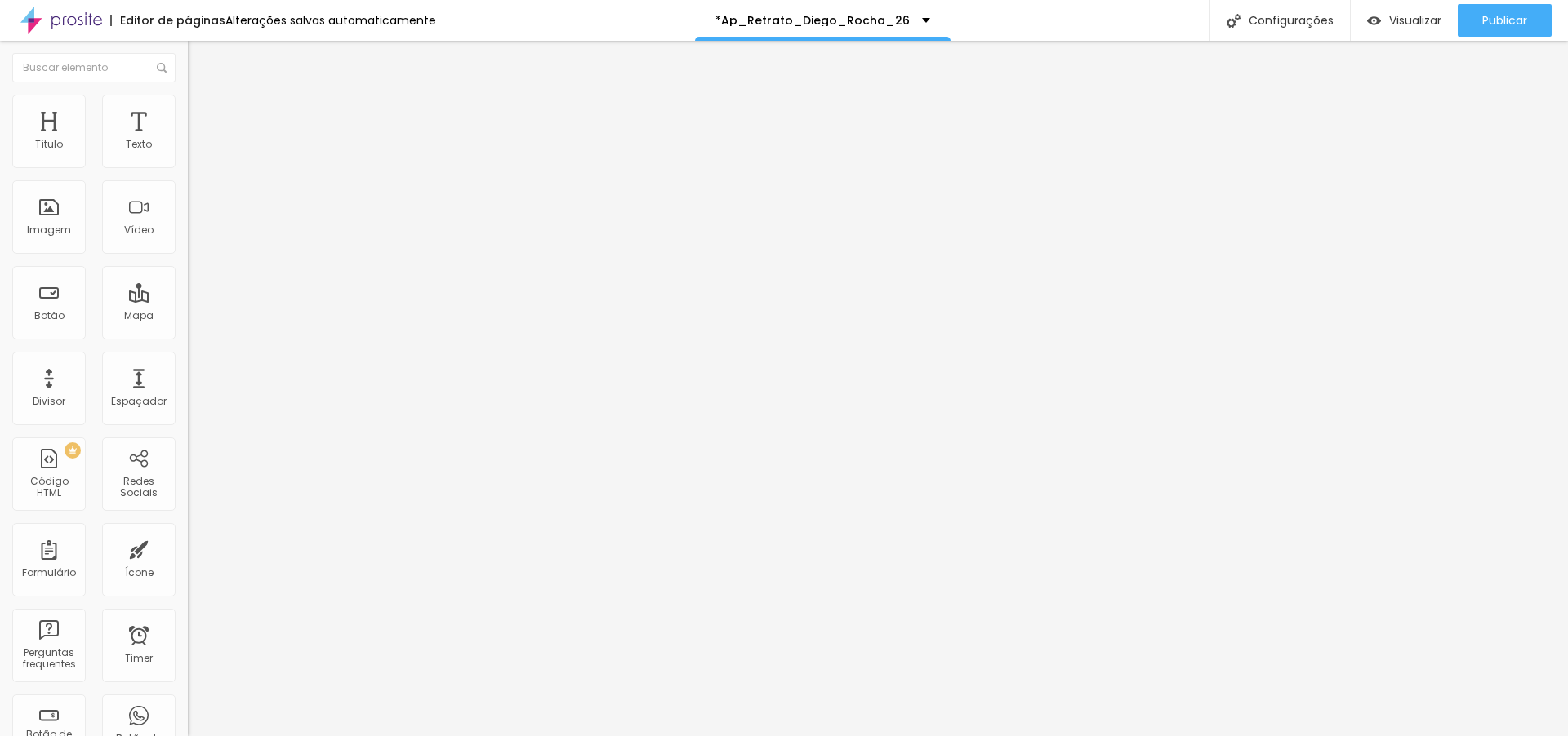
click at [188, 141] on span "Trocar imagem" at bounding box center [232, 134] width 89 height 14
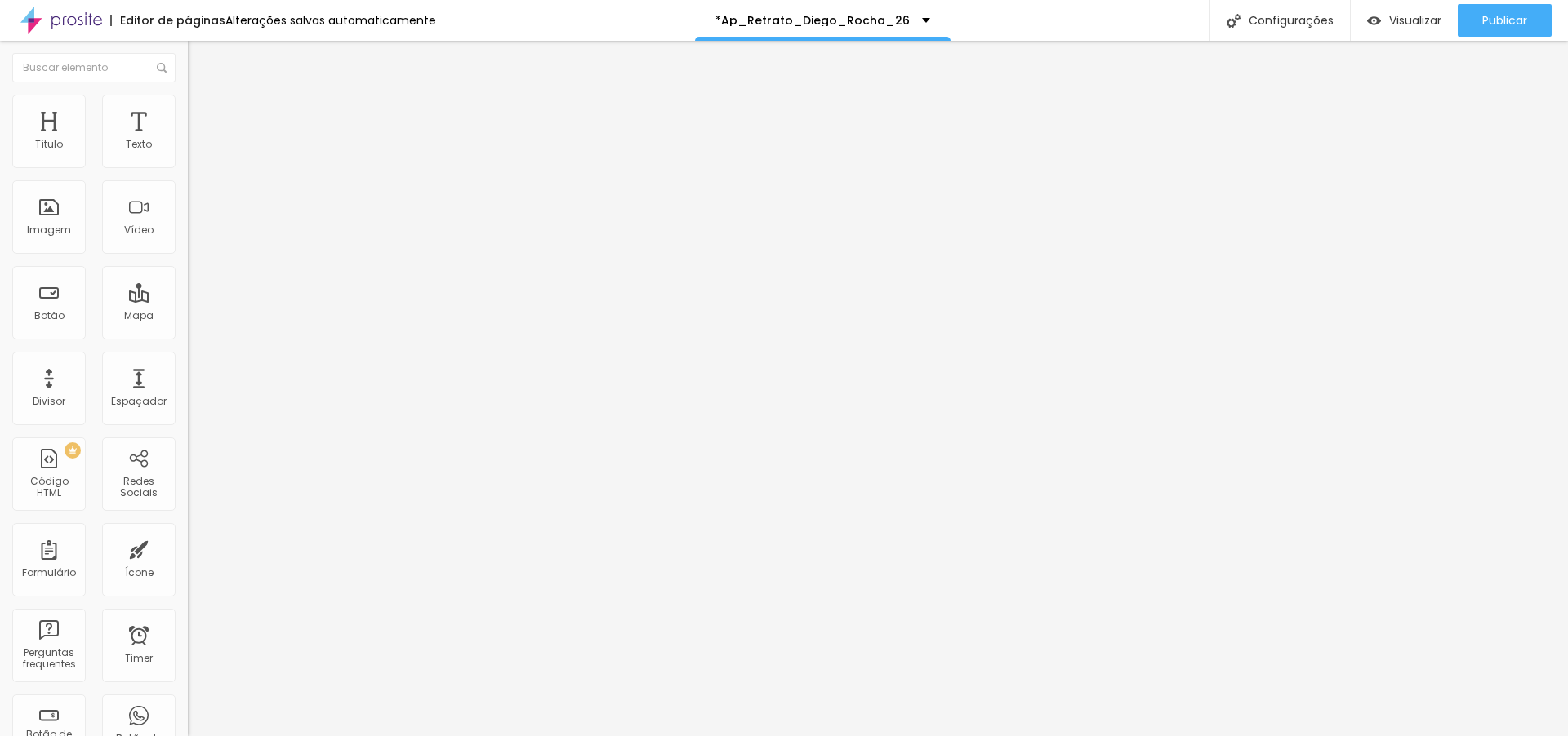
click at [188, 141] on span "Trocar imagem" at bounding box center [232, 134] width 89 height 14
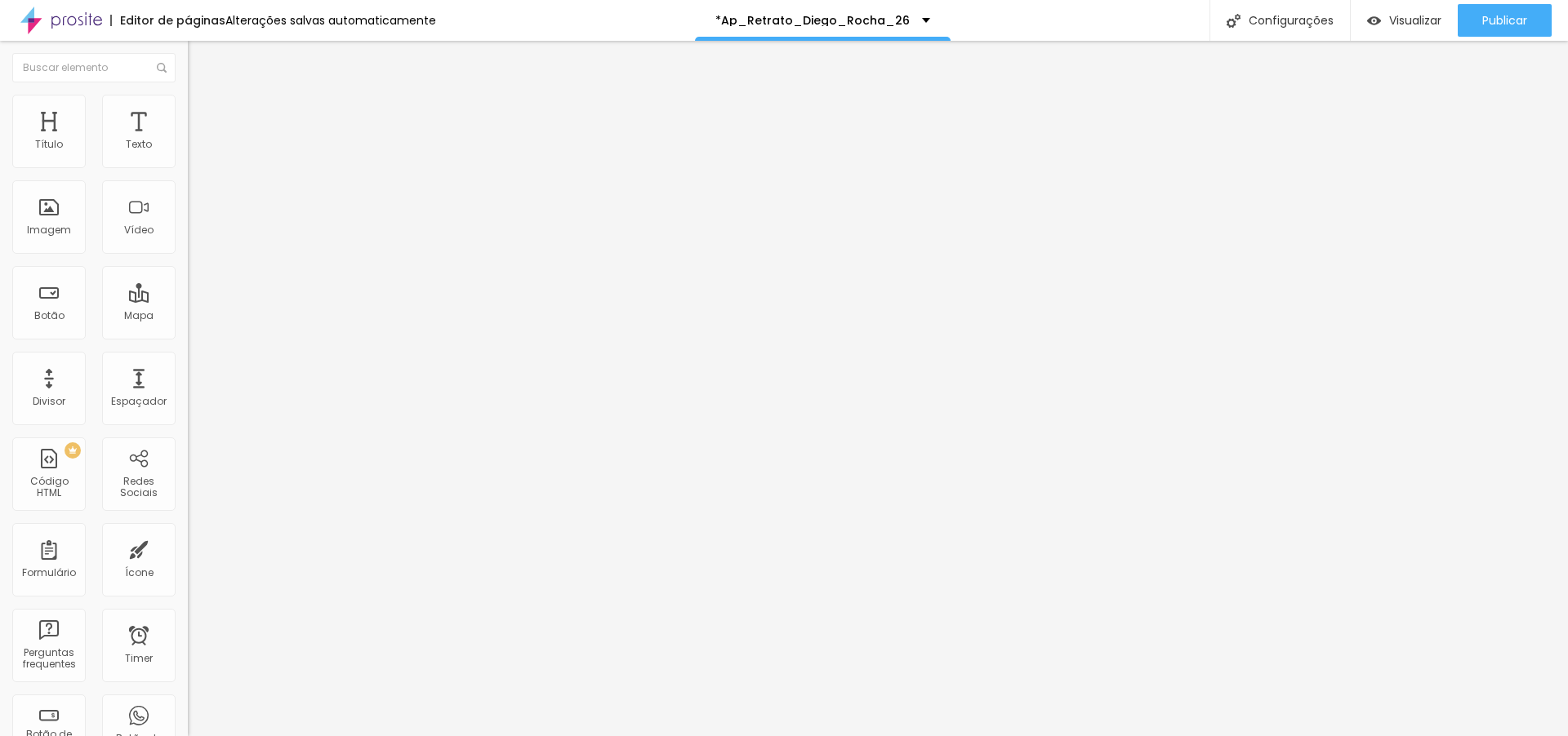
click at [188, 141] on span "Trocar imagem" at bounding box center [232, 134] width 89 height 14
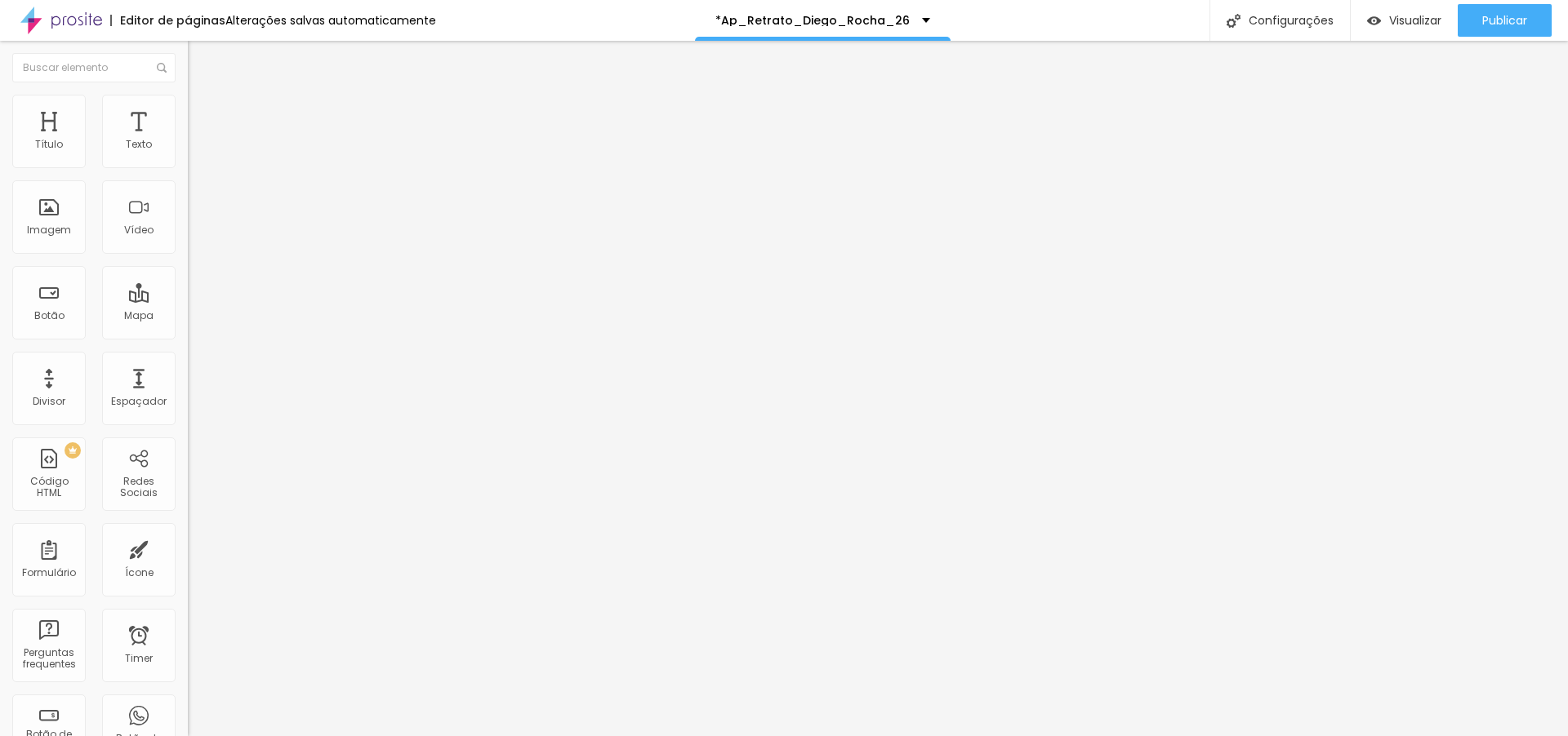
click at [188, 98] on ul "Conteúdo Estilo Avançado" at bounding box center [282, 103] width 188 height 49
click at [188, 111] on li "Avançado" at bounding box center [282, 119] width 188 height 16
click at [203, 113] on span "Estilo" at bounding box center [215, 105] width 25 height 14
click at [188, 95] on li "Conteúdo" at bounding box center [282, 86] width 188 height 16
click at [188, 255] on span "Original" at bounding box center [207, 248] width 39 height 14
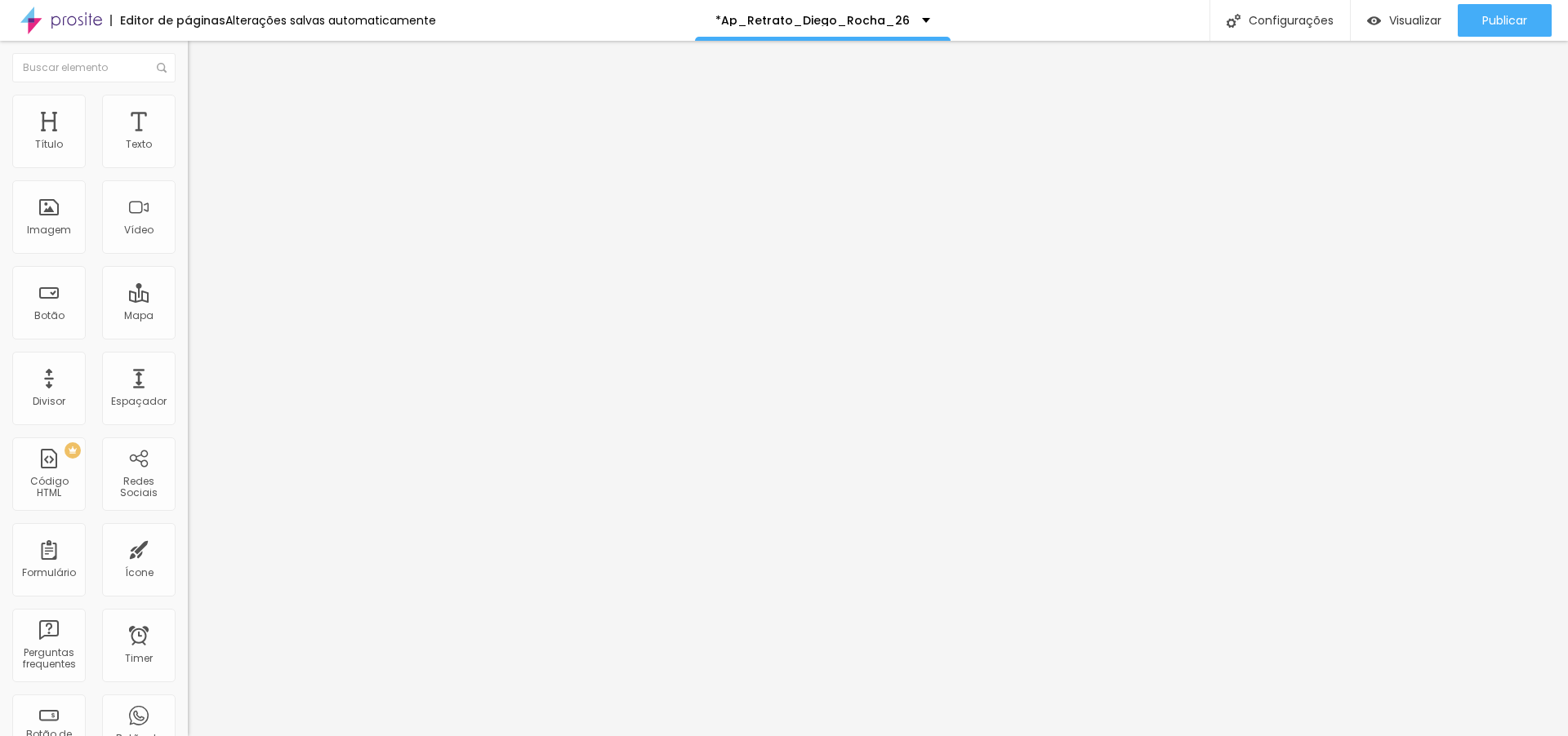
click at [188, 275] on span "Padrão" at bounding box center [206, 268] width 37 height 14
click at [188, 111] on img at bounding box center [195, 118] width 15 height 15
click at [188, 103] on li "Estilo" at bounding box center [282, 103] width 188 height 16
type input "95"
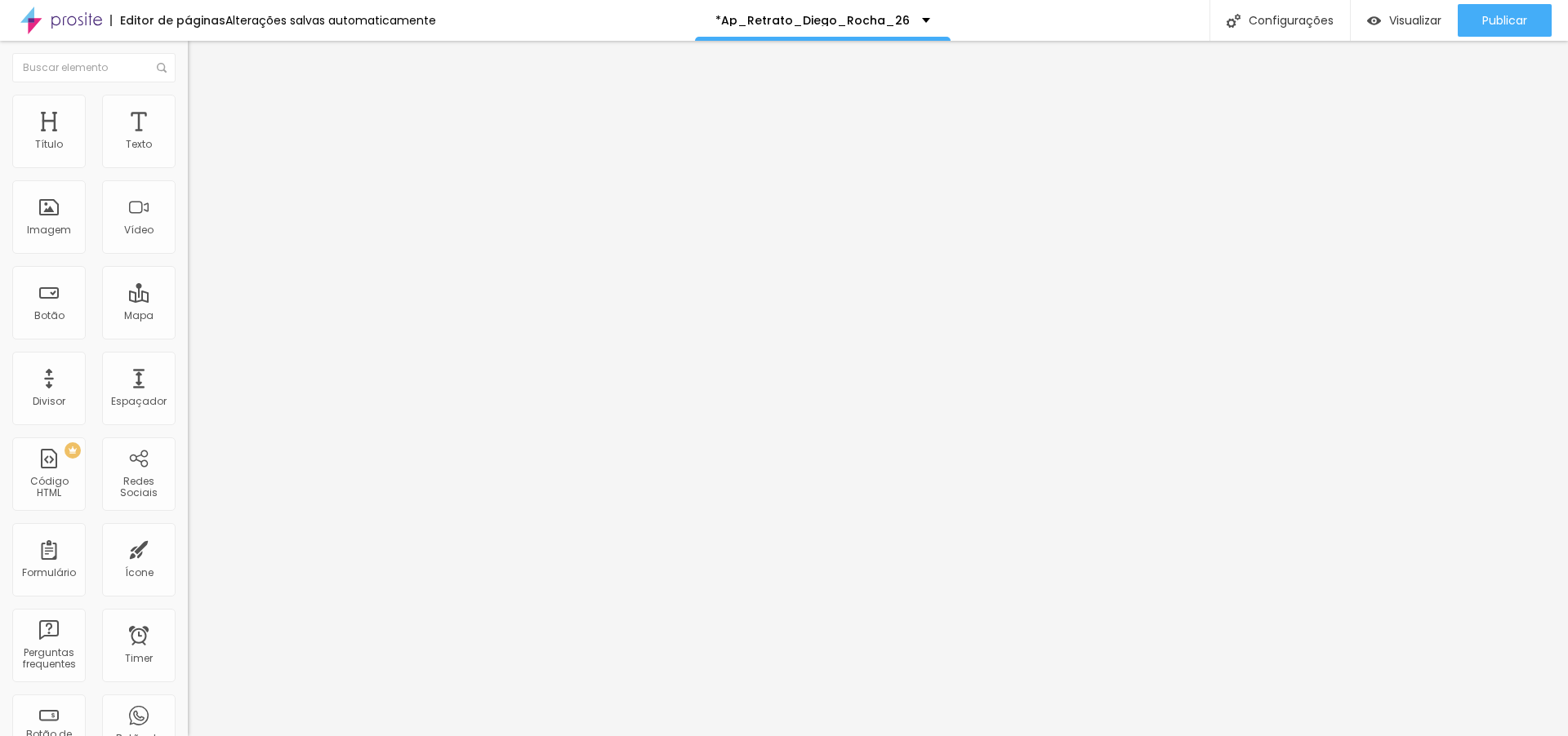
type input "90"
type input "85"
drag, startPoint x: 167, startPoint y: 175, endPoint x: 142, endPoint y: 177, distance: 25.1
type input "85"
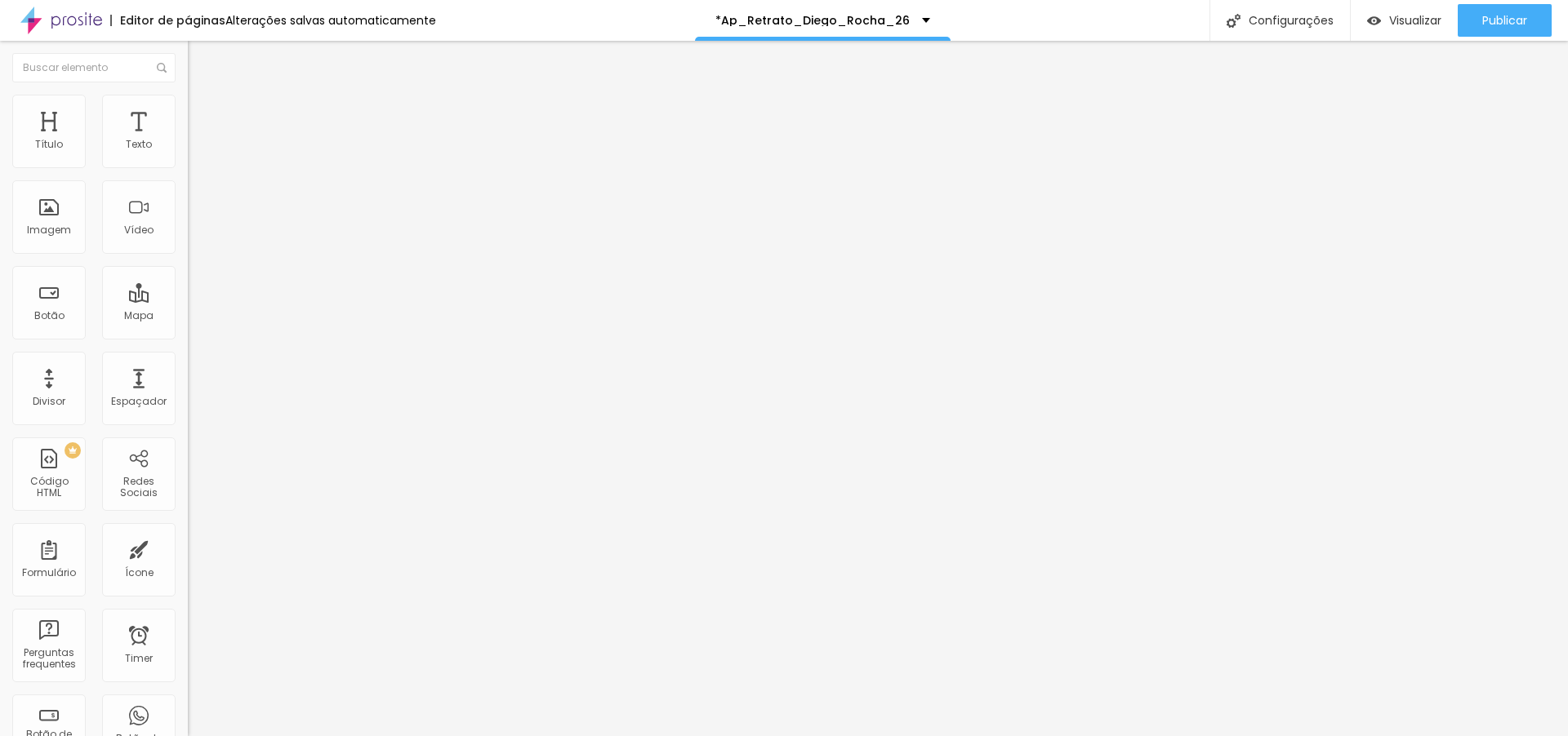
click at [188, 167] on input "range" at bounding box center [241, 160] width 105 height 13
click at [188, 106] on li "Estilo" at bounding box center [282, 103] width 188 height 16
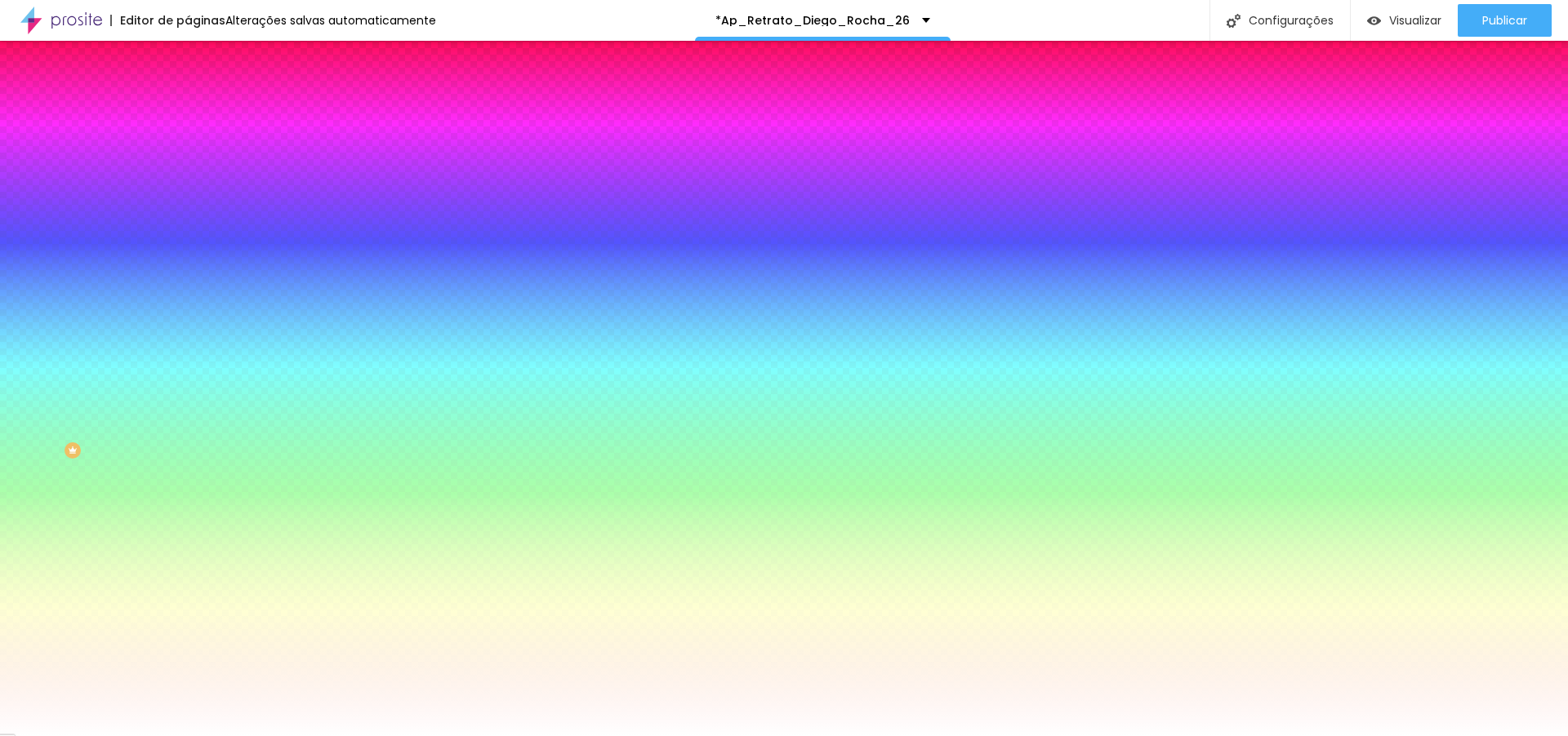
click at [203, 115] on span "Avançado" at bounding box center [230, 122] width 54 height 14
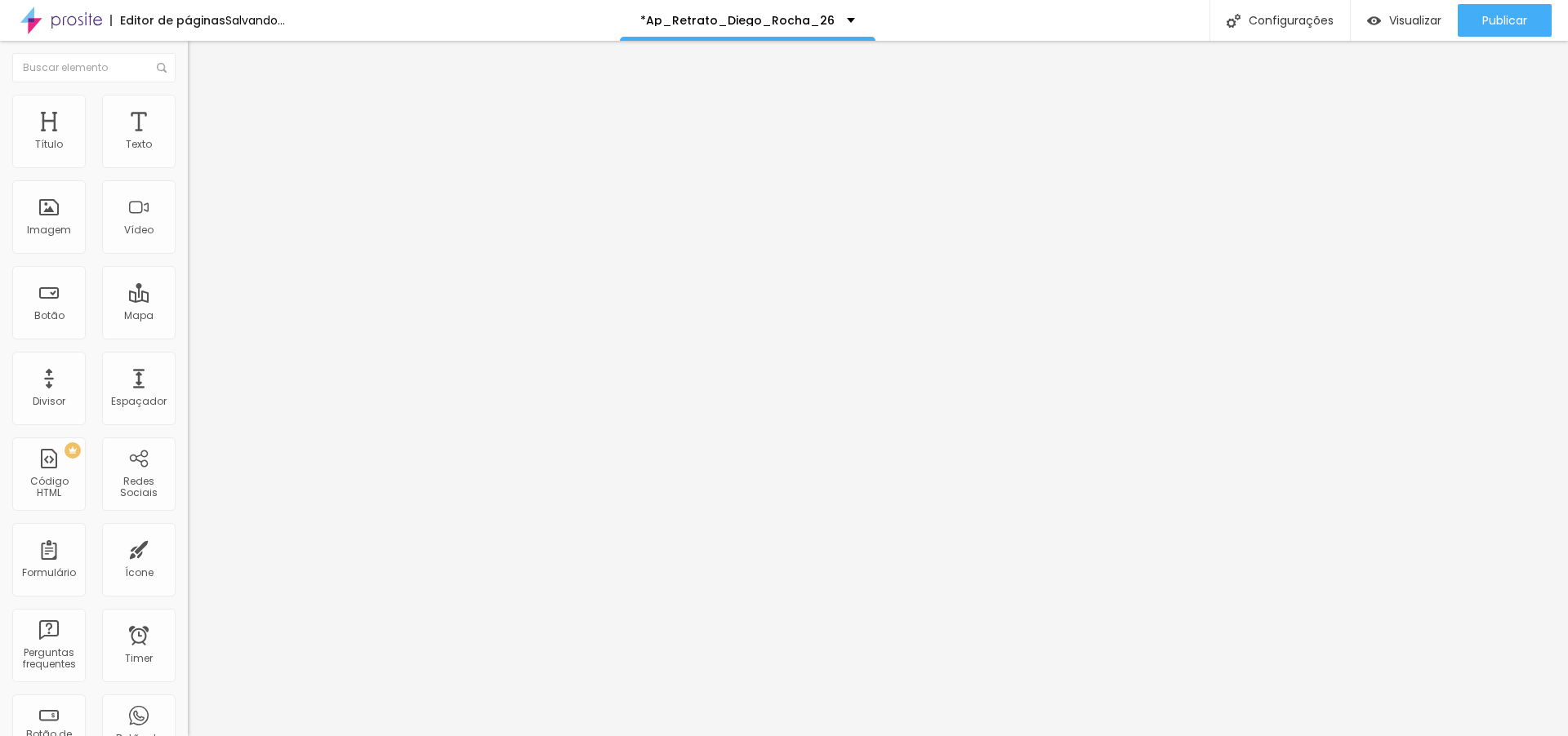
click at [188, 98] on img at bounding box center [195, 102] width 15 height 15
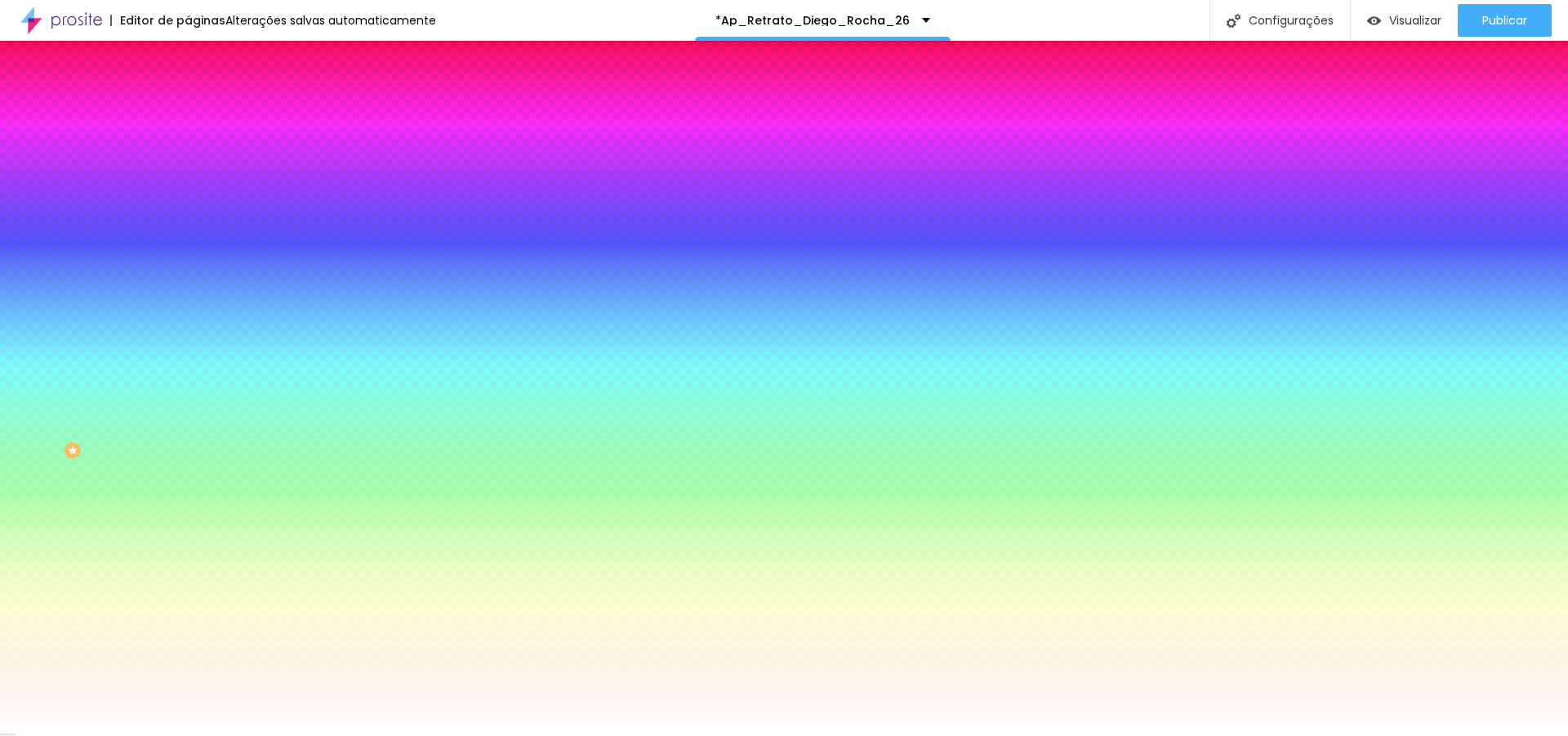
click at [188, 111] on img at bounding box center [195, 118] width 15 height 15
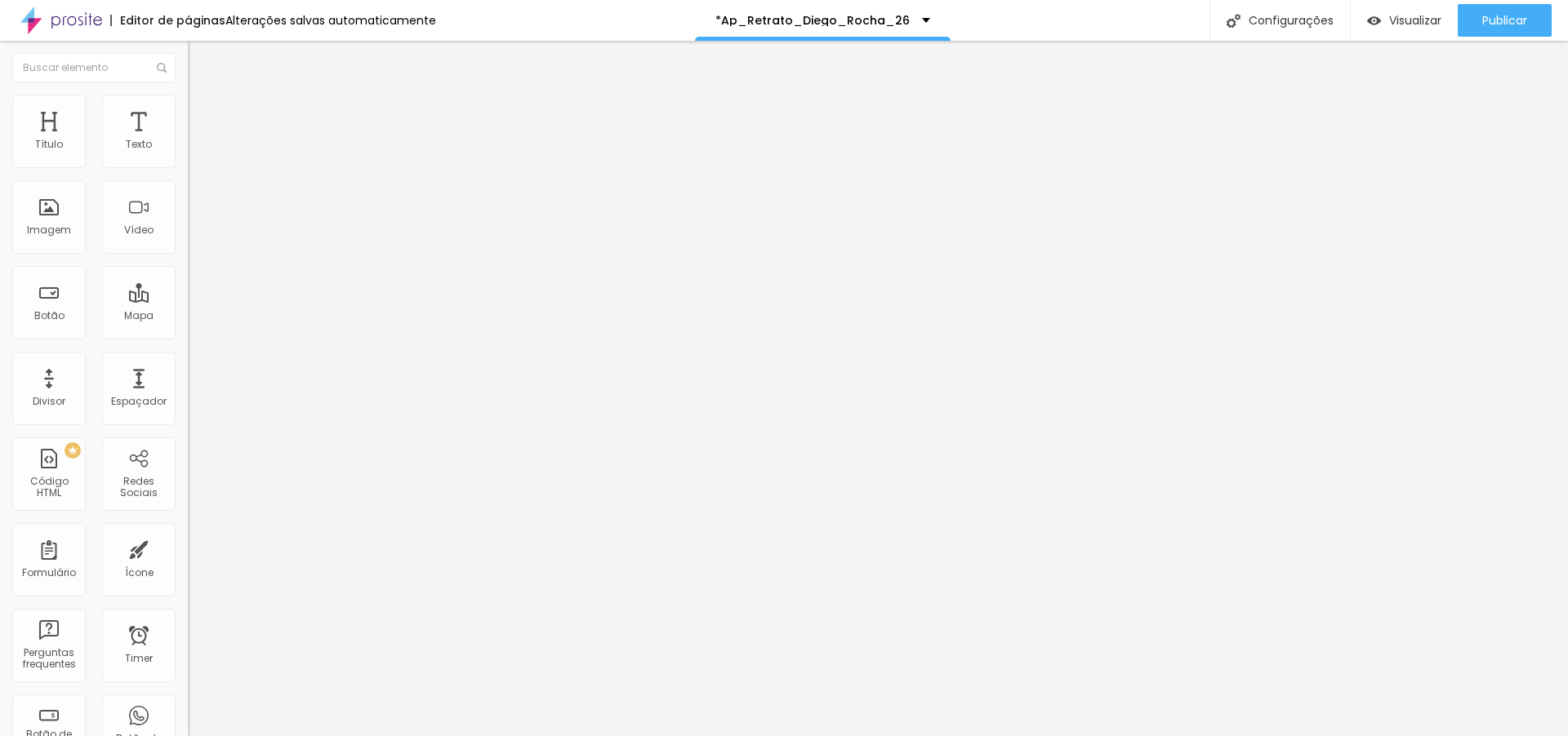
click at [188, 255] on span "Original" at bounding box center [207, 248] width 39 height 14
click at [188, 105] on li "Estilo" at bounding box center [282, 103] width 188 height 16
type input "90"
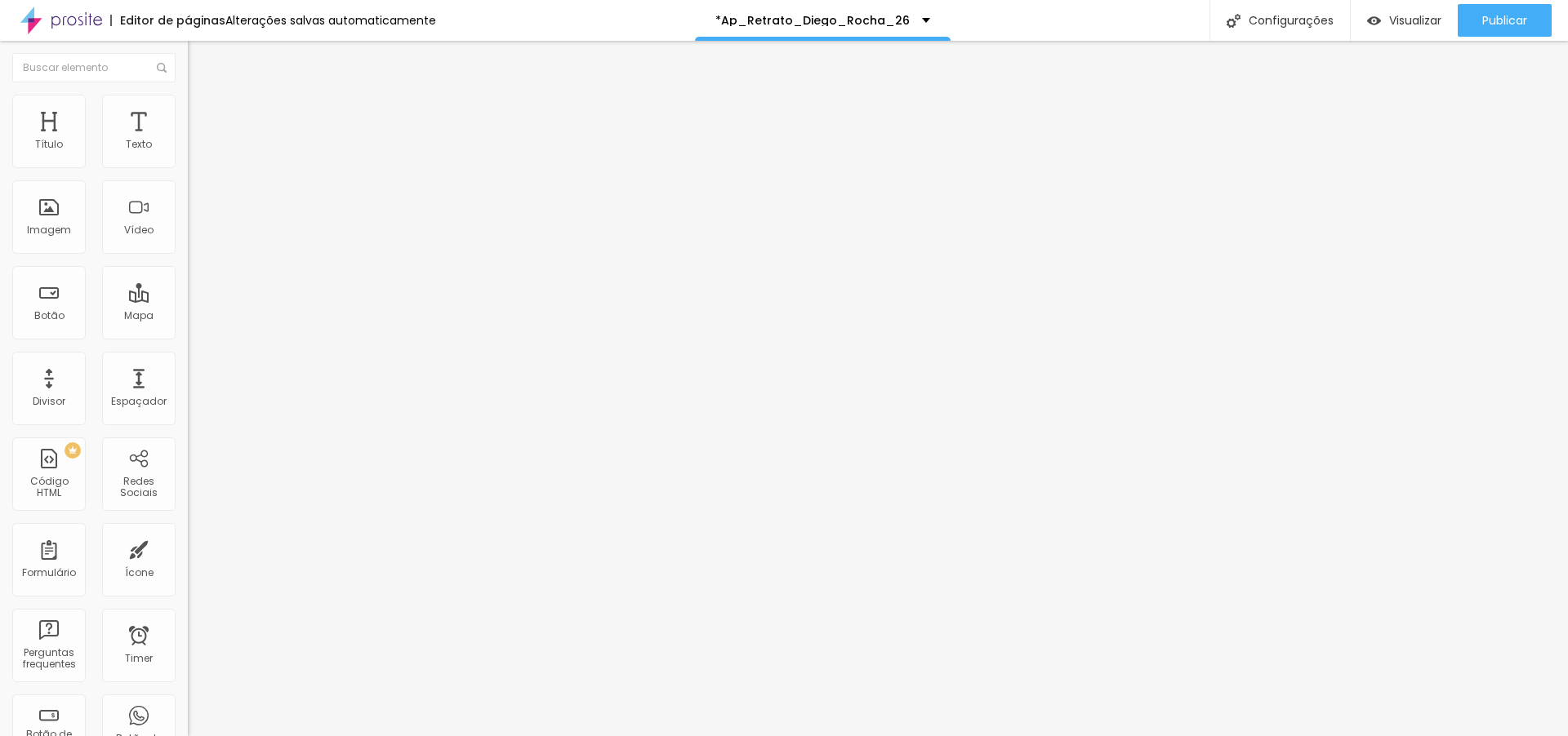
type input "100"
drag, startPoint x: 144, startPoint y: 175, endPoint x: 243, endPoint y: 174, distance: 99.0
type input "100"
click at [243, 167] on input "range" at bounding box center [241, 160] width 105 height 13
click at [188, 141] on span "Trocar imagem" at bounding box center [232, 134] width 89 height 14
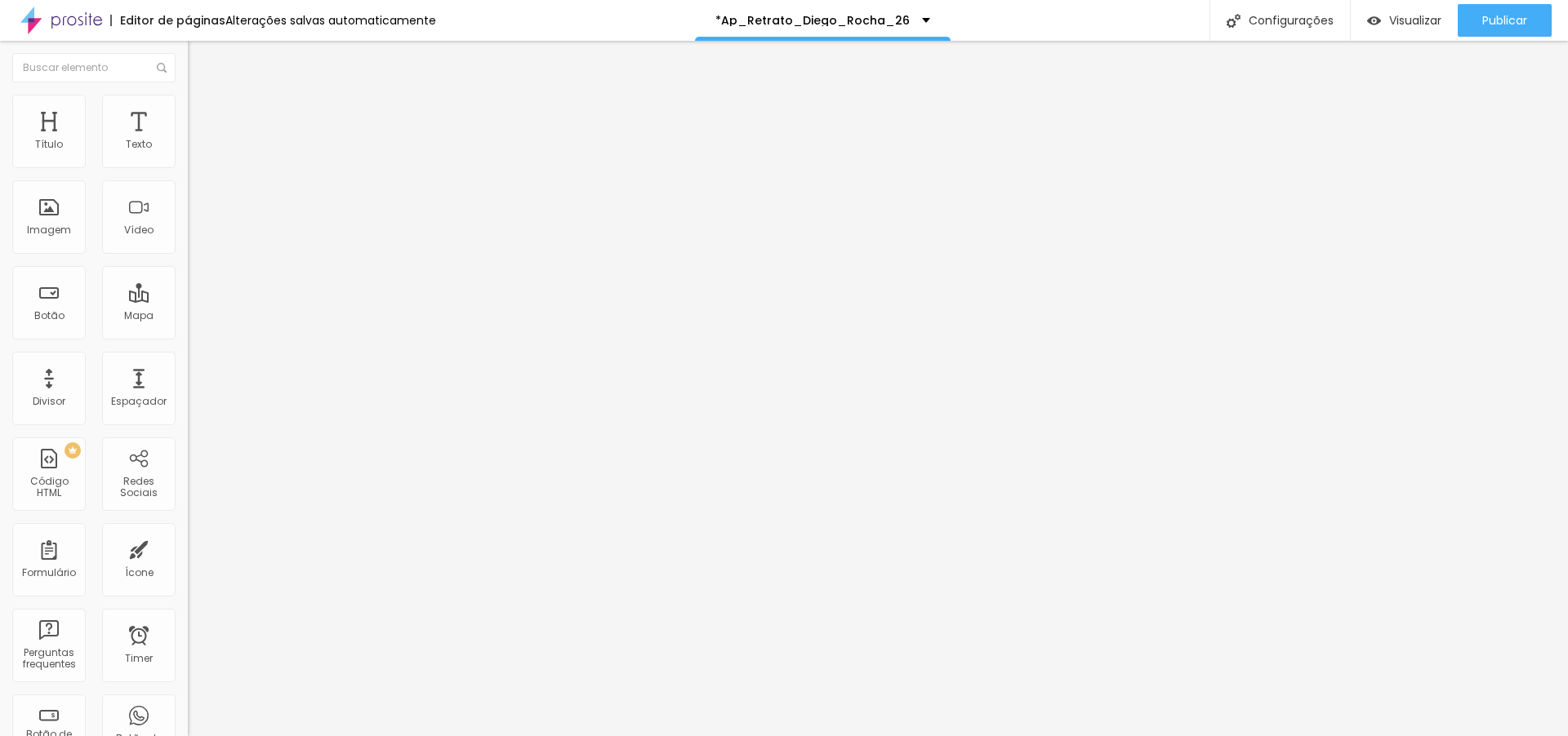
scroll to position [5356, 0]
click at [1502, 18] on span "Publicar" at bounding box center [1504, 20] width 45 height 13
click at [1421, 22] on span "Visualizar" at bounding box center [1400, 20] width 53 height 13
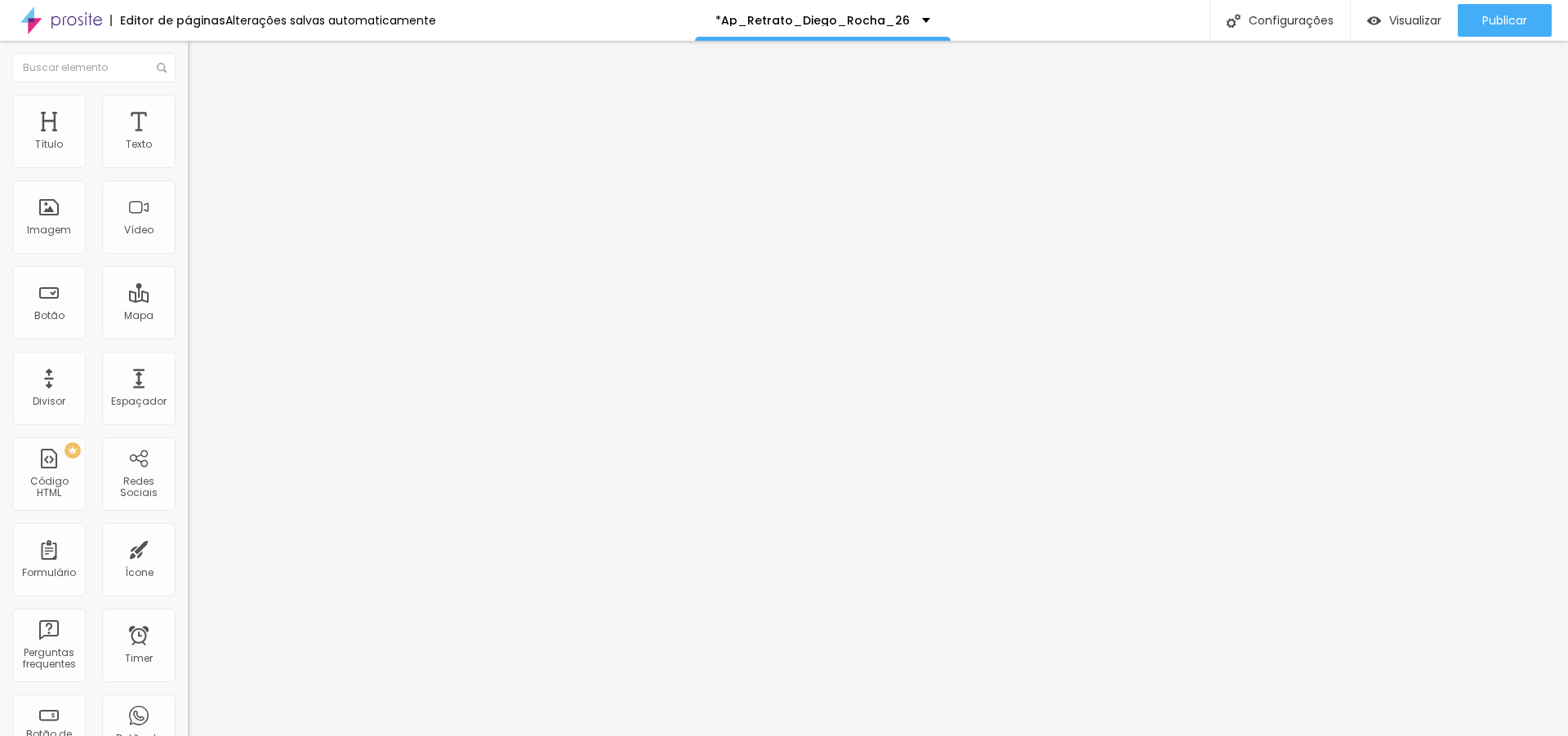
click at [188, 141] on span "Trocar imagem" at bounding box center [232, 134] width 89 height 14
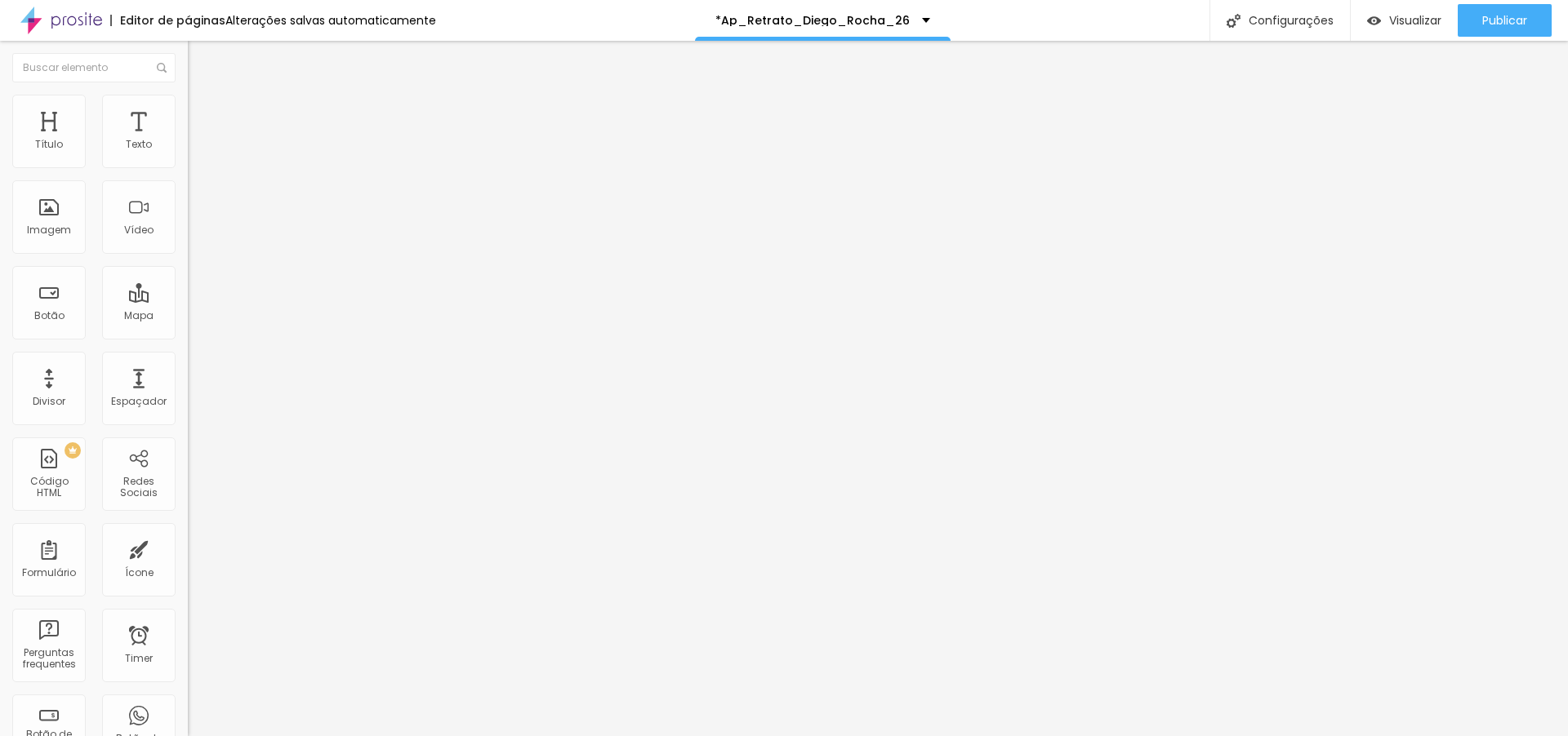
scroll to position [5164, 0]
click at [203, 110] on span "Estilo" at bounding box center [215, 105] width 25 height 14
type input "95"
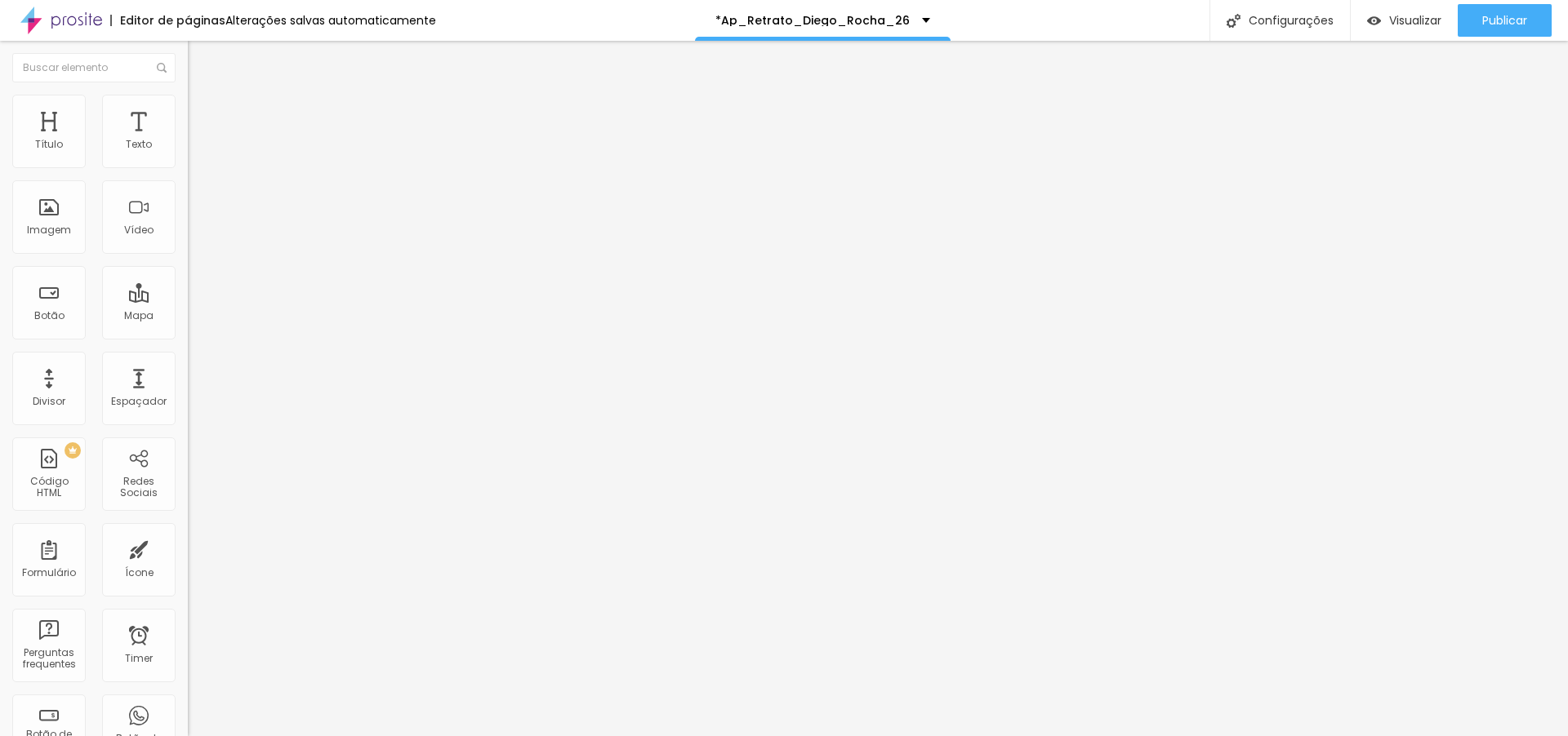
type input "95"
type input "90"
type input "85"
drag, startPoint x: 169, startPoint y: 175, endPoint x: 141, endPoint y: 175, distance: 28.0
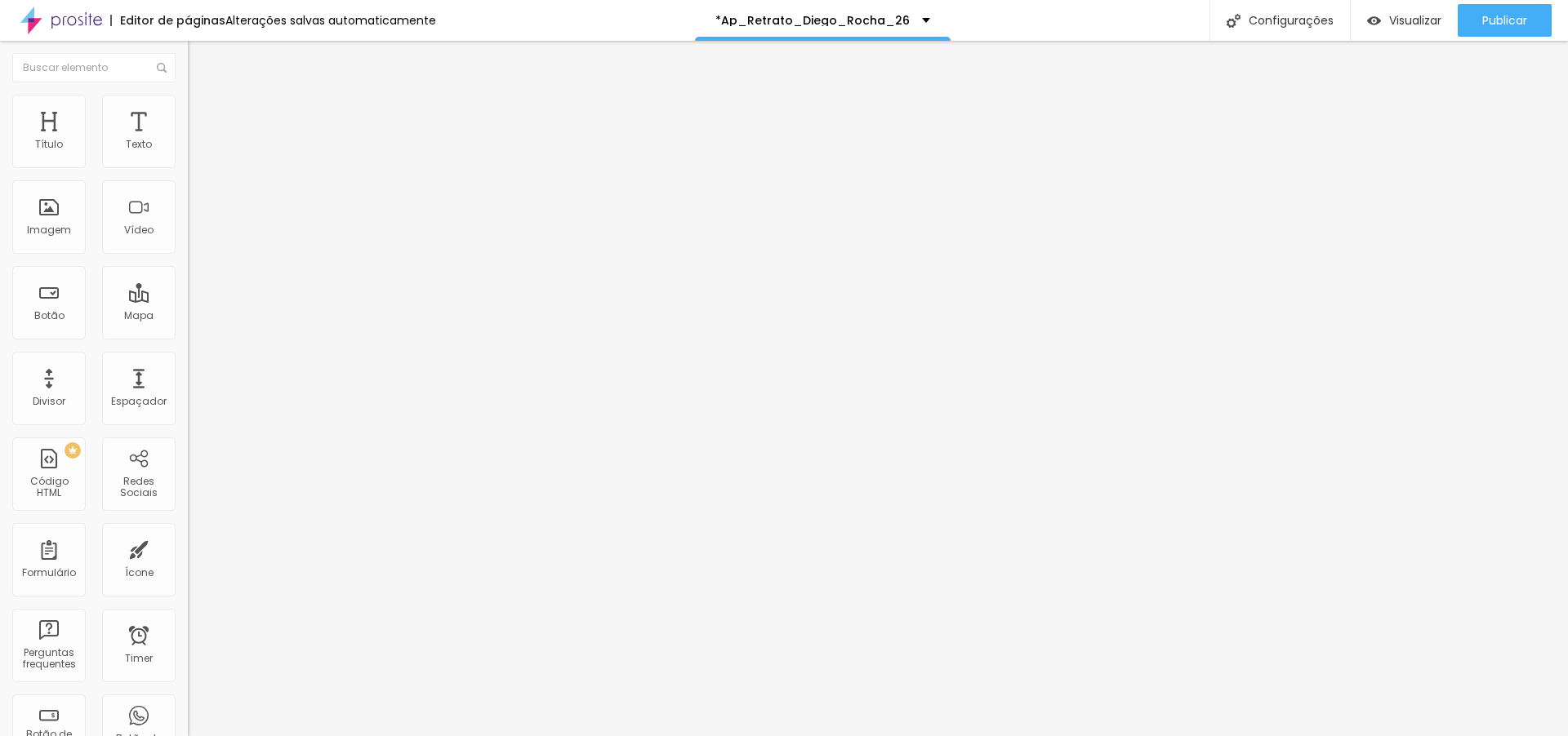
type input "85"
click at [188, 167] on input "range" at bounding box center [241, 160] width 105 height 13
click at [1490, 18] on span "Publicar" at bounding box center [1504, 20] width 45 height 13
click at [1414, 21] on span "Visualizar" at bounding box center [1400, 20] width 53 height 13
click at [188, 337] on input "https://www.diegorochafoto.com.br/portfolio/retratos/956272-retratos" at bounding box center [286, 328] width 196 height 16
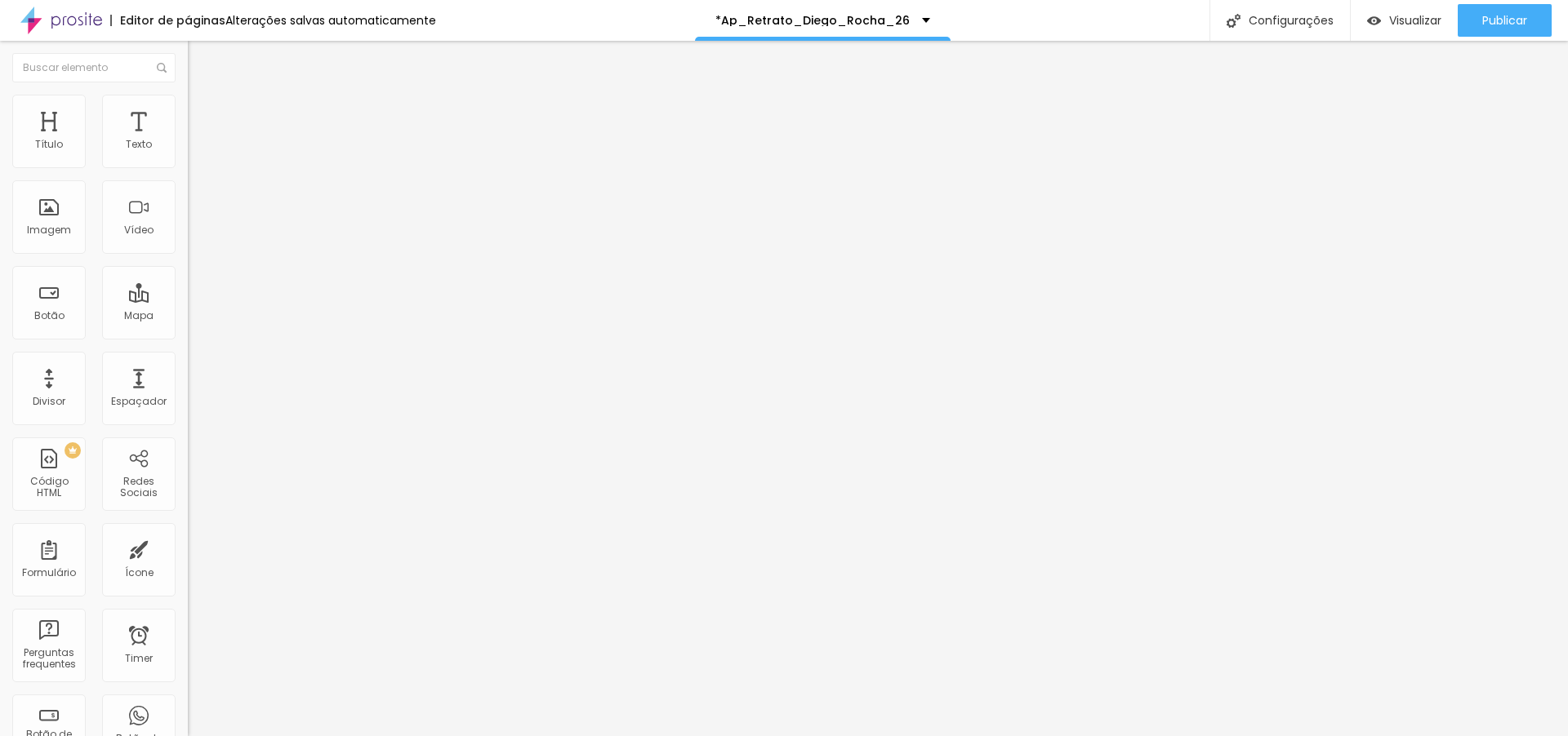
click at [188, 337] on input "https://www.diegorochafoto.com.br/portfolio/retratos/956272-retratos" at bounding box center [286, 328] width 196 height 16
click at [1494, 18] on span "Publicar" at bounding box center [1504, 20] width 45 height 13
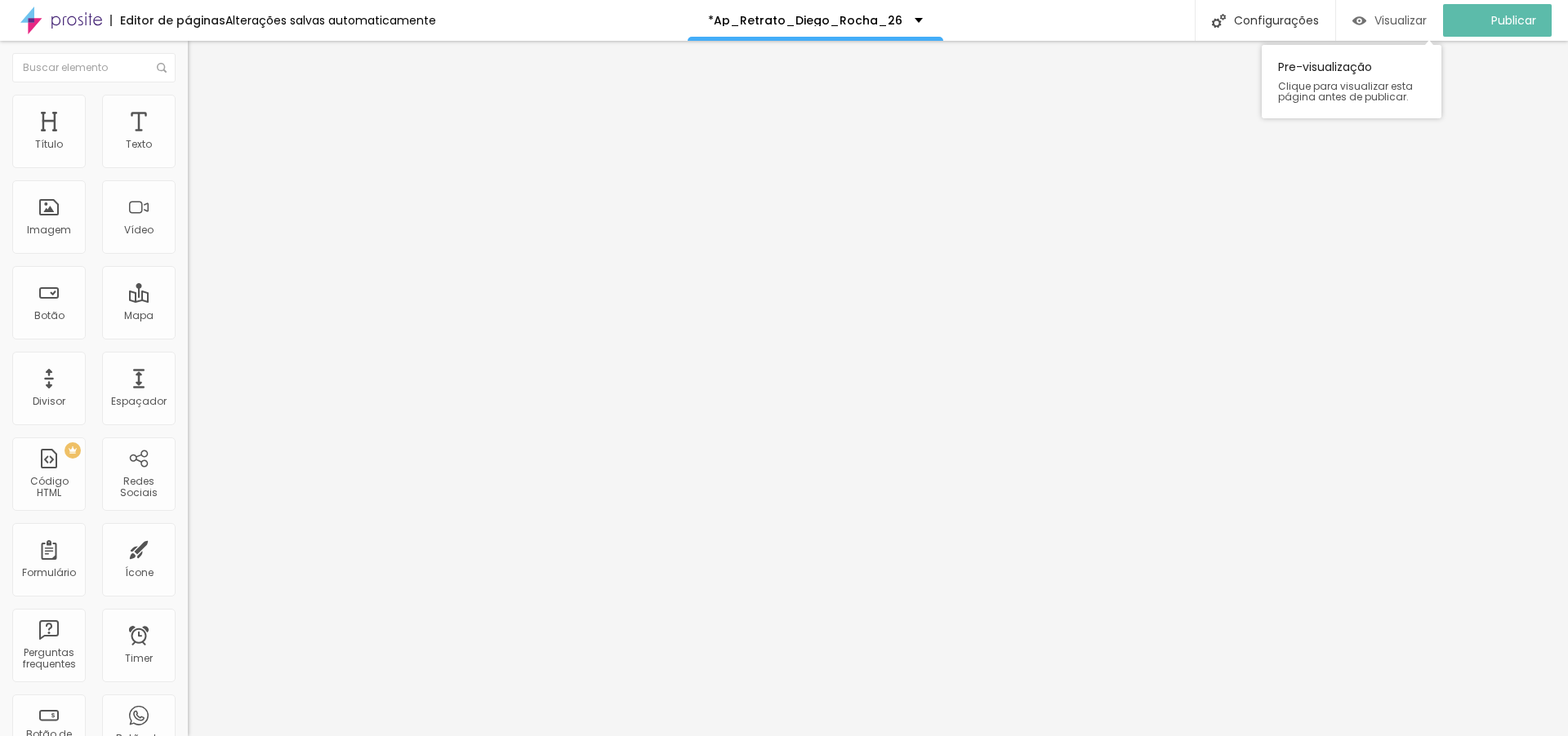
click at [1415, 20] on span "Visualizar" at bounding box center [1400, 20] width 53 height 13
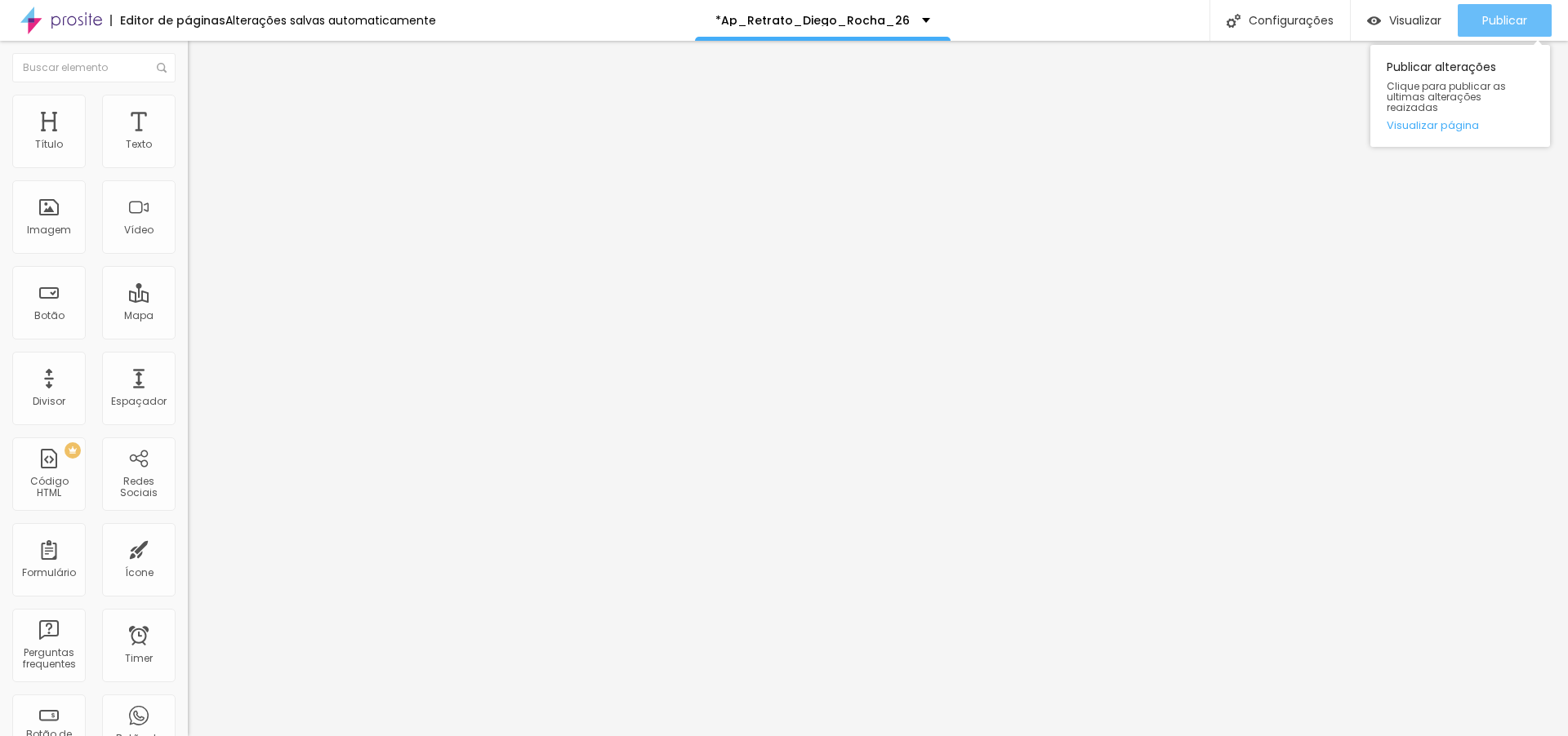
click at [1504, 24] on span "Publicar" at bounding box center [1504, 20] width 45 height 13
click at [1486, 27] on span "Publicar" at bounding box center [1504, 20] width 45 height 13
click at [1515, 19] on span "Publicar" at bounding box center [1504, 20] width 45 height 13
click at [203, 115] on span "Avançado" at bounding box center [230, 122] width 54 height 14
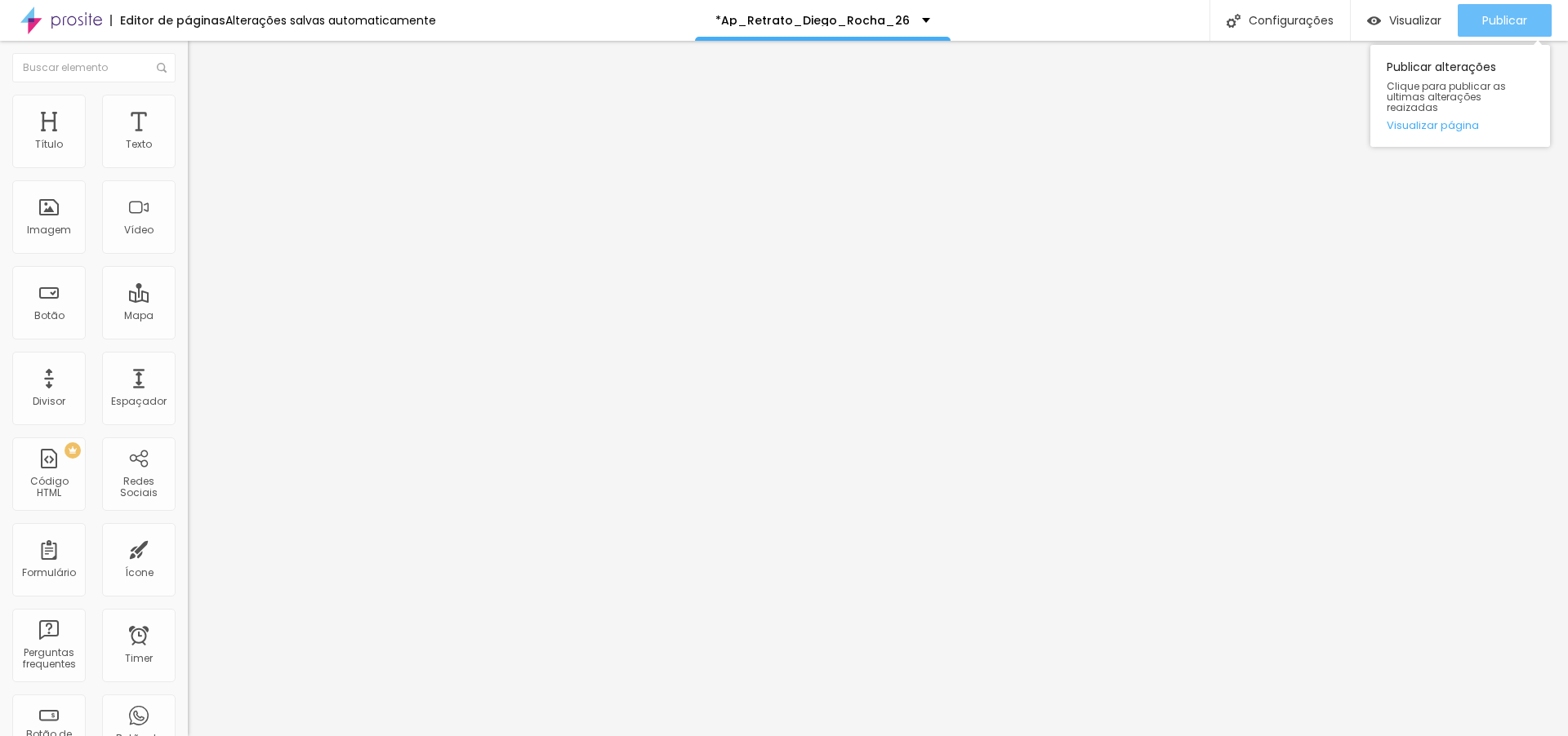
click at [1491, 17] on span "Publicar" at bounding box center [1504, 20] width 45 height 13
